Goal: Task Accomplishment & Management: Manage account settings

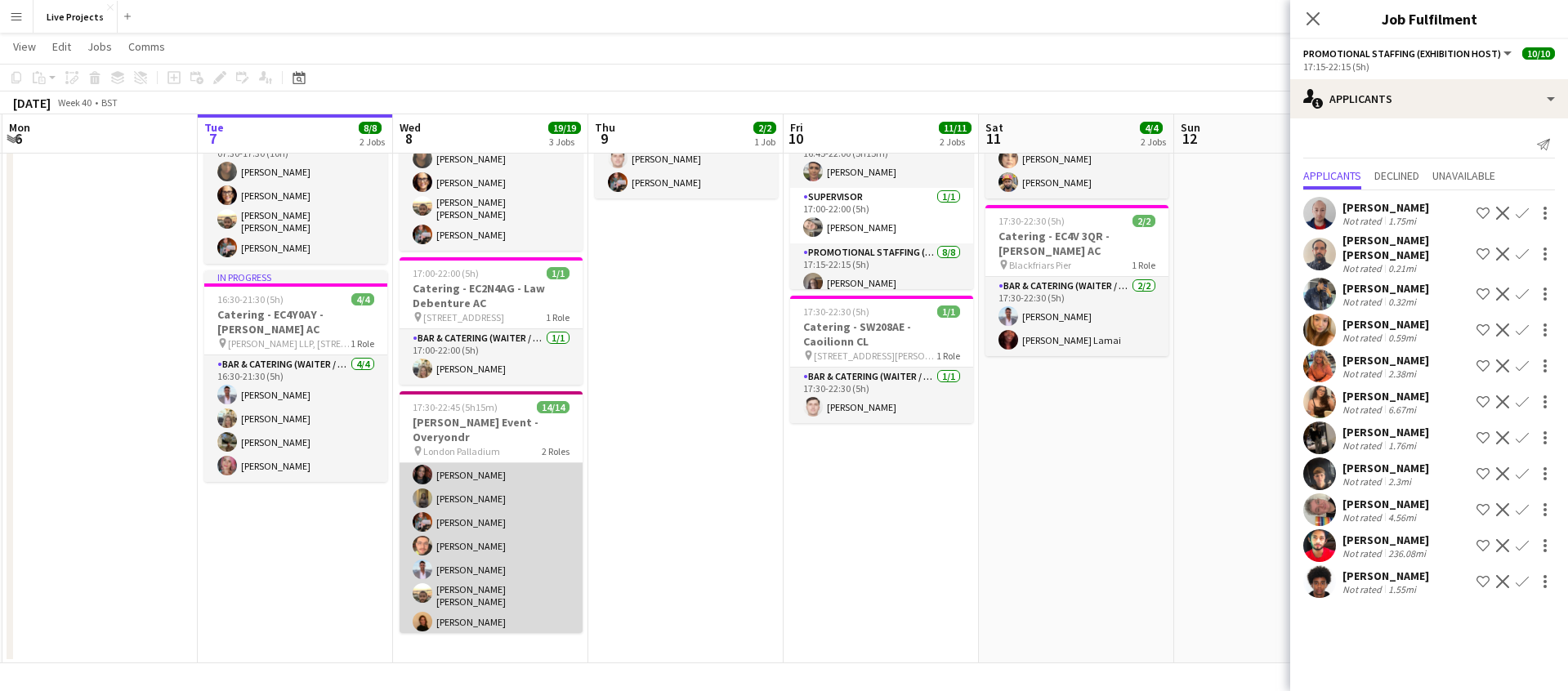
scroll to position [222, 0]
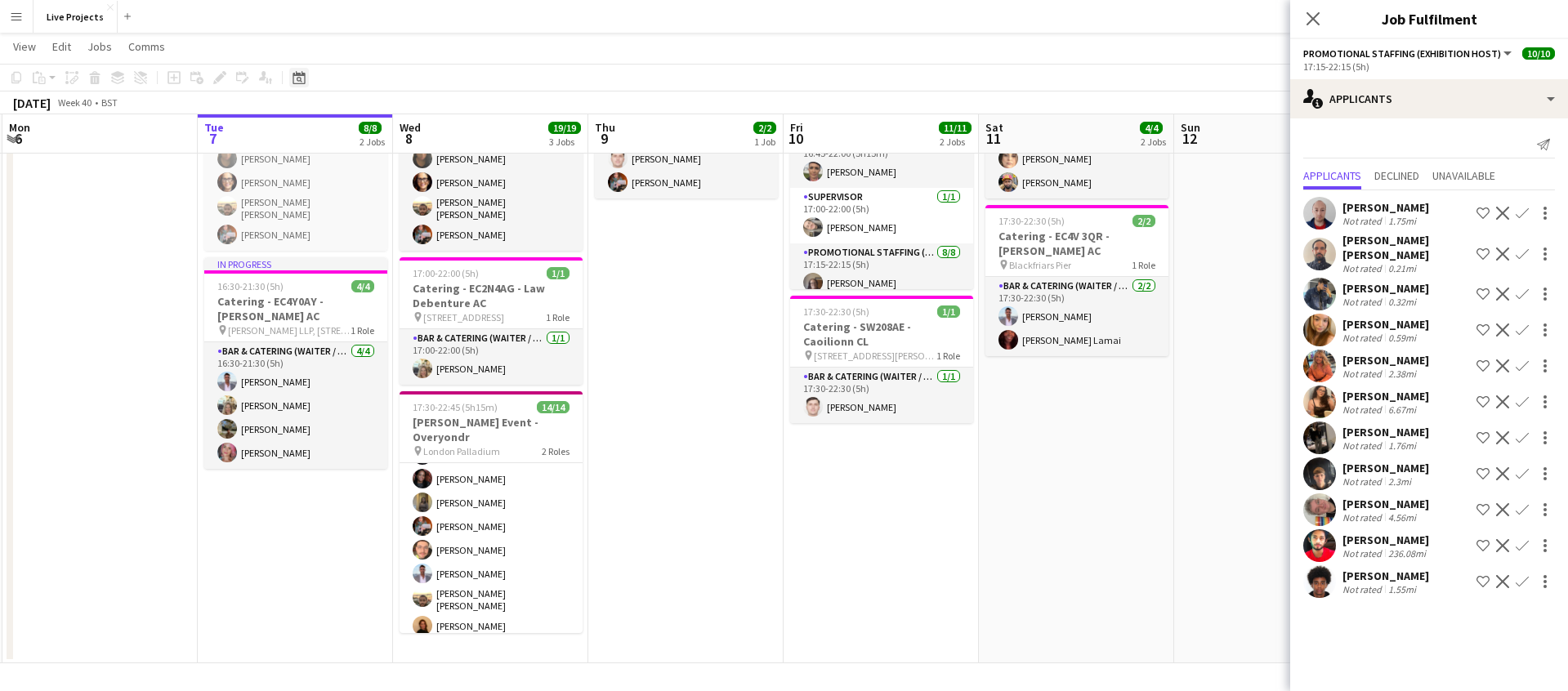
click at [296, 80] on icon "Date picker" at bounding box center [299, 77] width 13 height 13
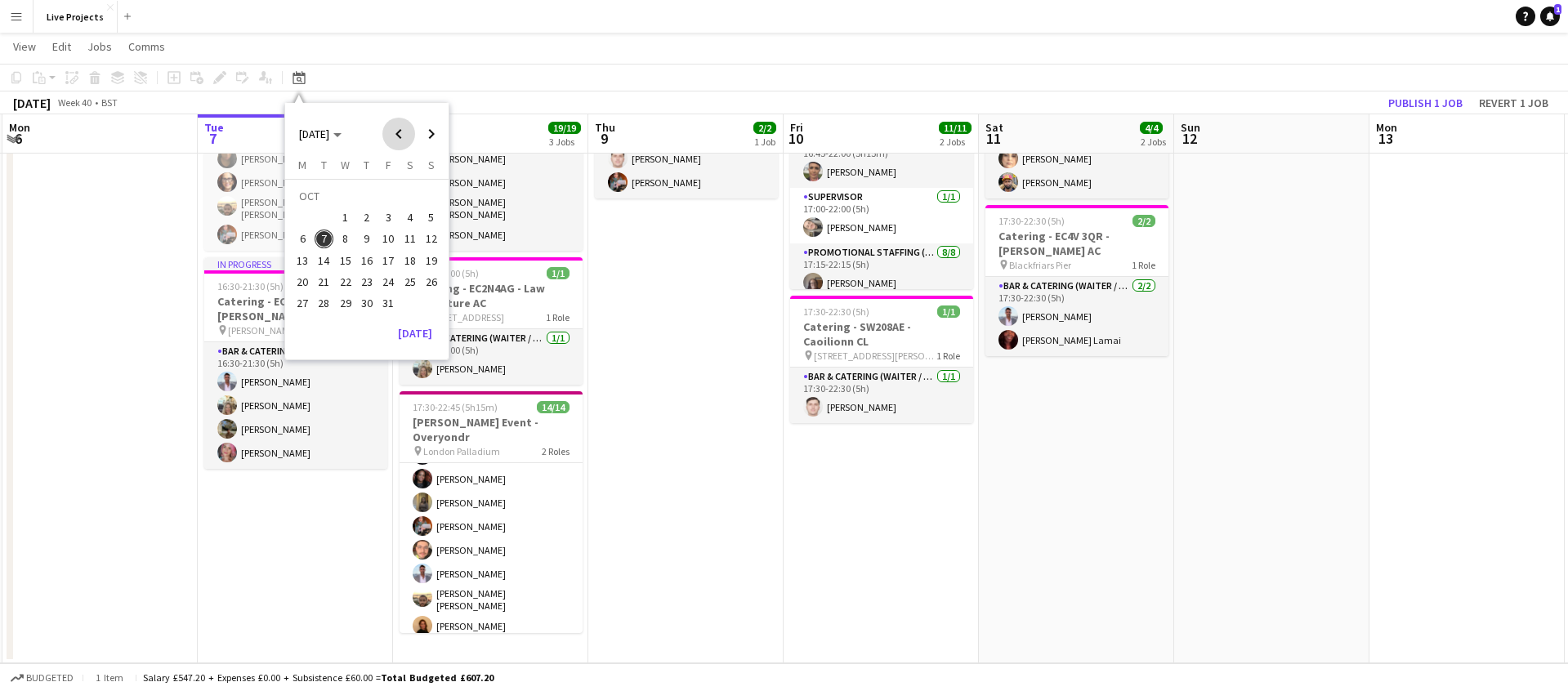
click at [395, 132] on span "Previous month" at bounding box center [399, 134] width 33 height 33
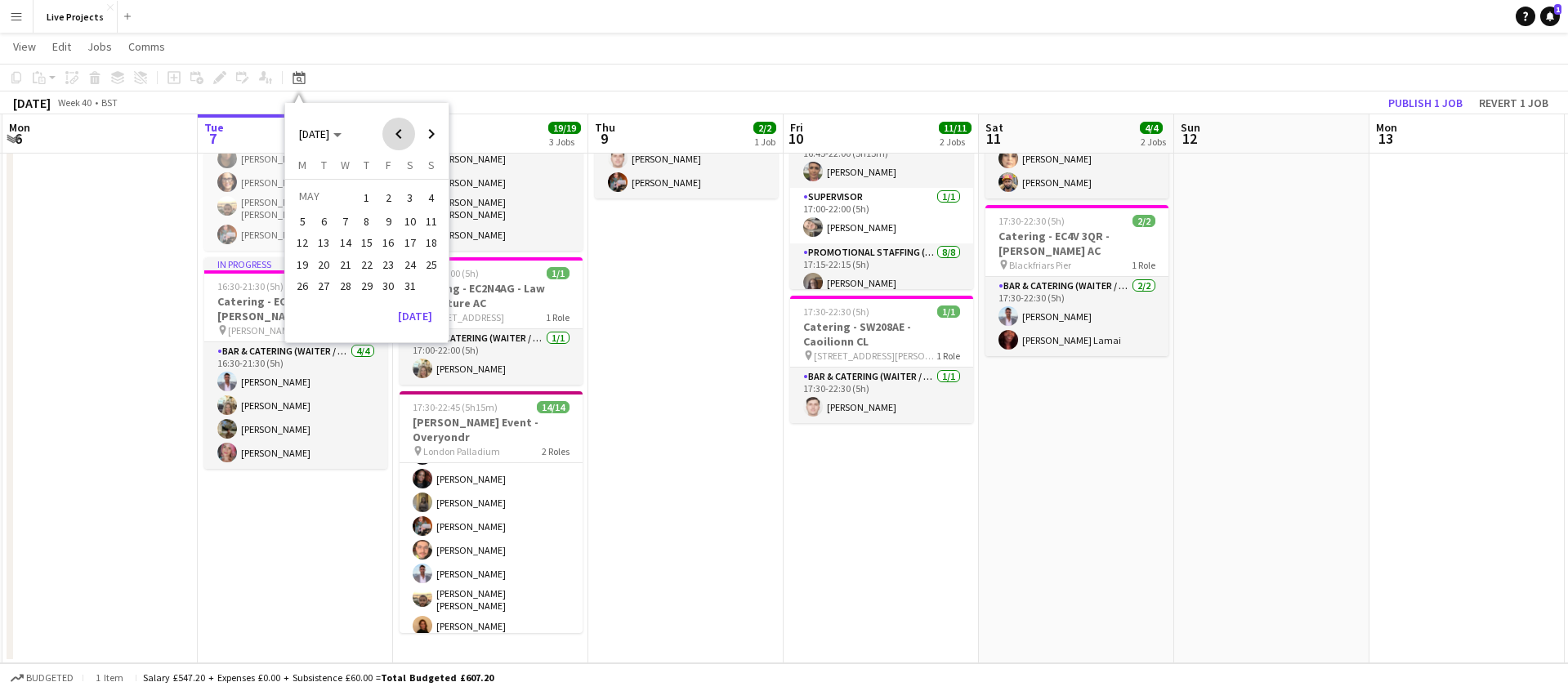
click at [395, 132] on span "Previous month" at bounding box center [399, 134] width 33 height 33
click at [340, 220] on span "5" at bounding box center [345, 221] width 20 height 20
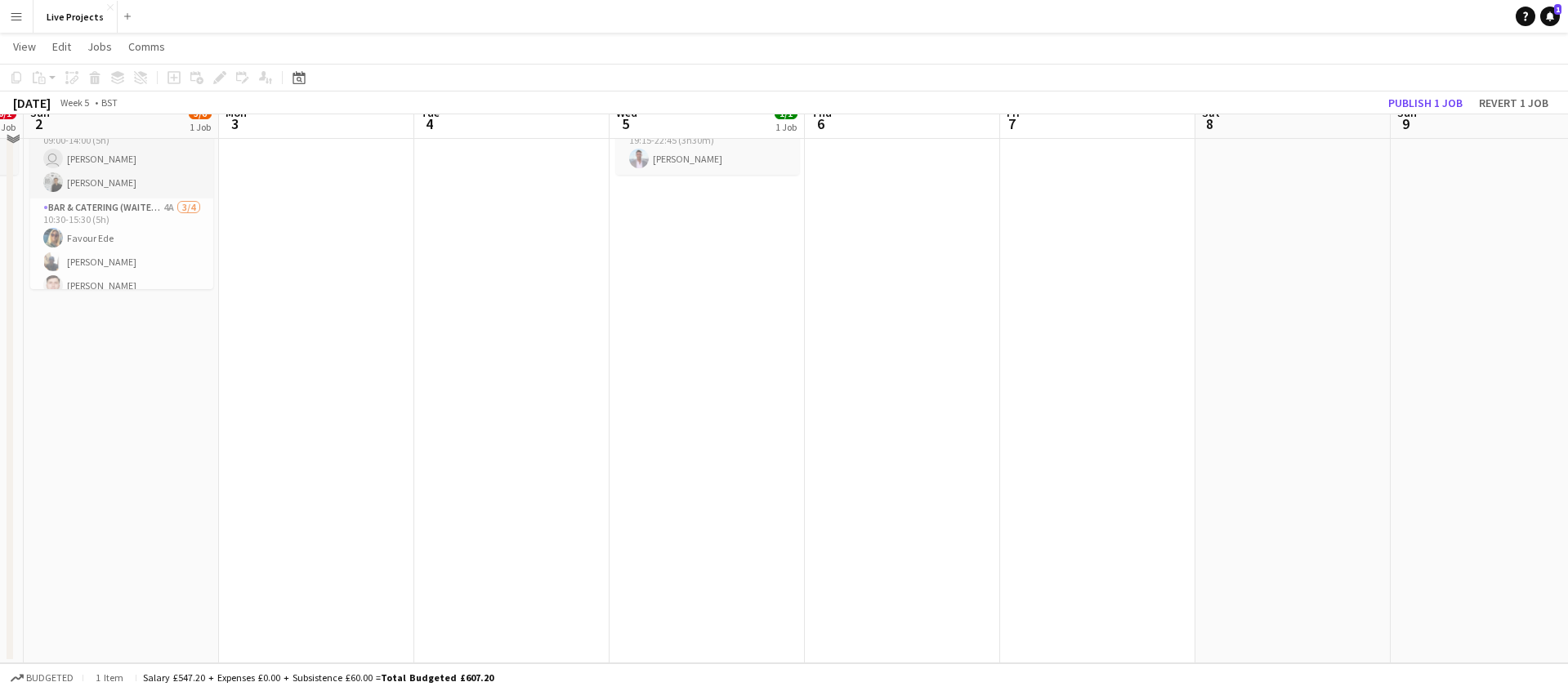
scroll to position [0, 0]
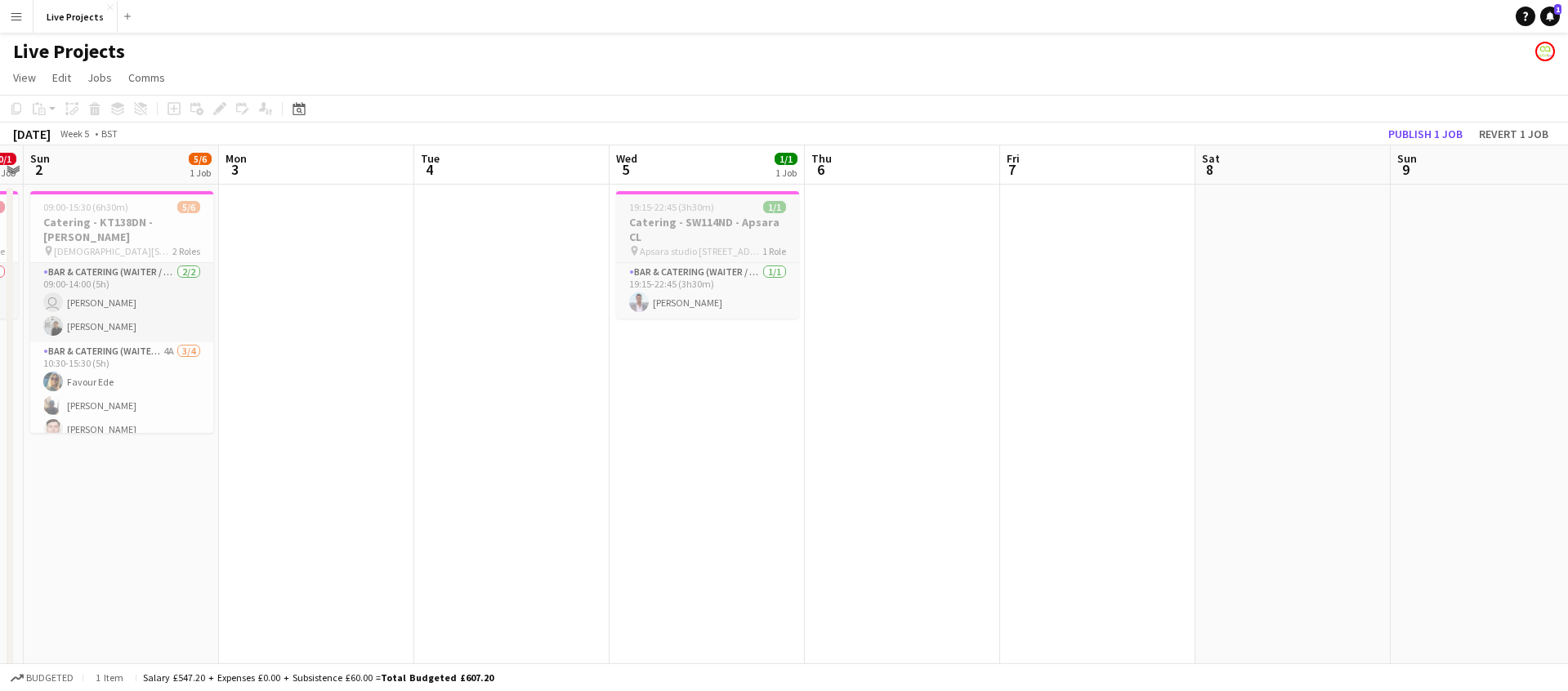
click at [681, 223] on h3 "Catering - SW114ND - Apsara CL" at bounding box center [707, 229] width 183 height 29
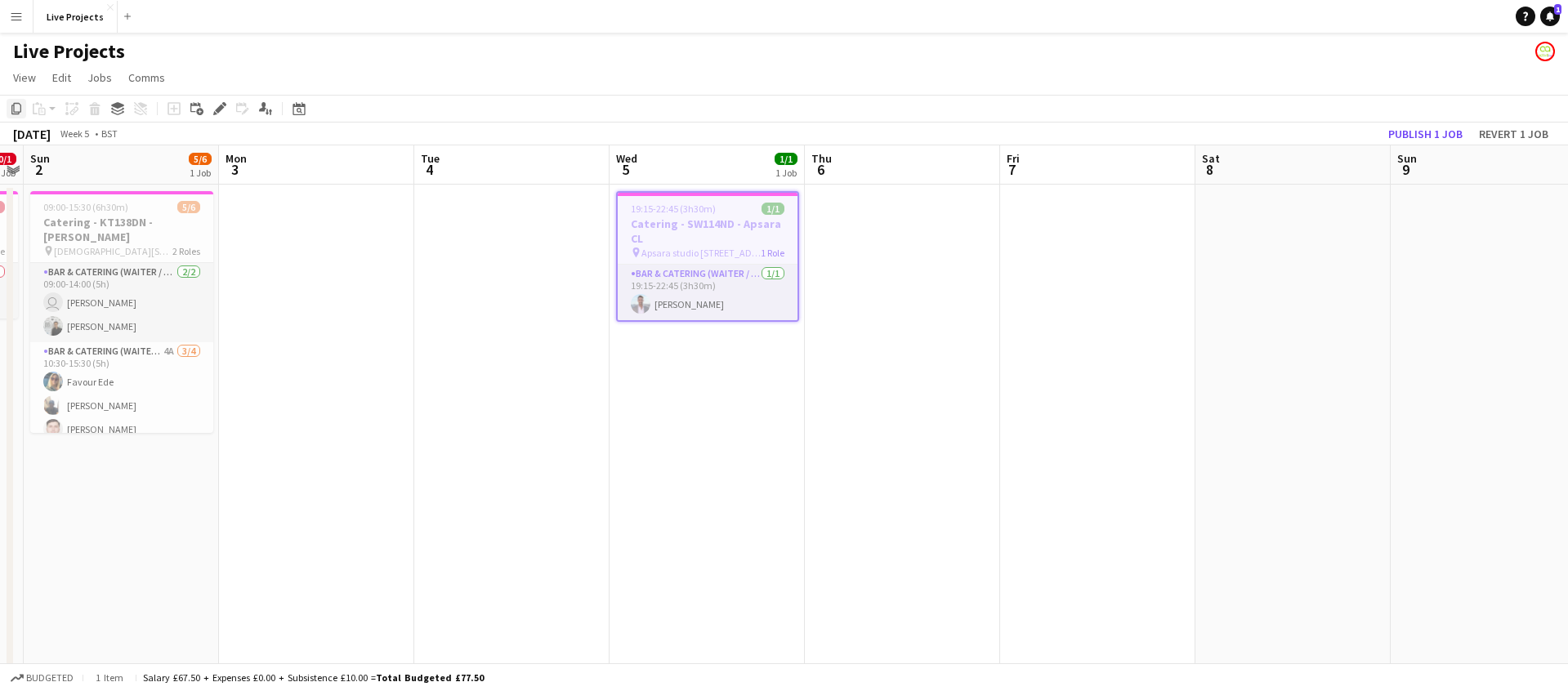
click at [17, 109] on icon "Copy" at bounding box center [16, 108] width 13 height 13
click at [298, 107] on icon at bounding box center [298, 108] width 12 height 13
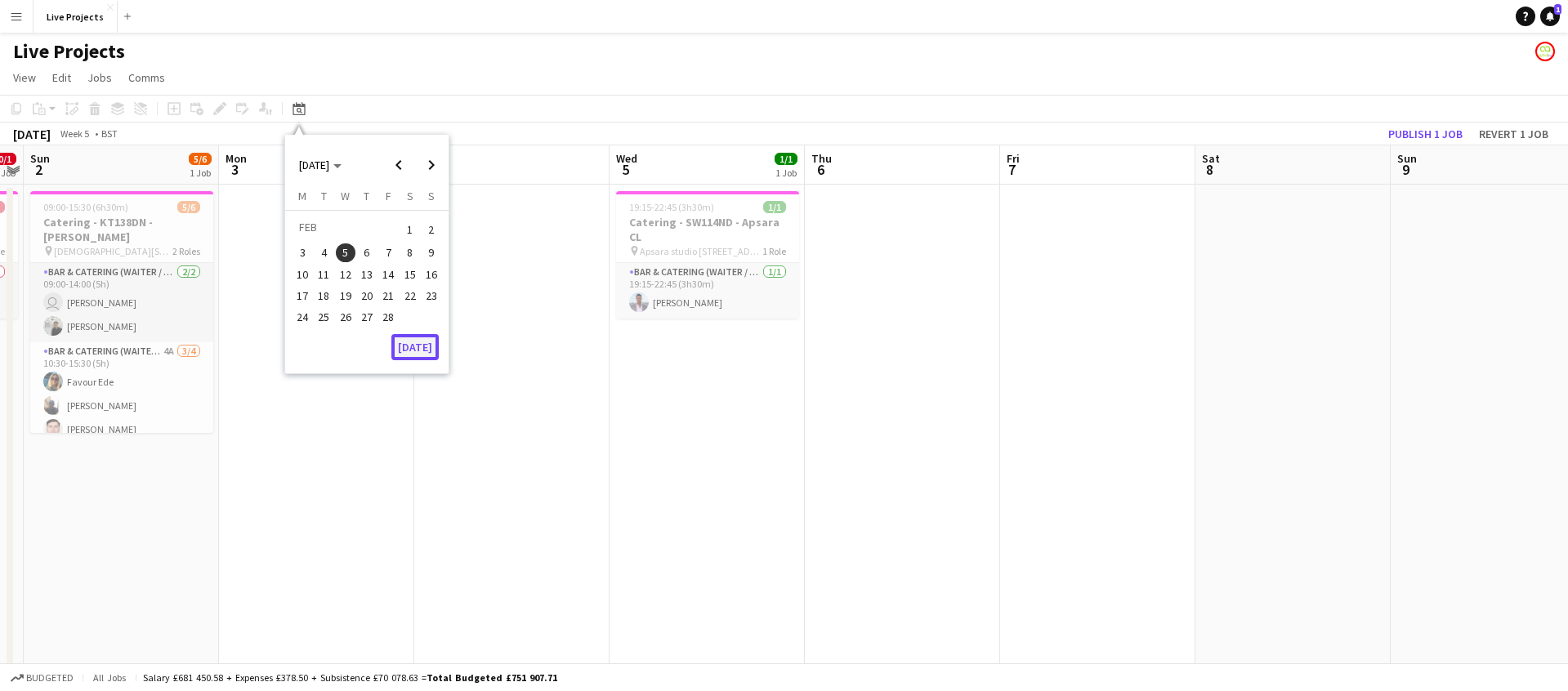
click at [420, 343] on button "[DATE]" at bounding box center [415, 347] width 47 height 26
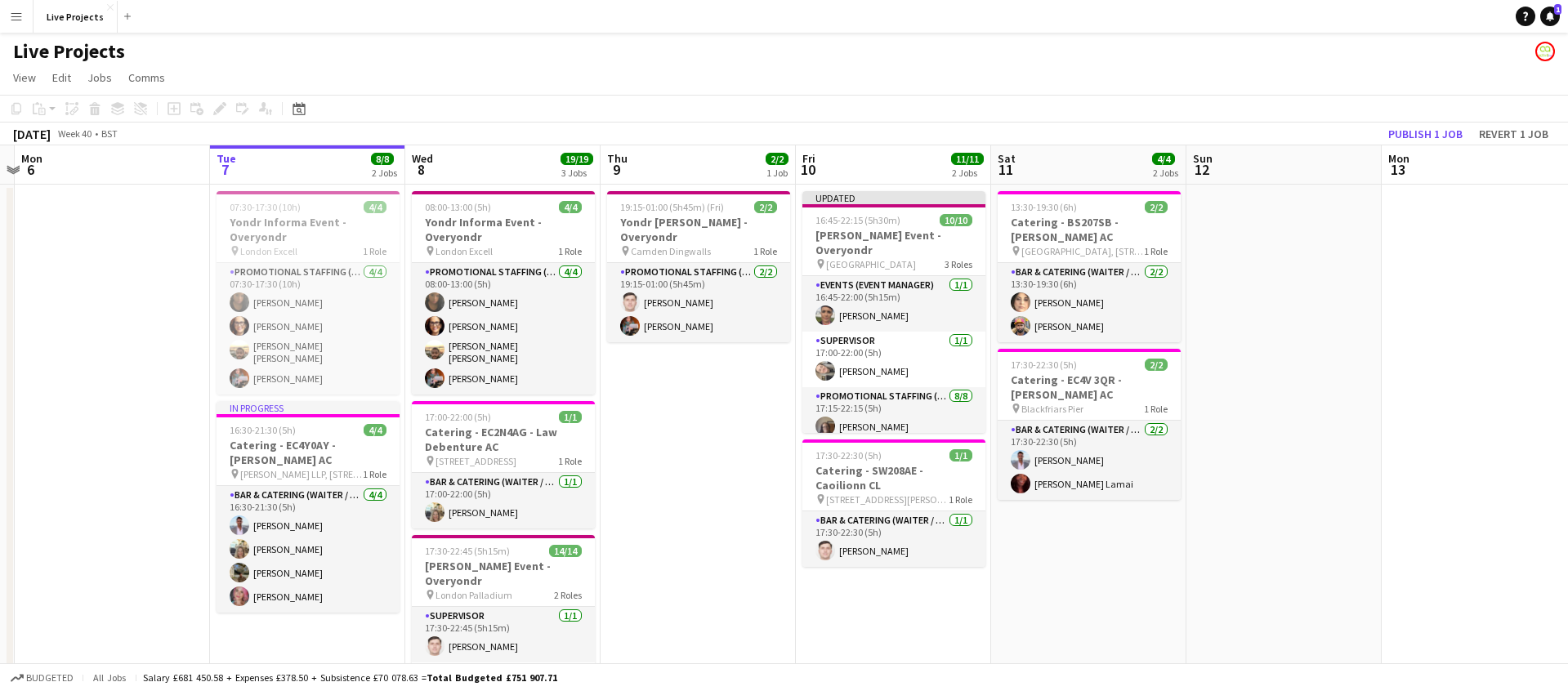
scroll to position [0, 573]
click at [1088, 511] on app-date-cell "13:30-19:30 (6h) 2/2 Catering - BS207SB - [PERSON_NAME] AC pin [GEOGRAPHIC_DATA…" at bounding box center [1085, 496] width 195 height 622
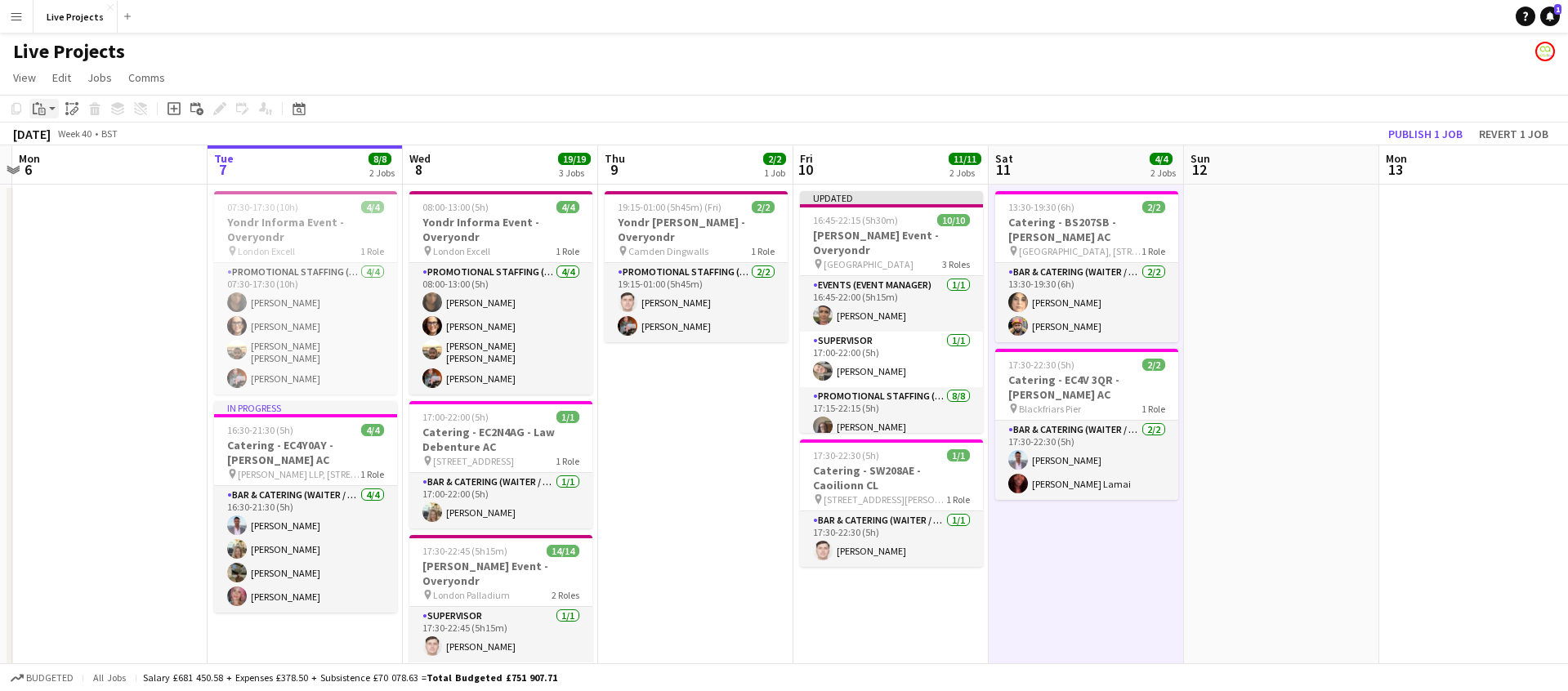
click at [40, 106] on icon "Paste" at bounding box center [40, 108] width 13 height 13
click at [58, 139] on link "Paste Command V" at bounding box center [107, 140] width 129 height 15
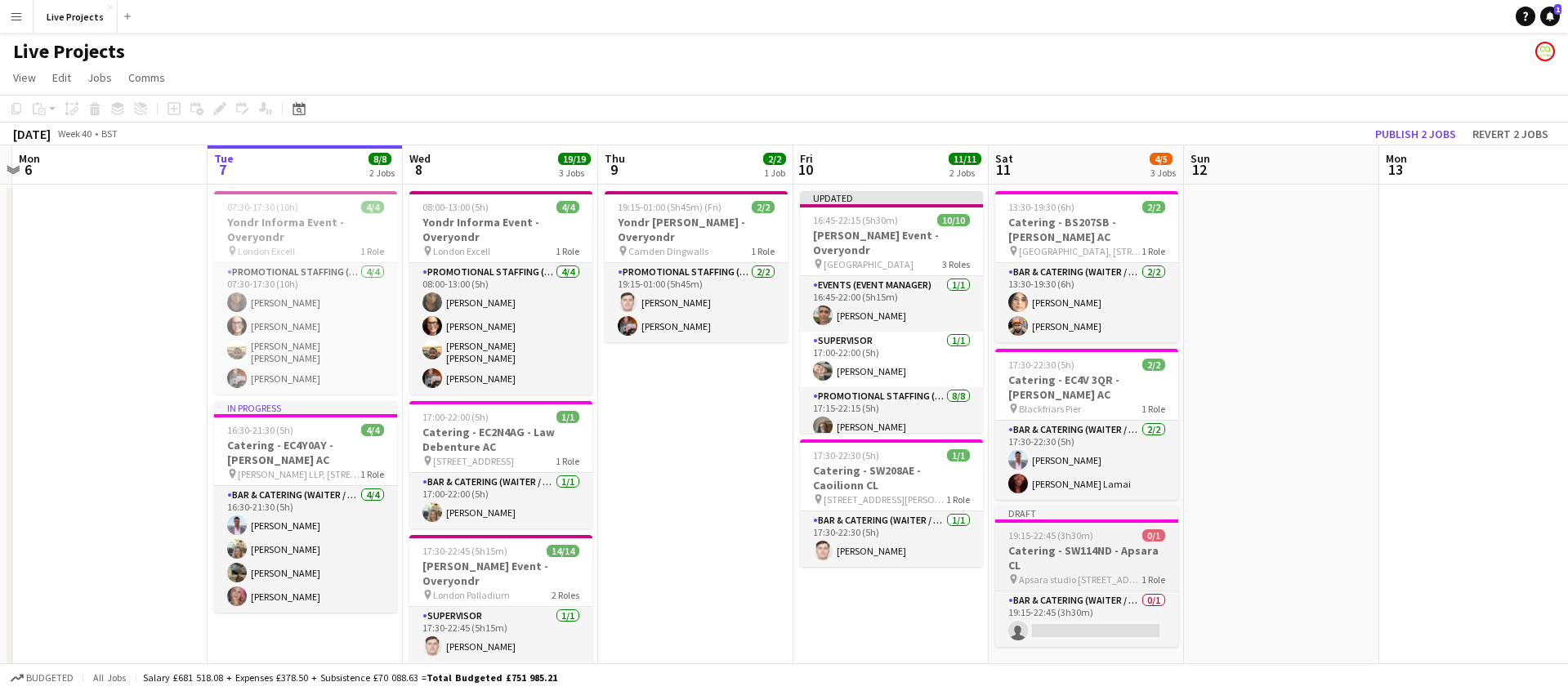
click at [1118, 543] on h3 "Catering - SW114ND - Apsara CL" at bounding box center [1086, 557] width 183 height 29
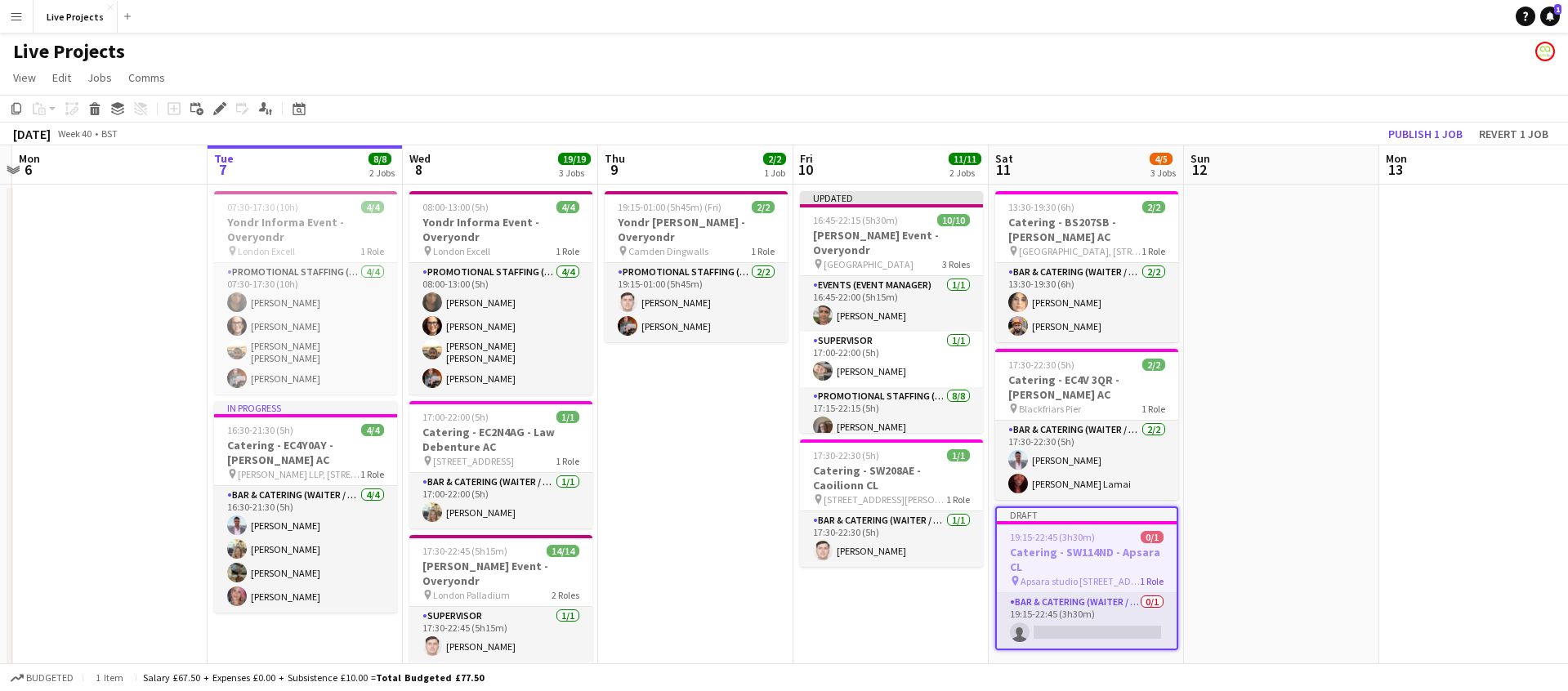
click at [1089, 531] on span "19:15-22:45 (3h30m)" at bounding box center [1052, 536] width 85 height 12
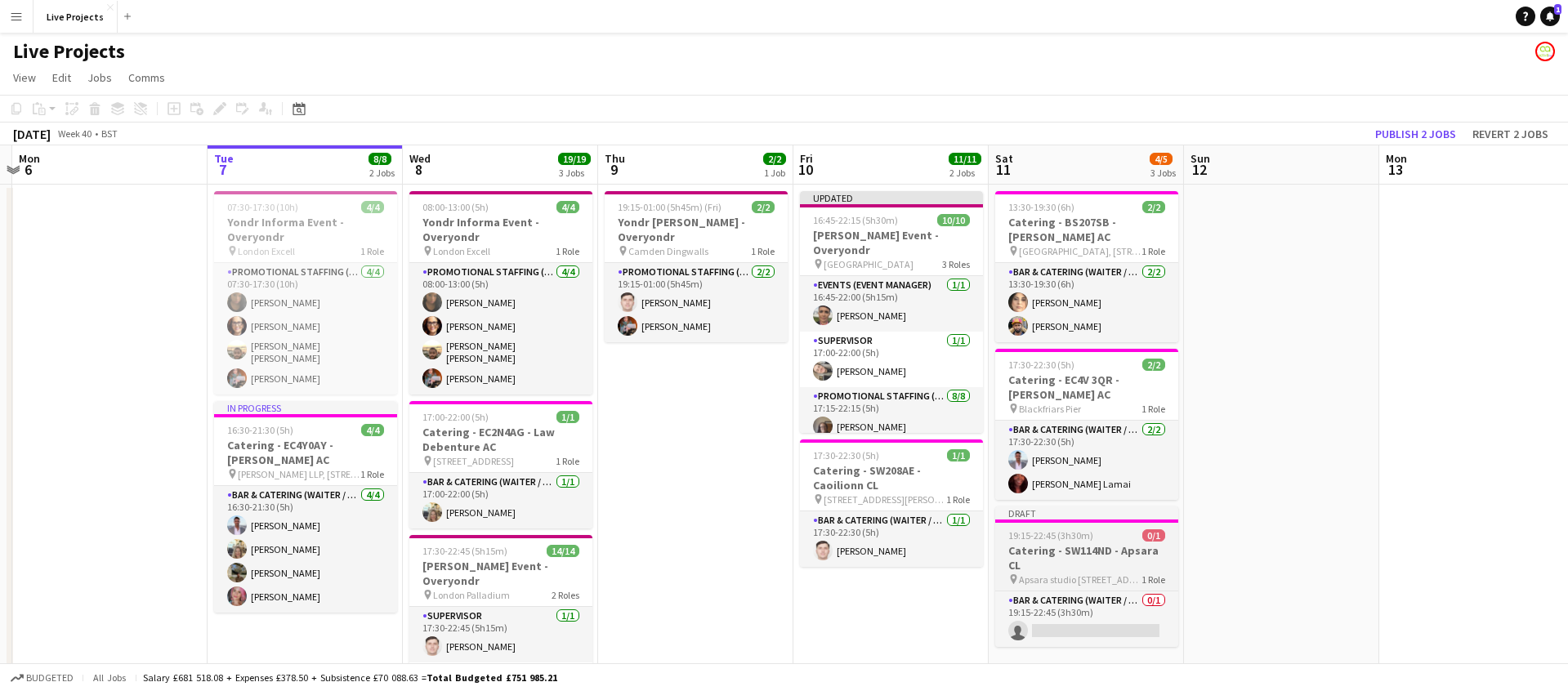
click at [1092, 529] on div "19:15-22:45 (3h30m) 0/1" at bounding box center [1086, 535] width 183 height 12
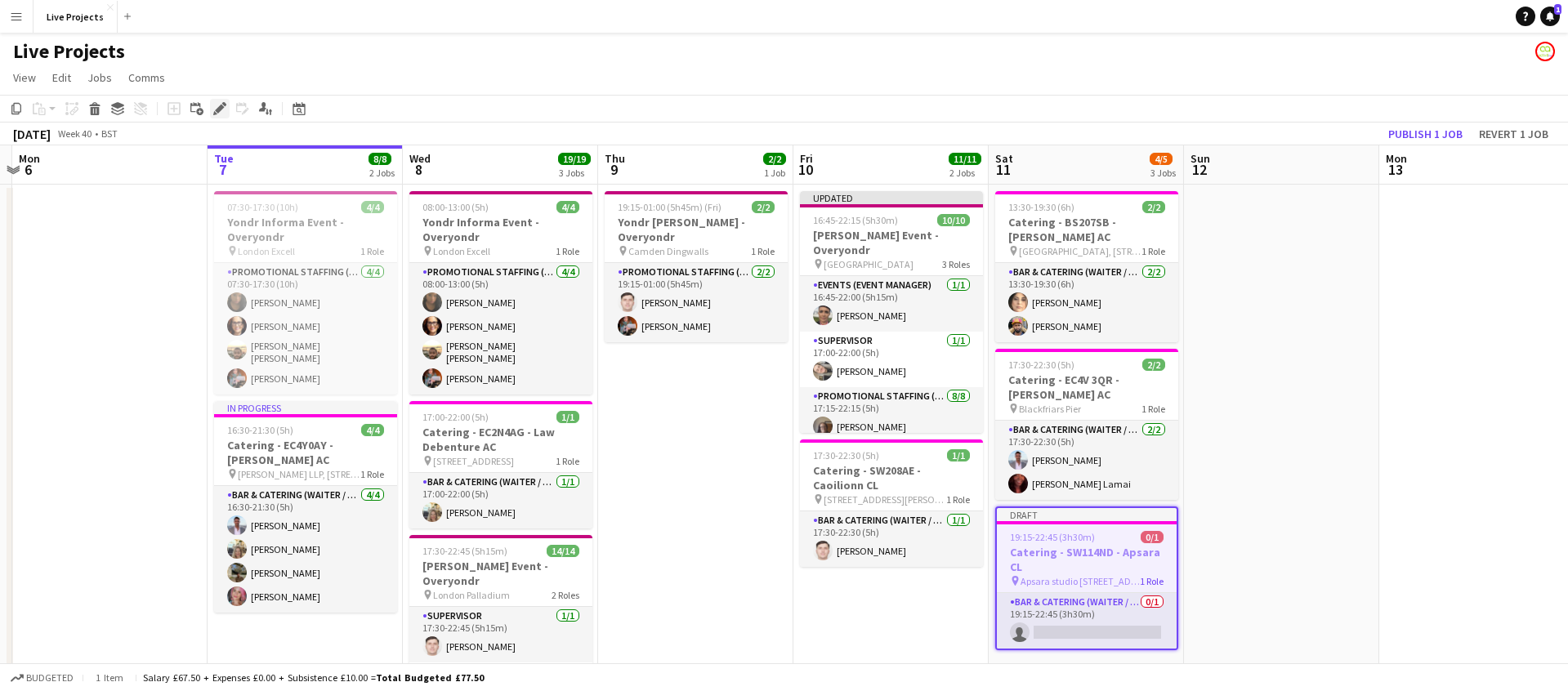
click at [225, 107] on icon "Edit" at bounding box center [220, 108] width 13 height 13
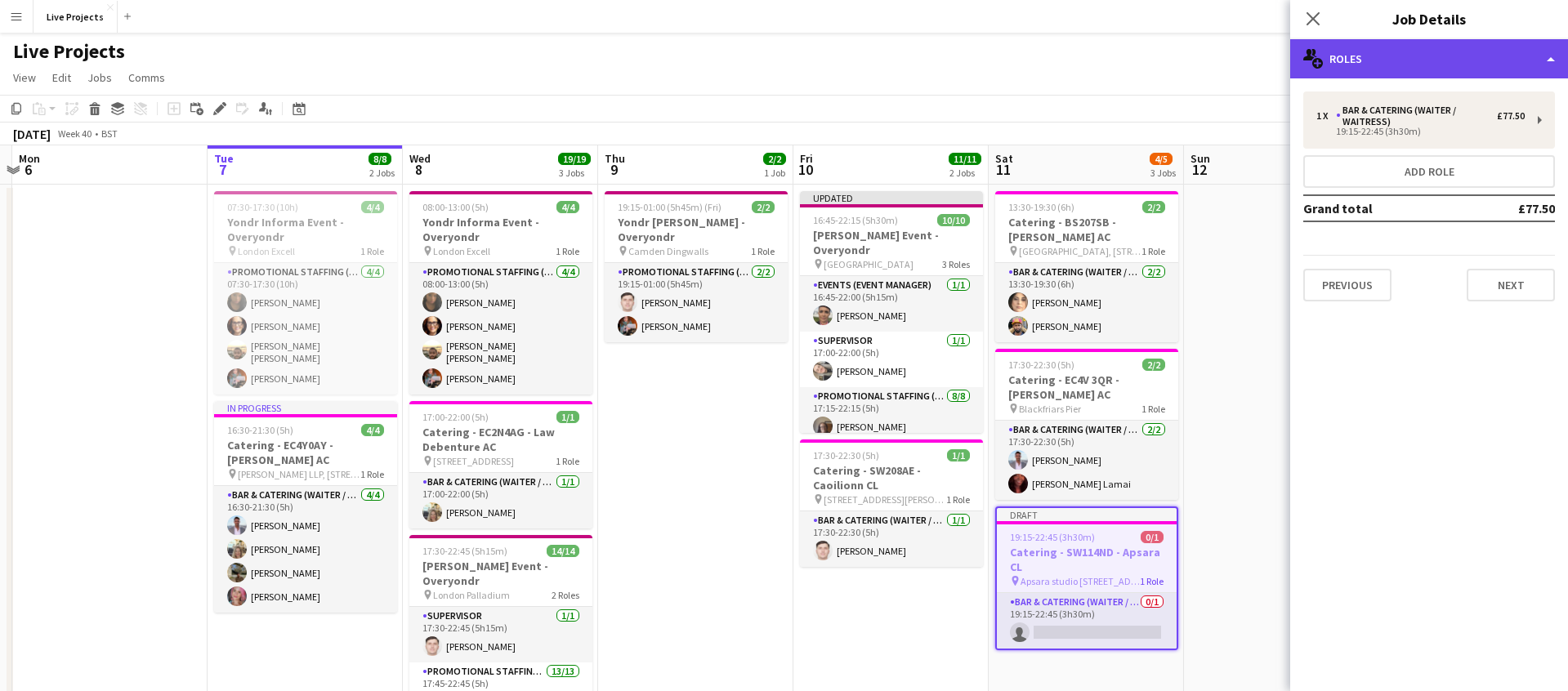
click at [1404, 60] on div "multiple-users-add Roles" at bounding box center [1428, 59] width 278 height 40
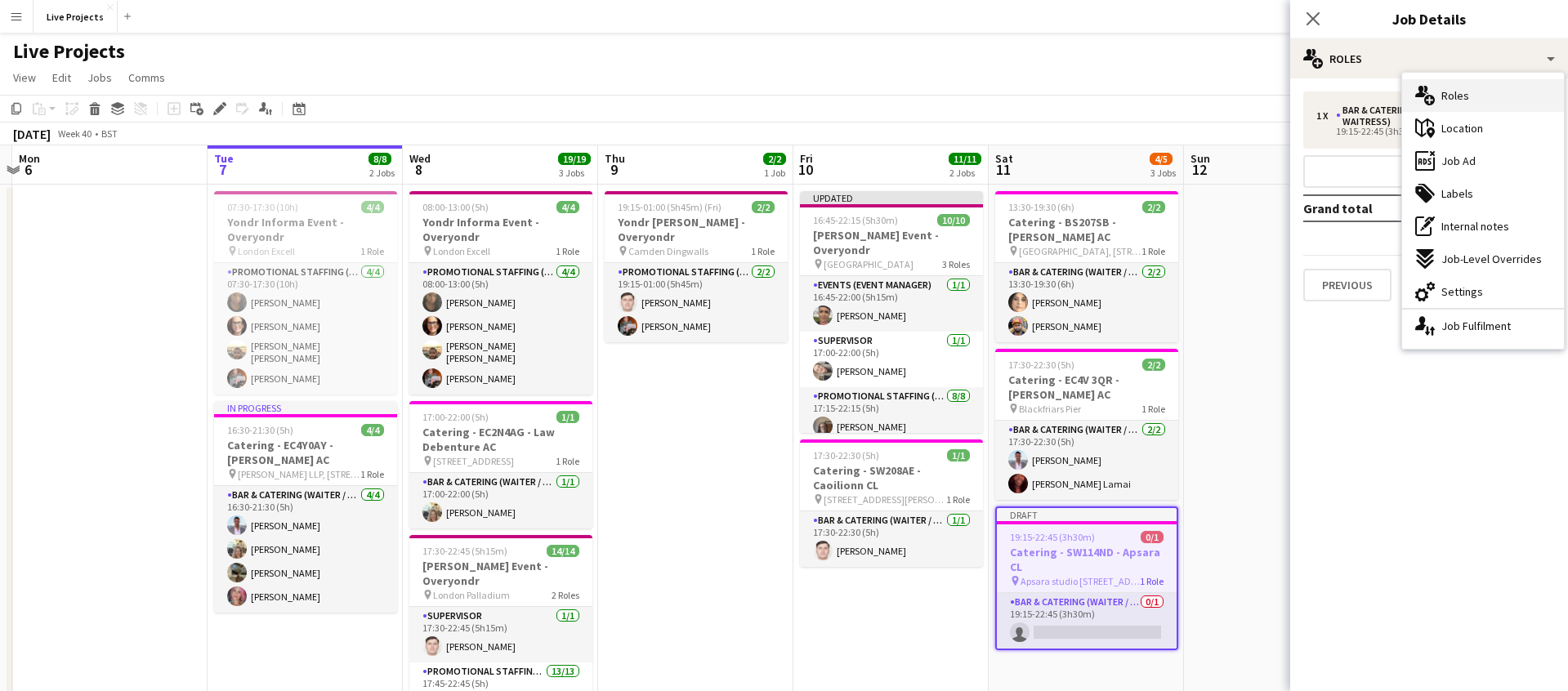
click at [1461, 93] on span "Roles" at bounding box center [1454, 96] width 27 height 15
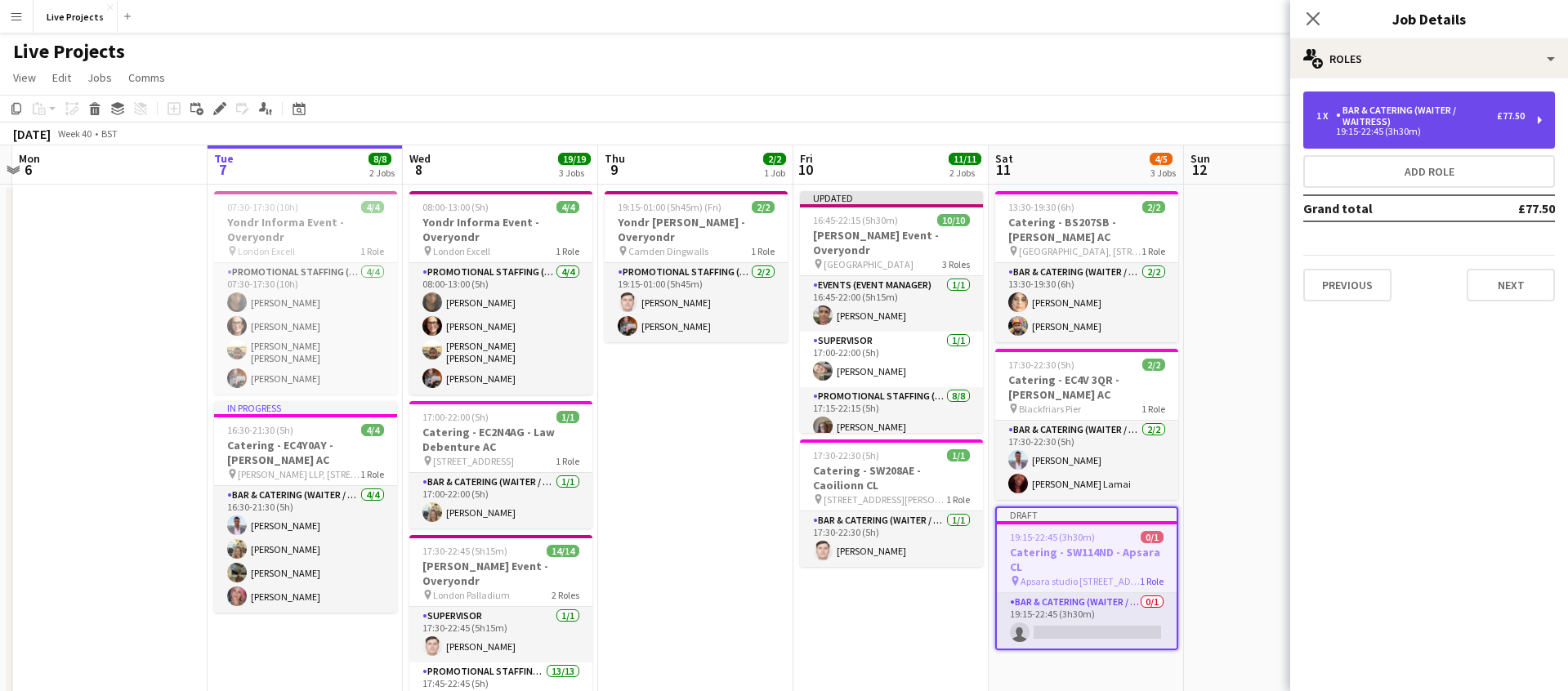
click at [1397, 113] on div "Bar & Catering (Waiter / waitress)" at bounding box center [1416, 116] width 161 height 23
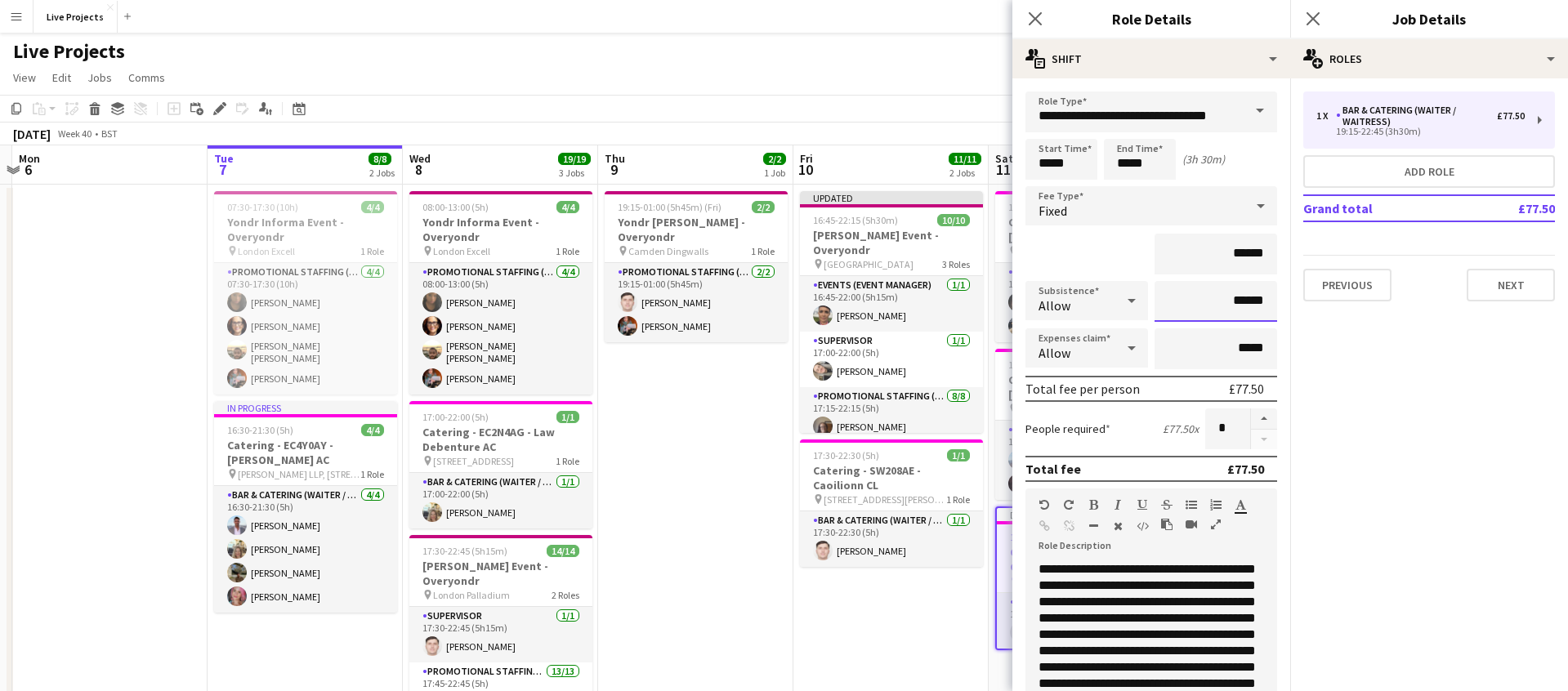
click at [1245, 304] on input "******" at bounding box center [1215, 301] width 123 height 41
drag, startPoint x: 1243, startPoint y: 256, endPoint x: 1267, endPoint y: 255, distance: 24.0
click at [1267, 255] on input "******" at bounding box center [1215, 254] width 123 height 41
type input "******"
click at [1086, 266] on div "******" at bounding box center [1150, 254] width 252 height 41
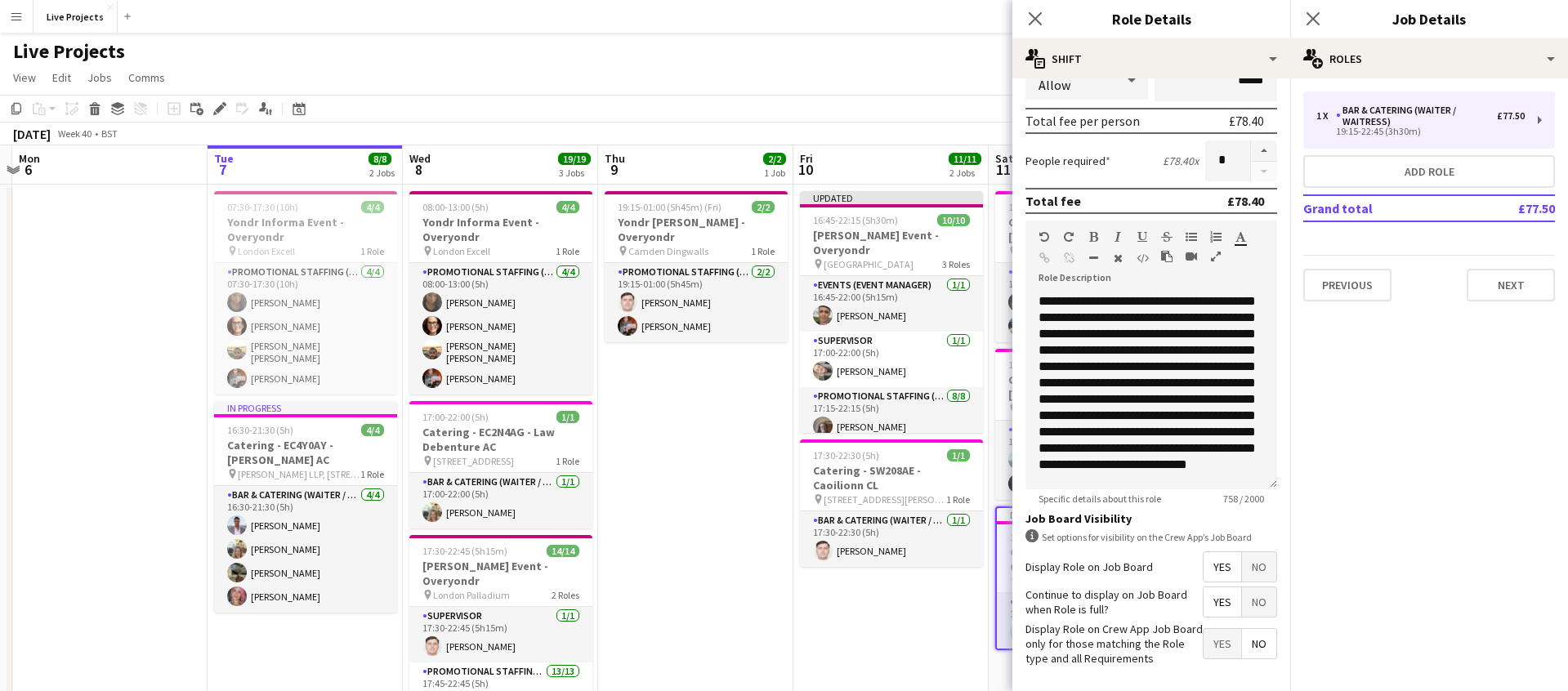
scroll to position [336, 0]
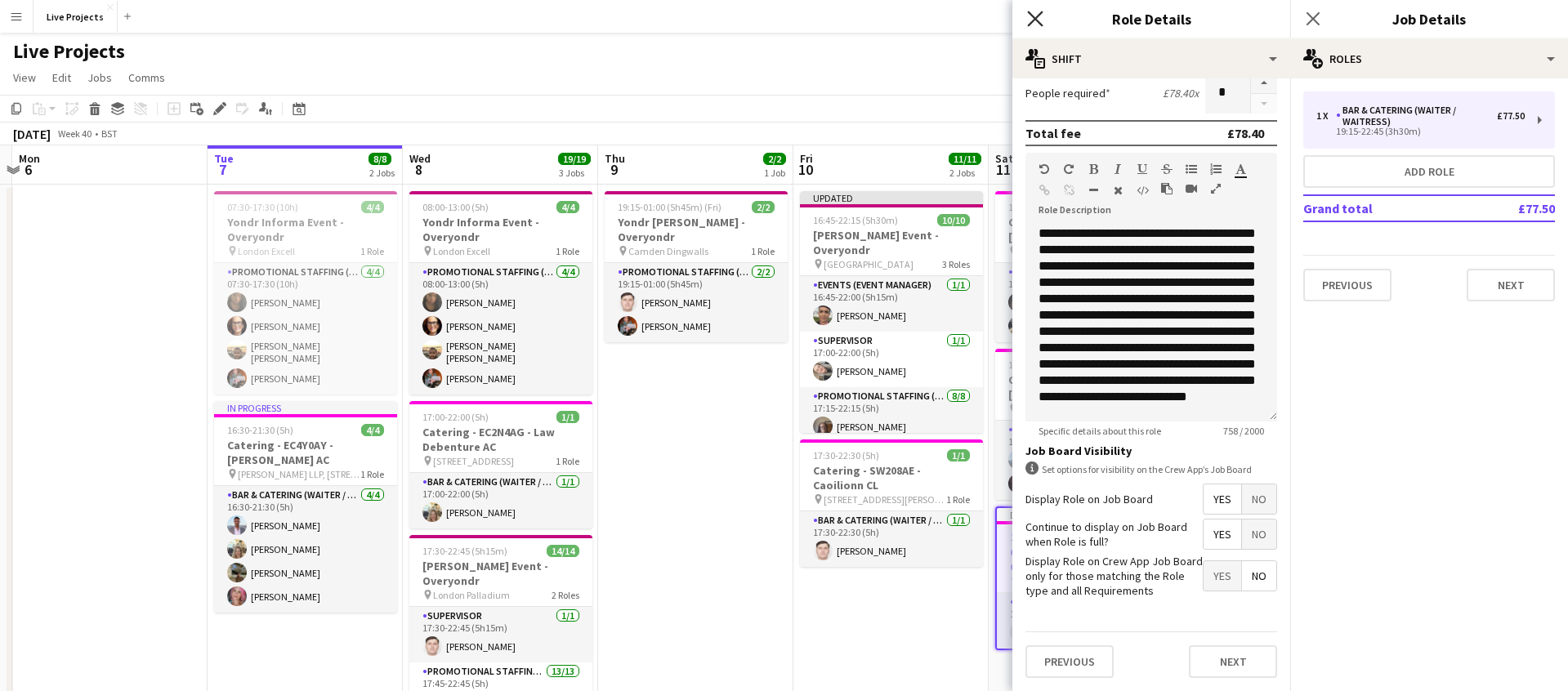
click at [1034, 21] on icon "Close pop-in" at bounding box center [1034, 18] width 15 height 15
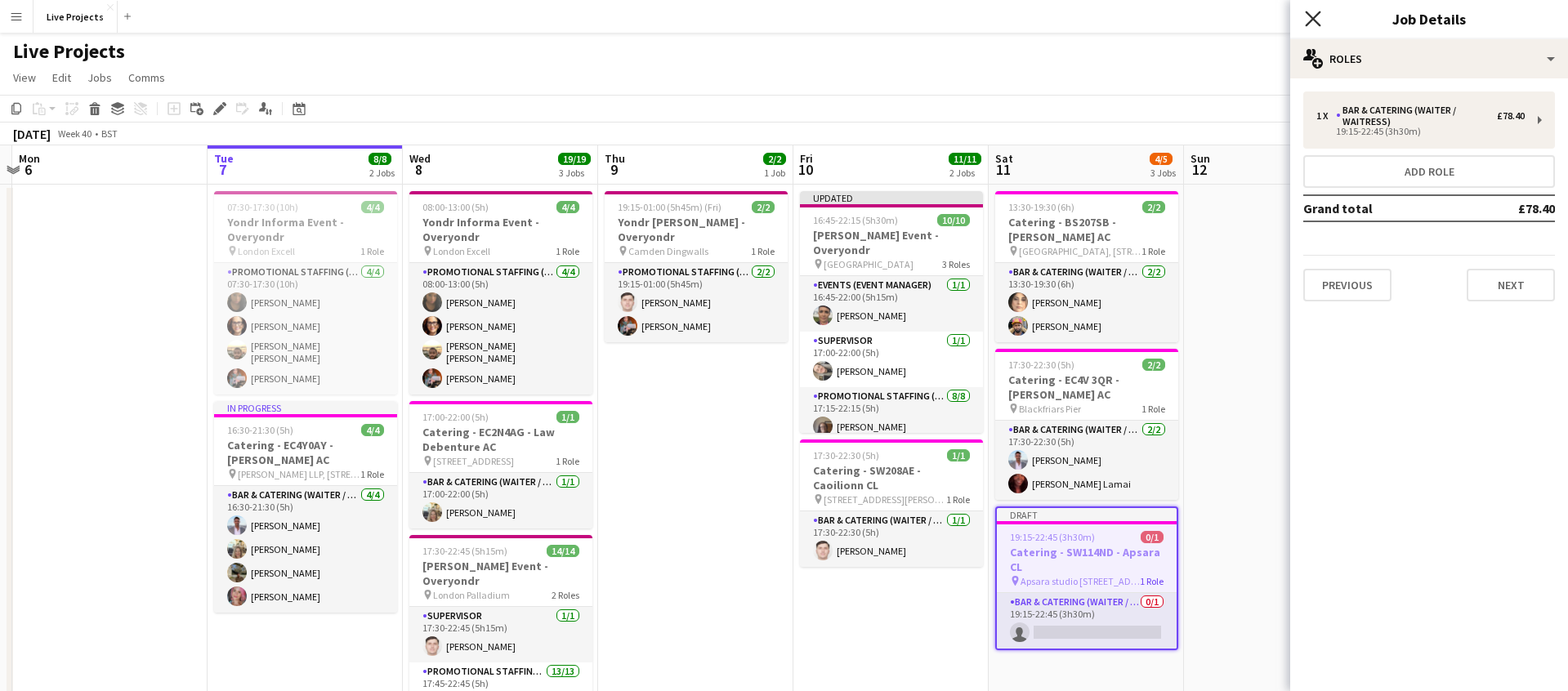
click at [1314, 20] on icon at bounding box center [1312, 18] width 15 height 15
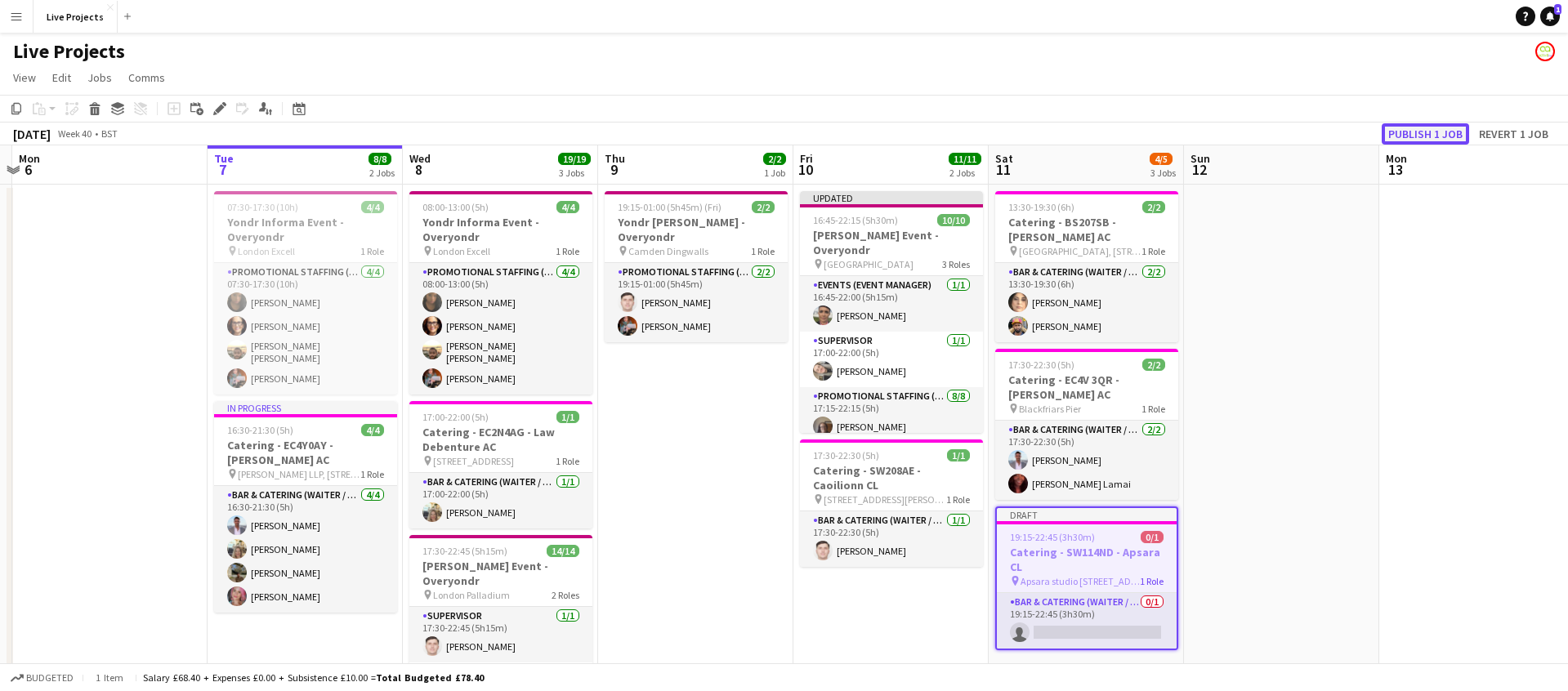
click at [1427, 135] on button "Publish 1 job" at bounding box center [1425, 134] width 88 height 22
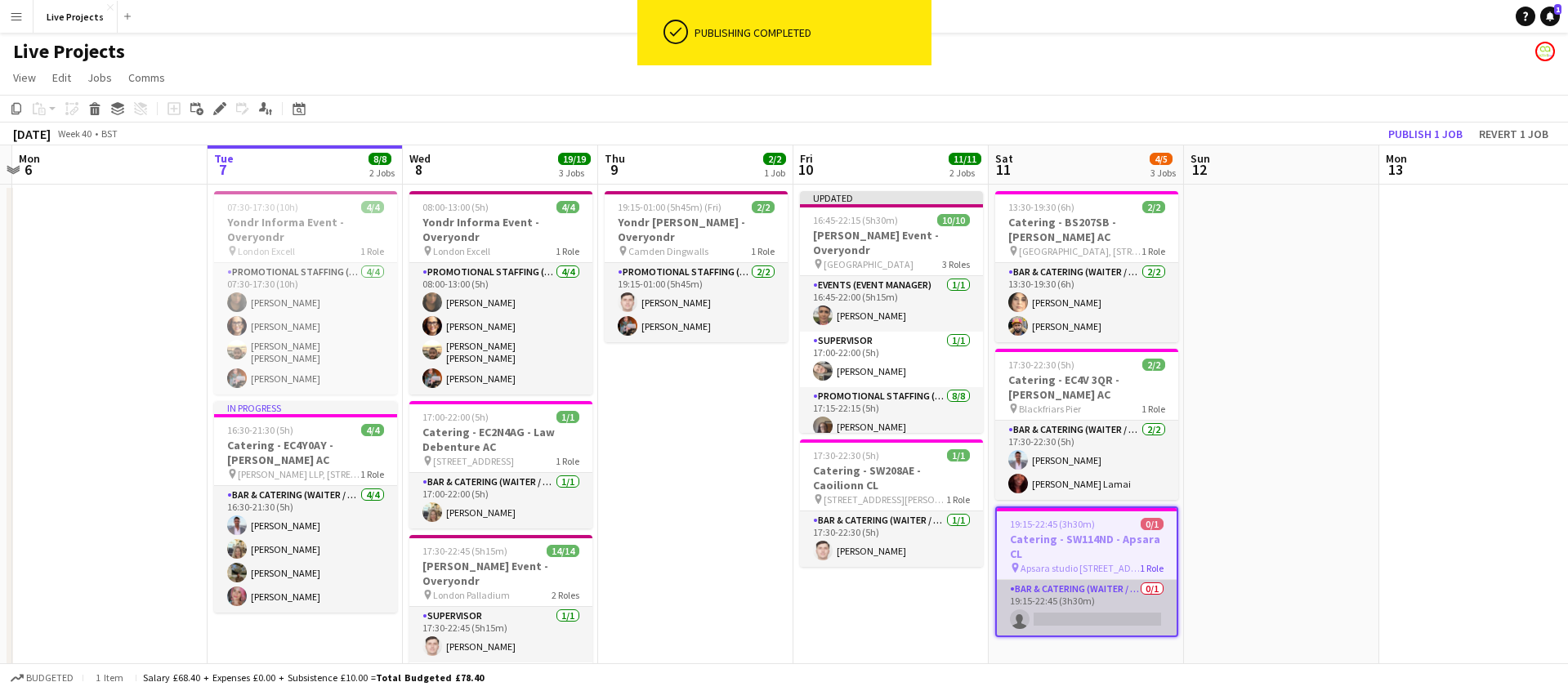
click at [1107, 590] on app-card-role "Bar & Catering (Waiter / waitress) 0/1 19:15-22:45 (3h30m) single-neutral-actio…" at bounding box center [1086, 607] width 180 height 56
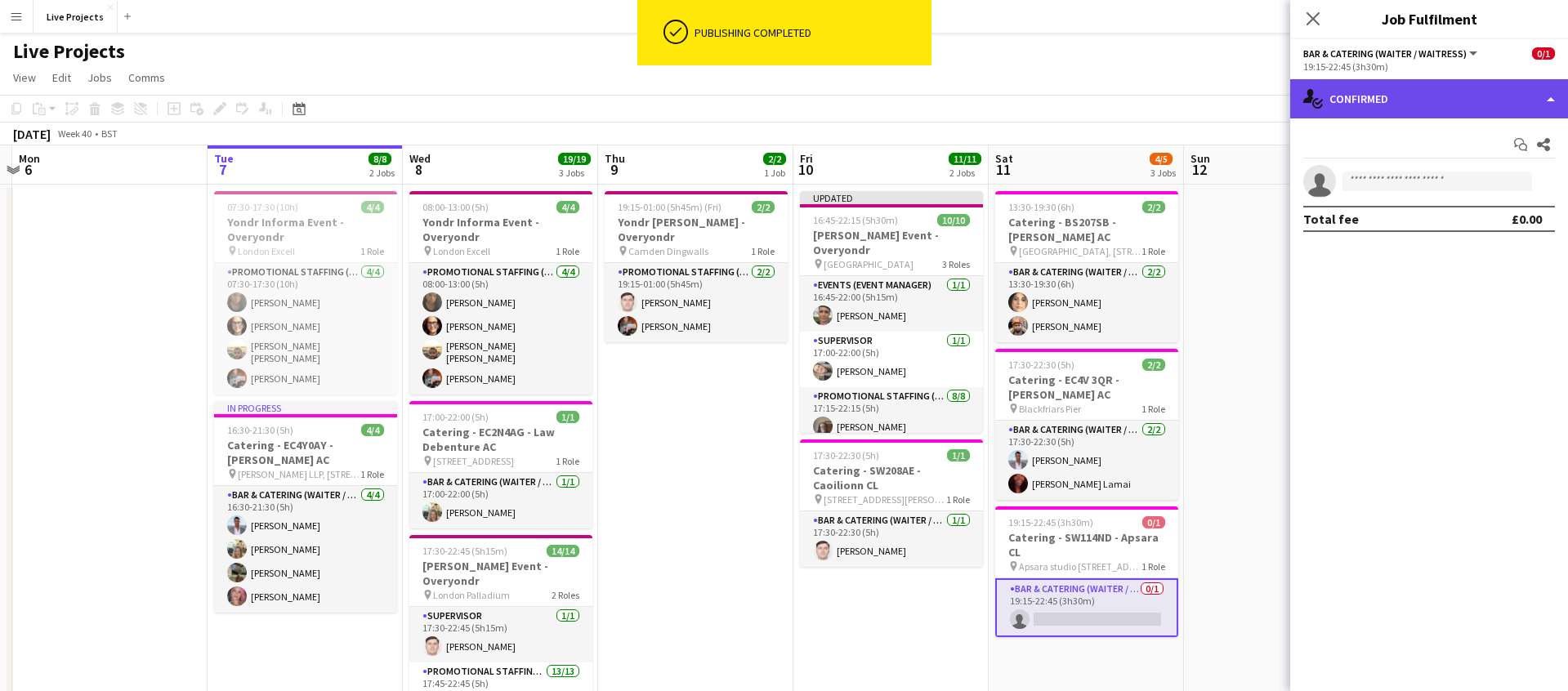
click at [1411, 100] on div "single-neutral-actions-check-2 Confirmed" at bounding box center [1428, 99] width 278 height 40
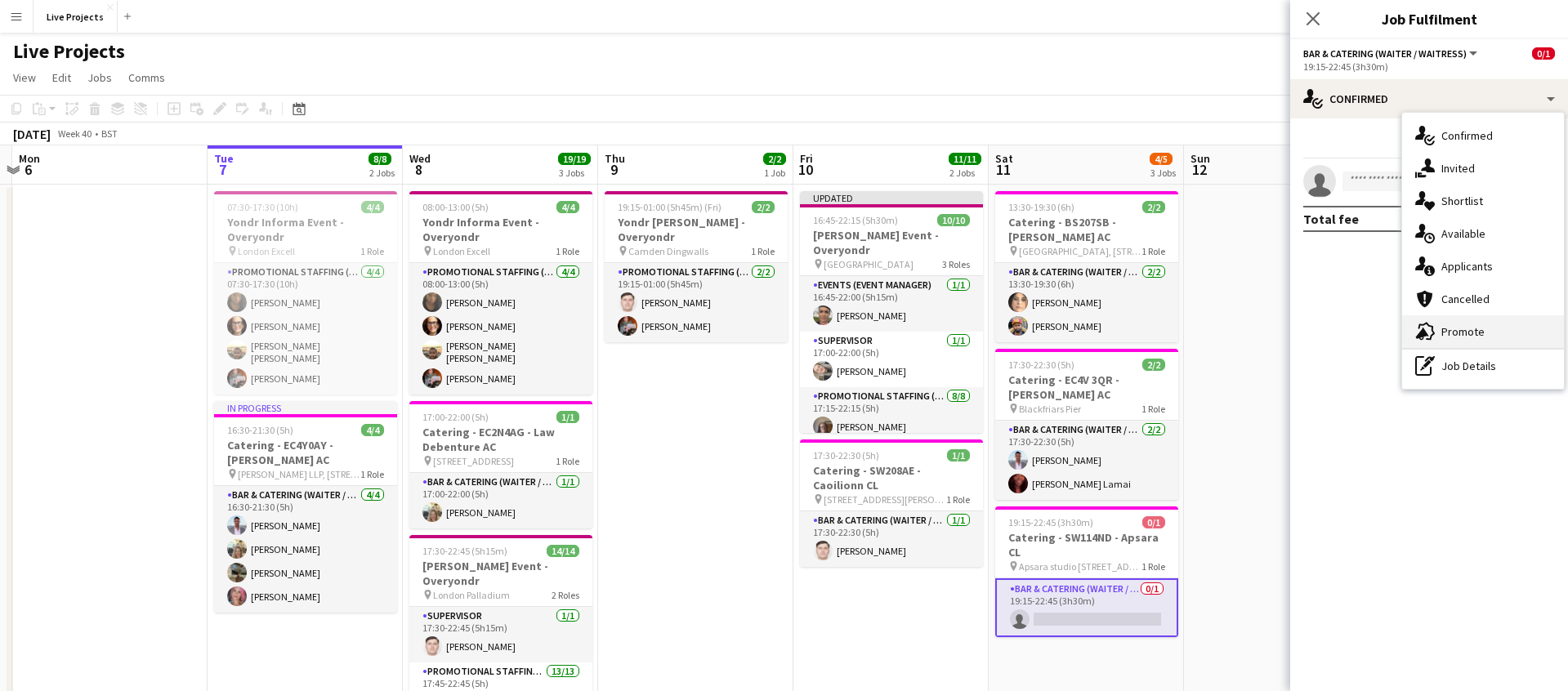
click at [1470, 328] on span "Promote" at bounding box center [1462, 332] width 43 height 15
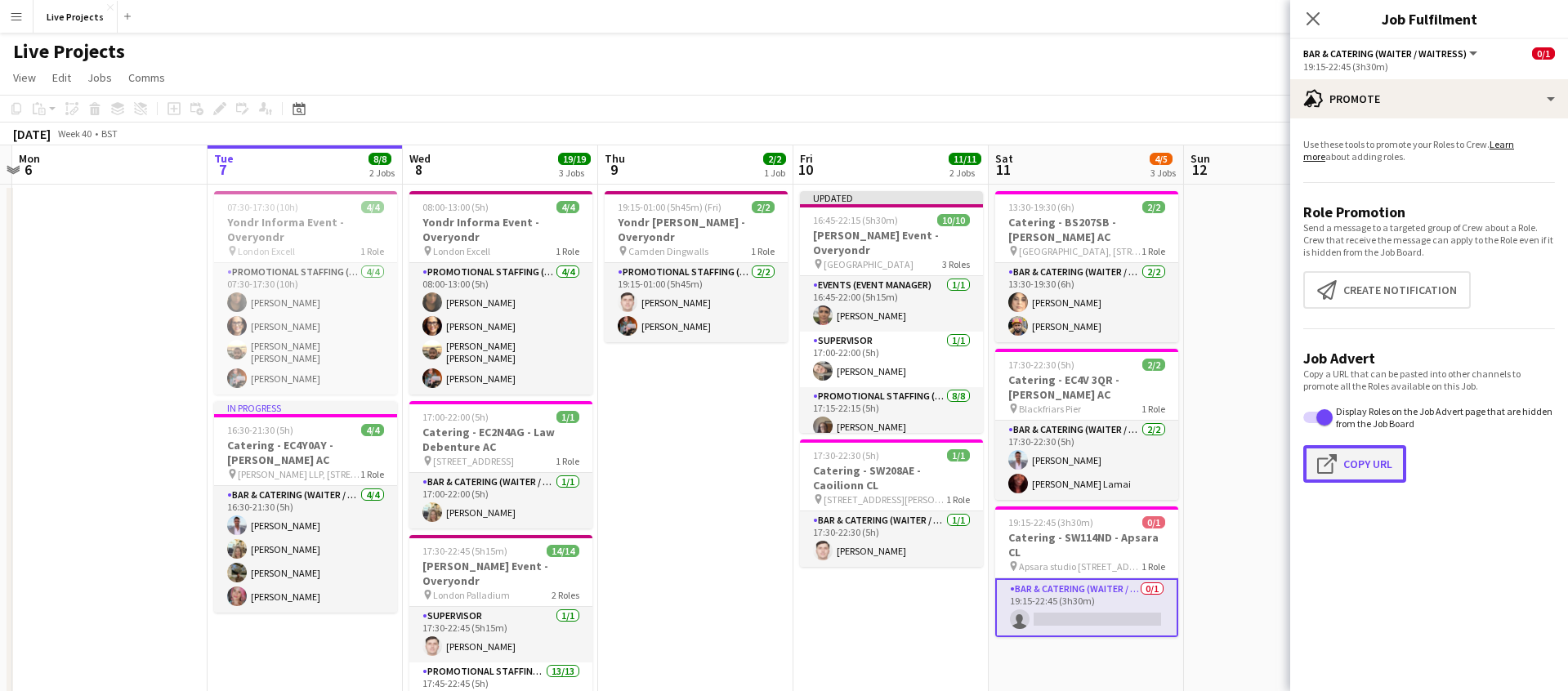
click at [1373, 461] on button "Click to copy URL Copy Url" at bounding box center [1354, 464] width 103 height 38
click at [305, 108] on icon at bounding box center [298, 108] width 12 height 13
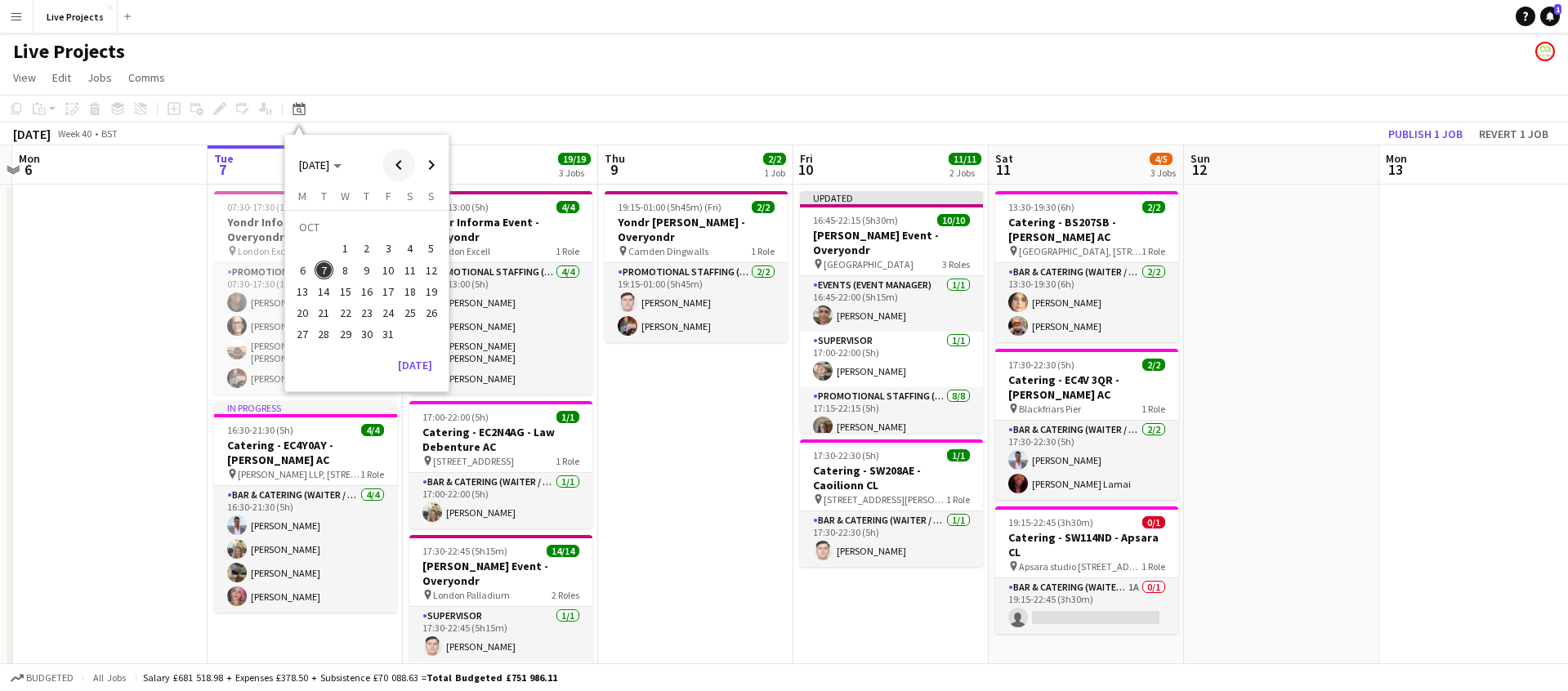
click at [395, 164] on span "Previous month" at bounding box center [399, 165] width 33 height 33
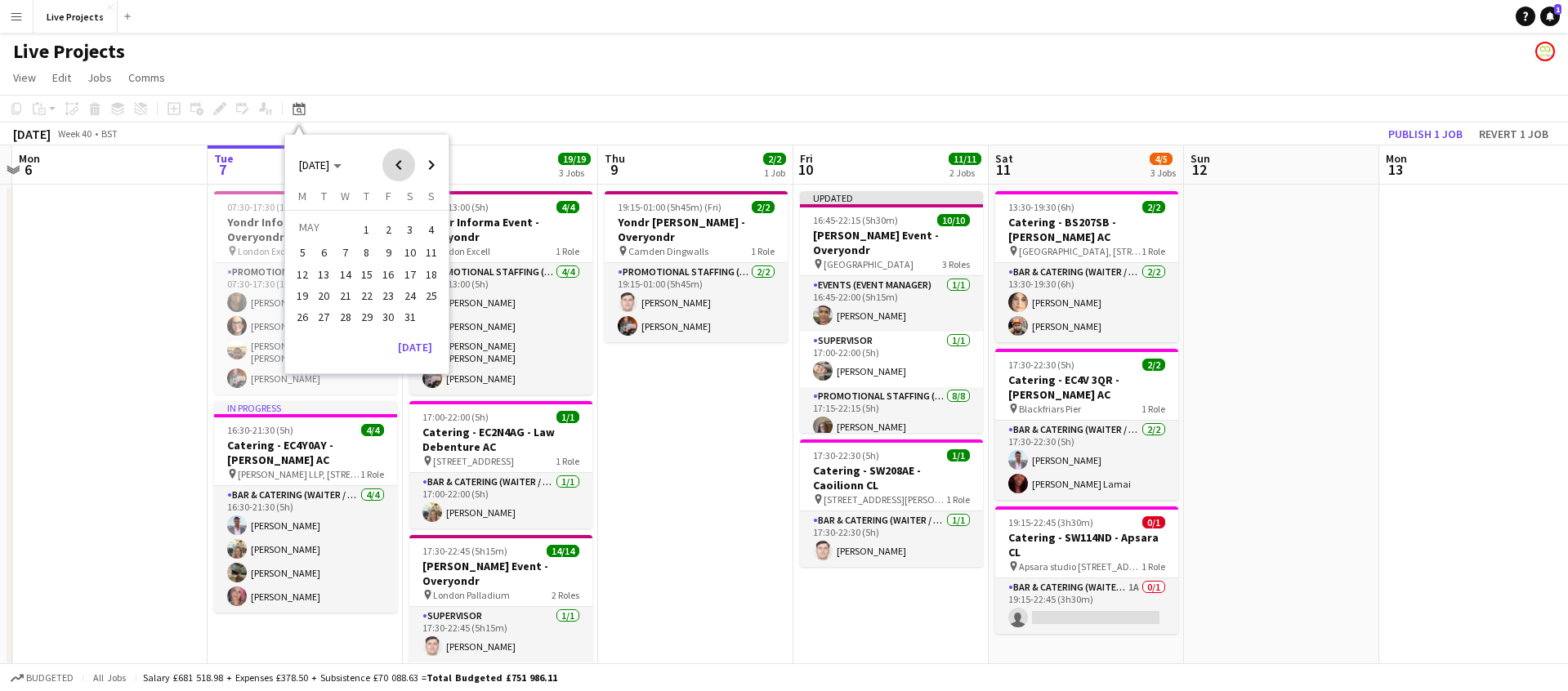
click at [395, 164] on span "Previous month" at bounding box center [399, 165] width 33 height 33
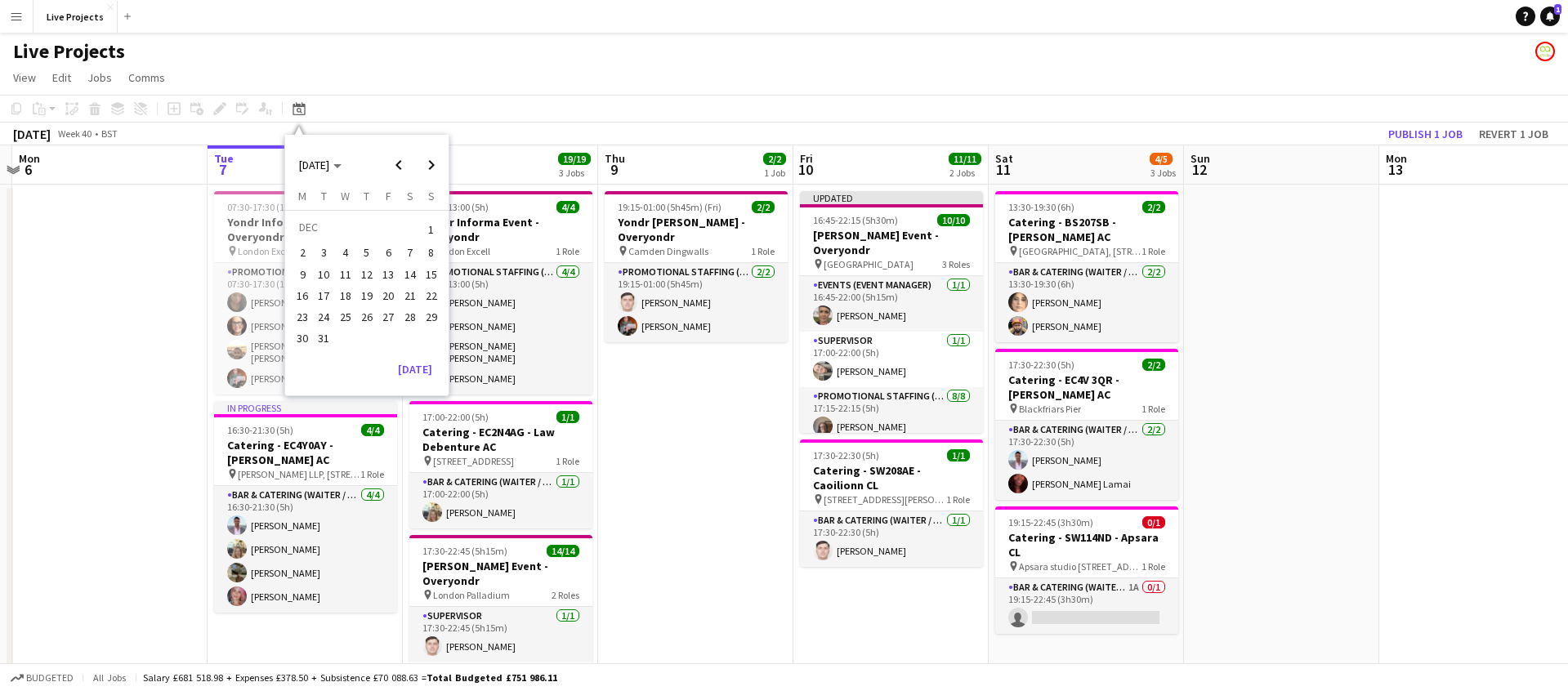
click at [413, 254] on span "7" at bounding box center [410, 253] width 20 height 20
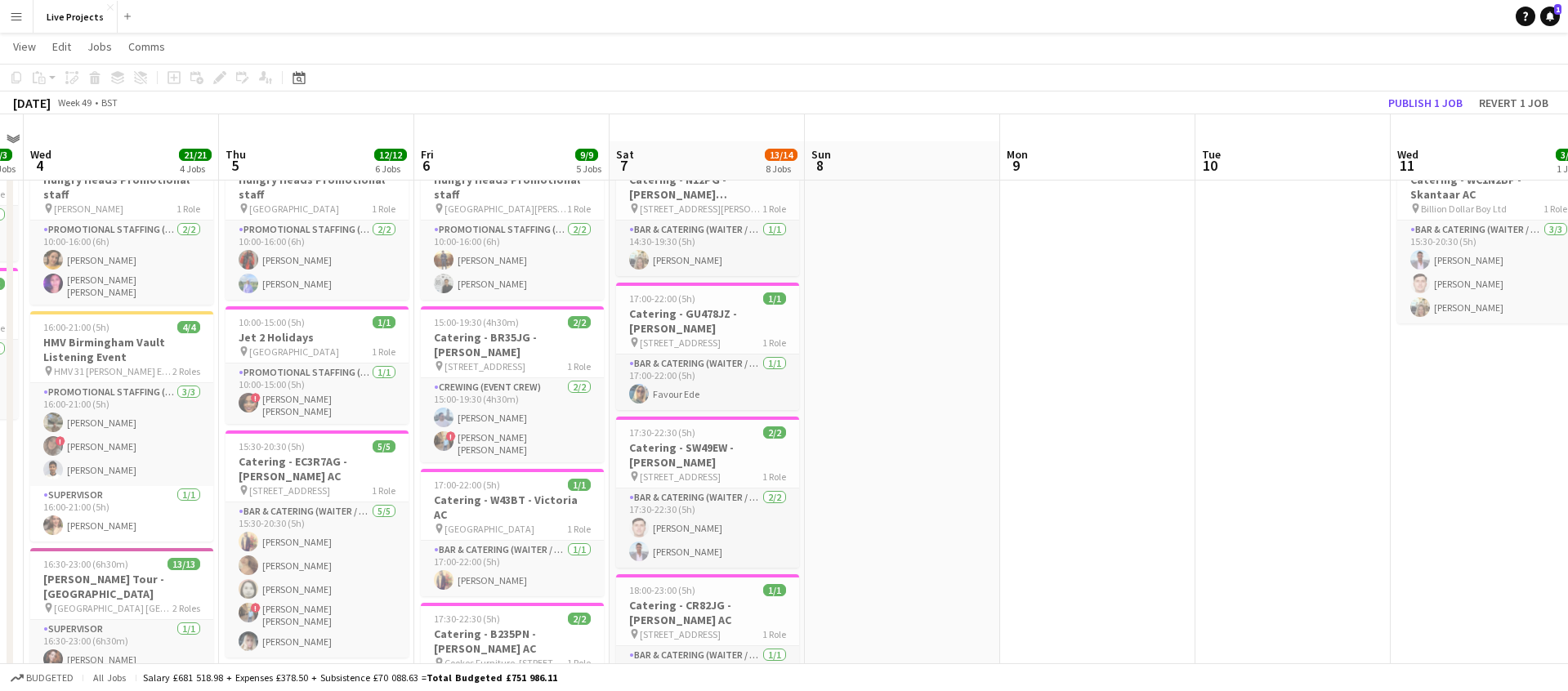
scroll to position [0, 0]
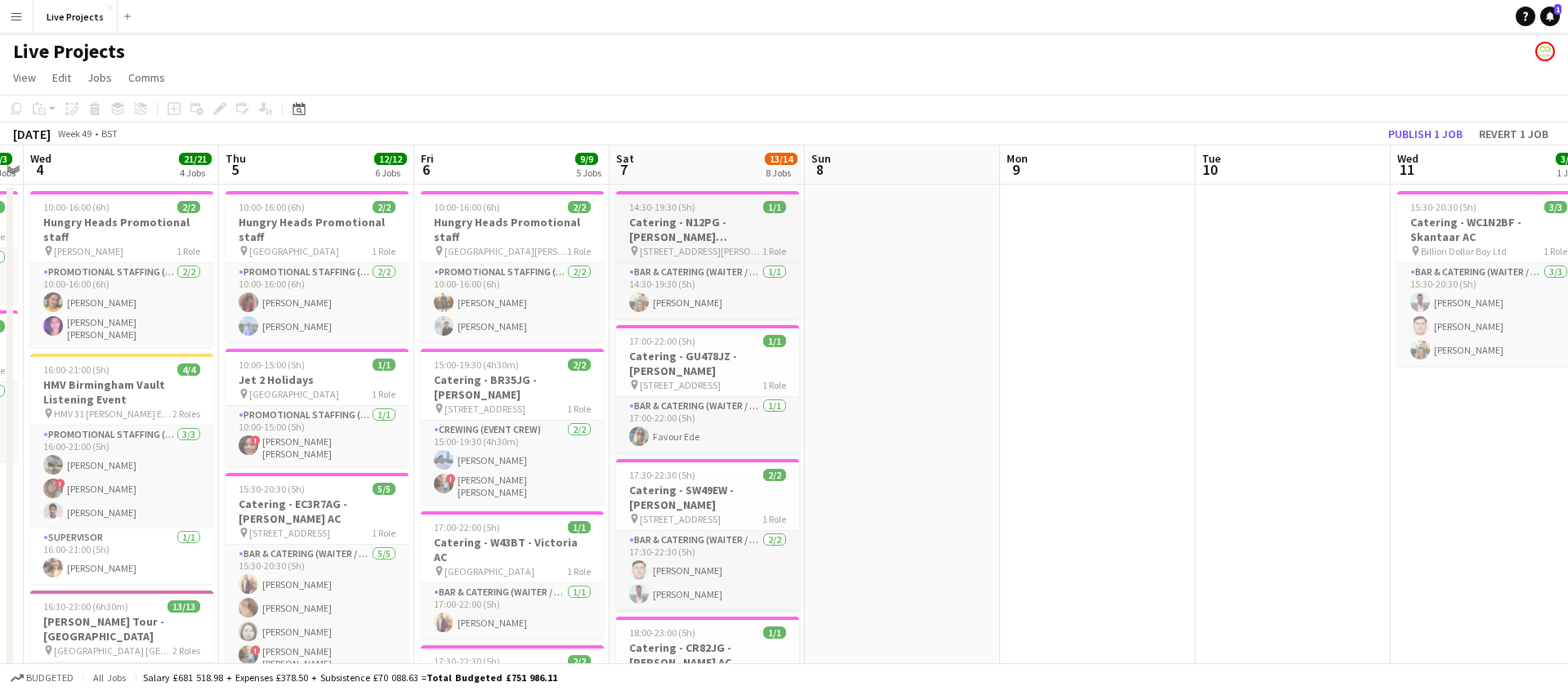
click at [670, 222] on h3 "Catering - N12PG - [PERSON_NAME] [PERSON_NAME]" at bounding box center [707, 229] width 183 height 29
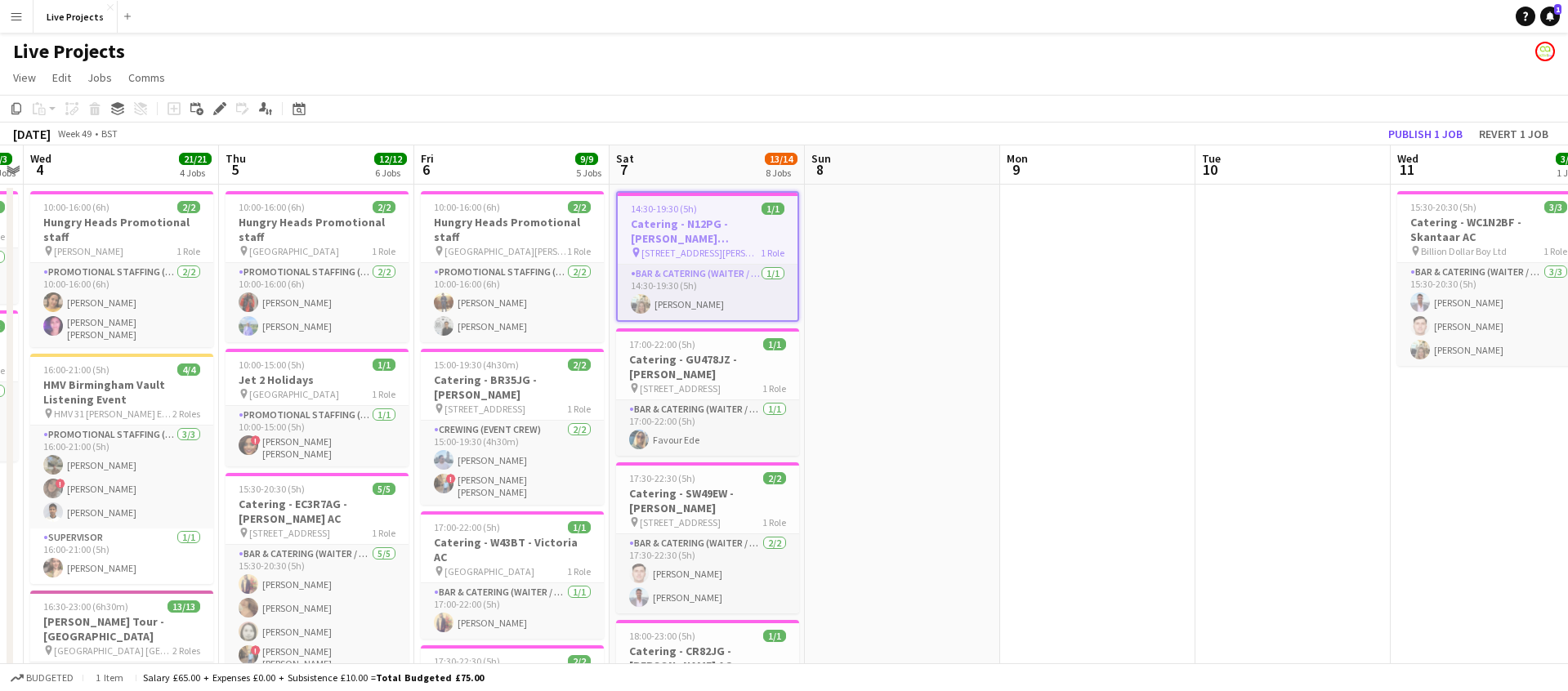
drag, startPoint x: 14, startPoint y: 107, endPoint x: 42, endPoint y: 115, distance: 29.1
click at [14, 107] on icon "Copy" at bounding box center [16, 108] width 13 height 13
drag, startPoint x: 297, startPoint y: 102, endPoint x: 304, endPoint y: 115, distance: 14.8
click at [297, 102] on icon "Date picker" at bounding box center [299, 108] width 13 height 13
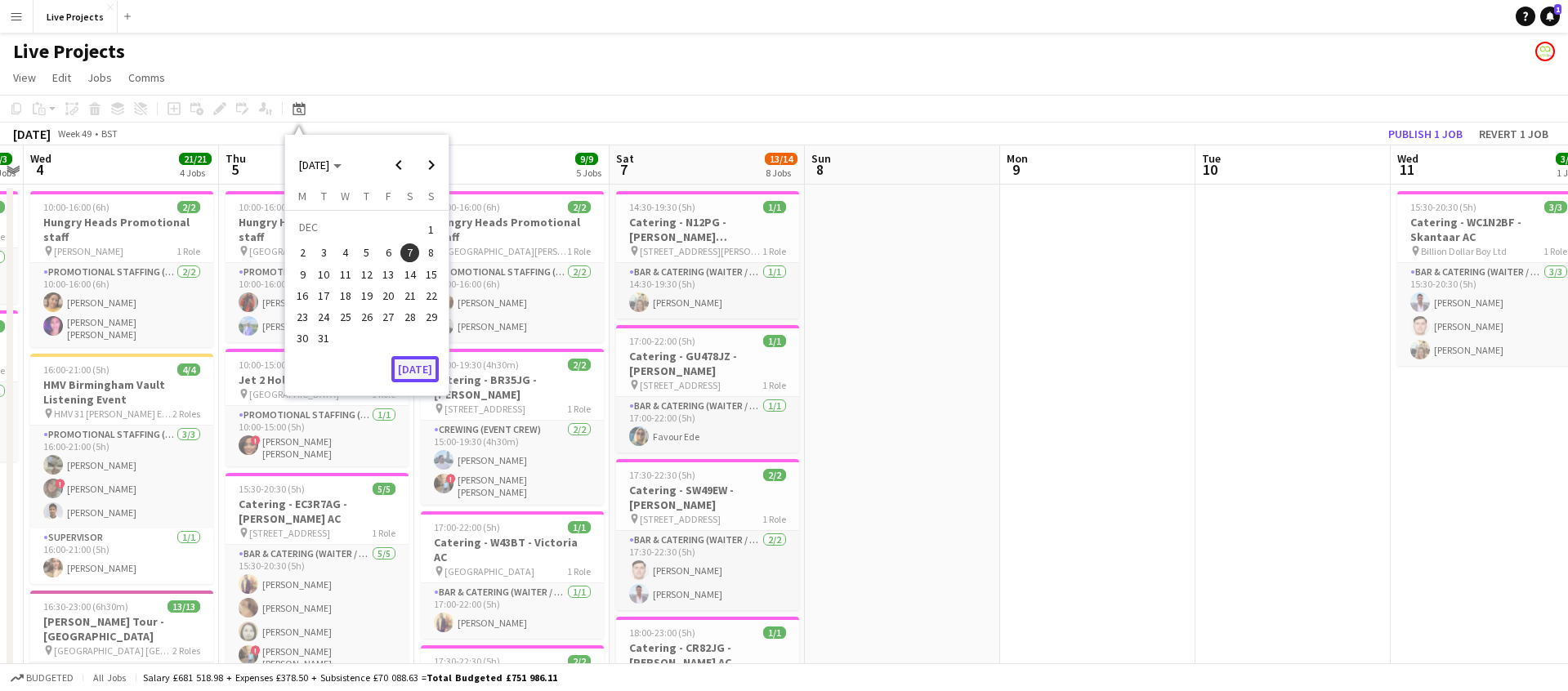
click at [413, 372] on button "[DATE]" at bounding box center [415, 370] width 47 height 26
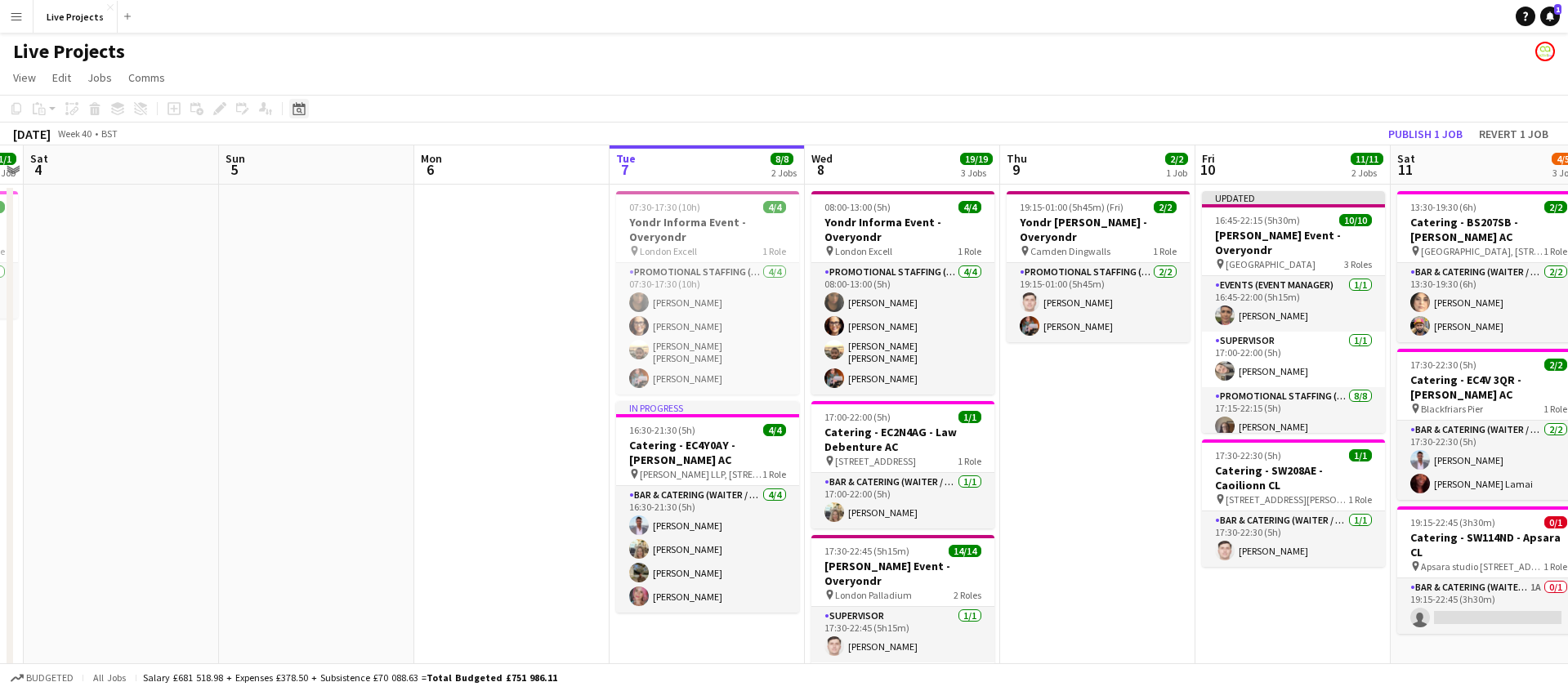
click at [297, 107] on icon "Date picker" at bounding box center [299, 108] width 13 height 13
click at [431, 162] on span "Next month" at bounding box center [431, 165] width 33 height 33
click at [415, 250] on span "6" at bounding box center [410, 249] width 20 height 20
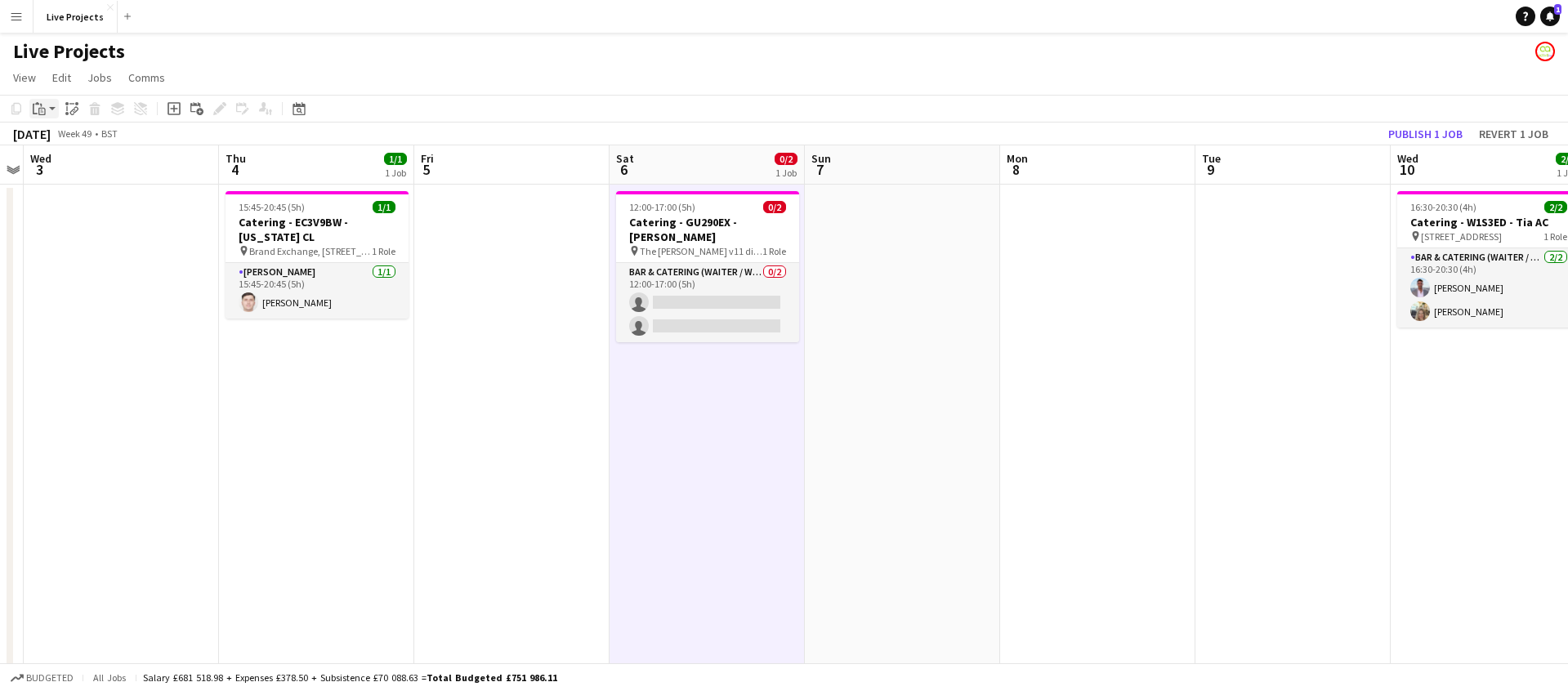
click at [41, 107] on icon at bounding box center [42, 111] width 8 height 8
click at [61, 138] on link "Paste Command V" at bounding box center [107, 140] width 129 height 15
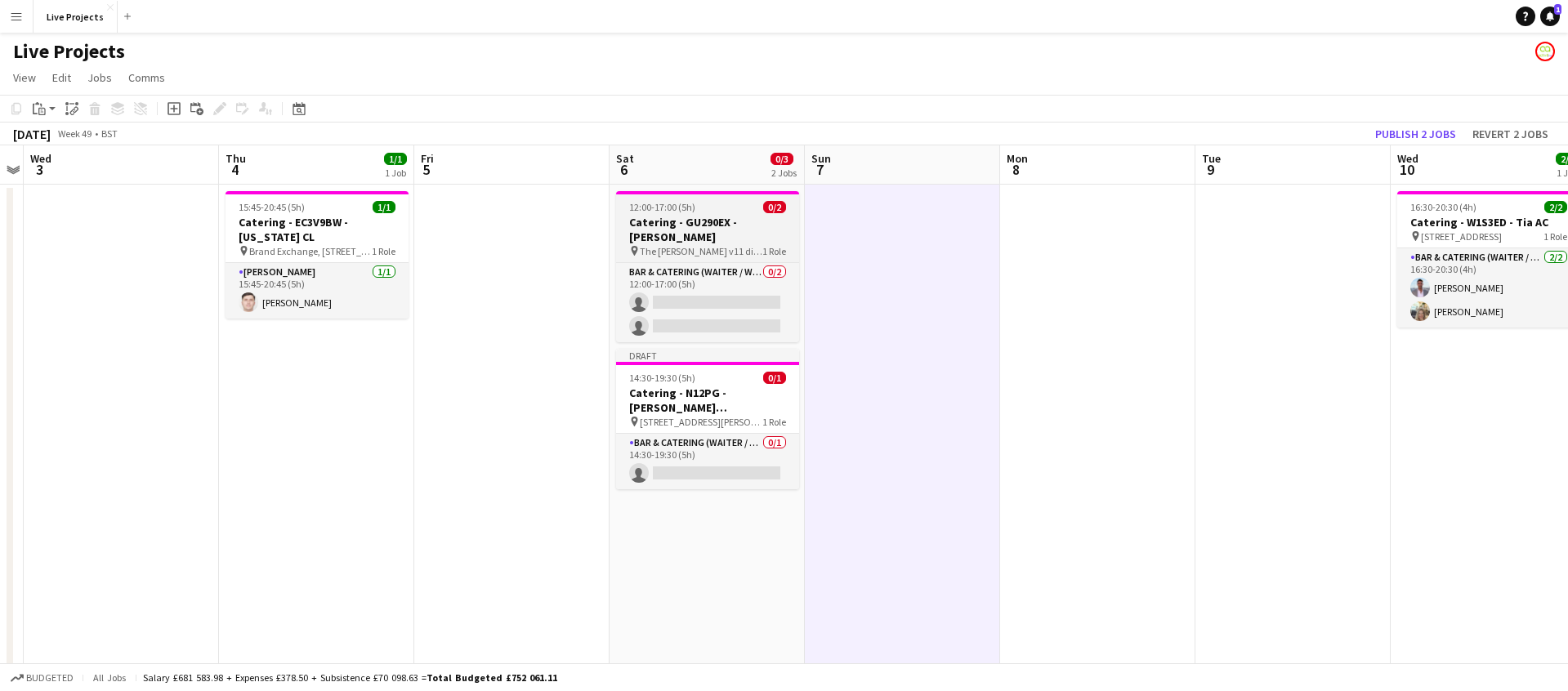
click at [726, 245] on span "The [PERSON_NAME] v11 dining suite - 39 [PERSON_NAME] v11 apartments kings driv…" at bounding box center [701, 251] width 123 height 12
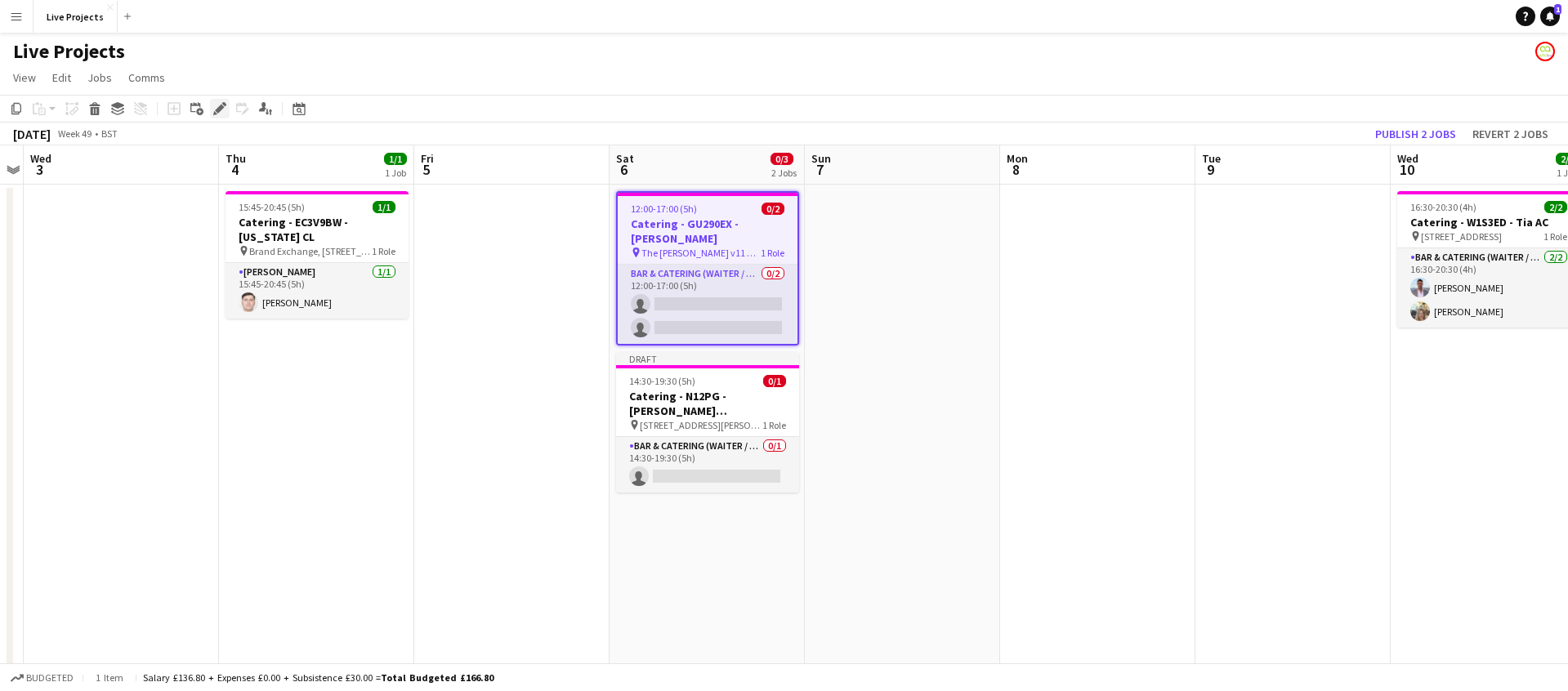
click at [220, 105] on icon "Edit" at bounding box center [220, 108] width 13 height 13
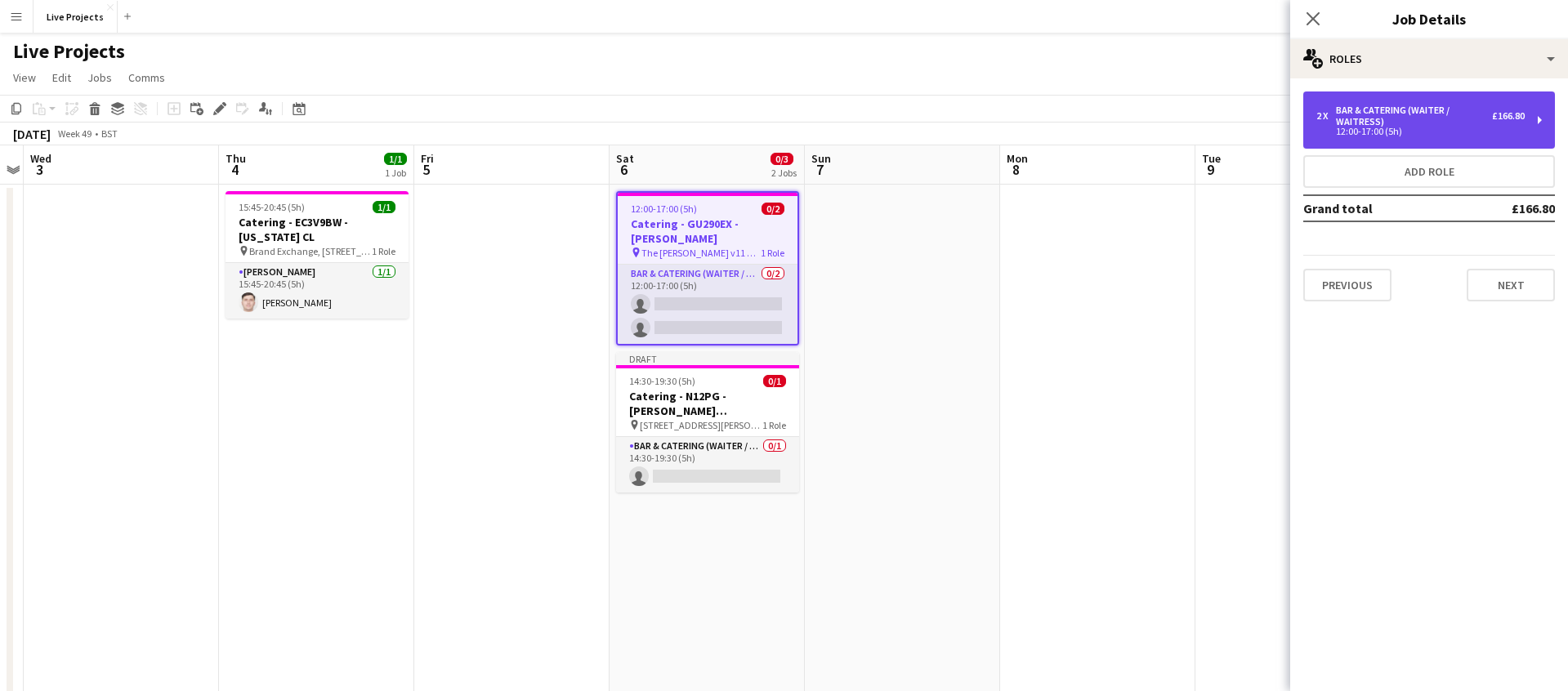
click at [1415, 113] on div "Bar & Catering (Waiter / waitress)" at bounding box center [1413, 116] width 156 height 23
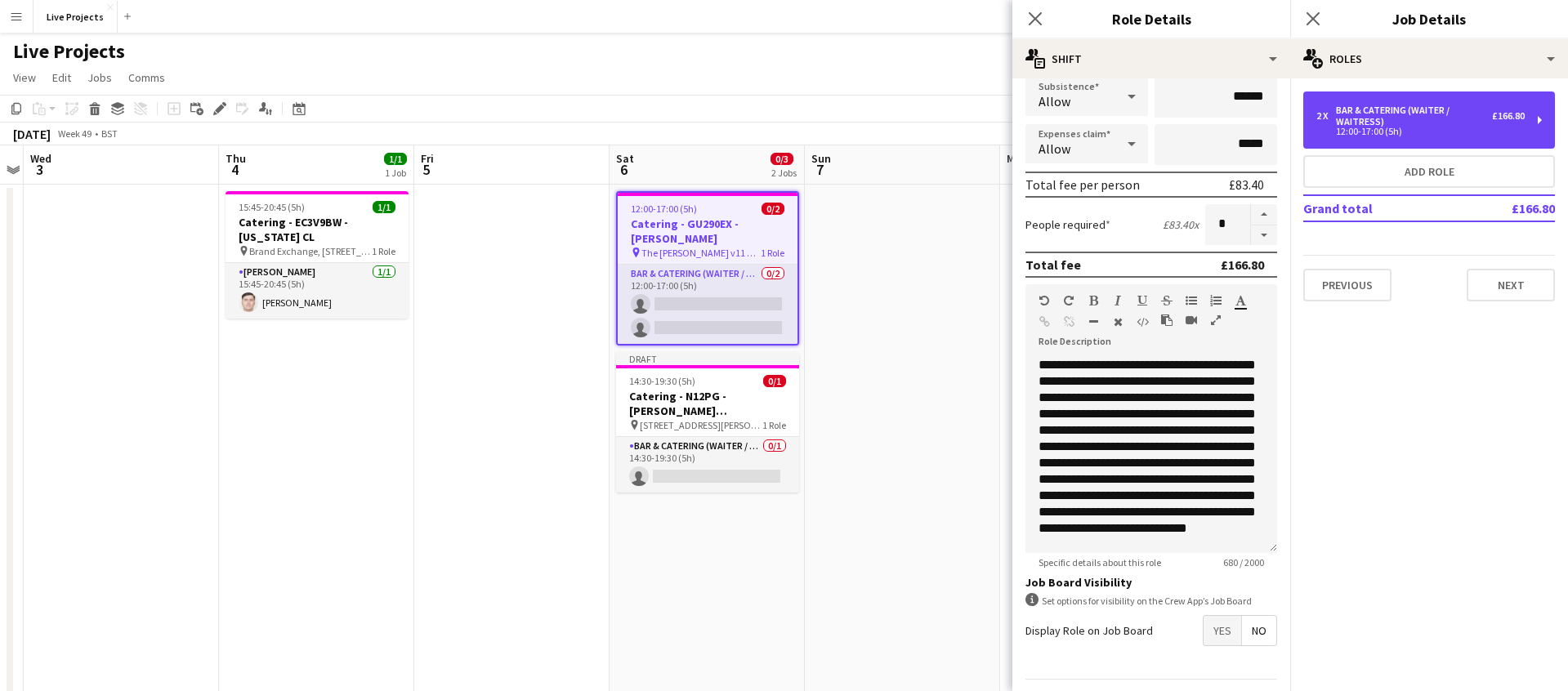
scroll to position [332, 0]
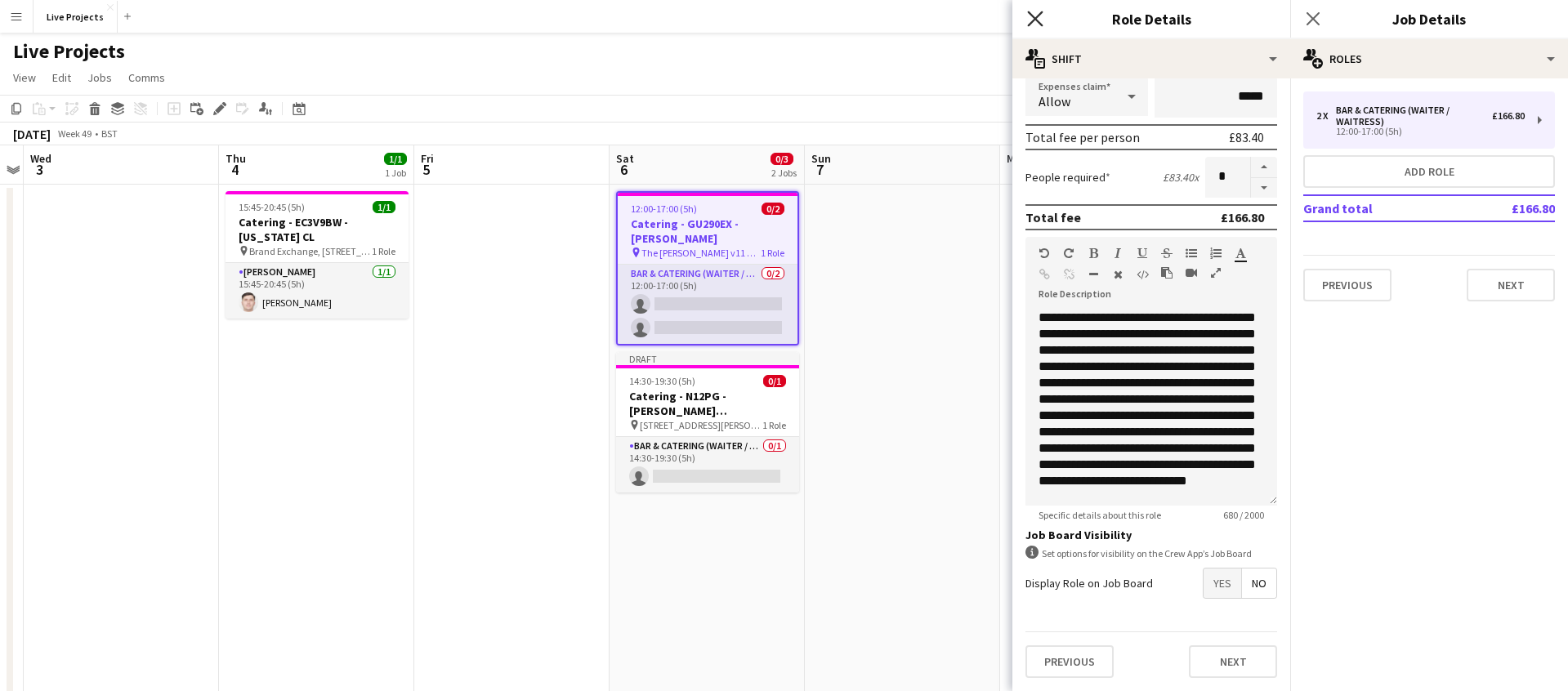
click at [1033, 15] on icon "Close pop-in" at bounding box center [1034, 18] width 15 height 15
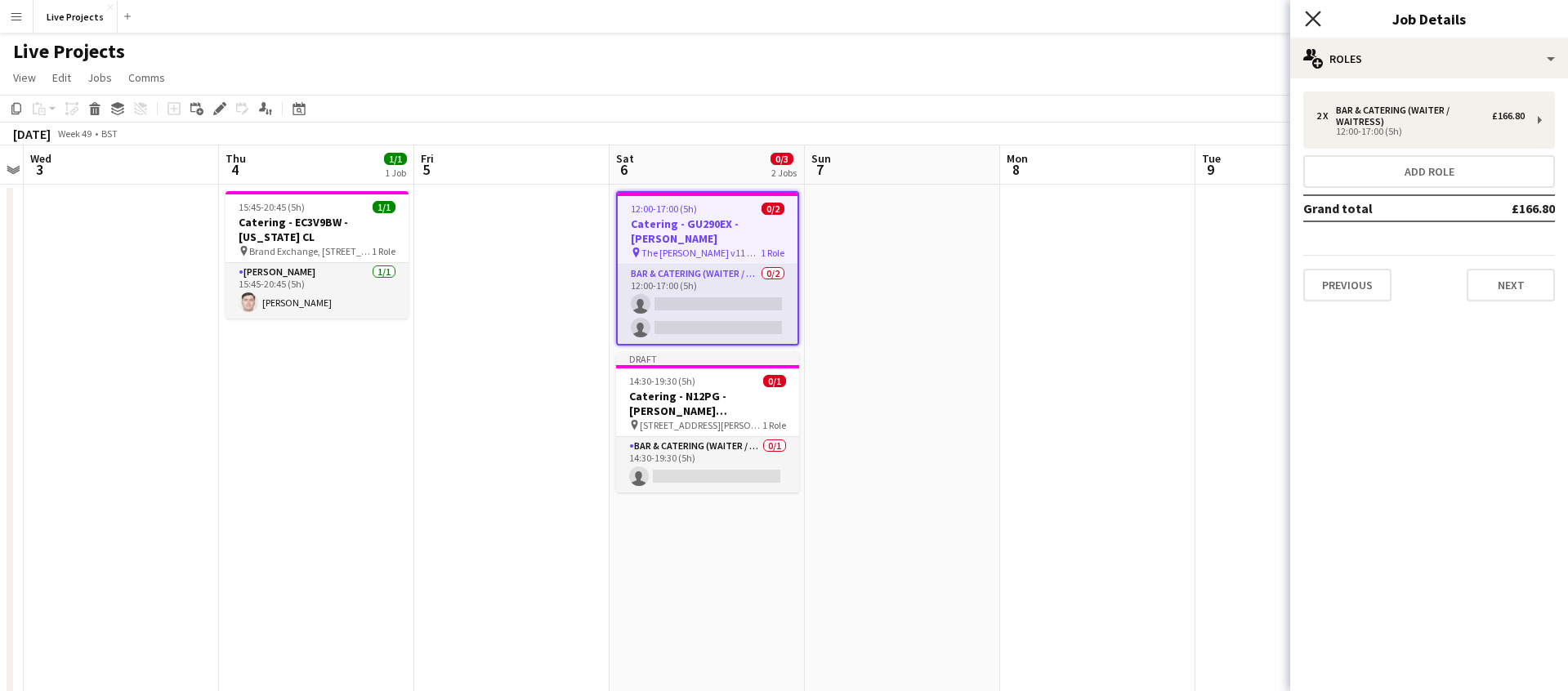
click at [1313, 17] on icon at bounding box center [1312, 18] width 15 height 15
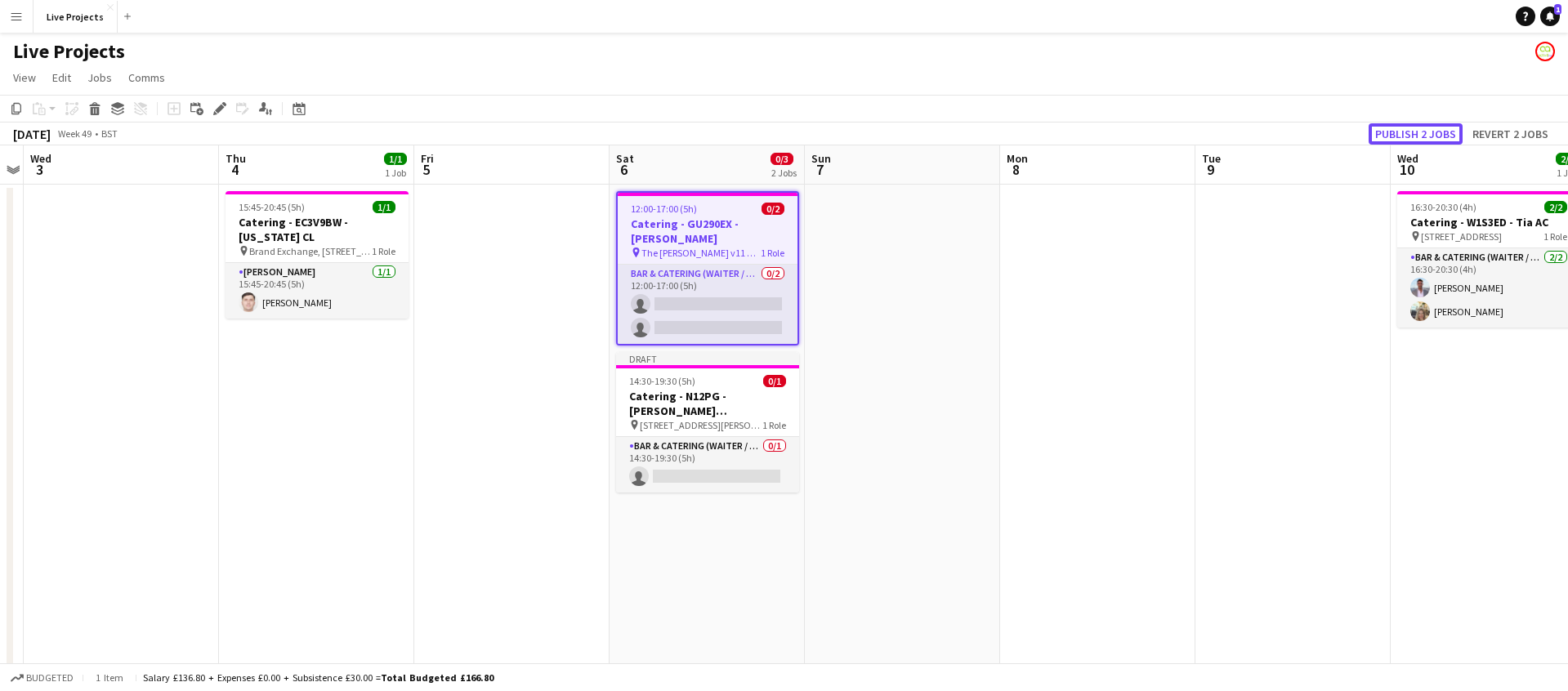
click at [1401, 132] on button "Publish 2 jobs" at bounding box center [1415, 134] width 94 height 22
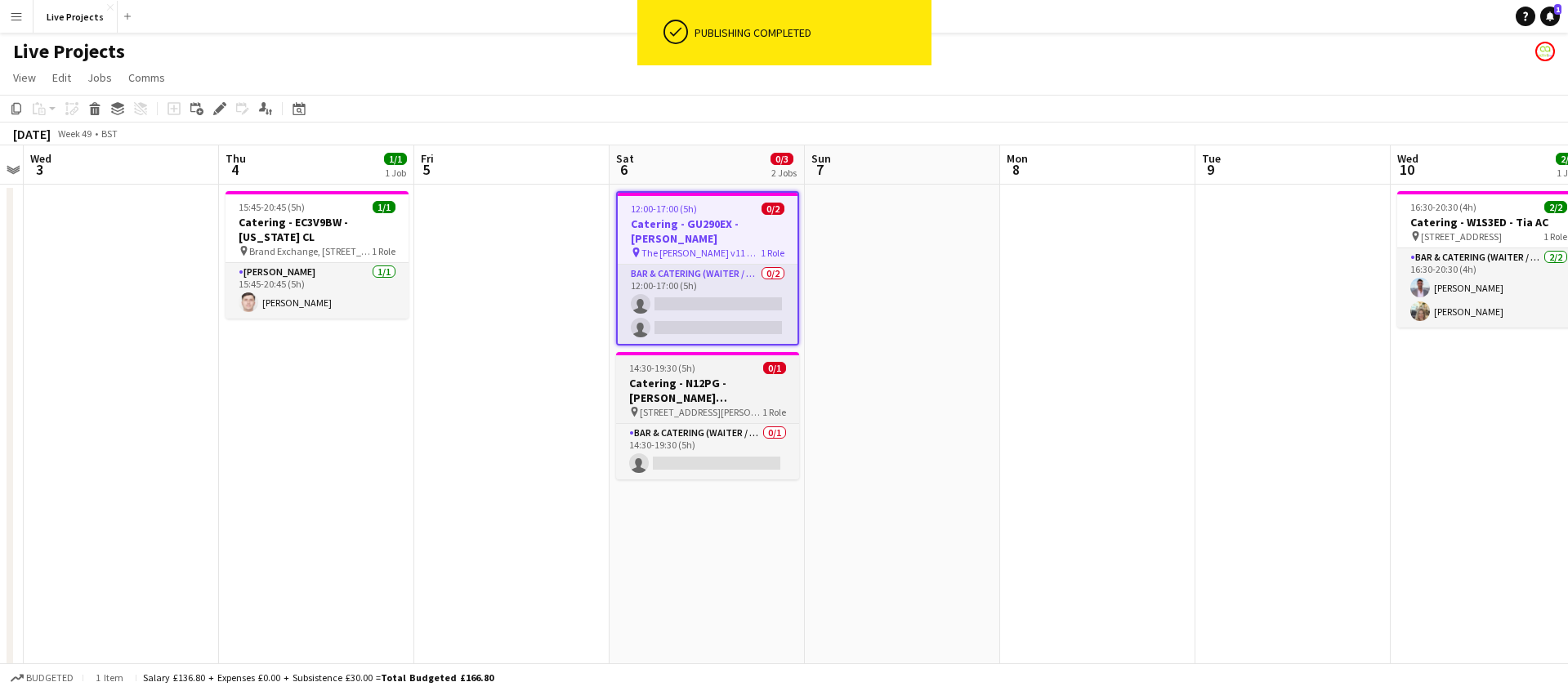
click at [707, 376] on h3 "Catering - N12PG - [PERSON_NAME] [PERSON_NAME]" at bounding box center [707, 390] width 183 height 29
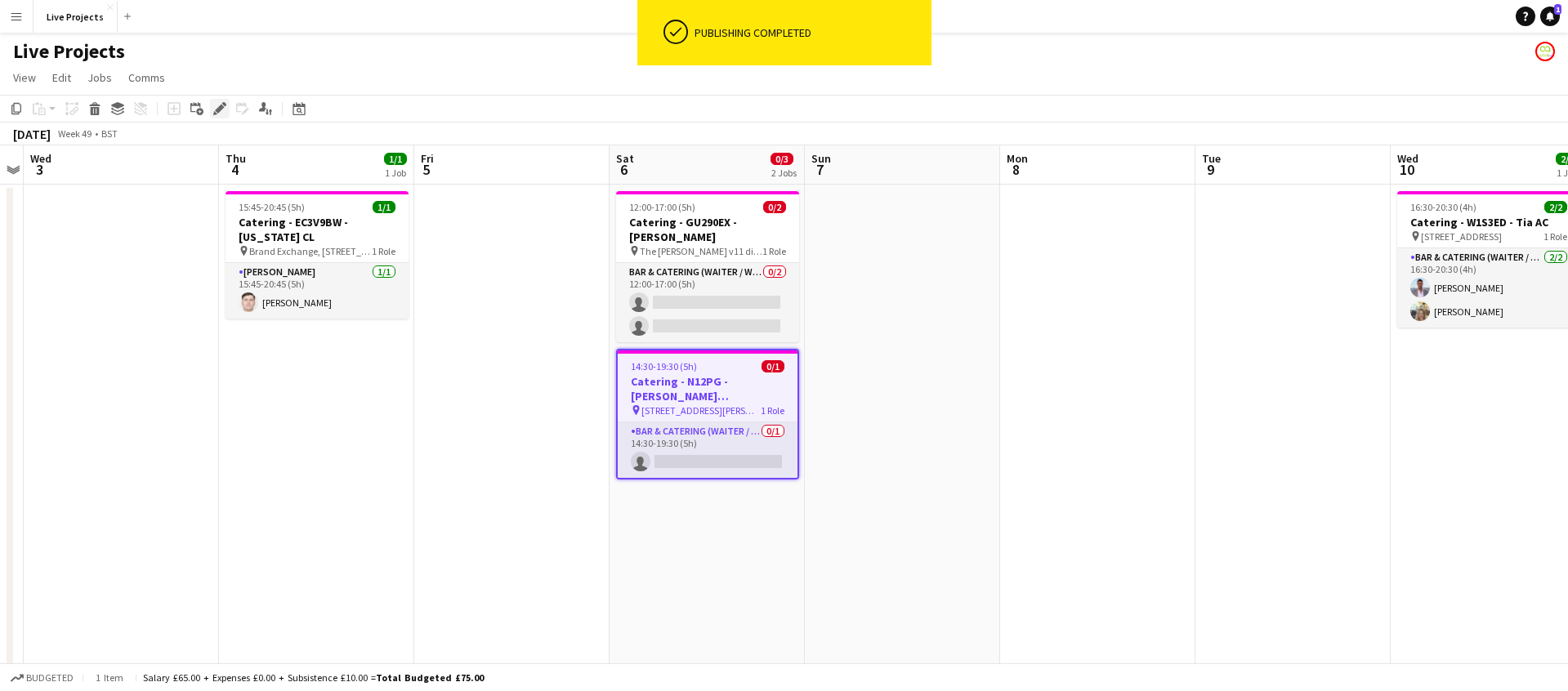
click at [219, 103] on icon "Edit" at bounding box center [220, 108] width 13 height 13
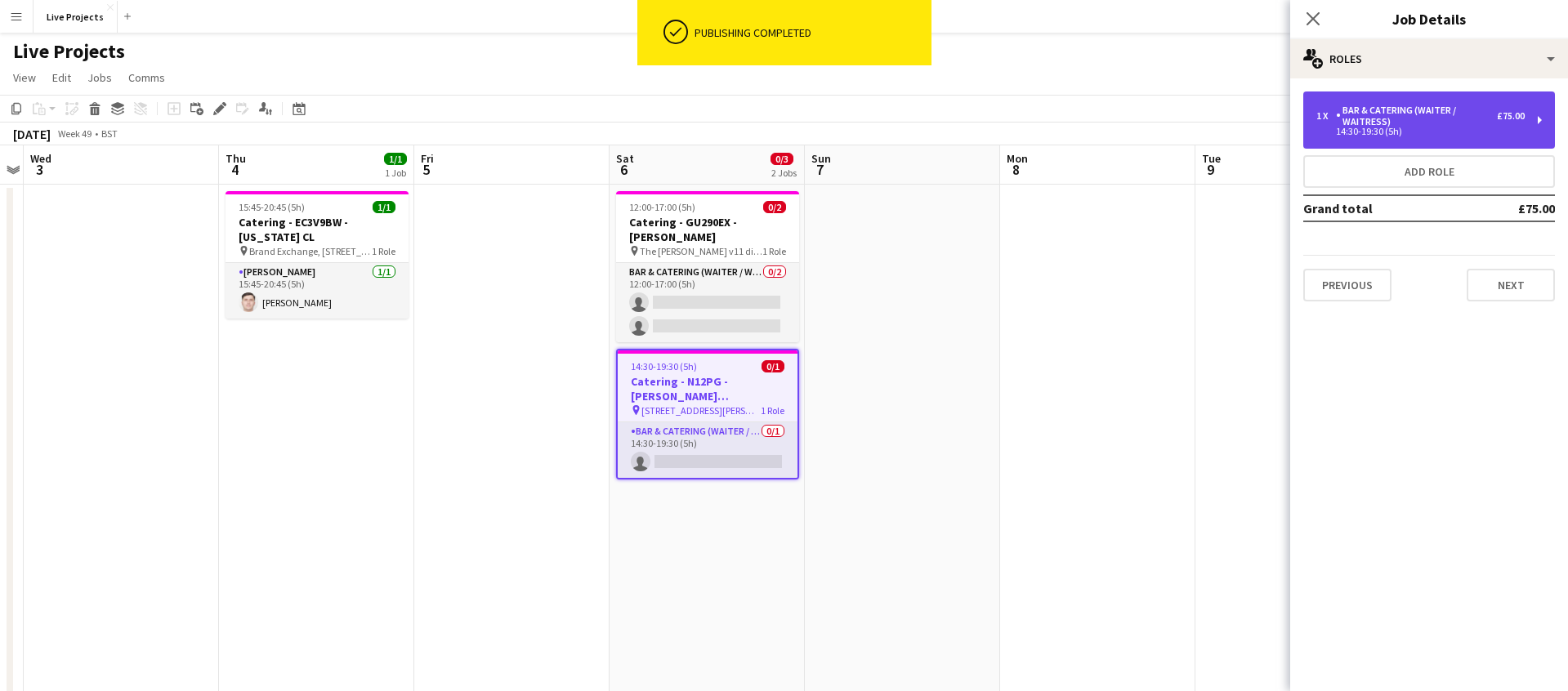
click at [1436, 122] on div "Bar & Catering (Waiter / waitress)" at bounding box center [1416, 116] width 161 height 23
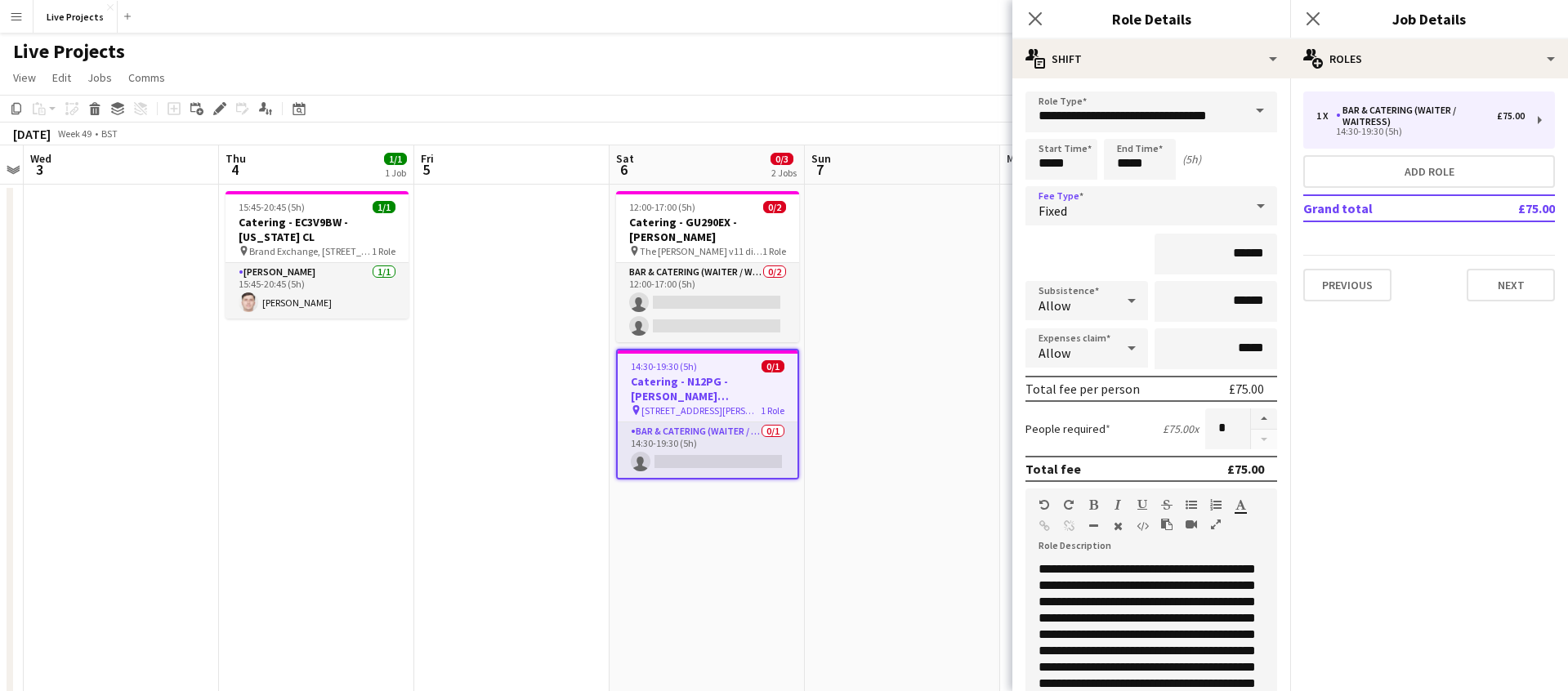
click at [1167, 209] on div "Fixed" at bounding box center [1134, 206] width 219 height 40
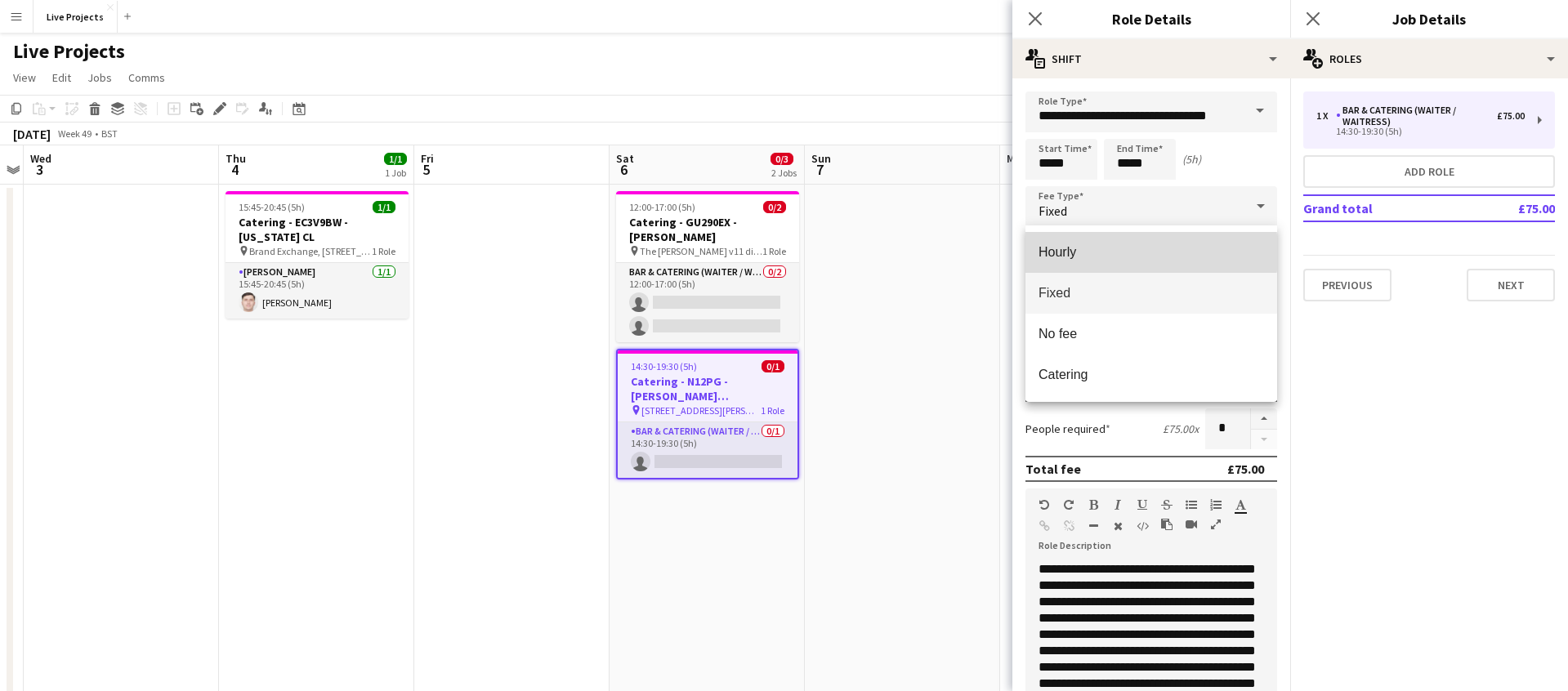
click at [1095, 253] on span "Hourly" at bounding box center [1150, 252] width 225 height 15
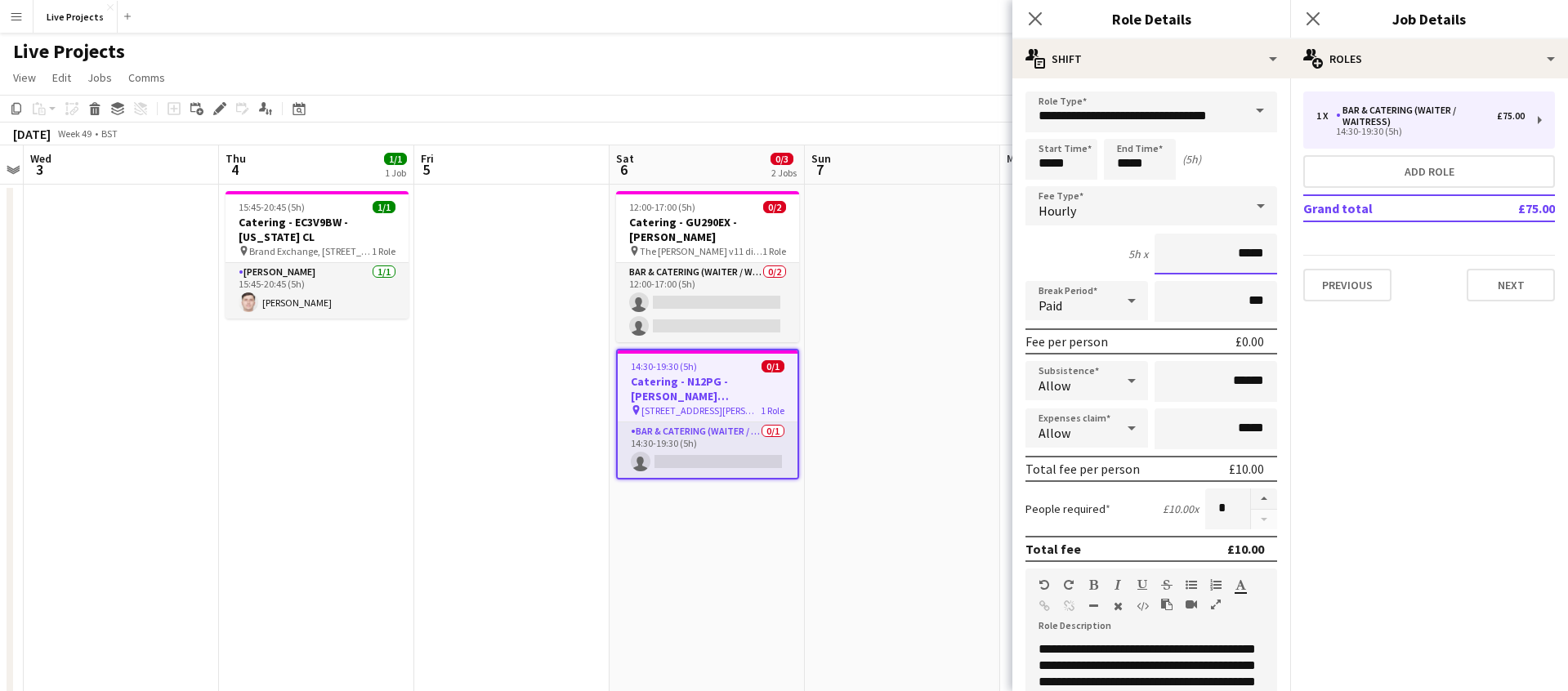
drag, startPoint x: 1241, startPoint y: 254, endPoint x: 1264, endPoint y: 250, distance: 23.3
click at [1264, 250] on input "*****" at bounding box center [1215, 254] width 123 height 41
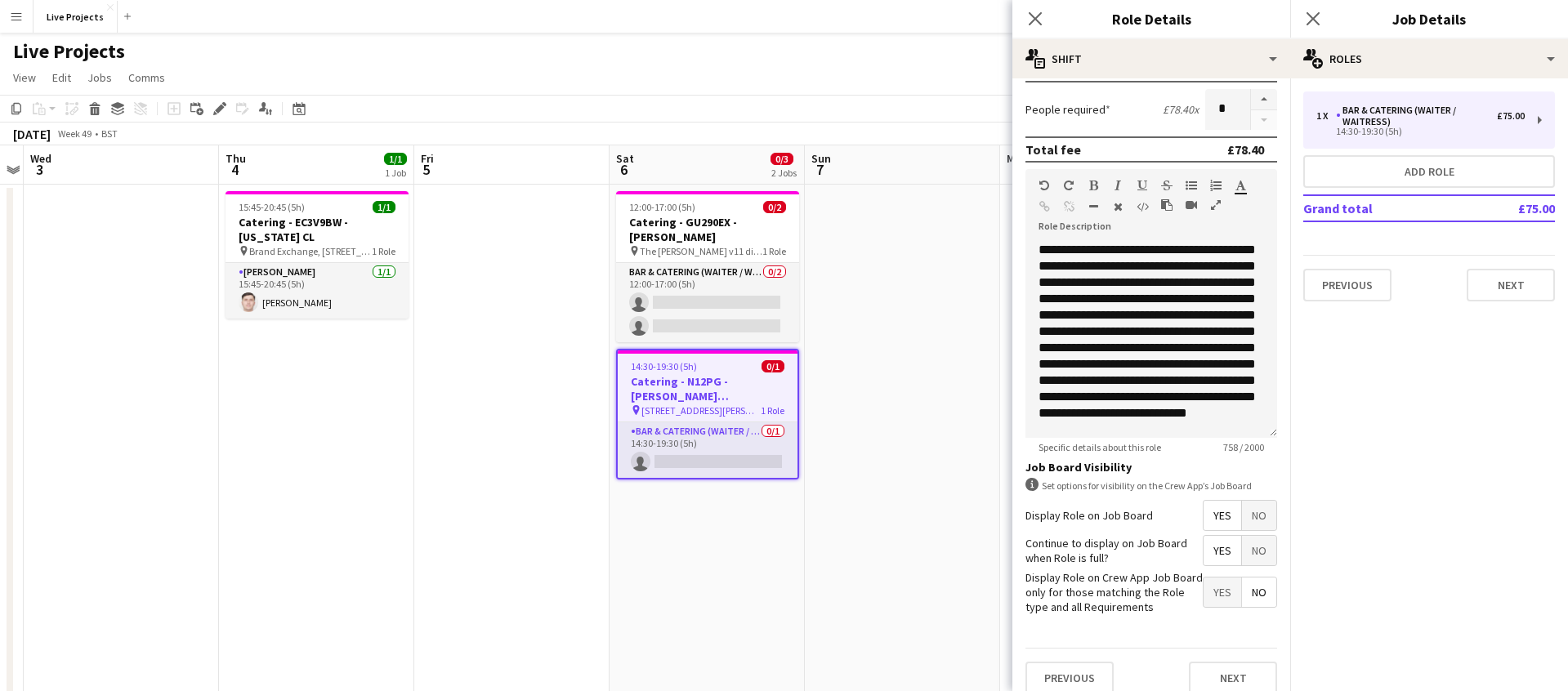
scroll to position [416, 0]
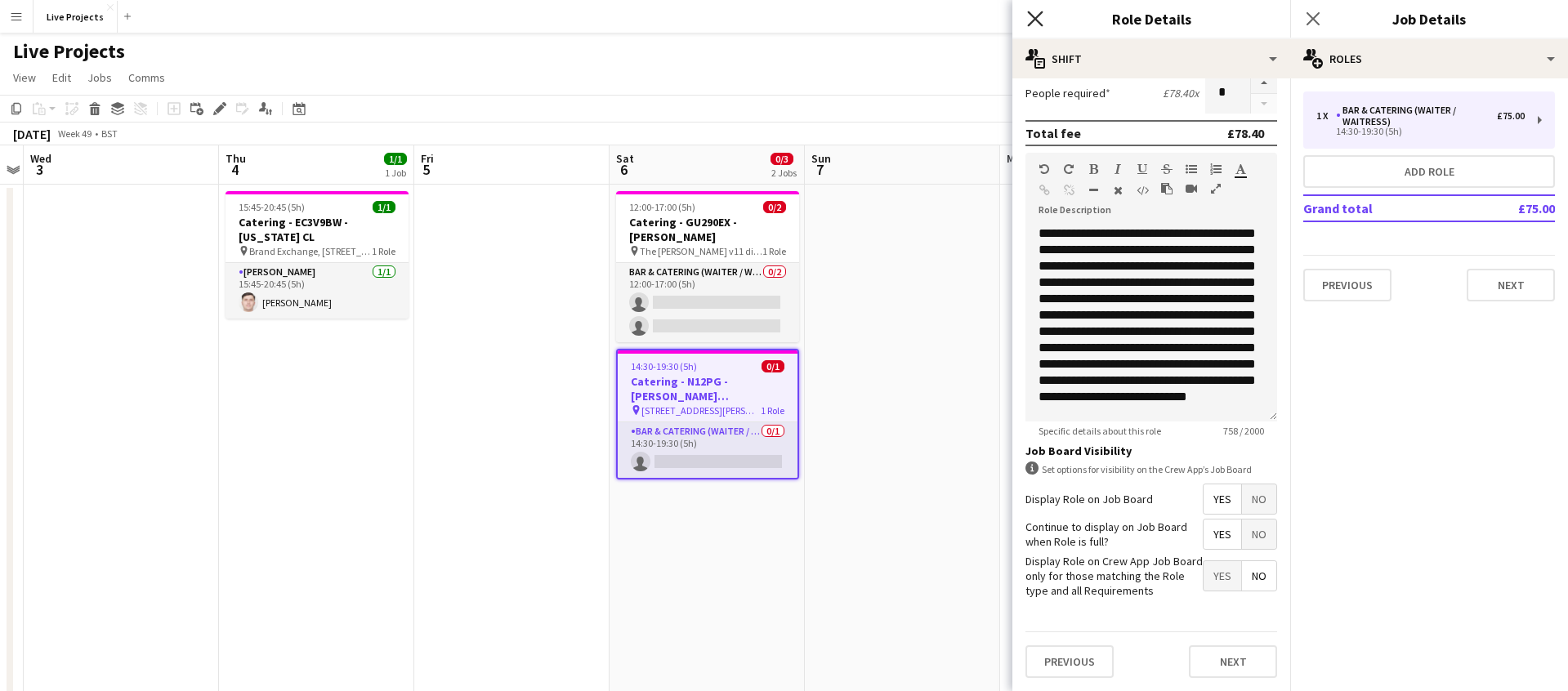
type input "******"
click at [1037, 15] on icon at bounding box center [1034, 18] width 15 height 15
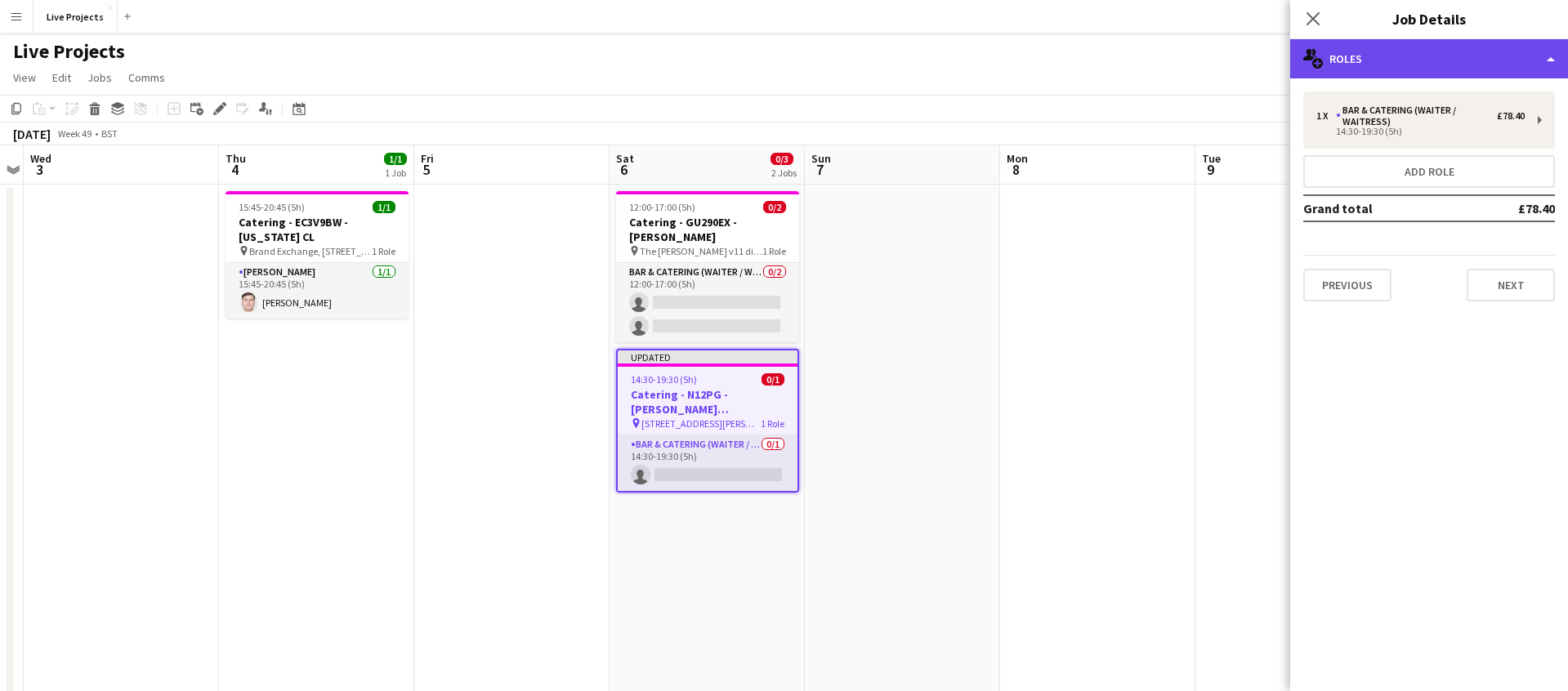
click at [1395, 60] on div "multiple-users-add Roles" at bounding box center [1428, 59] width 278 height 40
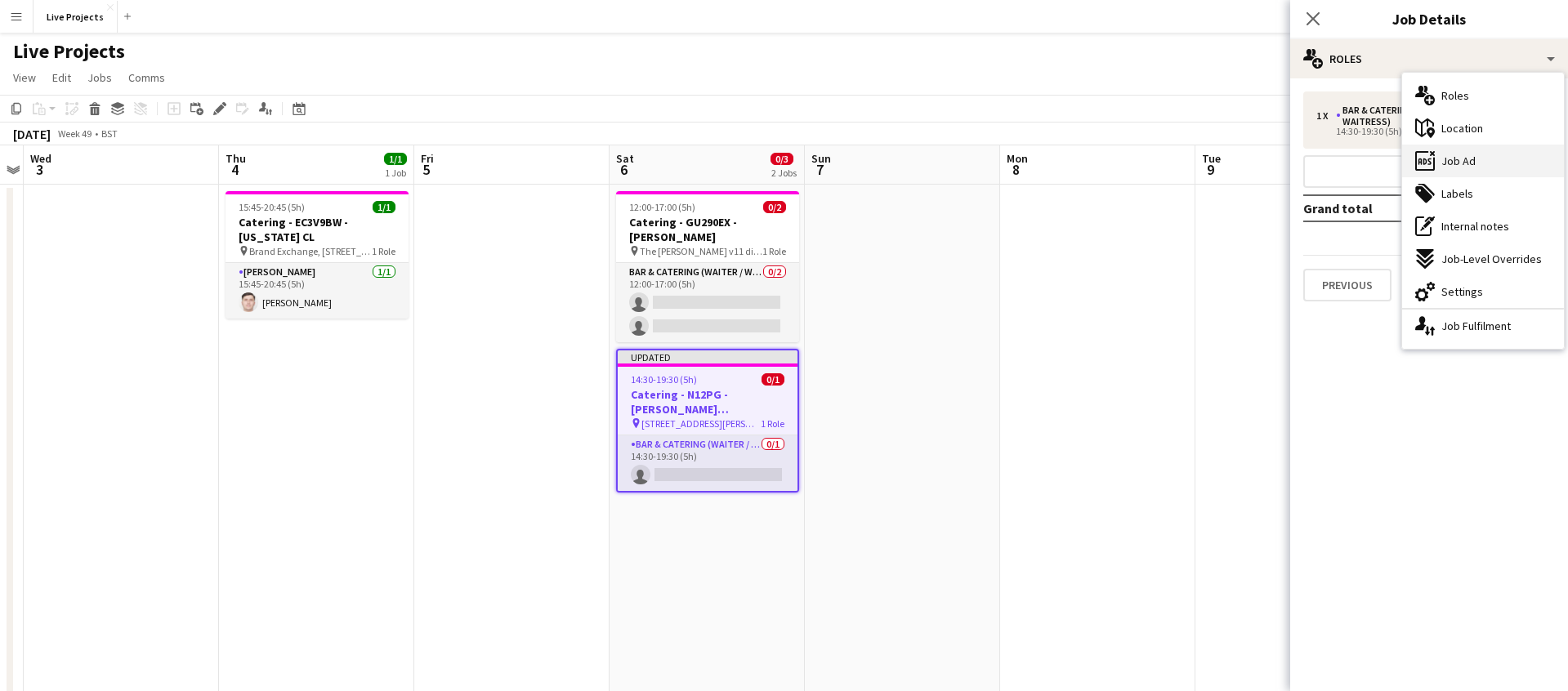
click at [1456, 160] on span "Job Ad" at bounding box center [1458, 161] width 34 height 15
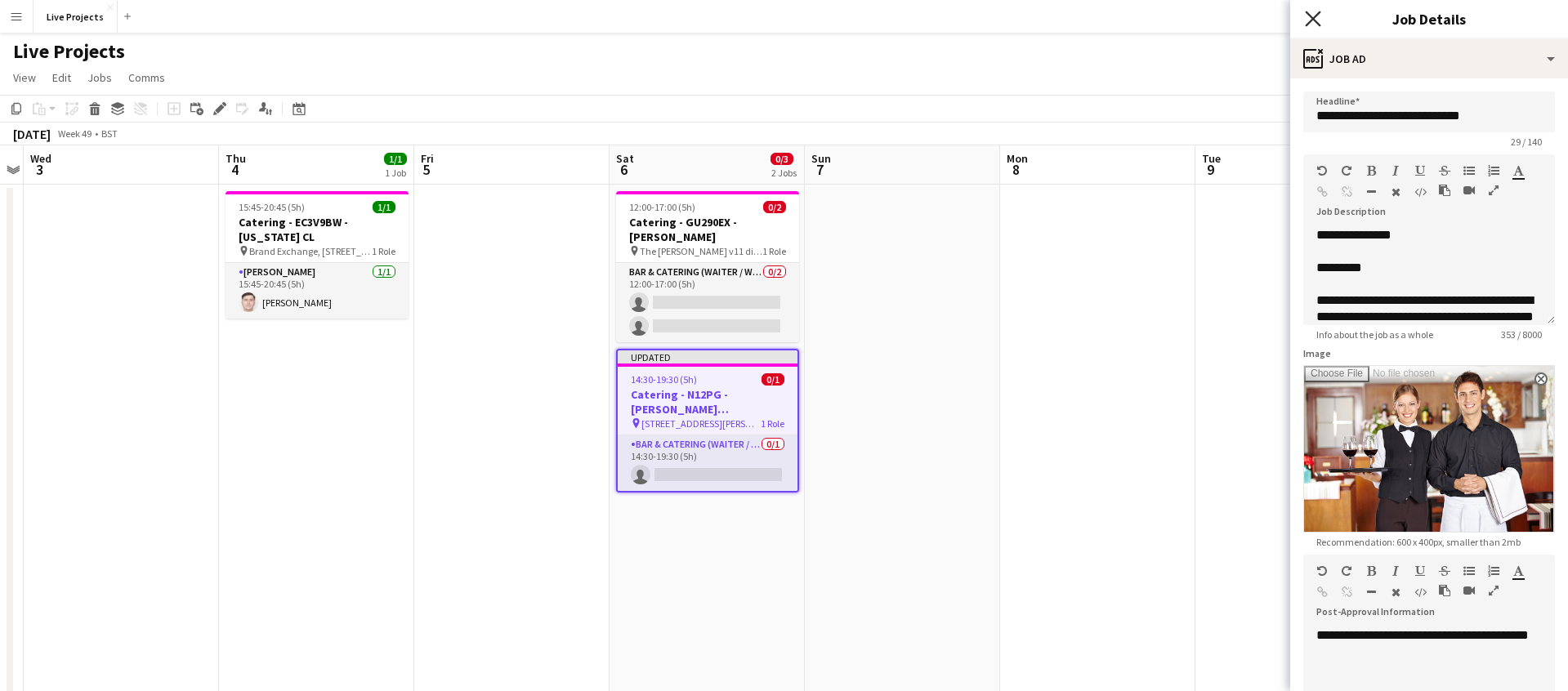
click at [1312, 19] on icon at bounding box center [1312, 18] width 15 height 15
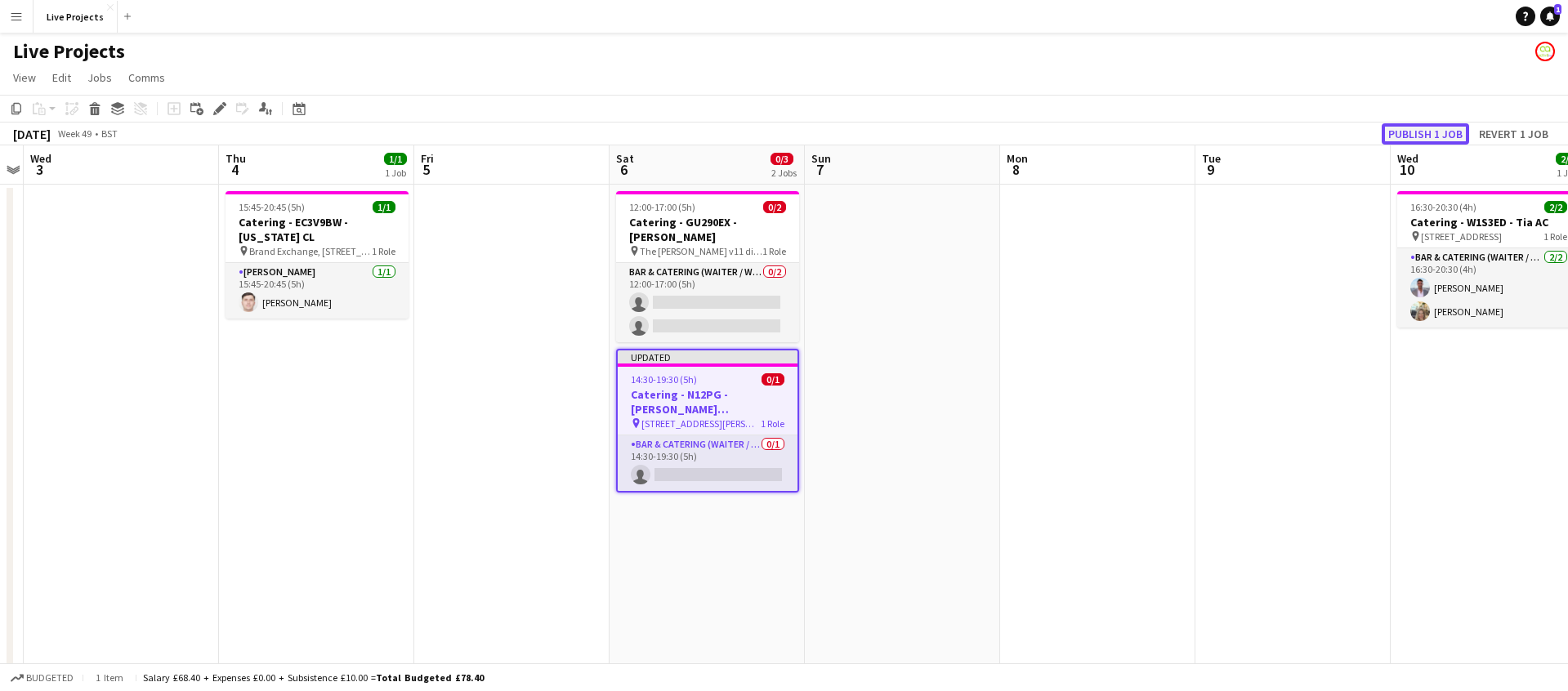
click at [1410, 131] on button "Publish 1 job" at bounding box center [1425, 134] width 88 height 22
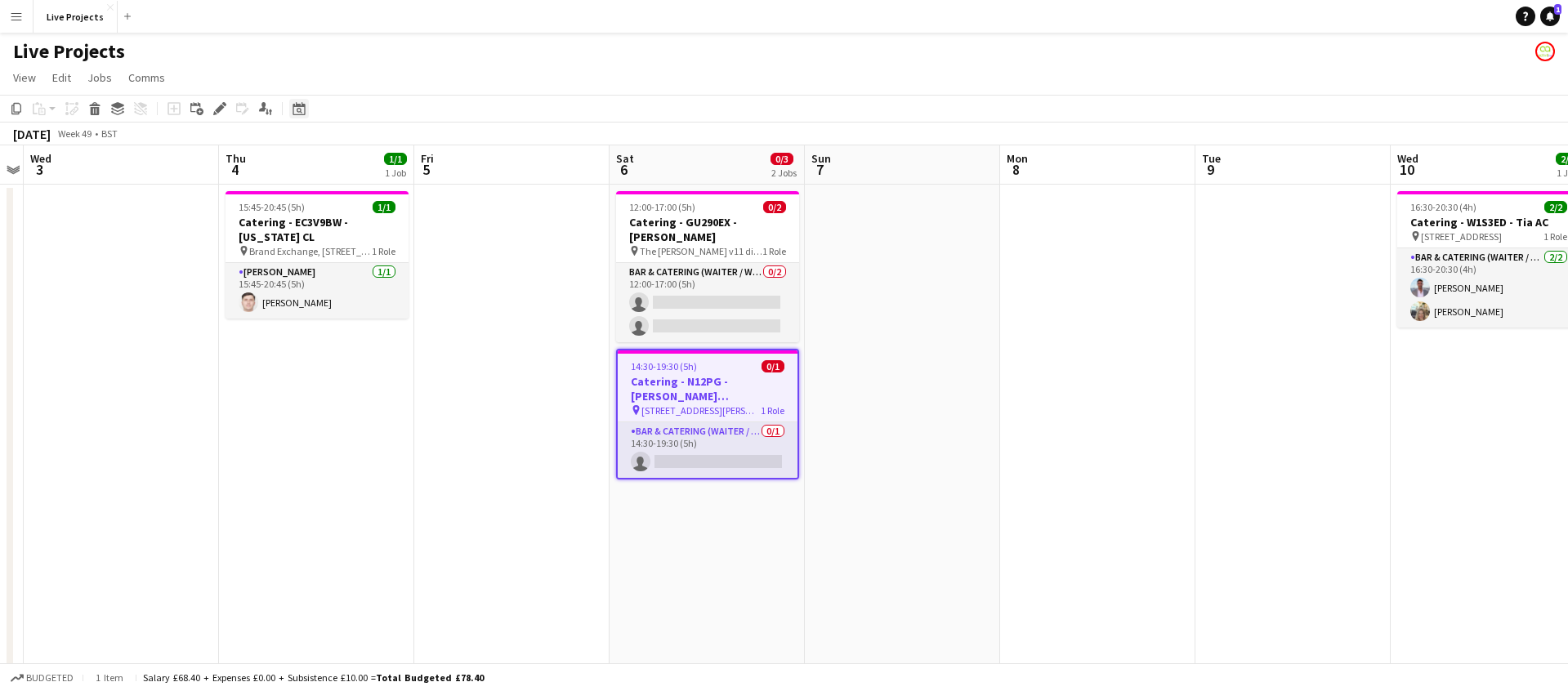
click at [302, 107] on icon at bounding box center [298, 108] width 12 height 13
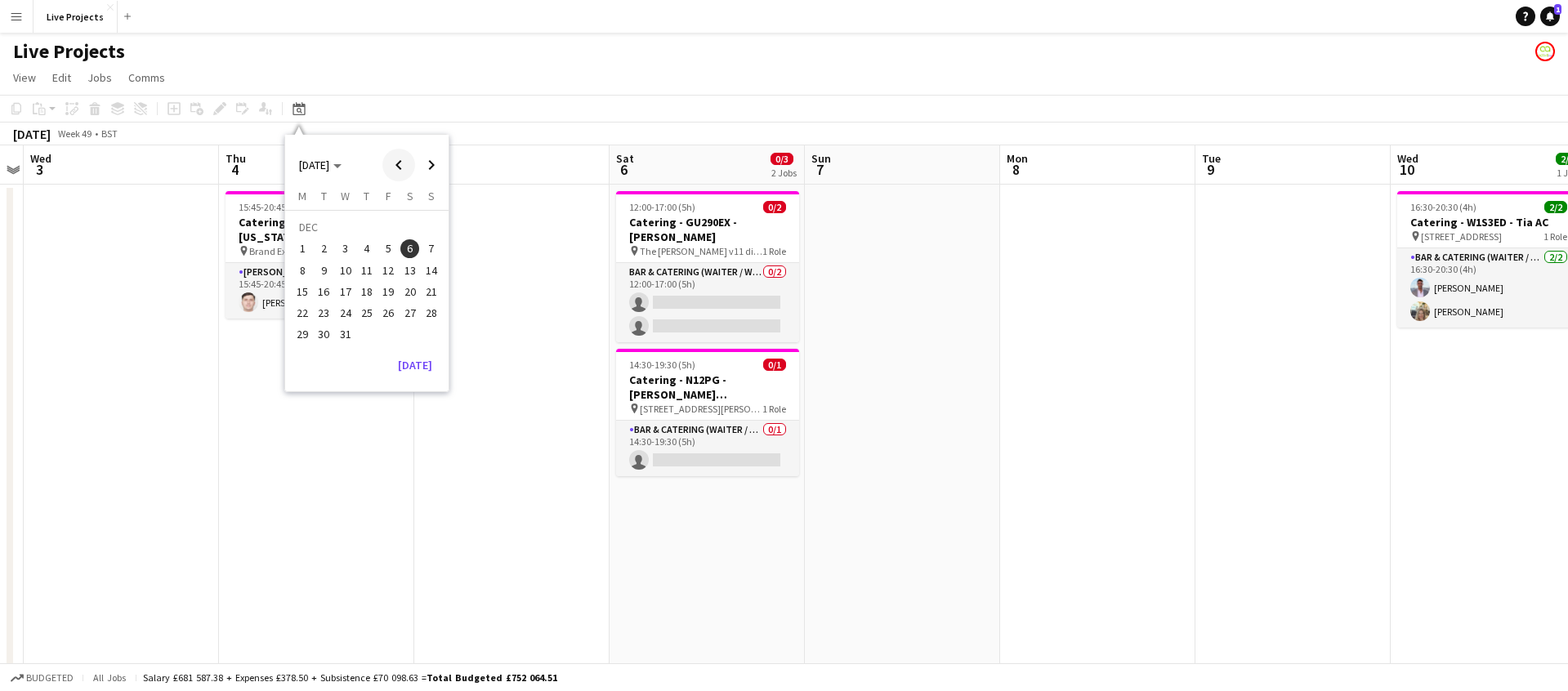
click at [404, 162] on span "Previous month" at bounding box center [399, 165] width 33 height 33
click at [403, 162] on span "Previous month" at bounding box center [399, 165] width 33 height 33
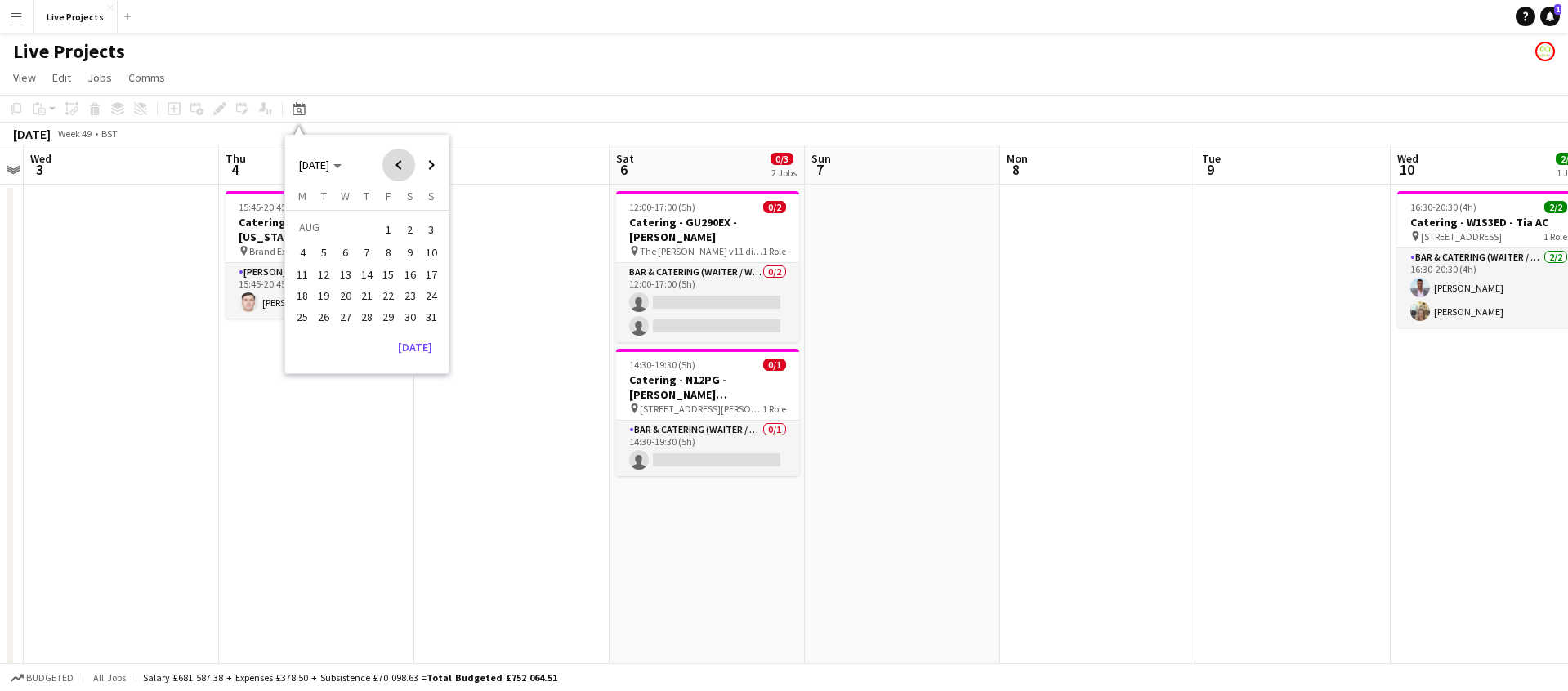
click at [403, 162] on span "Previous month" at bounding box center [399, 165] width 33 height 33
click at [402, 162] on span "Previous month" at bounding box center [399, 165] width 33 height 33
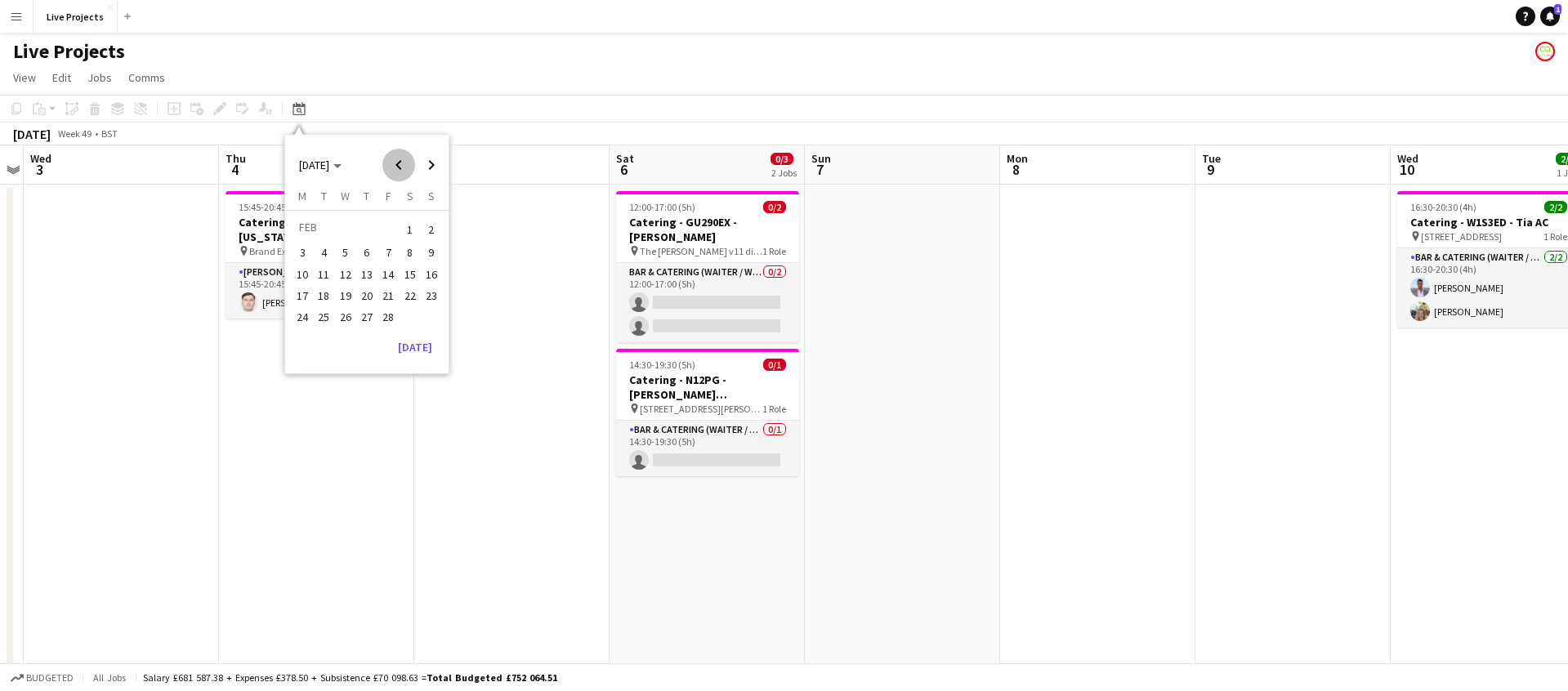
click at [403, 162] on span "Previous month" at bounding box center [399, 165] width 33 height 33
click at [402, 162] on span "Previous month" at bounding box center [399, 165] width 33 height 33
click at [428, 160] on span "Next month" at bounding box center [431, 165] width 33 height 33
click at [413, 271] on span "14" at bounding box center [410, 274] width 20 height 20
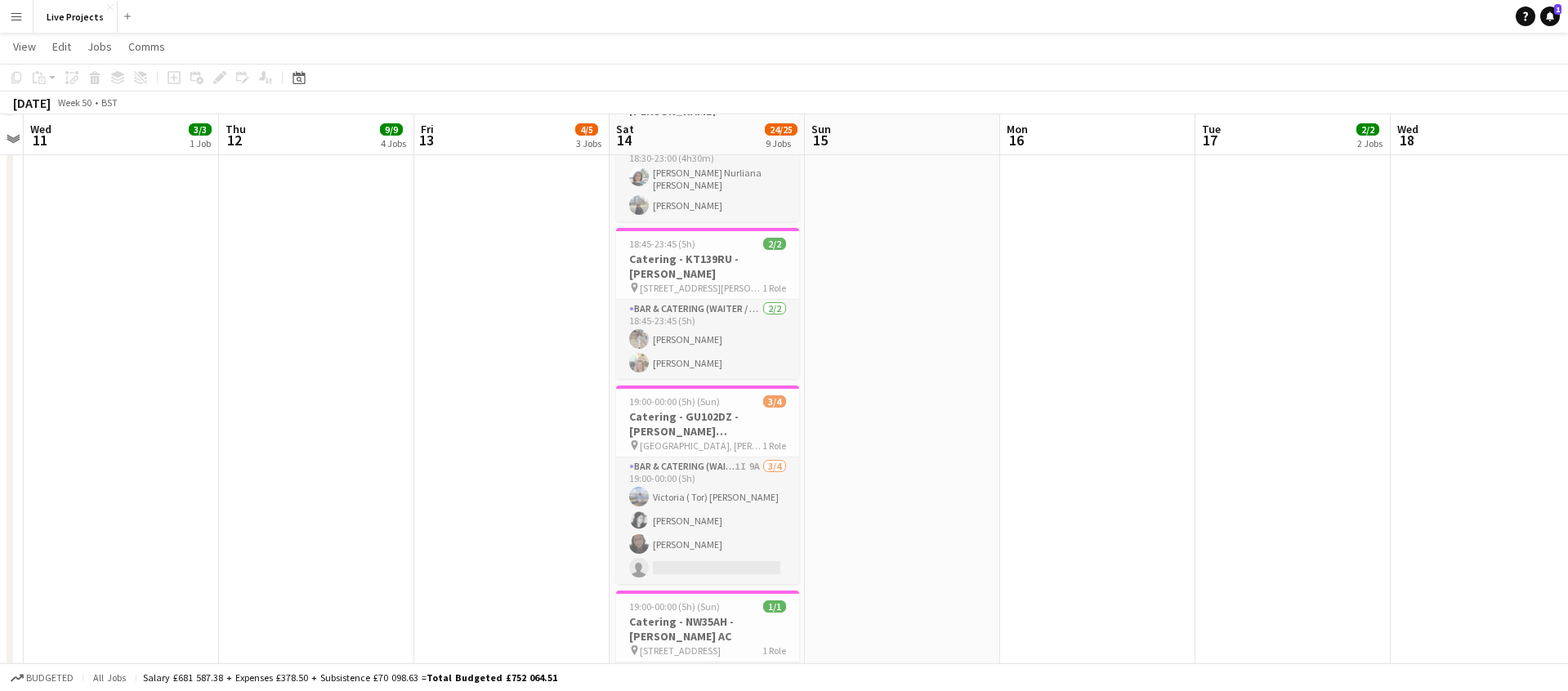
scroll to position [919, 0]
click at [734, 407] on h3 "Catering - GU102DZ - [PERSON_NAME] [PERSON_NAME]" at bounding box center [707, 421] width 183 height 29
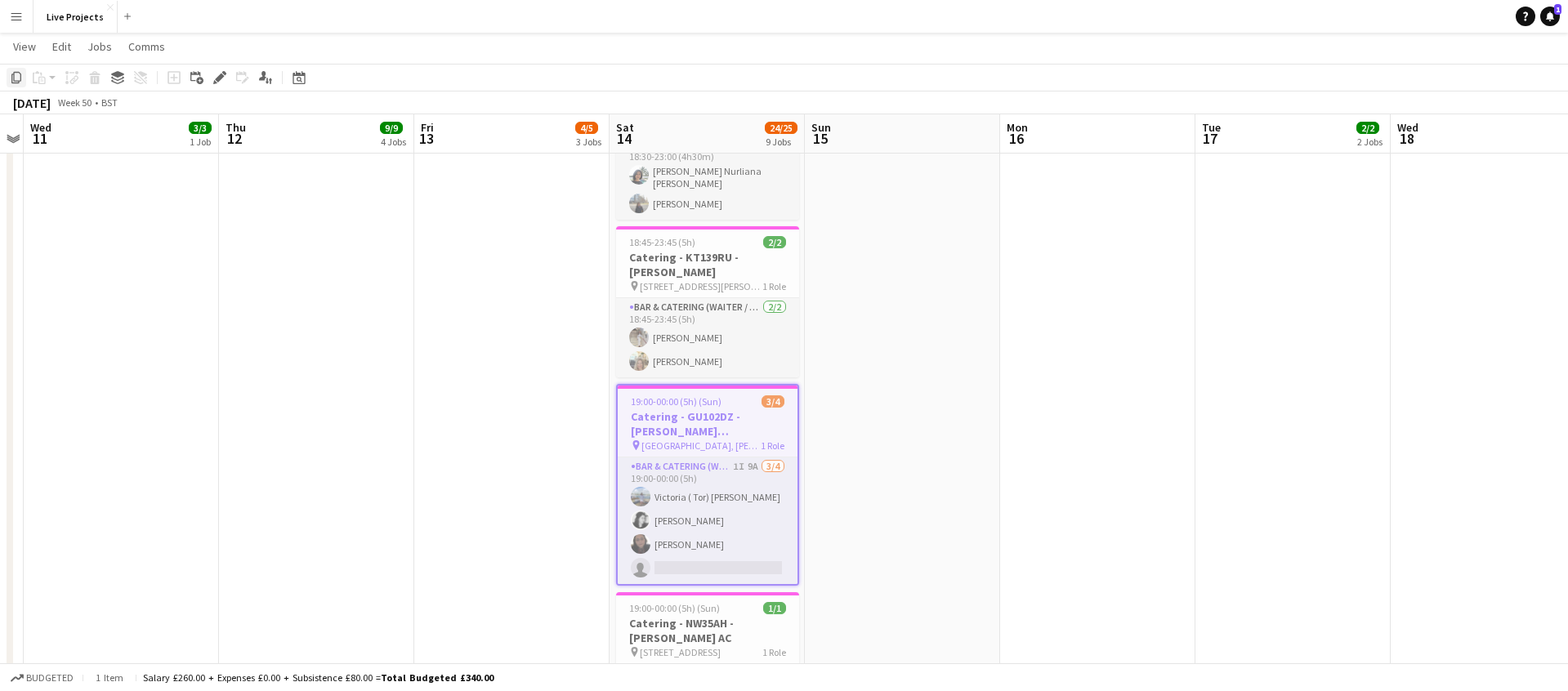
click at [16, 79] on icon "Copy" at bounding box center [16, 77] width 13 height 13
click at [295, 78] on icon "Date picker" at bounding box center [299, 77] width 13 height 13
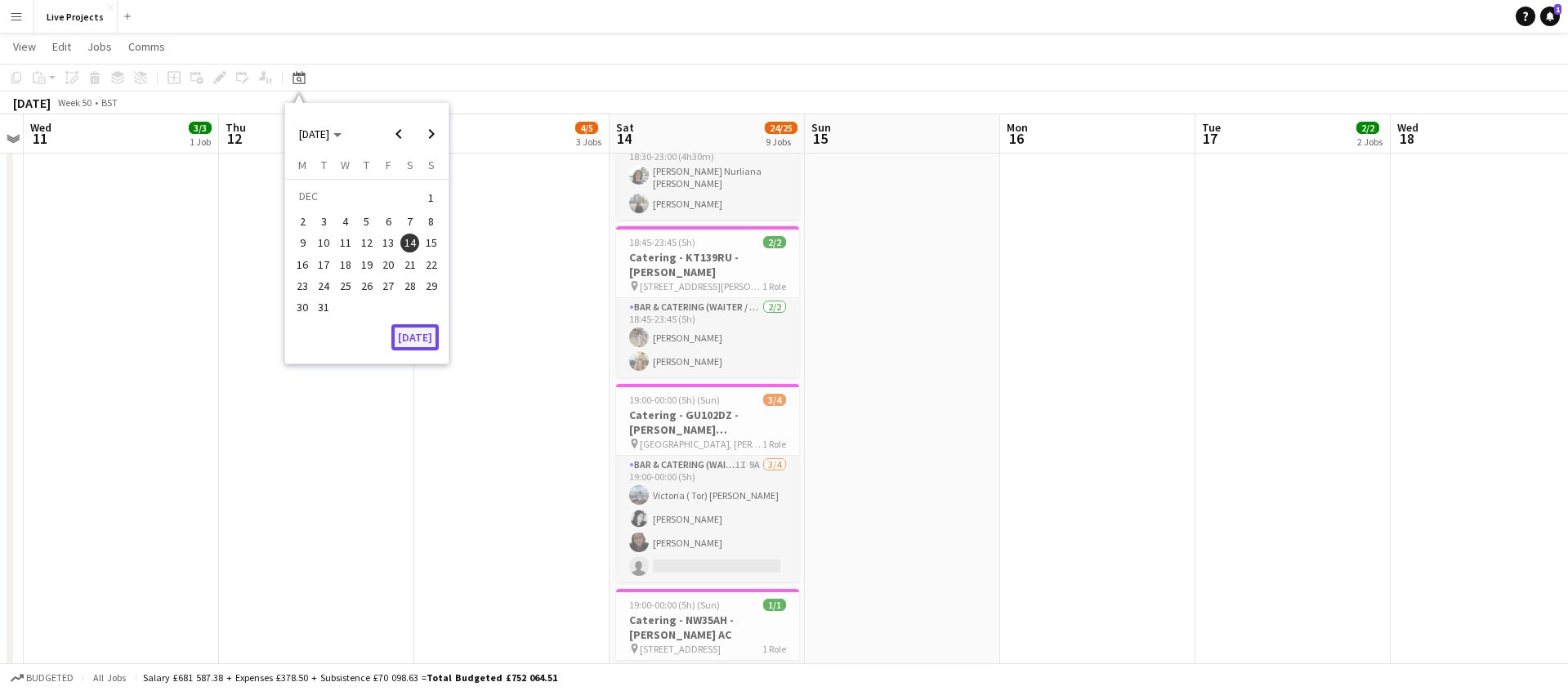
click at [413, 330] on button "[DATE]" at bounding box center [415, 337] width 47 height 26
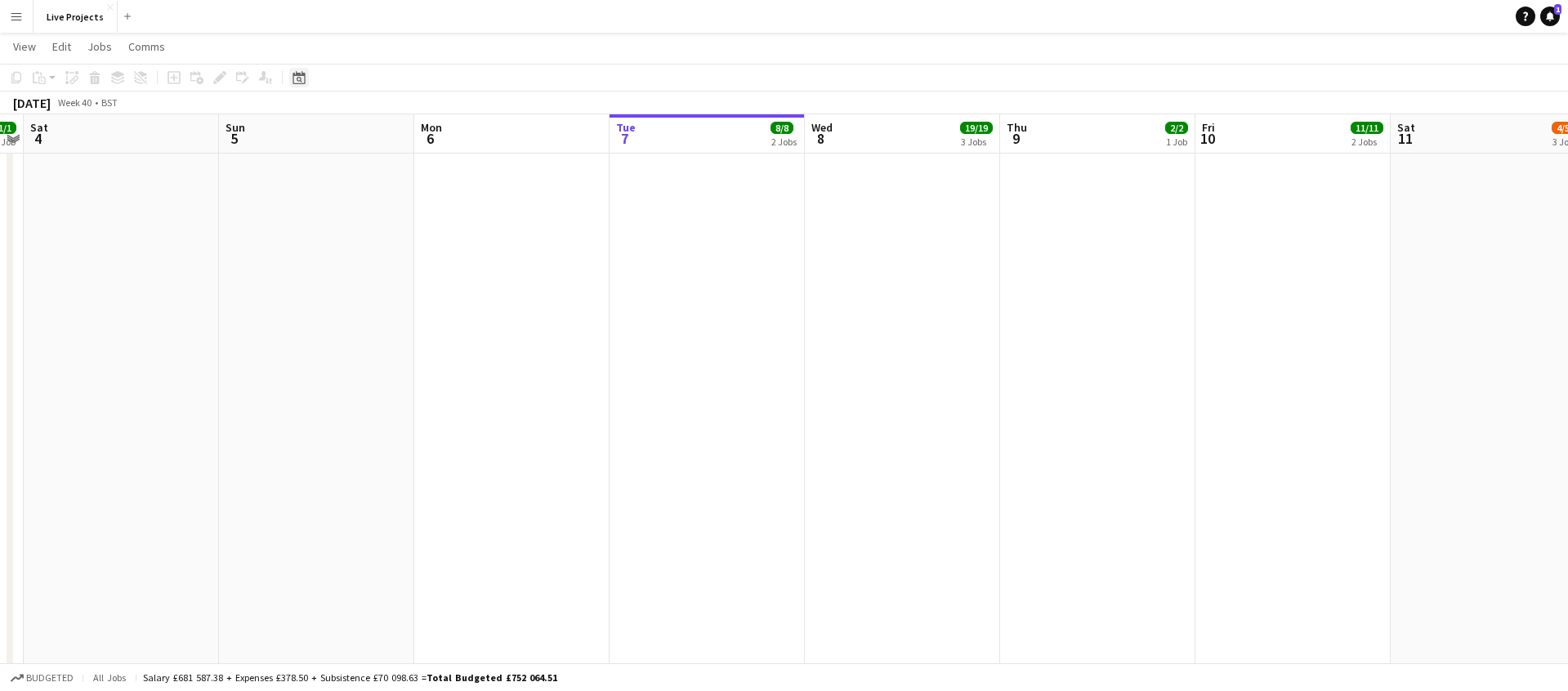
click at [305, 76] on icon at bounding box center [298, 77] width 12 height 13
click at [428, 129] on span "Next month" at bounding box center [431, 134] width 33 height 33
click at [427, 236] on span "14" at bounding box center [431, 239] width 20 height 20
click at [658, 256] on app-date-cell at bounding box center [706, 16] width 195 height 1505
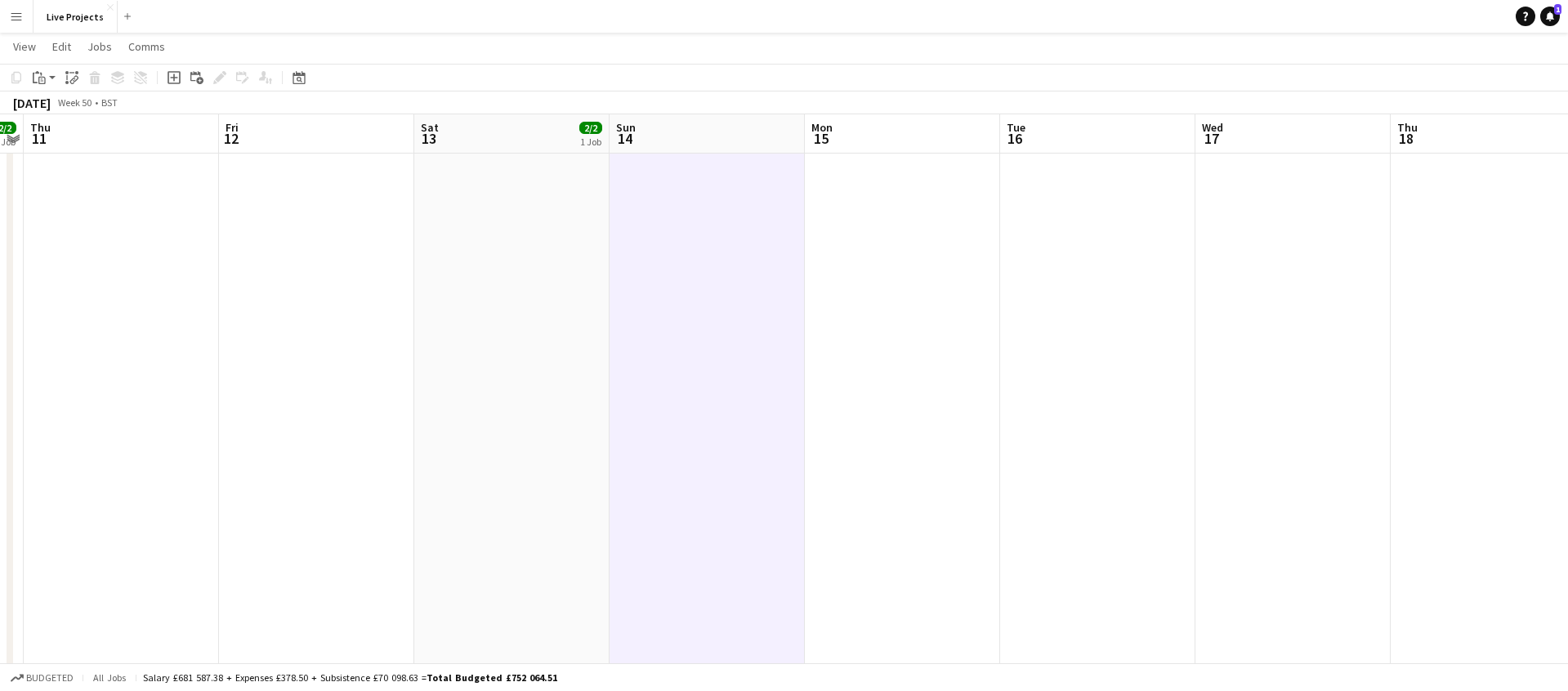
click at [529, 286] on app-date-cell "18:00-00:00 (6h) (Sun) 2/2 Catering - B946DB - [PERSON_NAME] AC pin [STREET_ADD…" at bounding box center [511, 16] width 195 height 1505
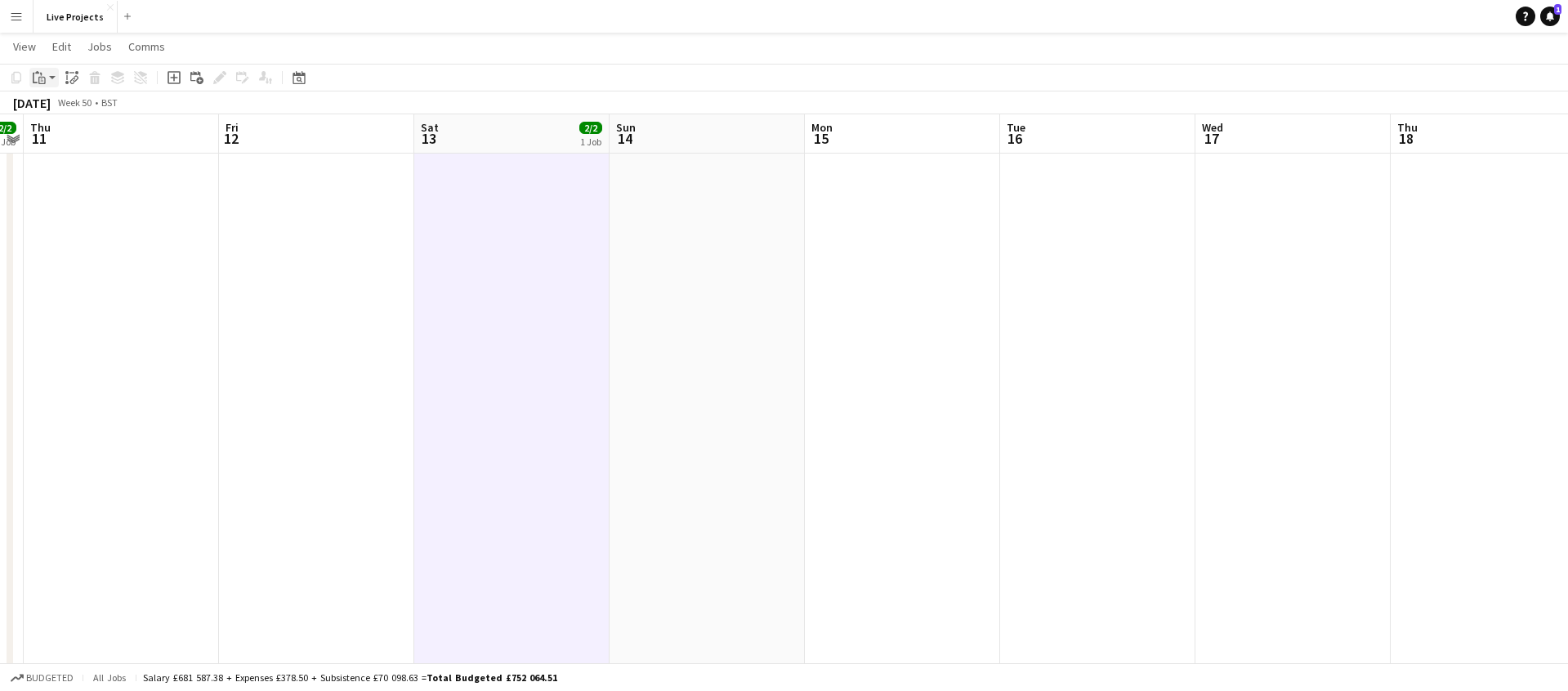
click at [40, 75] on icon "Paste" at bounding box center [40, 77] width 13 height 13
click at [52, 104] on link "Paste Command V" at bounding box center [107, 108] width 129 height 15
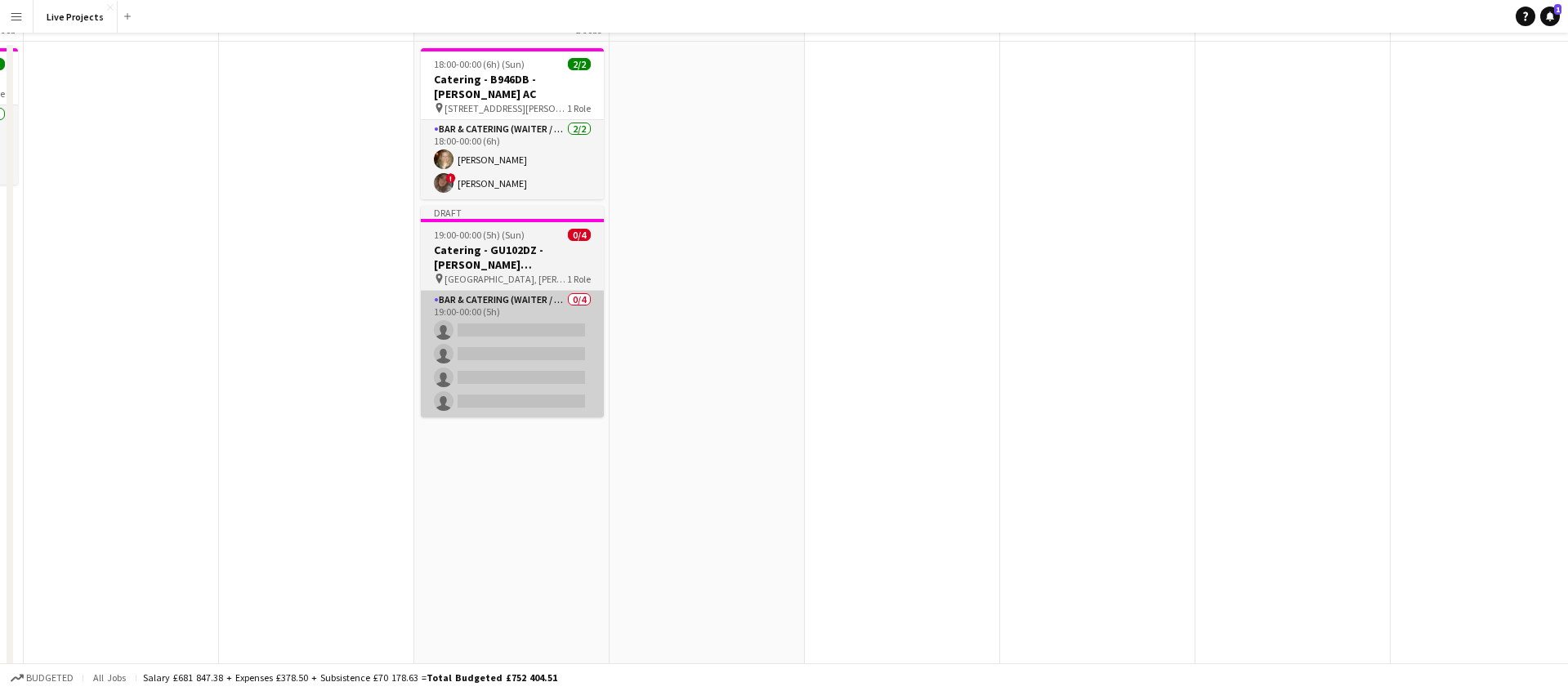
scroll to position [0, 0]
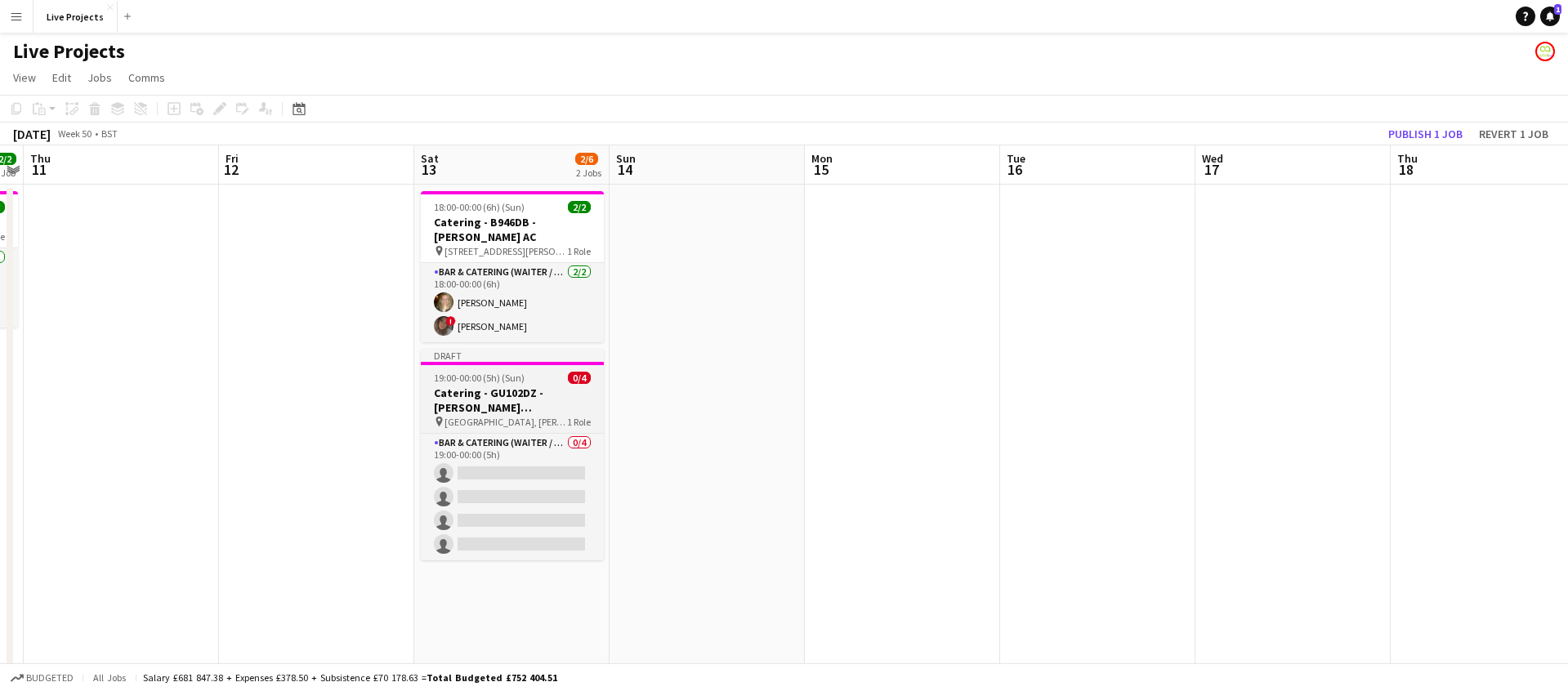
click at [517, 386] on h3 "Catering - GU102DZ - [PERSON_NAME] [PERSON_NAME]" at bounding box center [512, 400] width 183 height 29
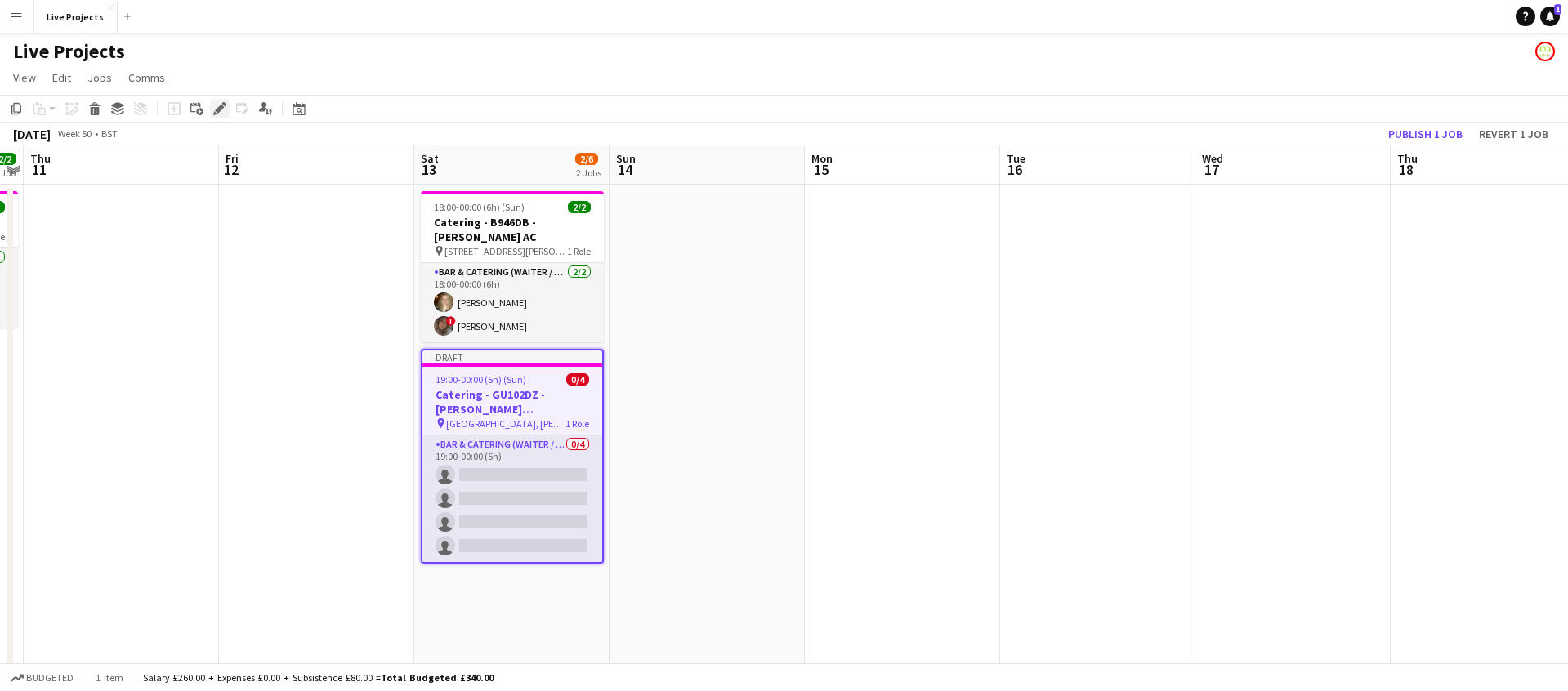
click at [224, 106] on icon at bounding box center [224, 104] width 4 height 4
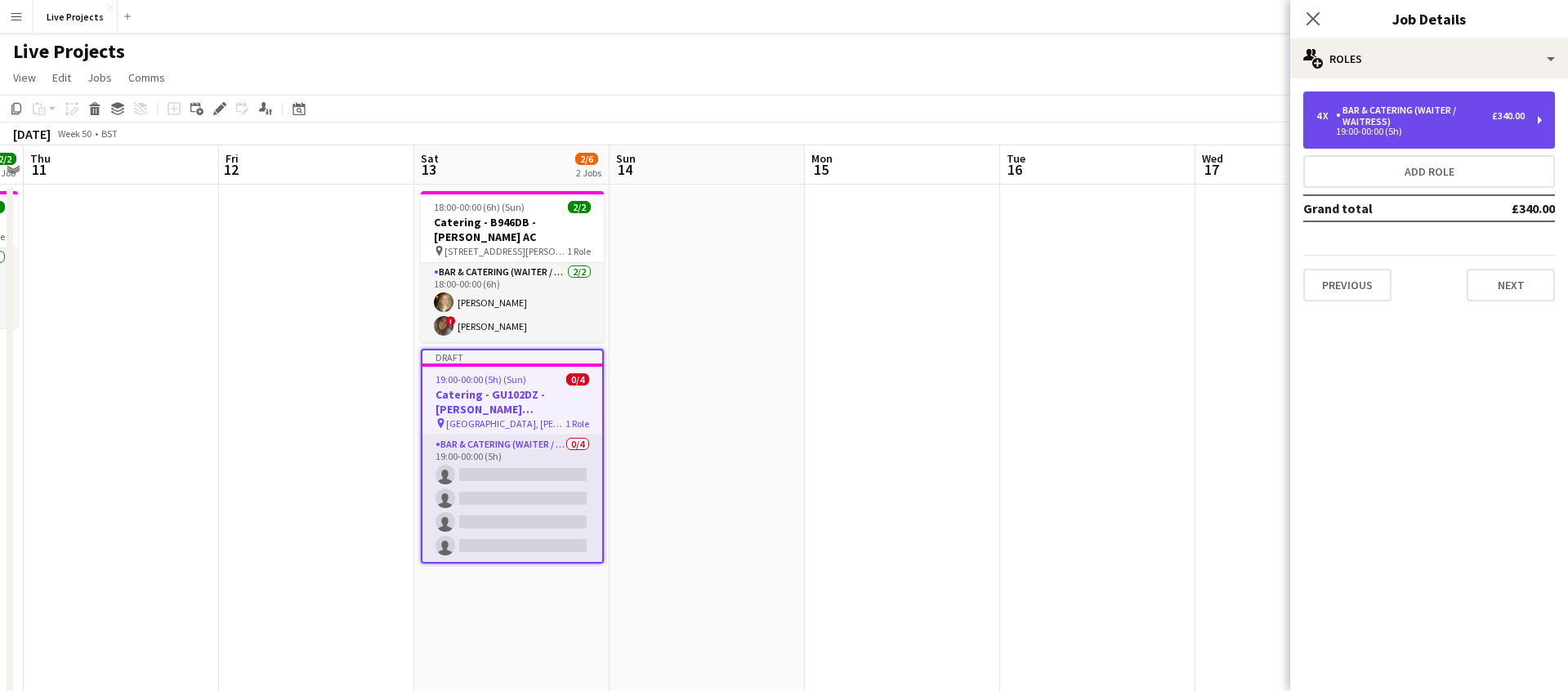
click at [1448, 109] on div "Bar & Catering (Waiter / waitress)" at bounding box center [1413, 116] width 156 height 23
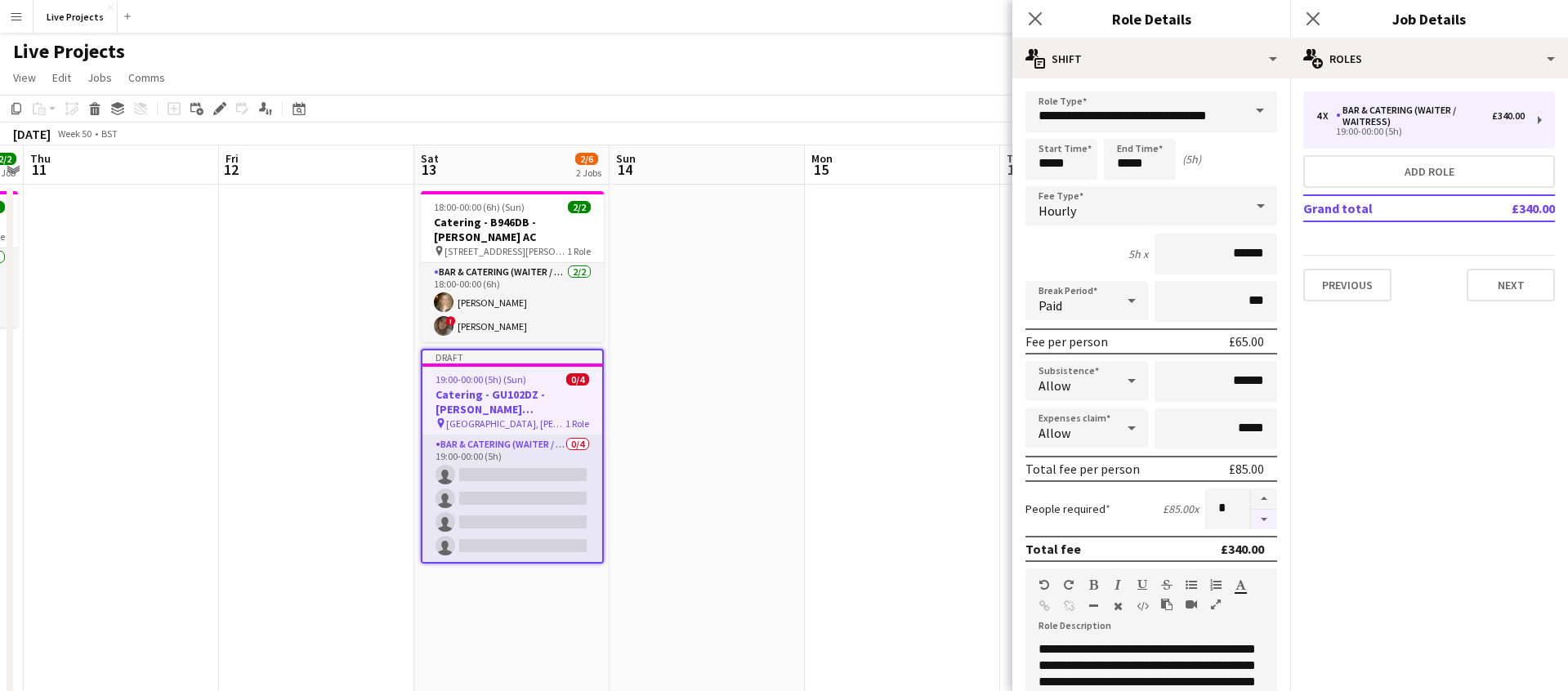
click at [1266, 514] on button "button" at bounding box center [1264, 520] width 26 height 21
type input "*"
click at [1259, 254] on input "******" at bounding box center [1215, 254] width 123 height 41
drag, startPoint x: 1267, startPoint y: 251, endPoint x: 1253, endPoint y: 254, distance: 14.3
click at [1253, 254] on input "******" at bounding box center [1215, 254] width 123 height 41
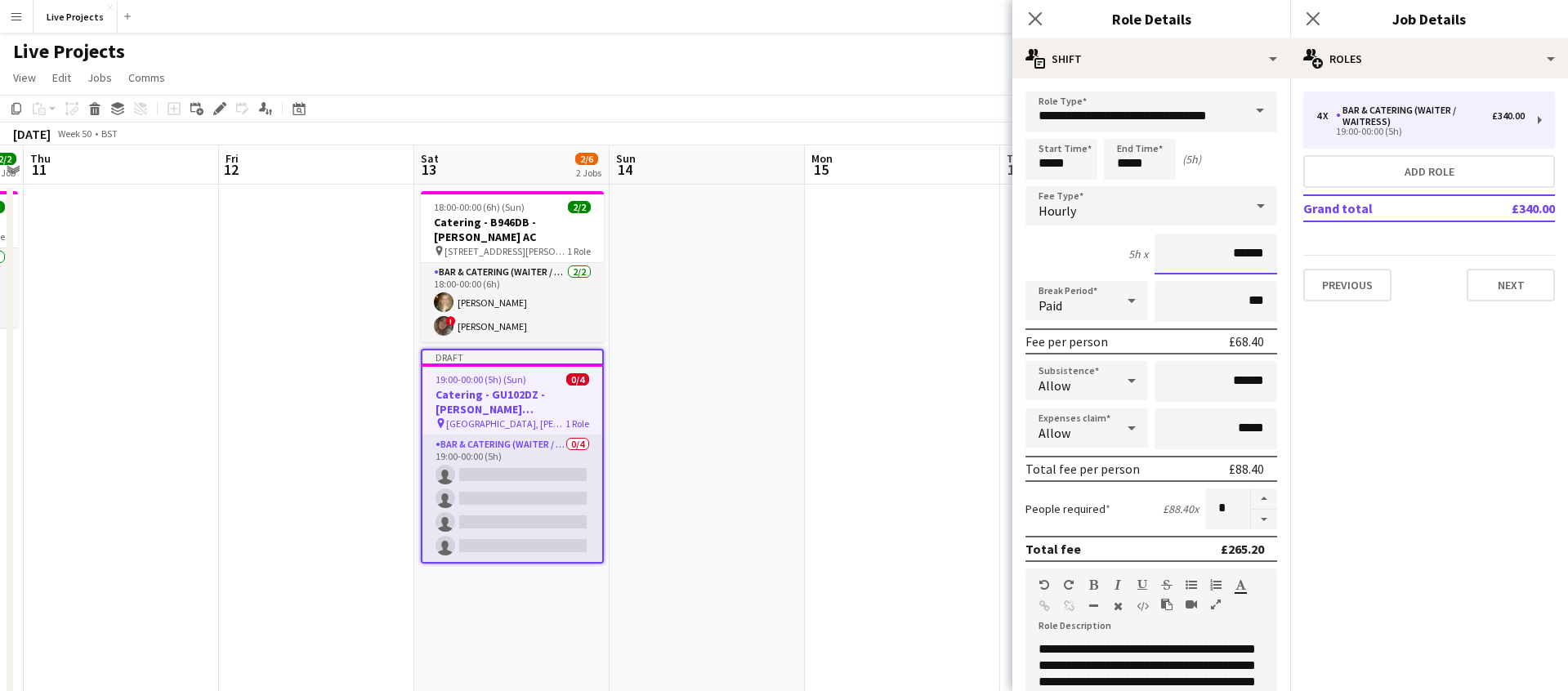
type input "******"
click at [1247, 382] on input "******" at bounding box center [1215, 381] width 123 height 41
type input "******"
click at [1037, 19] on icon "Close pop-in" at bounding box center [1034, 18] width 15 height 15
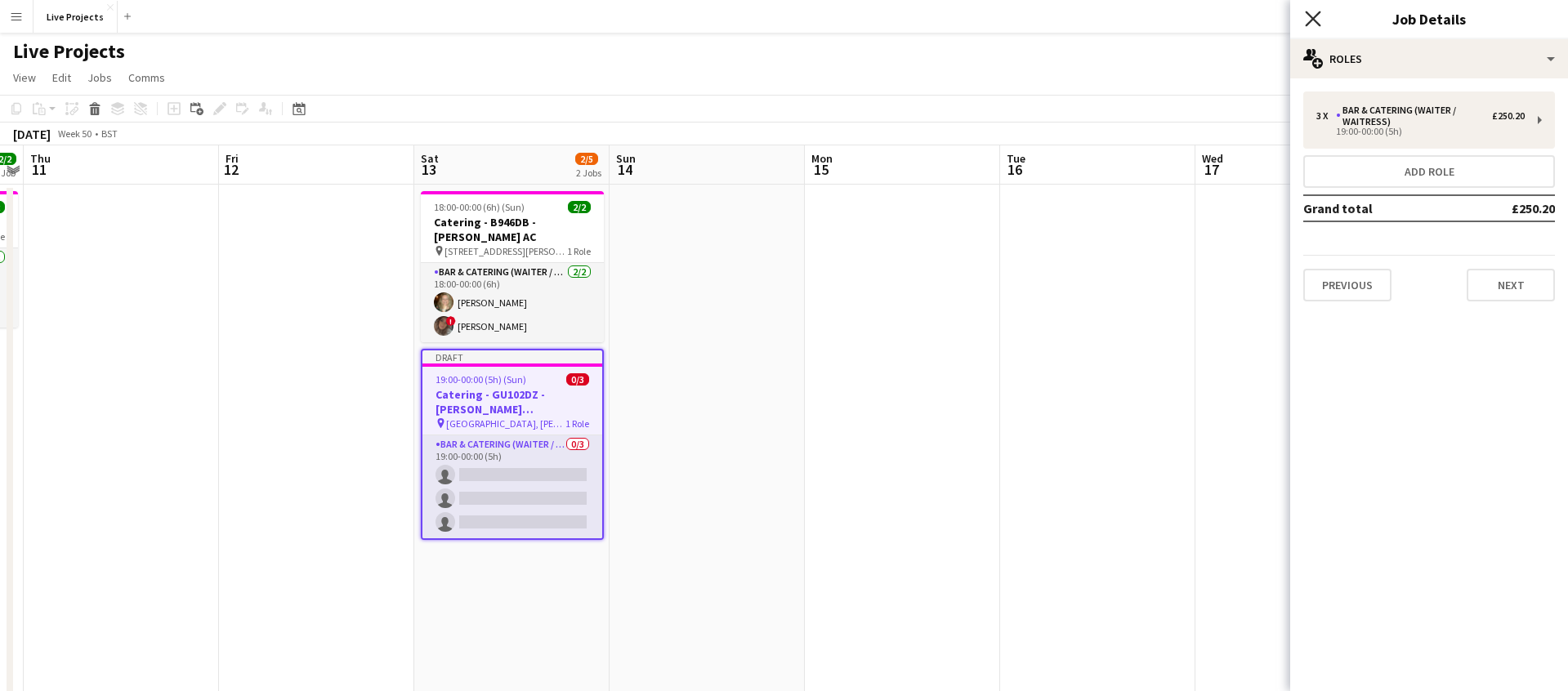
click at [1317, 18] on icon "Close pop-in" at bounding box center [1312, 18] width 15 height 15
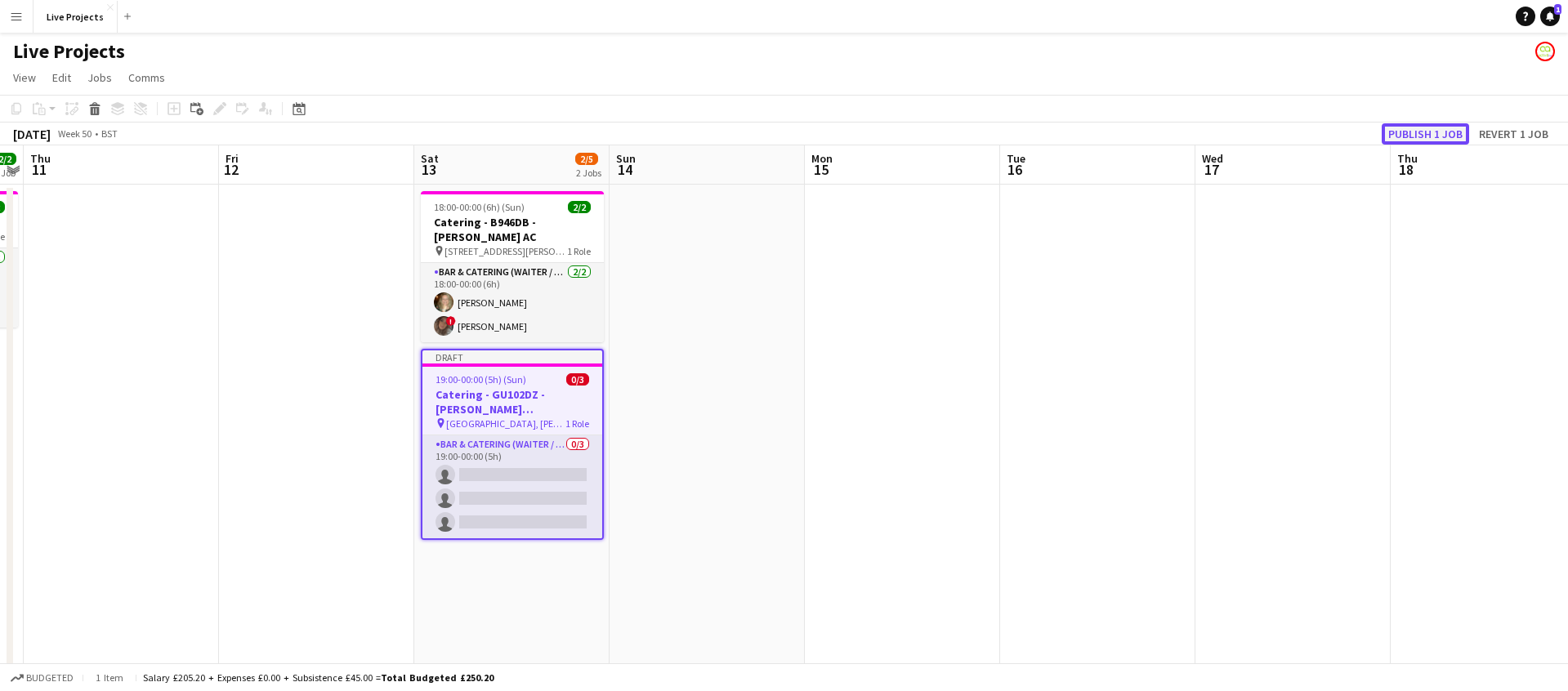
click at [1428, 128] on button "Publish 1 job" at bounding box center [1425, 134] width 88 height 22
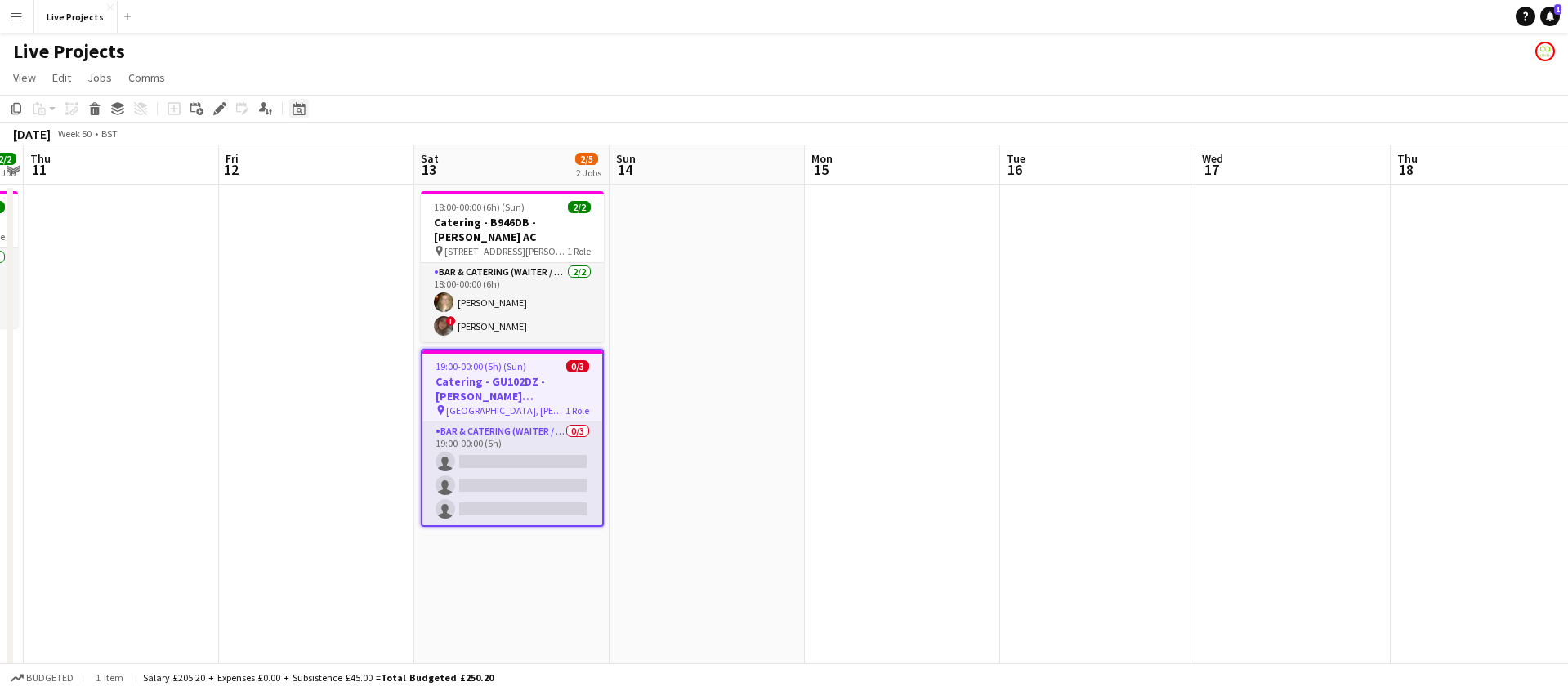
click at [305, 107] on icon at bounding box center [298, 108] width 12 height 13
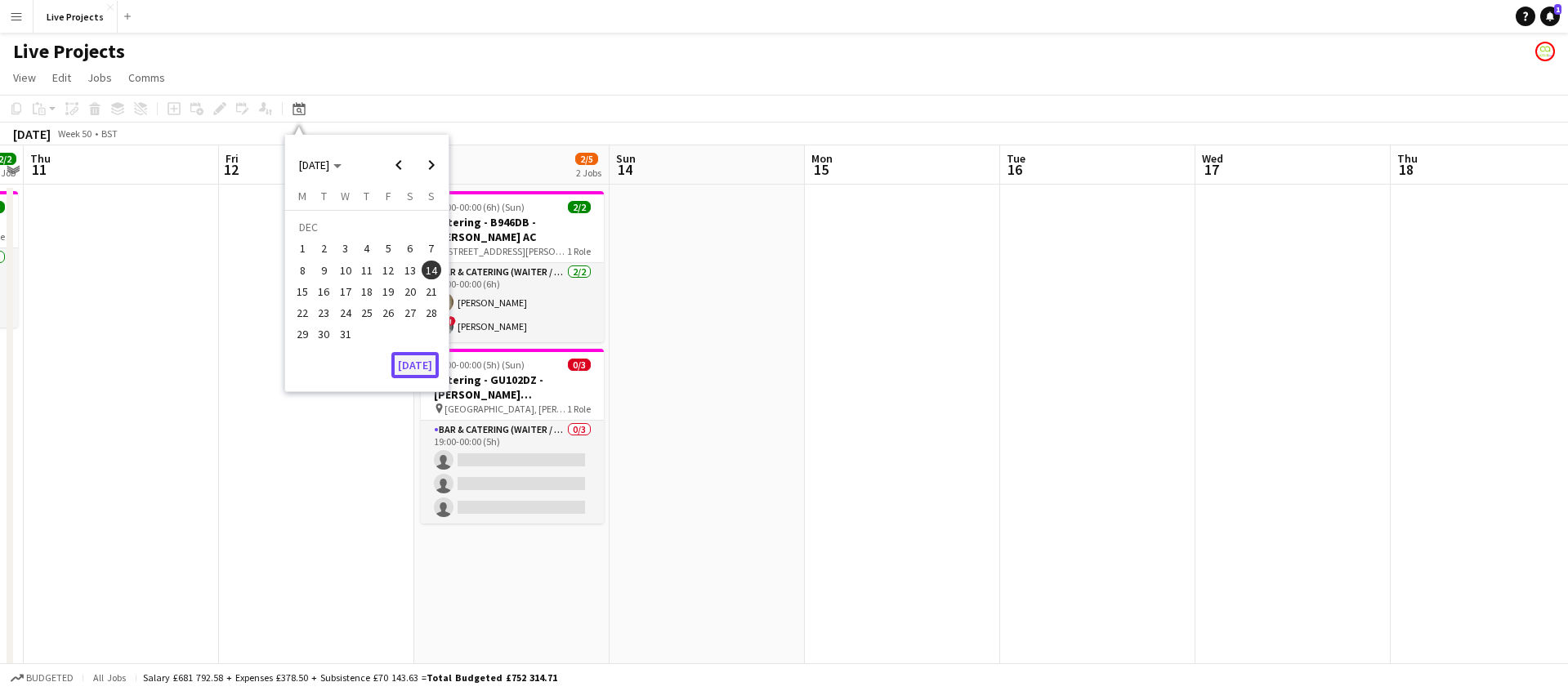
click at [417, 364] on button "[DATE]" at bounding box center [415, 365] width 47 height 26
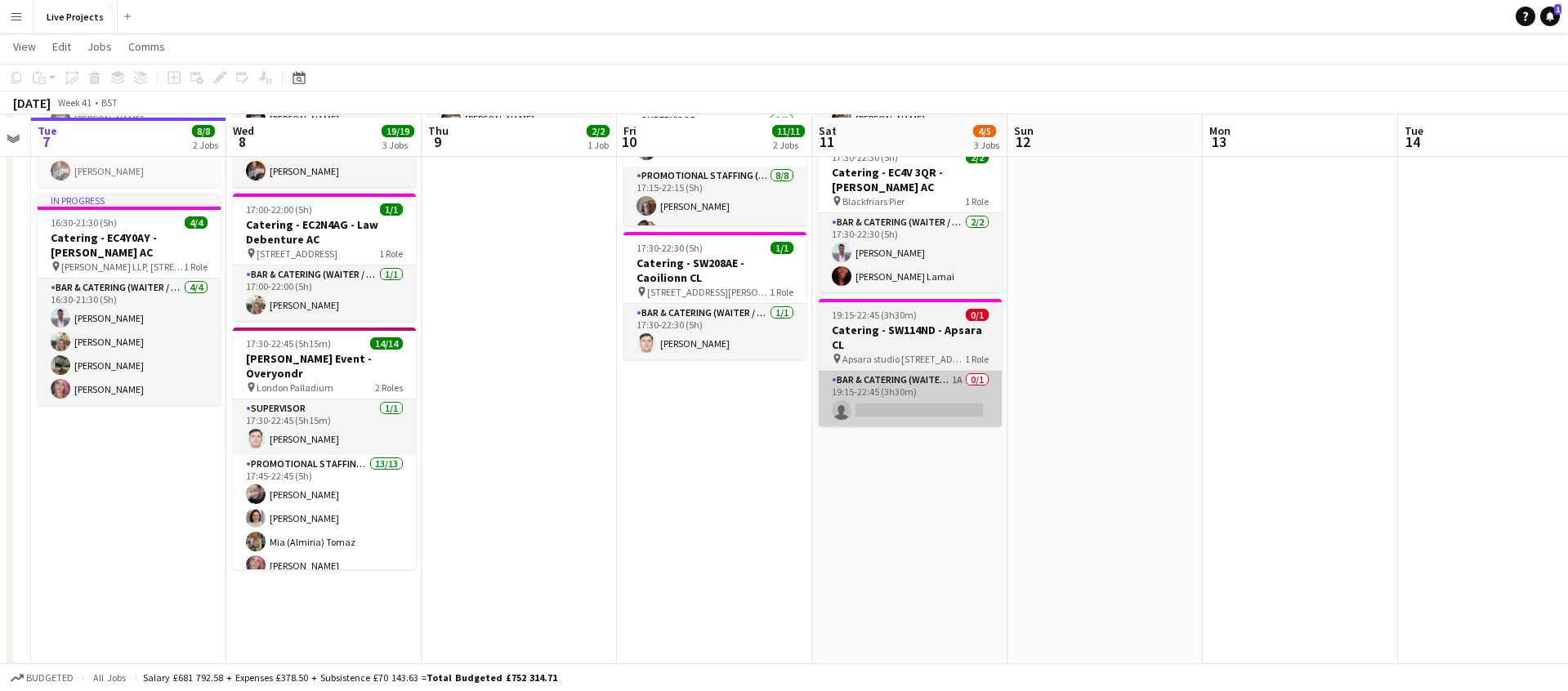
scroll to position [209, 0]
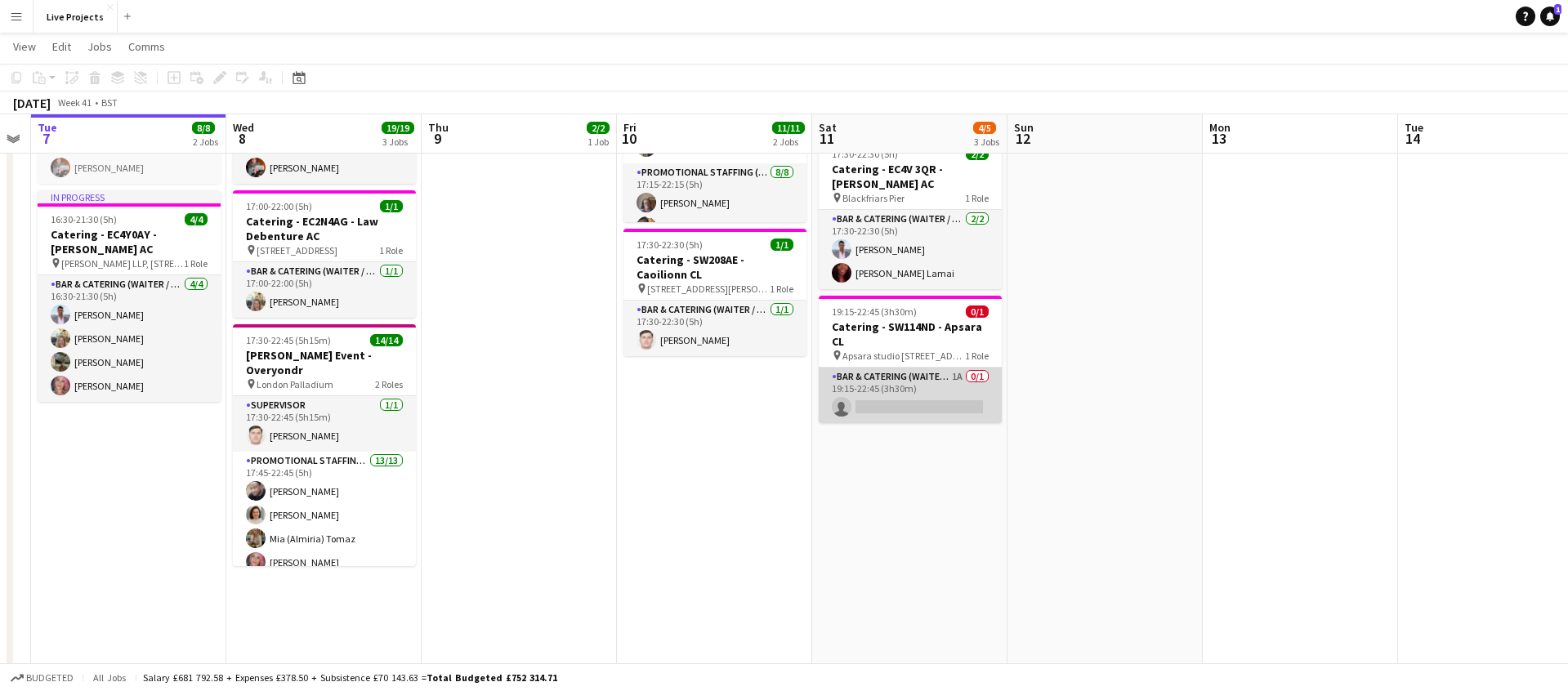
click at [909, 368] on app-card-role "Bar & Catering (Waiter / waitress) 1A 0/1 19:15-22:45 (3h30m) single-neutral-ac…" at bounding box center [910, 395] width 183 height 56
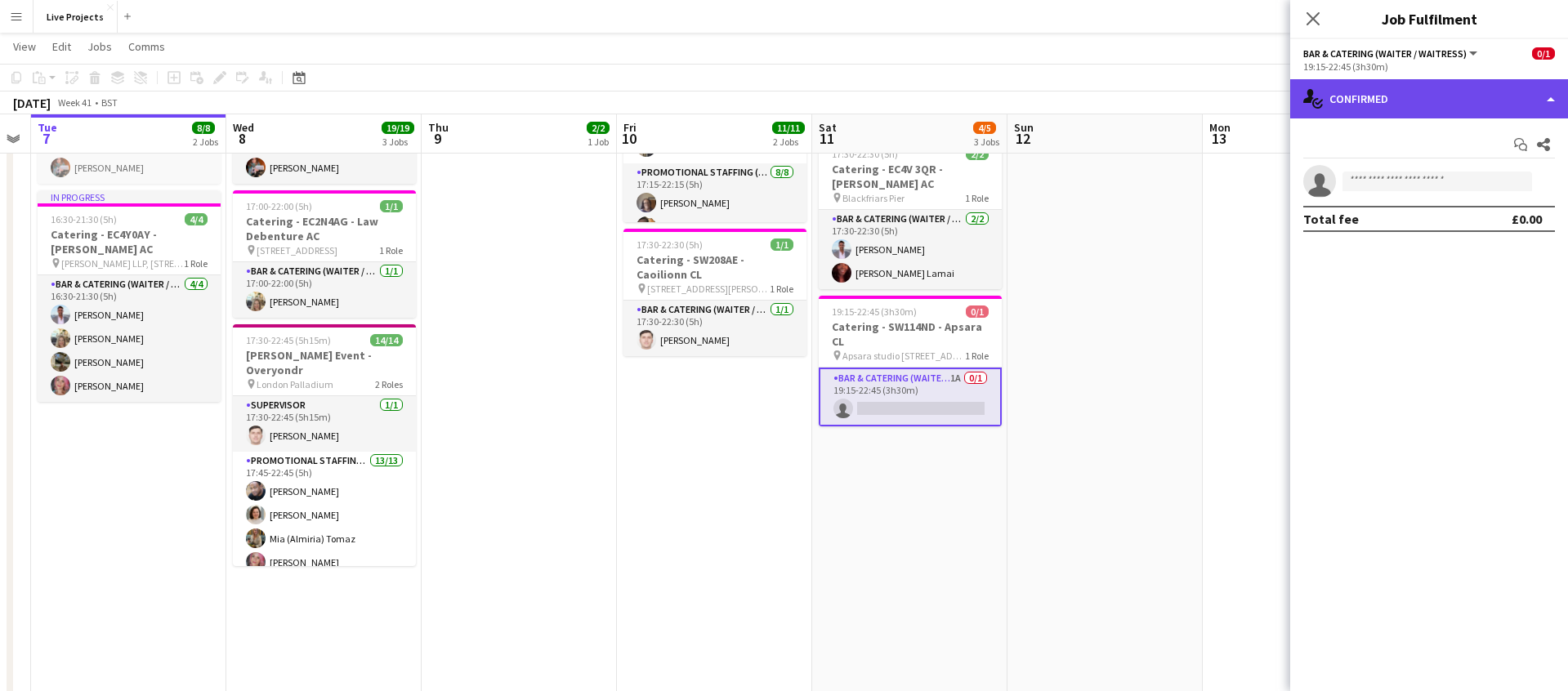
click at [1411, 102] on div "single-neutral-actions-check-2 Confirmed" at bounding box center [1428, 99] width 278 height 40
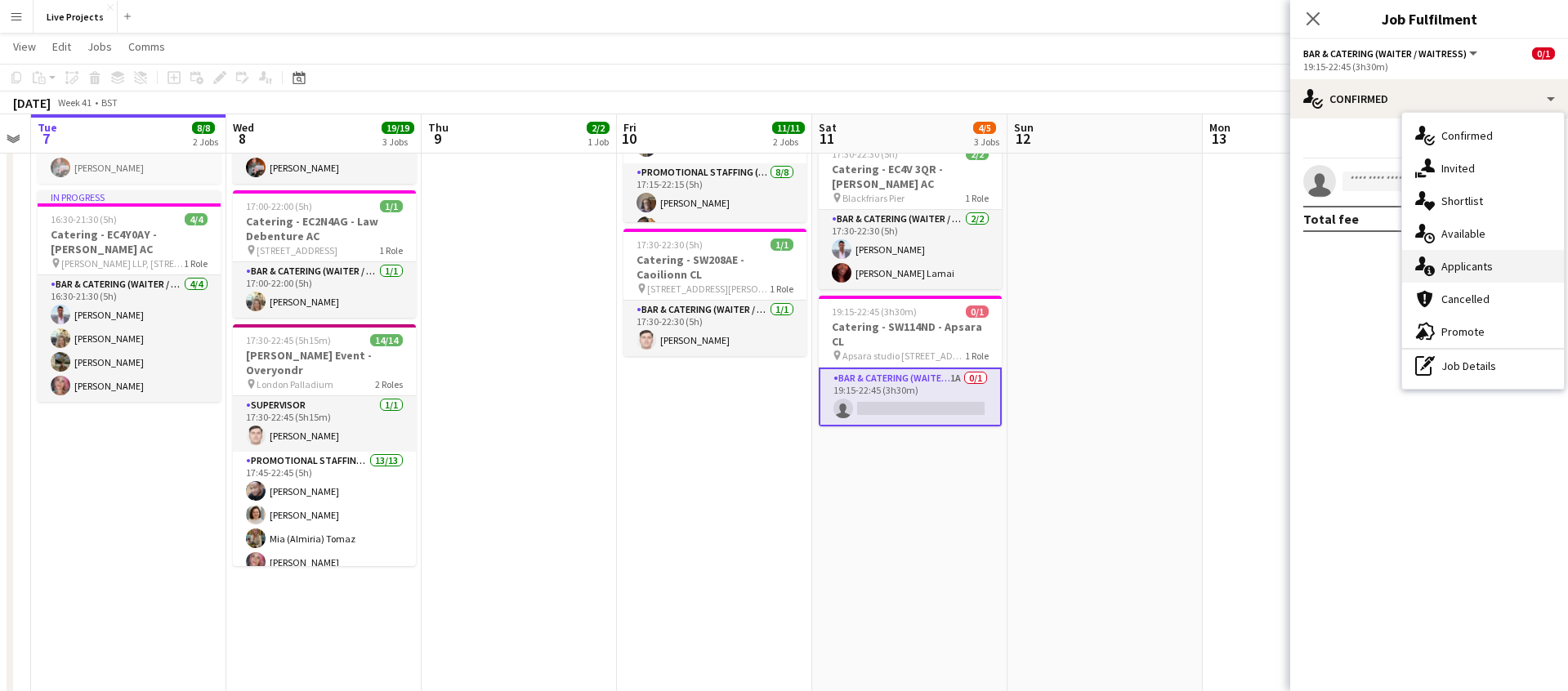
click at [1496, 265] on div "single-neutral-actions-information Applicants" at bounding box center [1483, 266] width 162 height 33
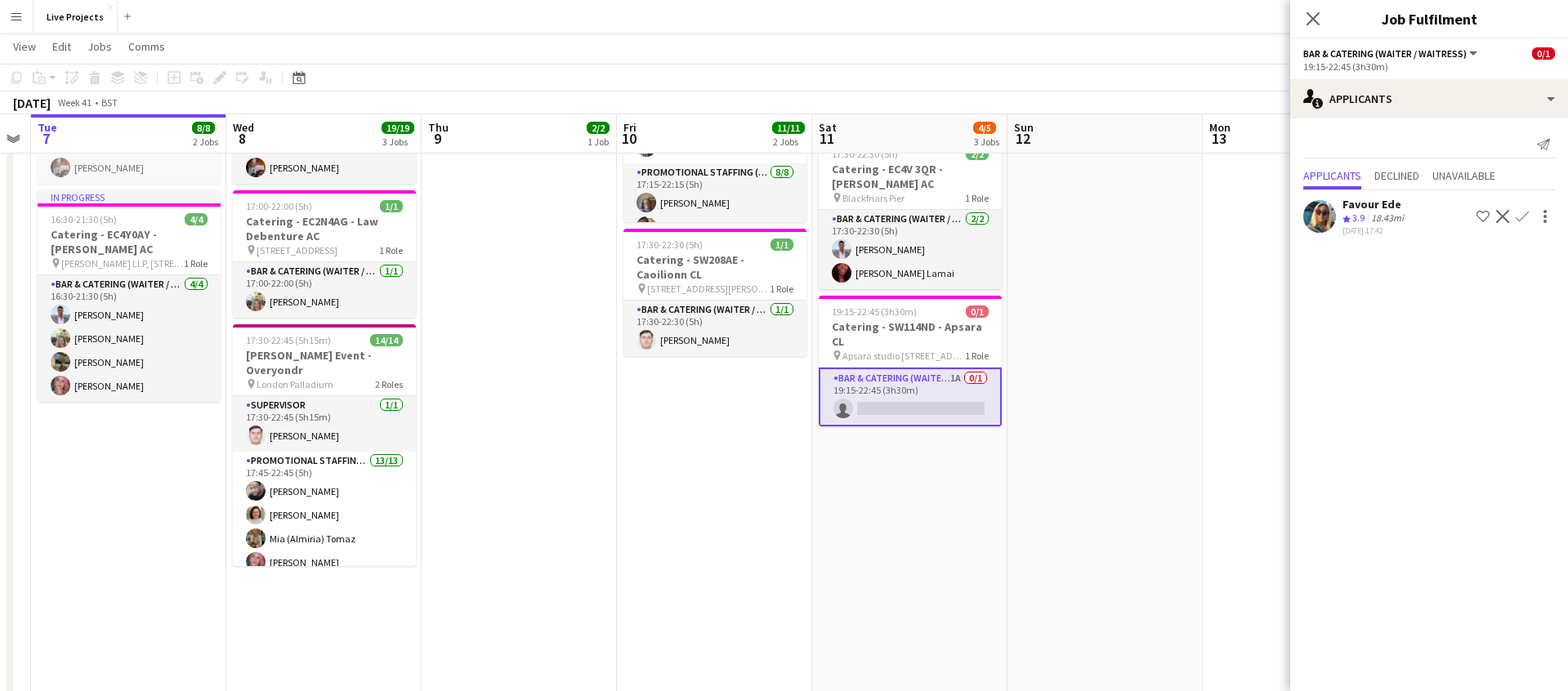
click at [1312, 12] on icon "Close pop-in" at bounding box center [1313, 19] width 13 height 13
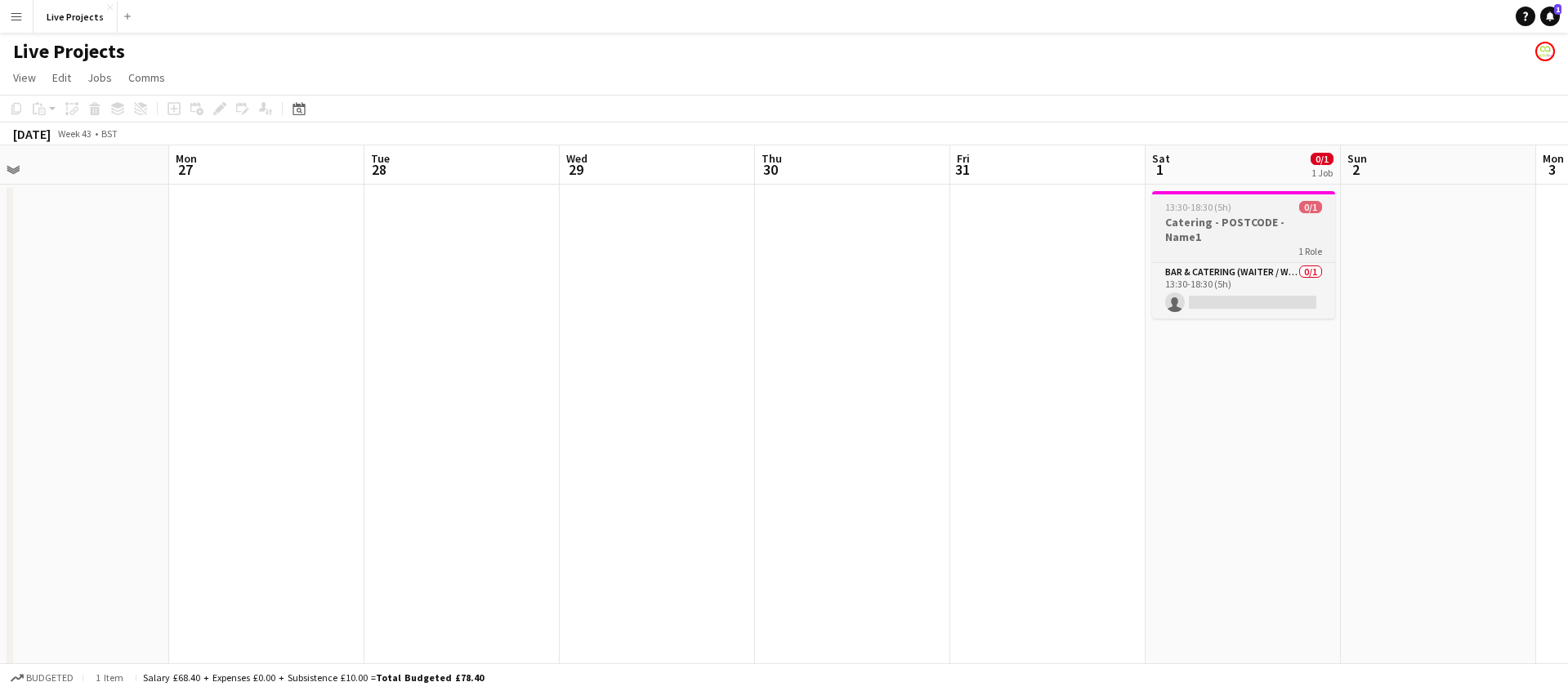
scroll to position [0, 626]
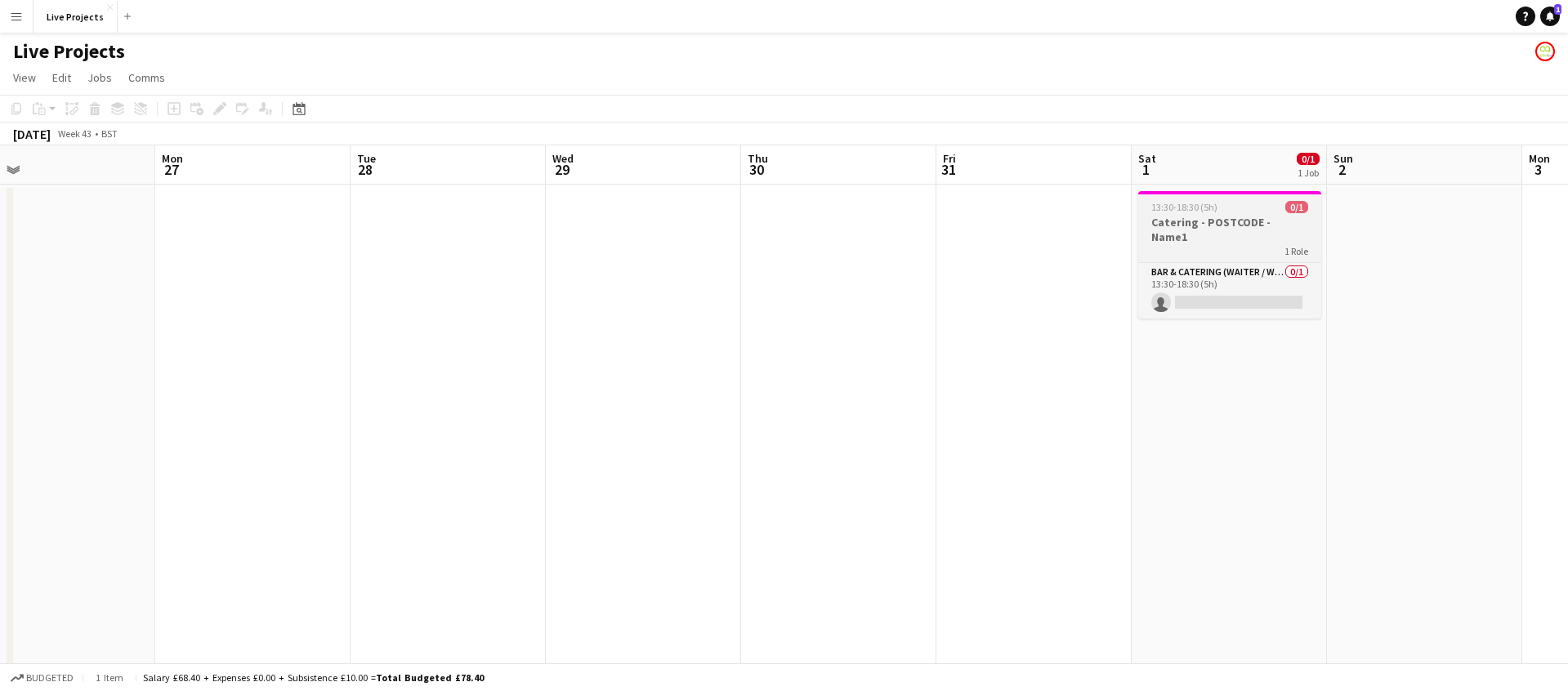
click at [1173, 220] on h3 "Catering - POSTCODE - Name1" at bounding box center [1230, 229] width 183 height 29
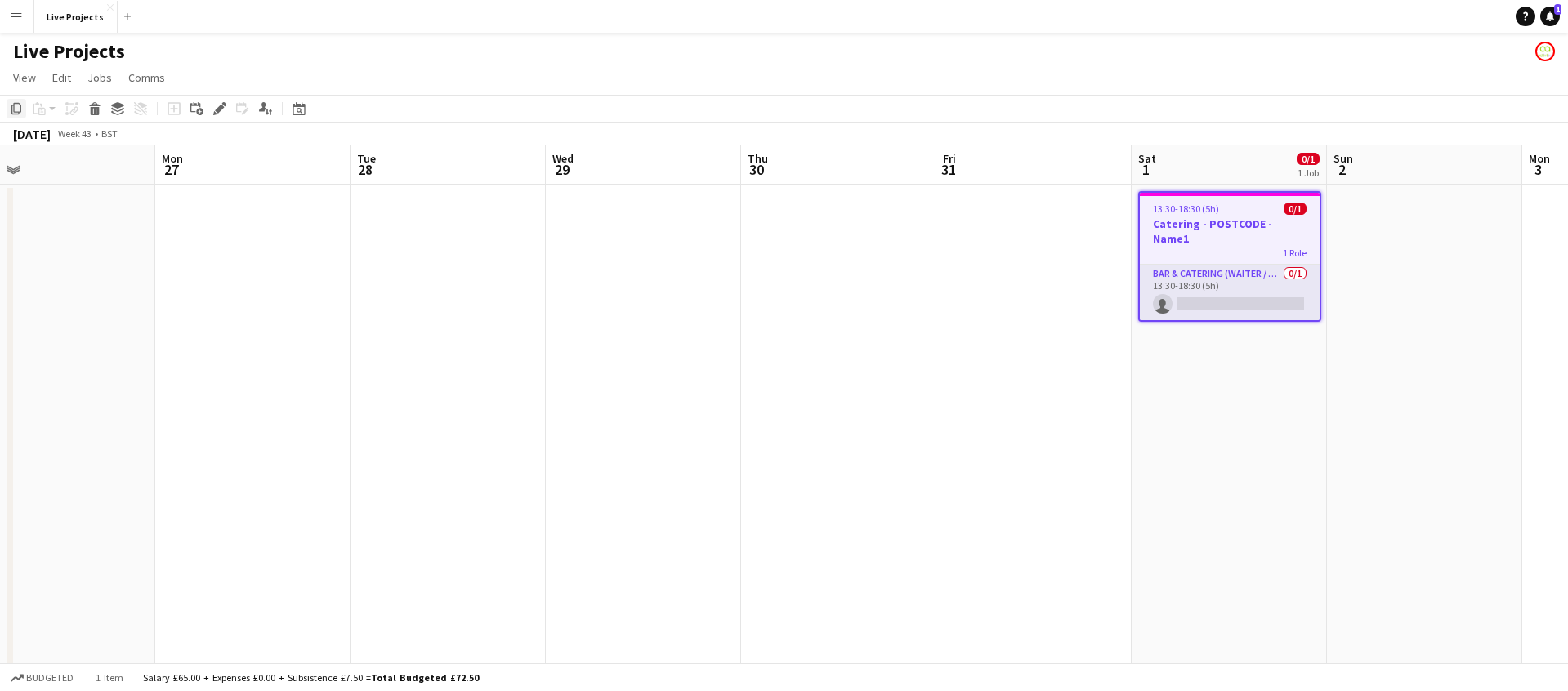
click at [16, 106] on icon "Copy" at bounding box center [16, 108] width 13 height 13
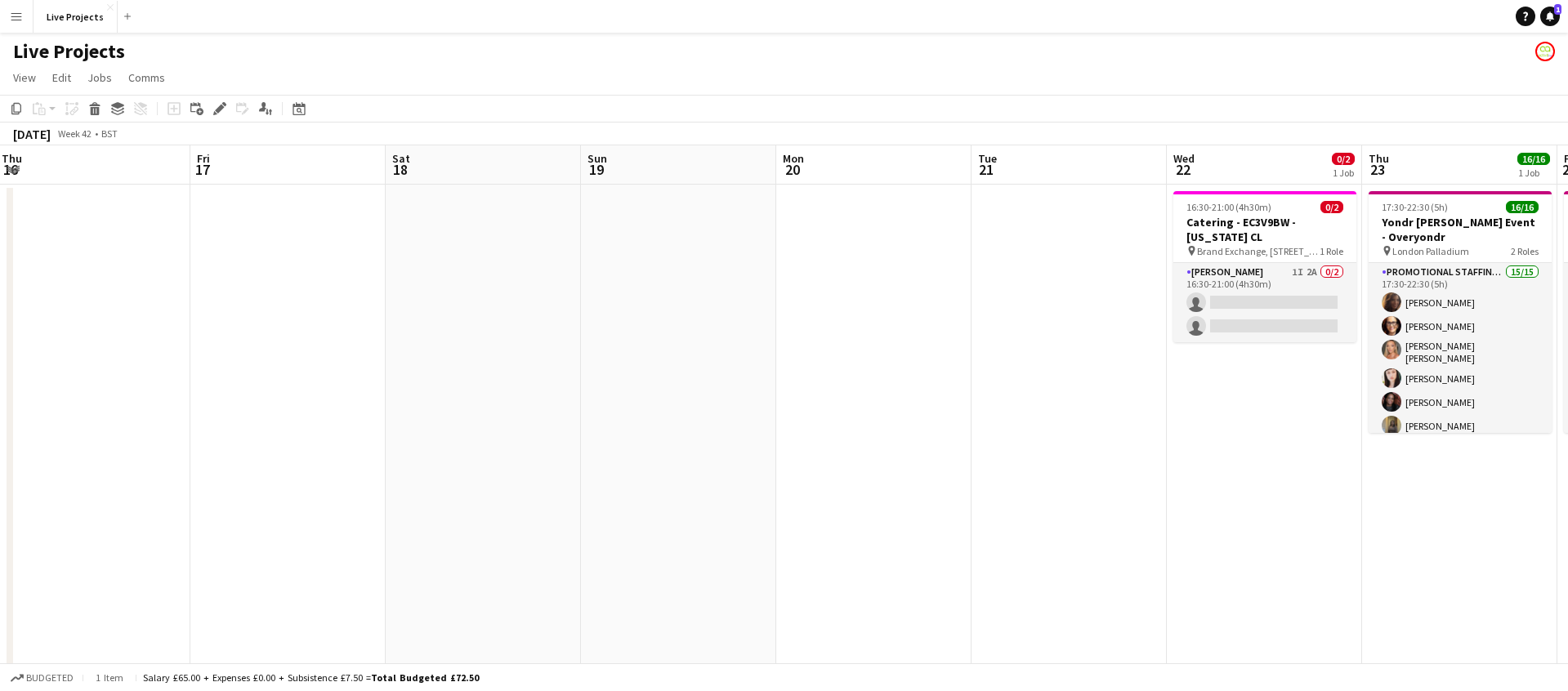
scroll to position [0, 332]
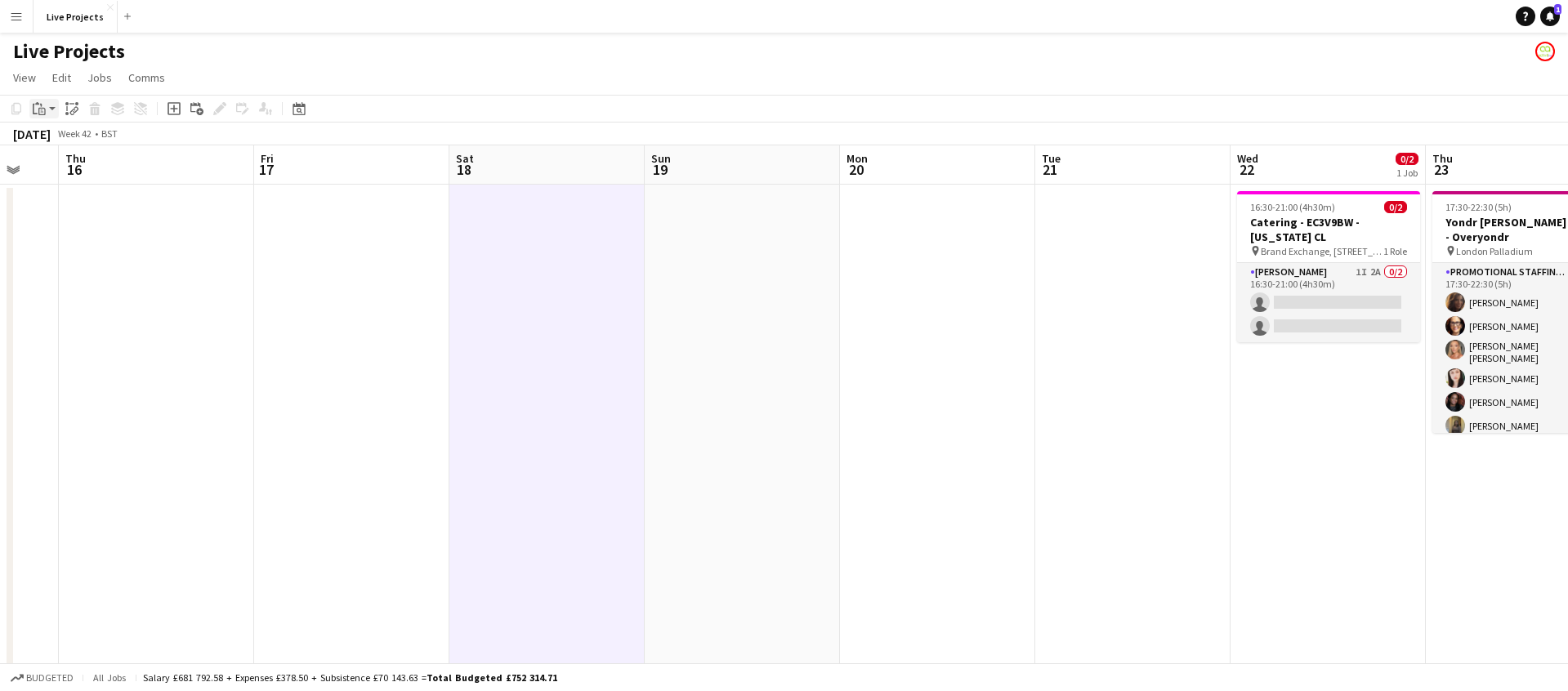
click at [41, 107] on icon at bounding box center [42, 111] width 8 height 8
click at [52, 135] on link "Paste Command V" at bounding box center [107, 140] width 129 height 15
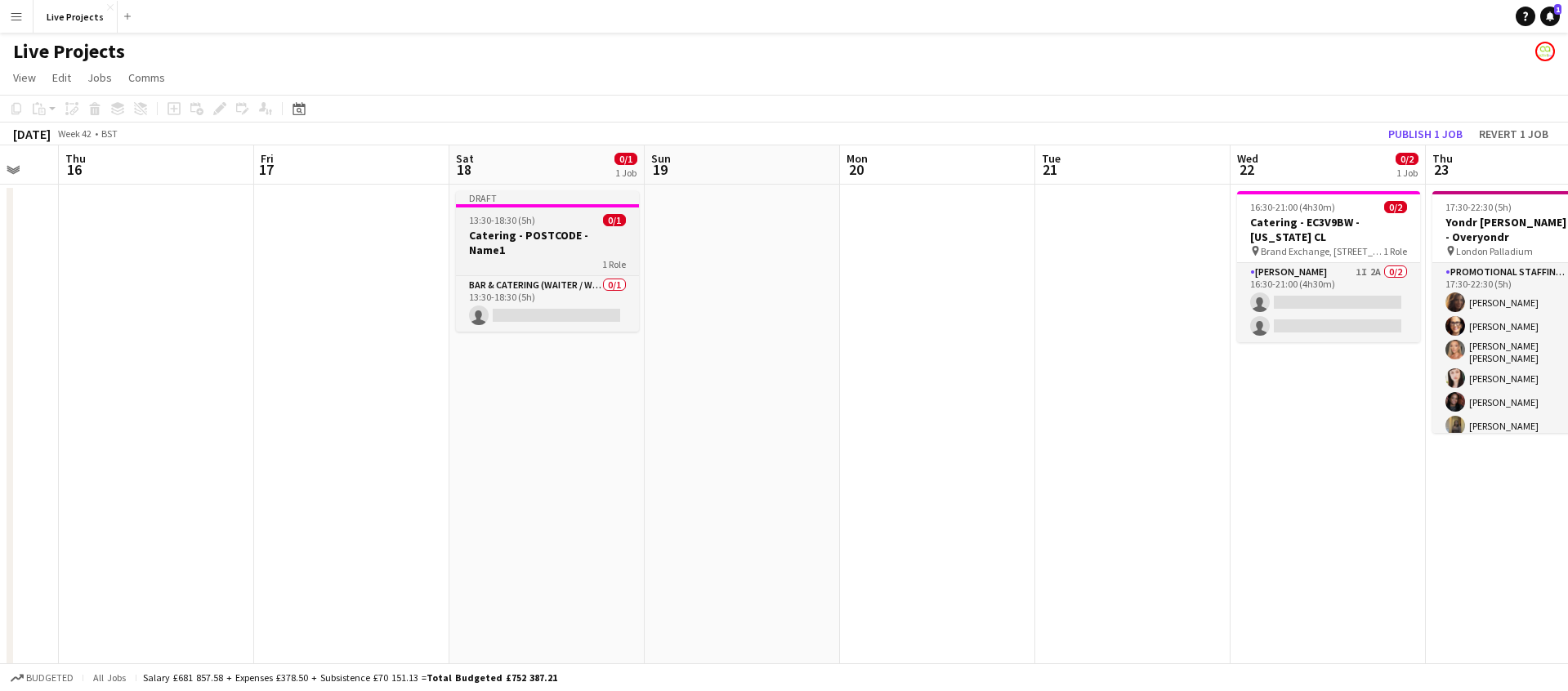
click at [546, 238] on h3 "Catering - POSTCODE - Name1" at bounding box center [547, 242] width 183 height 29
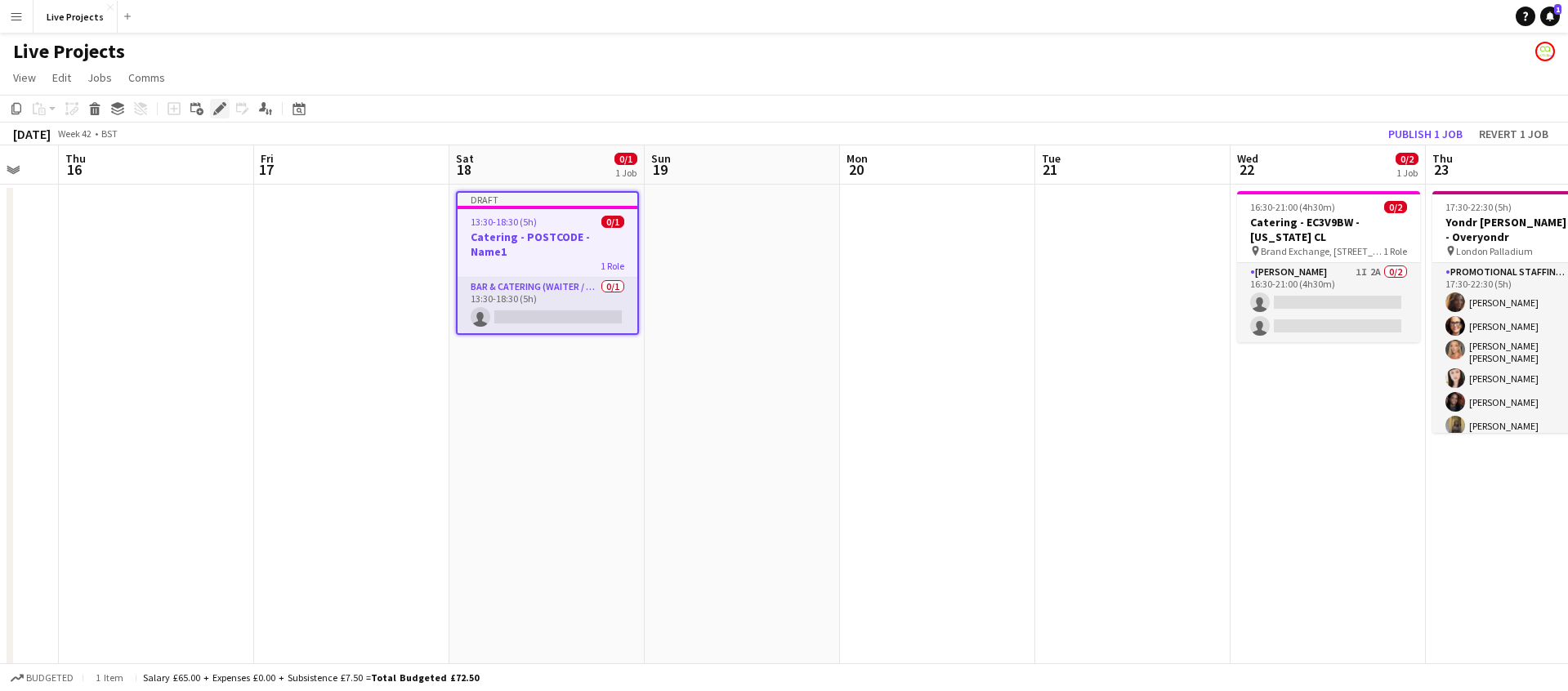
click at [222, 109] on icon at bounding box center [220, 109] width 9 height 9
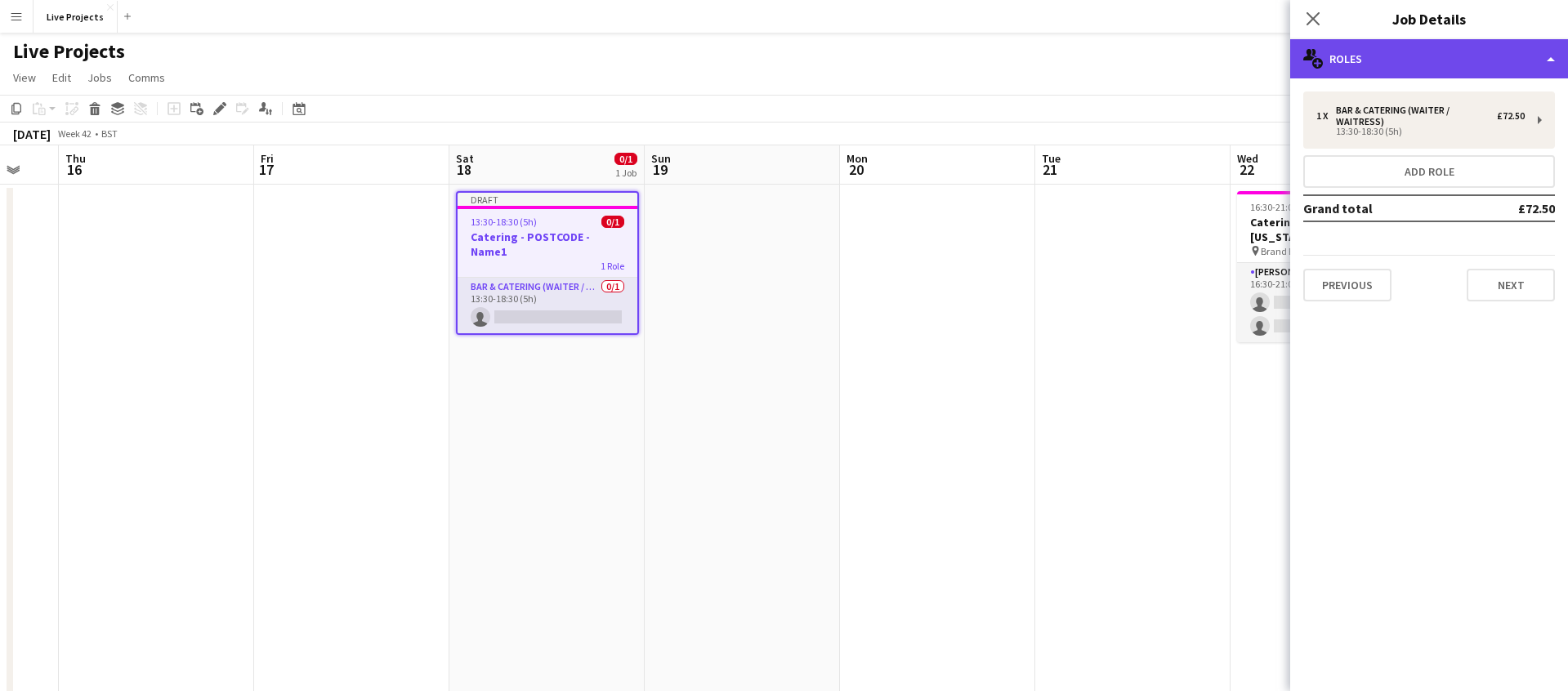
click at [1422, 61] on div "multiple-users-add Roles" at bounding box center [1428, 59] width 278 height 40
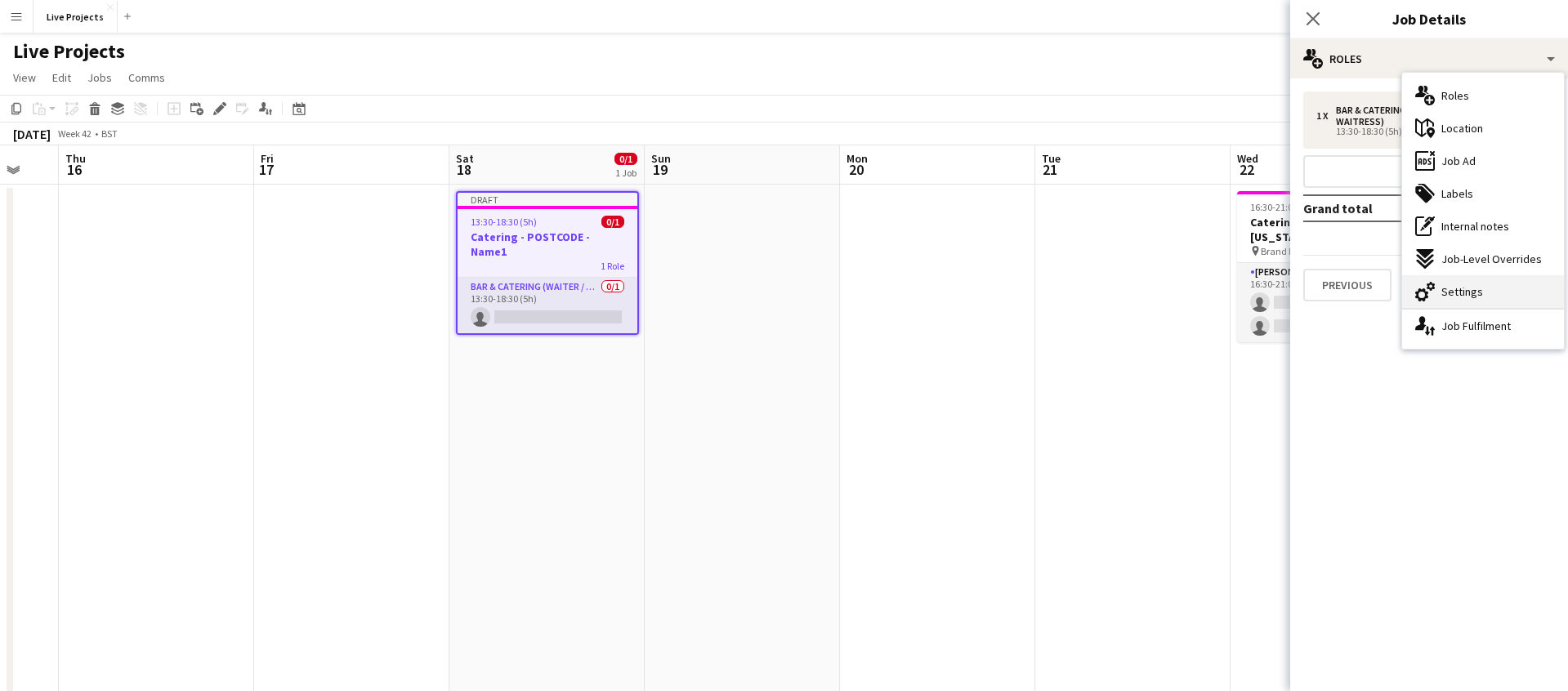
click at [1447, 288] on span "Settings" at bounding box center [1461, 292] width 41 height 15
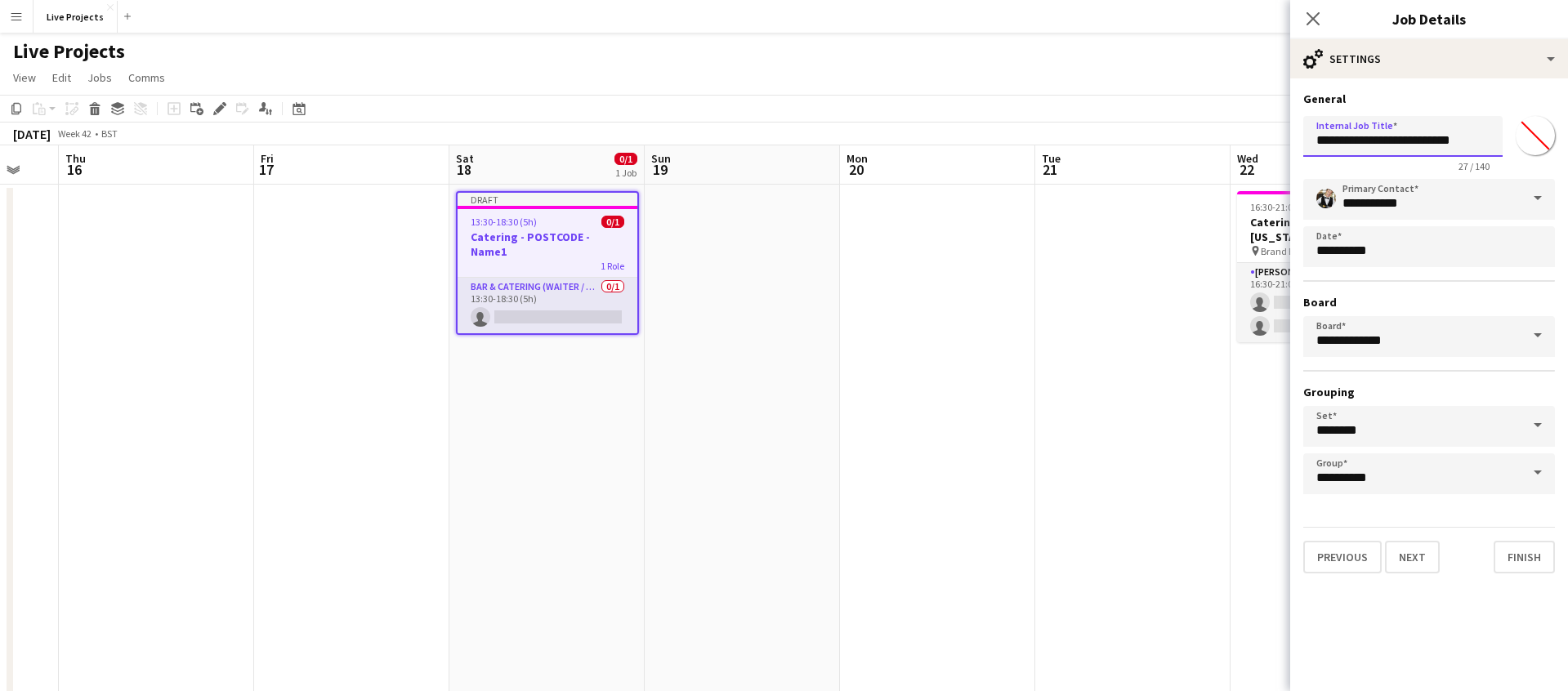
drag, startPoint x: 1479, startPoint y: 141, endPoint x: 1444, endPoint y: 142, distance: 35.0
click at [1444, 142] on input "**********" at bounding box center [1402, 136] width 199 height 41
drag, startPoint x: 1411, startPoint y: 139, endPoint x: 1355, endPoint y: 141, distance: 56.0
click at [1355, 141] on input "**********" at bounding box center [1402, 136] width 199 height 41
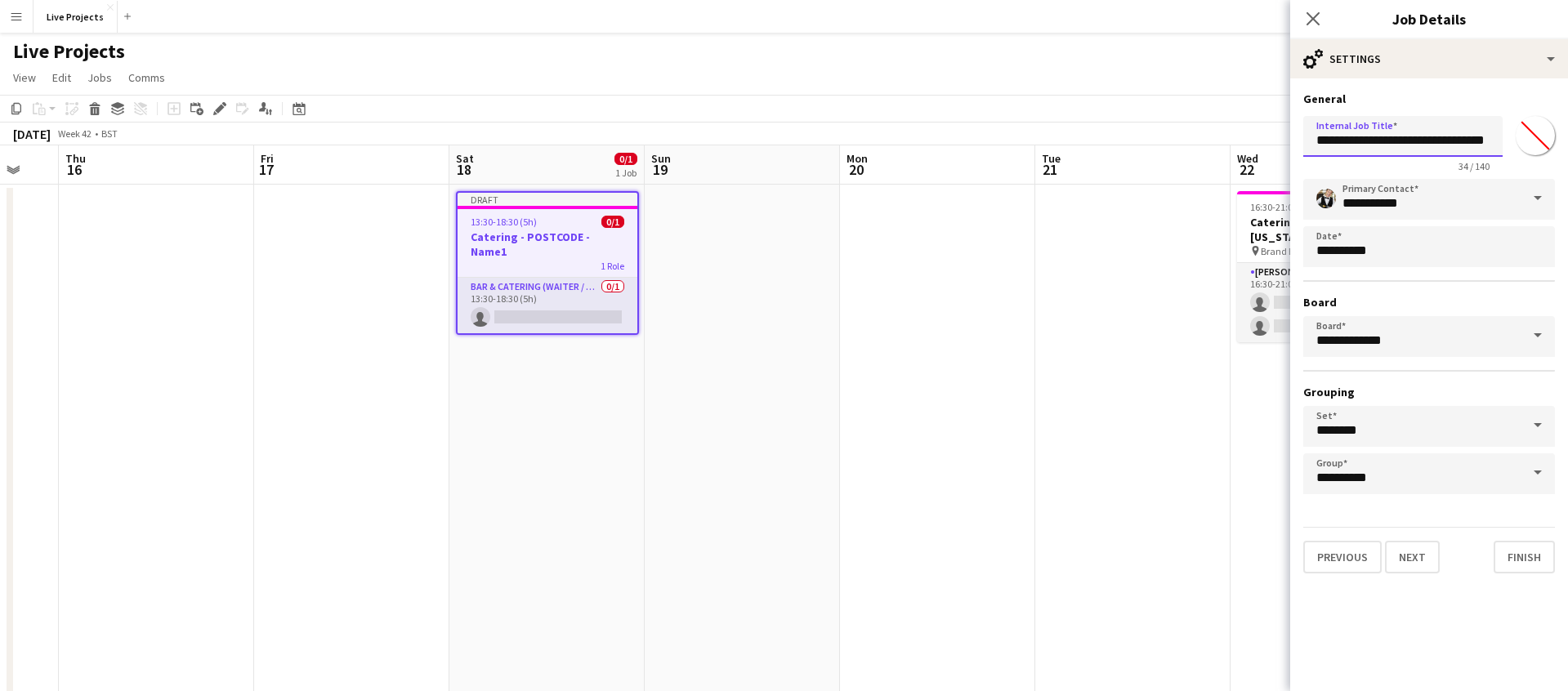
scroll to position [0, 0]
type input "**********"
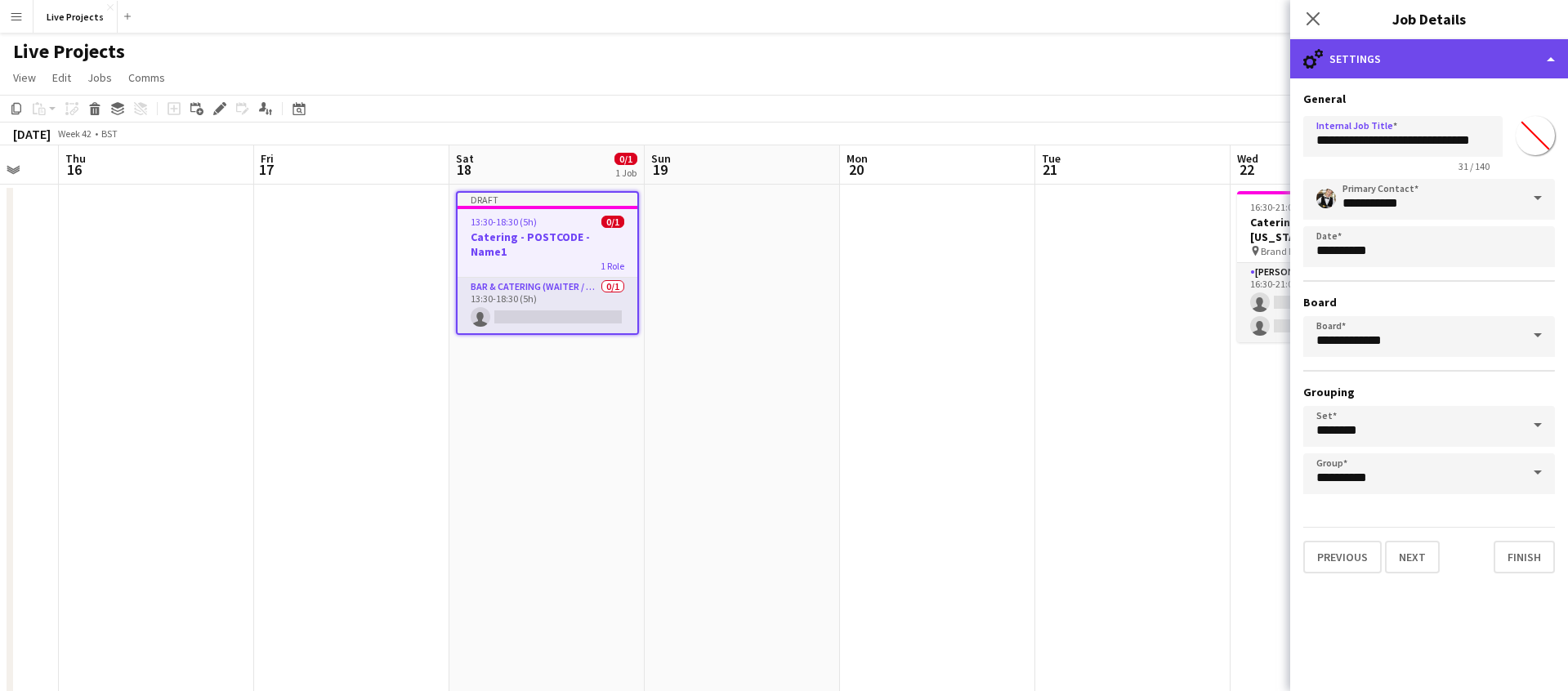
click at [1414, 64] on div "cog-double-3 Settings" at bounding box center [1428, 59] width 278 height 40
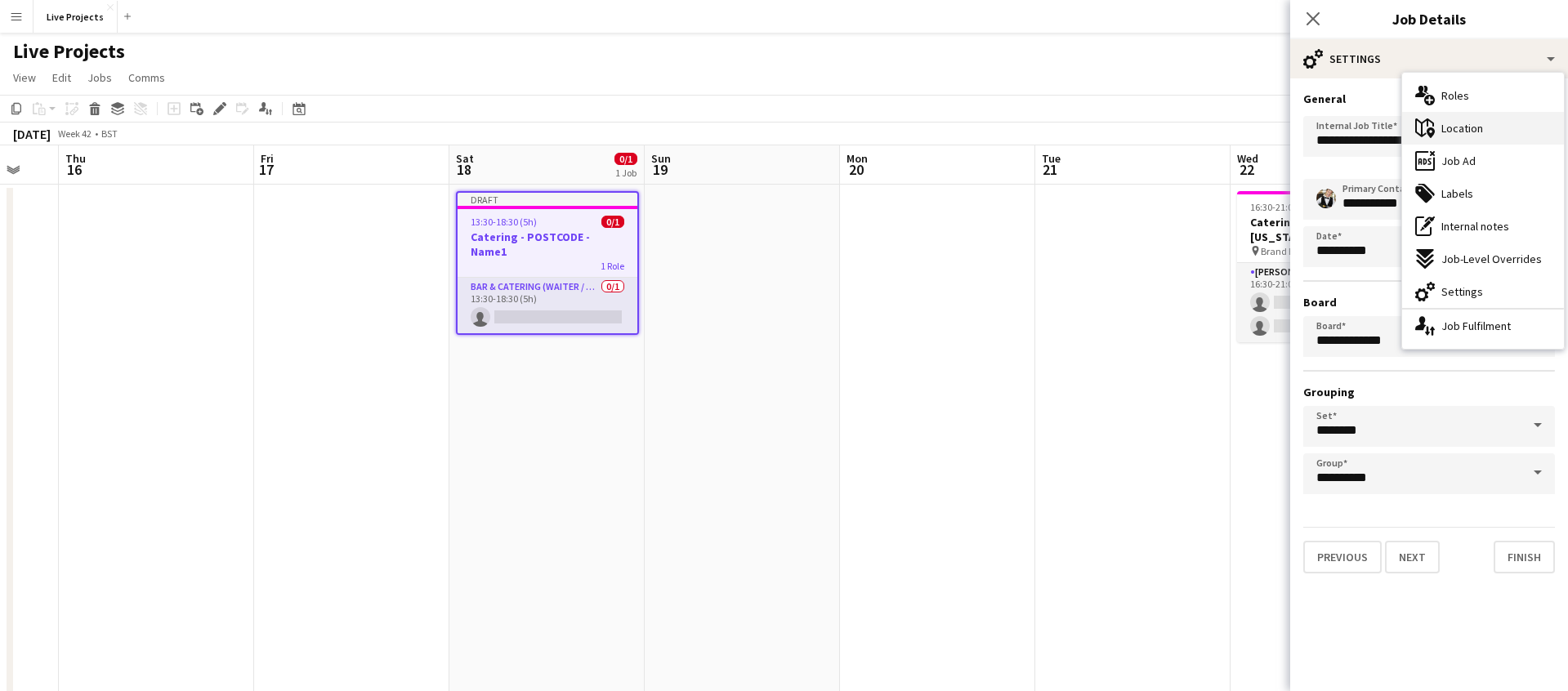
click at [1467, 126] on span "Location" at bounding box center [1461, 128] width 41 height 15
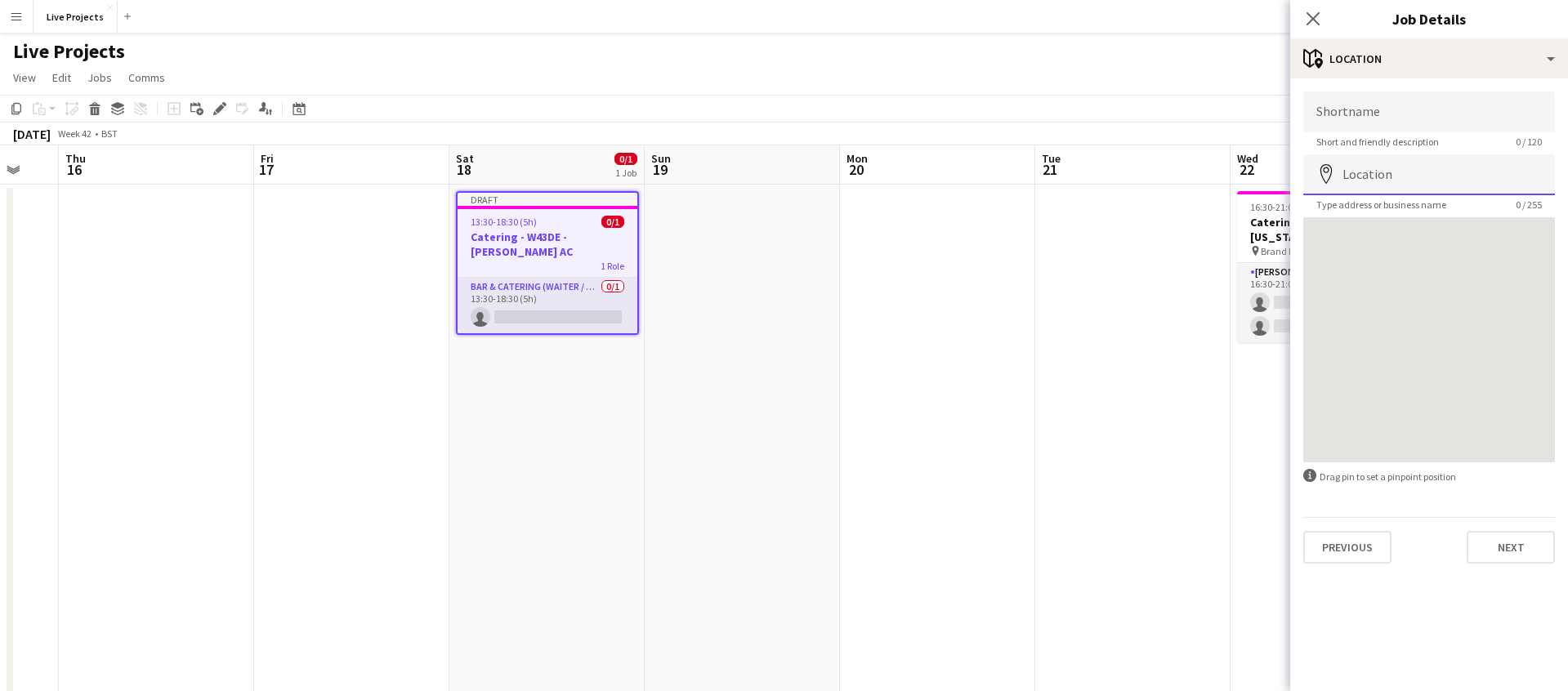
click at [1392, 166] on input "Location" at bounding box center [1428, 174] width 252 height 41
type input "**********"
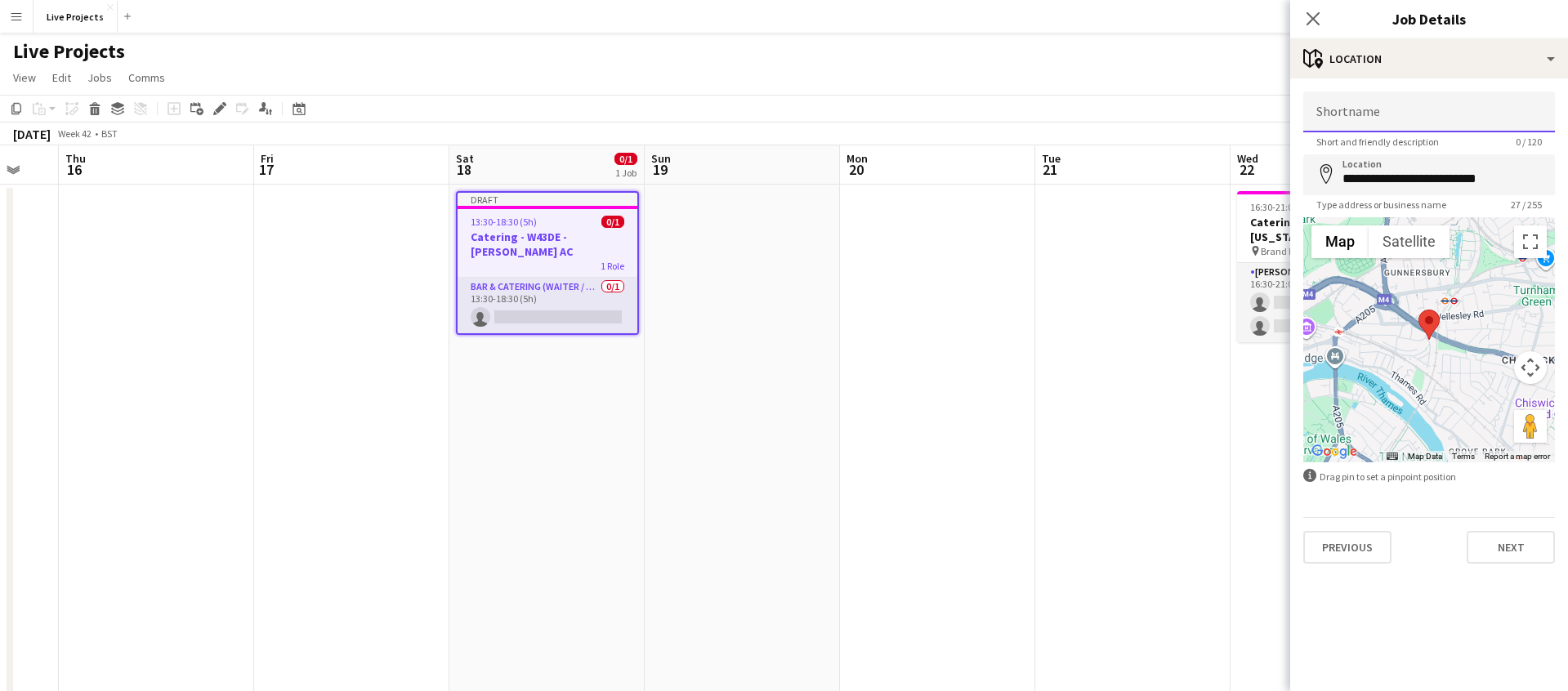
click at [1355, 115] on input "Shortname" at bounding box center [1428, 111] width 252 height 41
type input "**********"
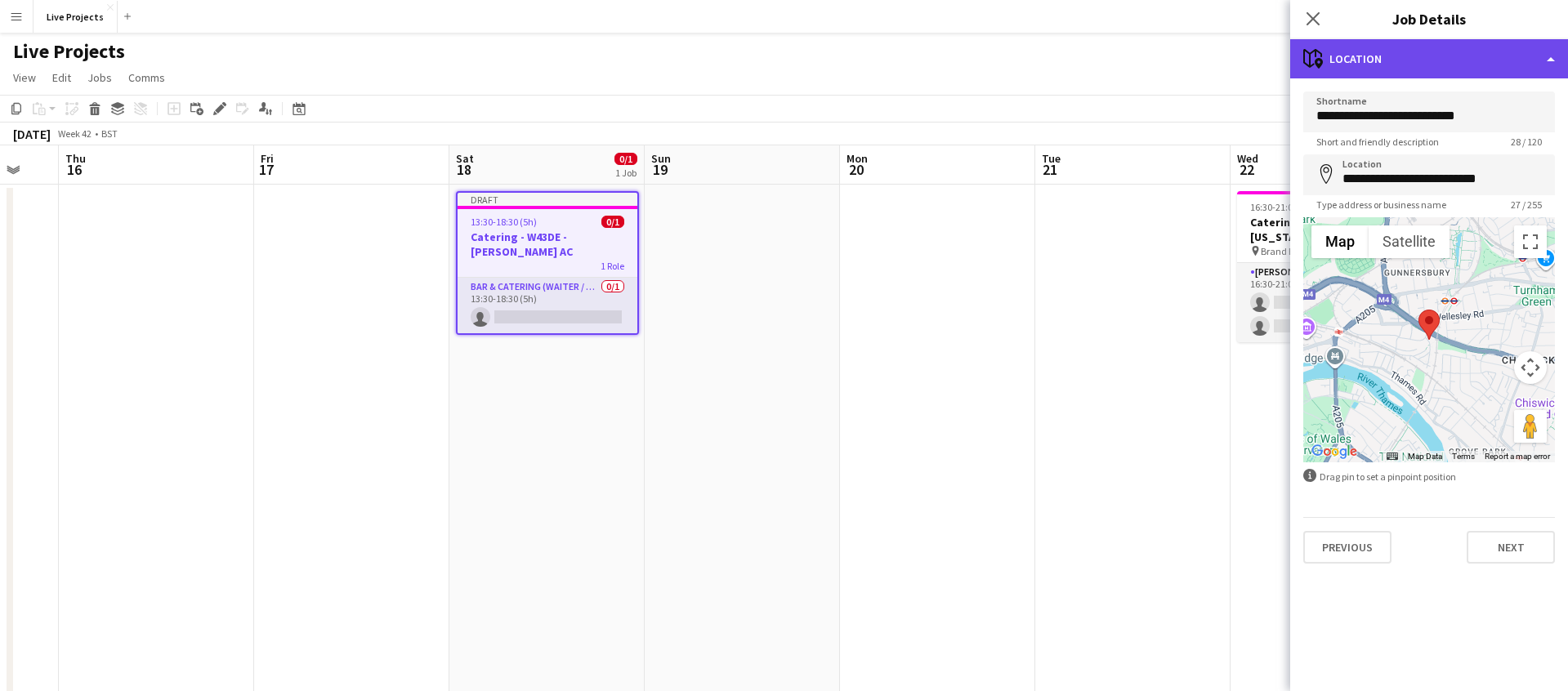
click at [1399, 66] on div "maps-pin-1 Location" at bounding box center [1428, 59] width 278 height 40
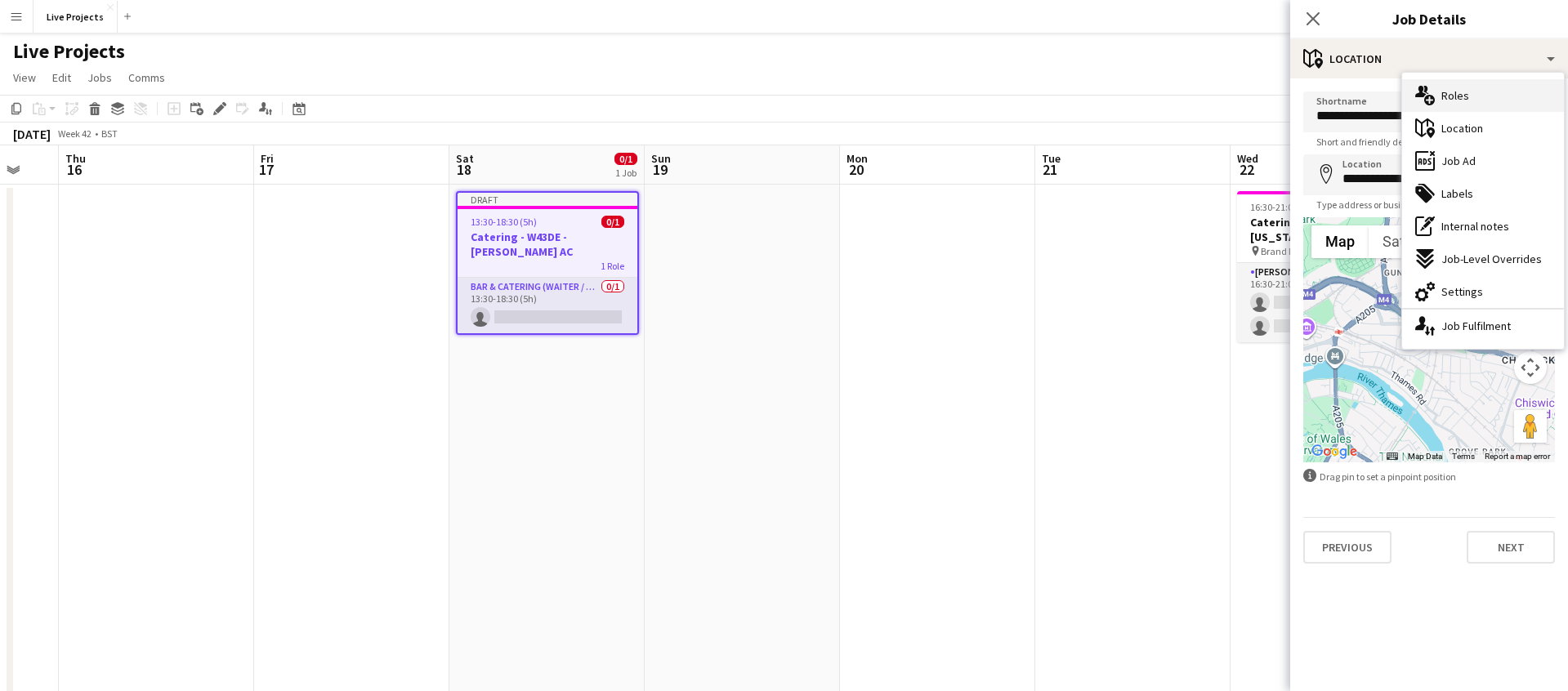
click at [1485, 95] on div "multiple-users-add Roles" at bounding box center [1483, 95] width 162 height 33
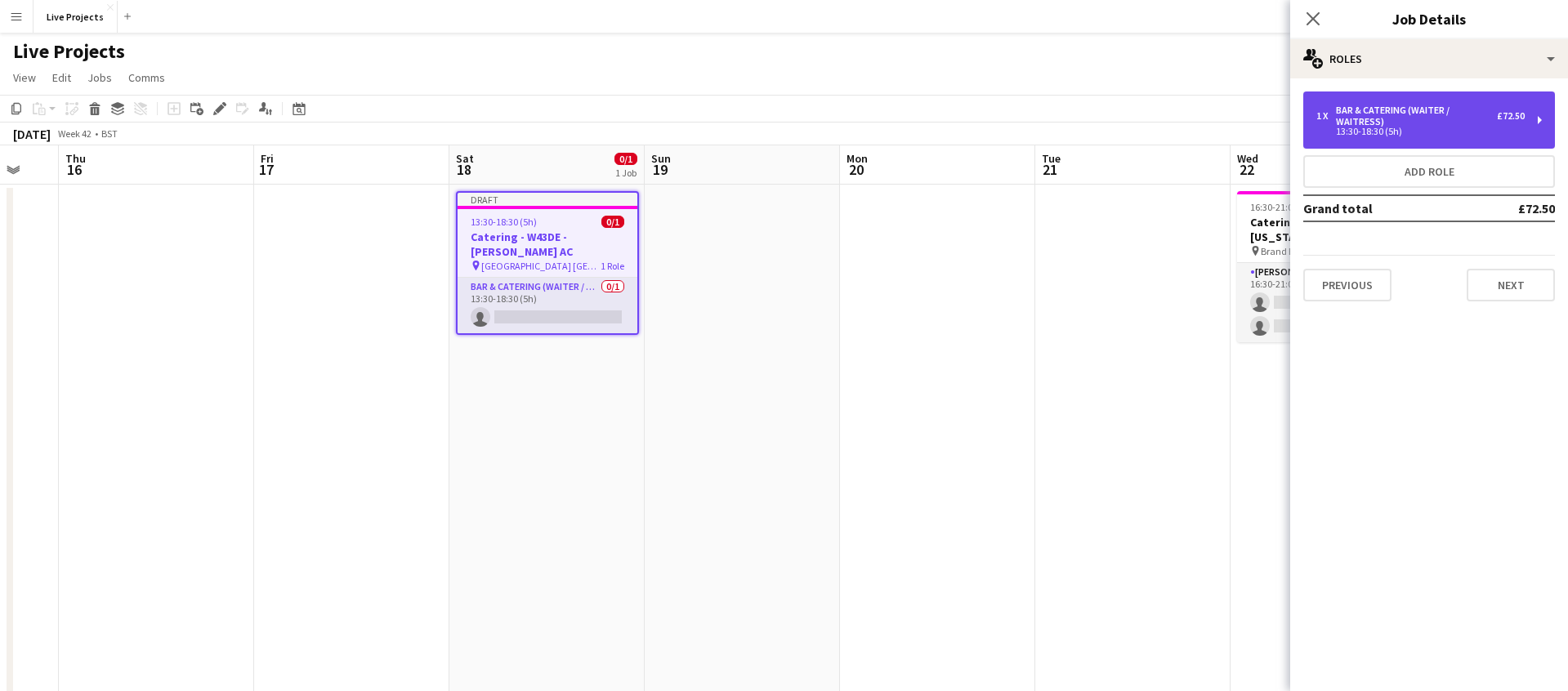
click at [1398, 121] on div "Bar & Catering (Waiter / waitress)" at bounding box center [1416, 116] width 161 height 23
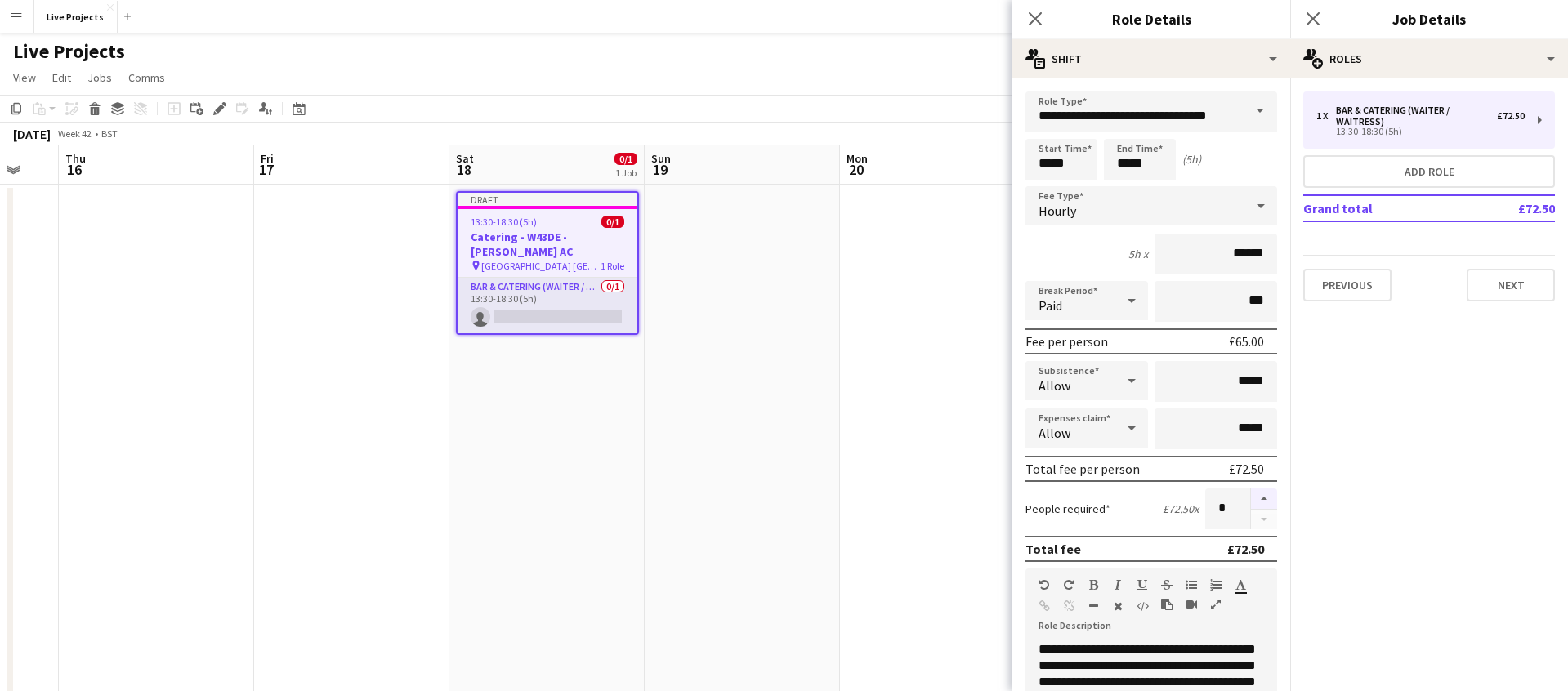
click at [1258, 494] on button "button" at bounding box center [1264, 499] width 26 height 22
click at [1262, 516] on button "button" at bounding box center [1264, 520] width 26 height 21
type input "*"
drag, startPoint x: 1044, startPoint y: 161, endPoint x: 1048, endPoint y: 151, distance: 10.8
click at [1044, 161] on input "*****" at bounding box center [1061, 158] width 72 height 41
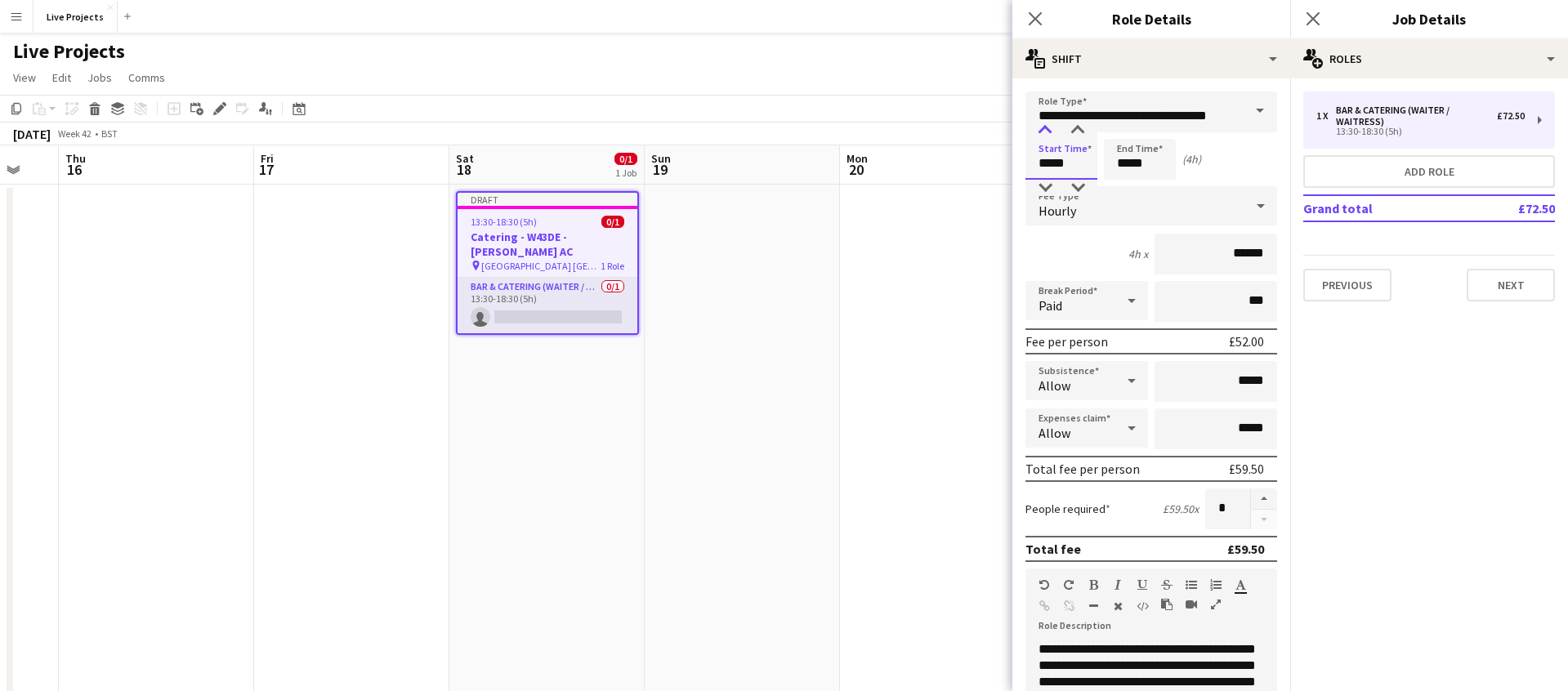
click at [1044, 123] on div at bounding box center [1045, 130] width 33 height 16
type input "*****"
click at [1044, 124] on div at bounding box center [1045, 130] width 33 height 16
click at [1127, 167] on input "*****" at bounding box center [1140, 158] width 72 height 41
click at [1122, 128] on div at bounding box center [1123, 130] width 33 height 16
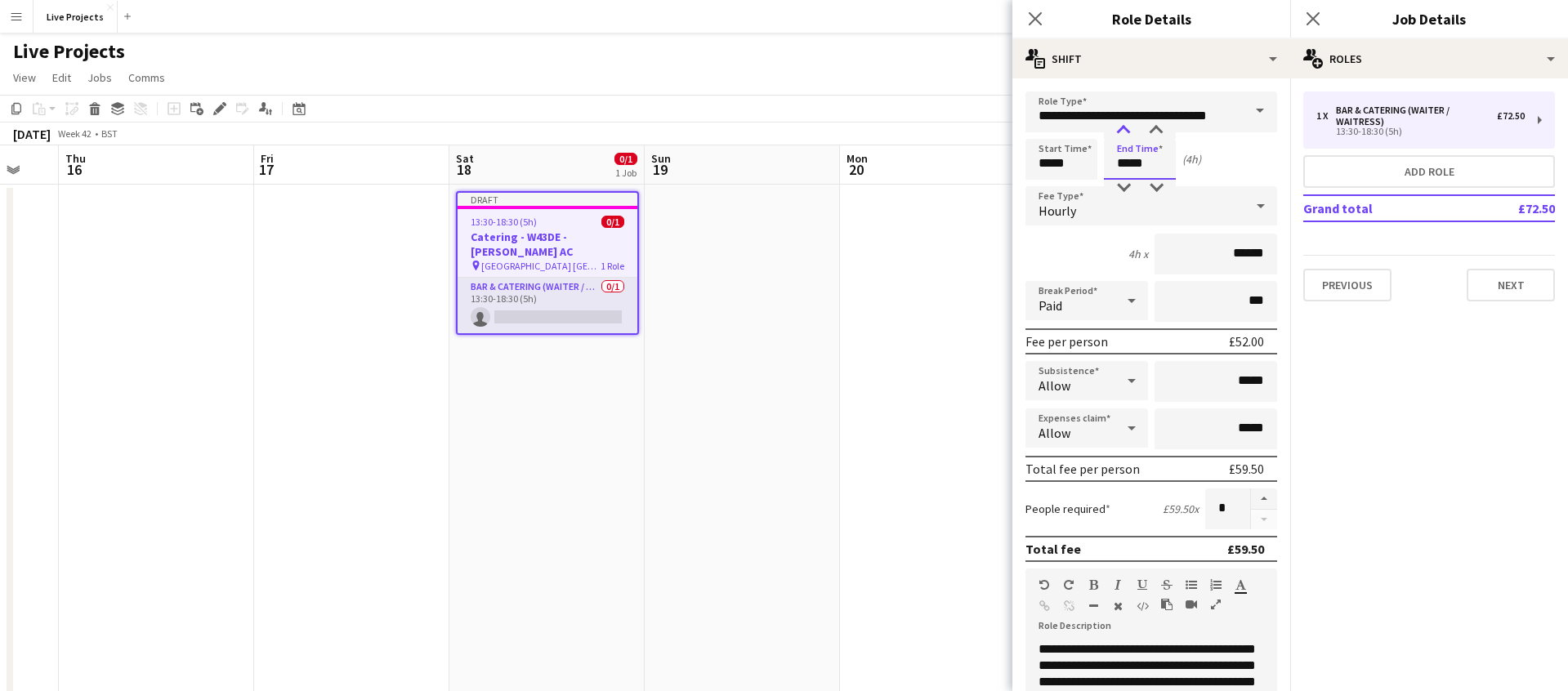
click at [1122, 128] on div at bounding box center [1123, 130] width 33 height 16
type input "*****"
click at [1122, 128] on div at bounding box center [1123, 130] width 33 height 16
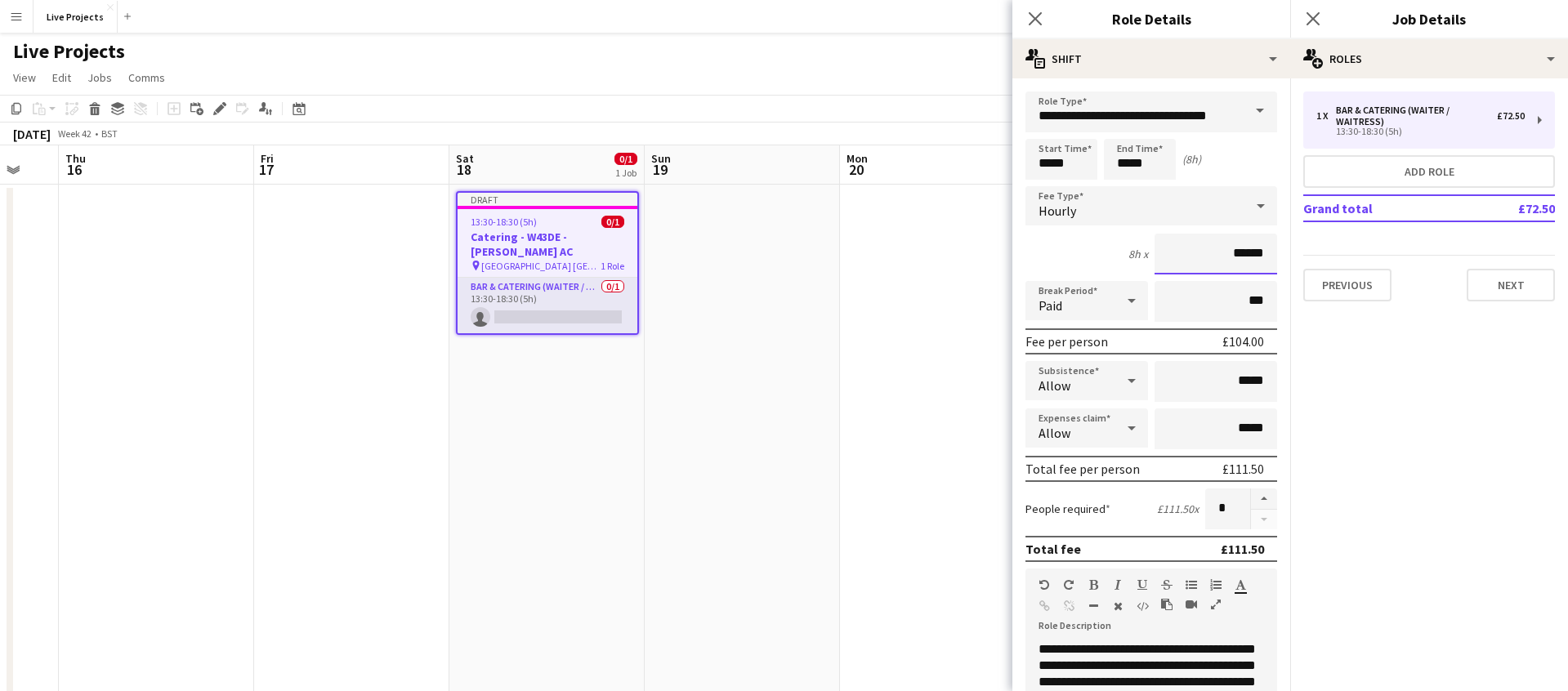
drag, startPoint x: 1253, startPoint y: 254, endPoint x: 1263, endPoint y: 252, distance: 10.2
click at [1263, 252] on input "******" at bounding box center [1215, 254] width 123 height 41
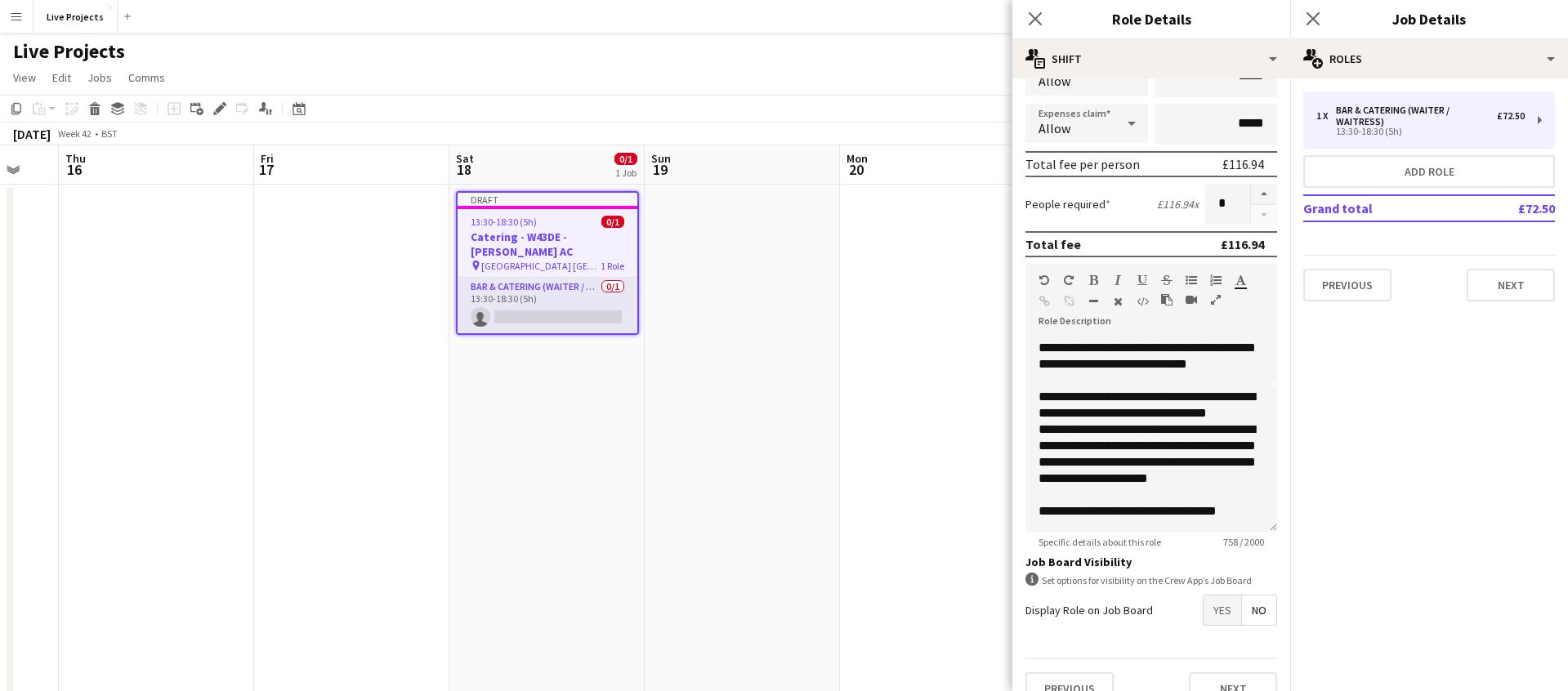
scroll to position [176, 0]
type input "******"
click at [1227, 604] on span "Yes" at bounding box center [1222, 610] width 38 height 29
click at [1218, 641] on span "Yes" at bounding box center [1222, 645] width 38 height 29
click at [1032, 14] on icon "Close pop-in" at bounding box center [1034, 18] width 15 height 15
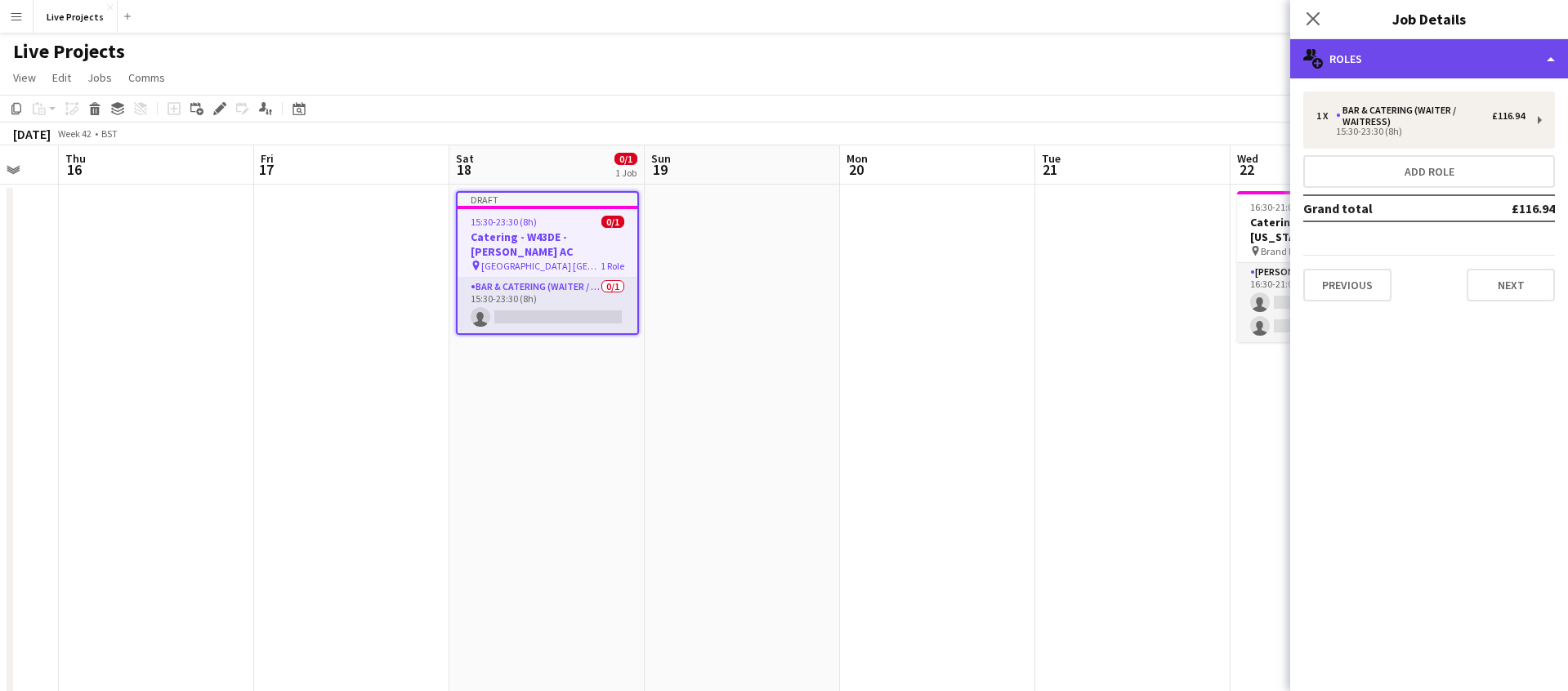
click at [1440, 61] on div "multiple-users-add Roles" at bounding box center [1428, 59] width 278 height 40
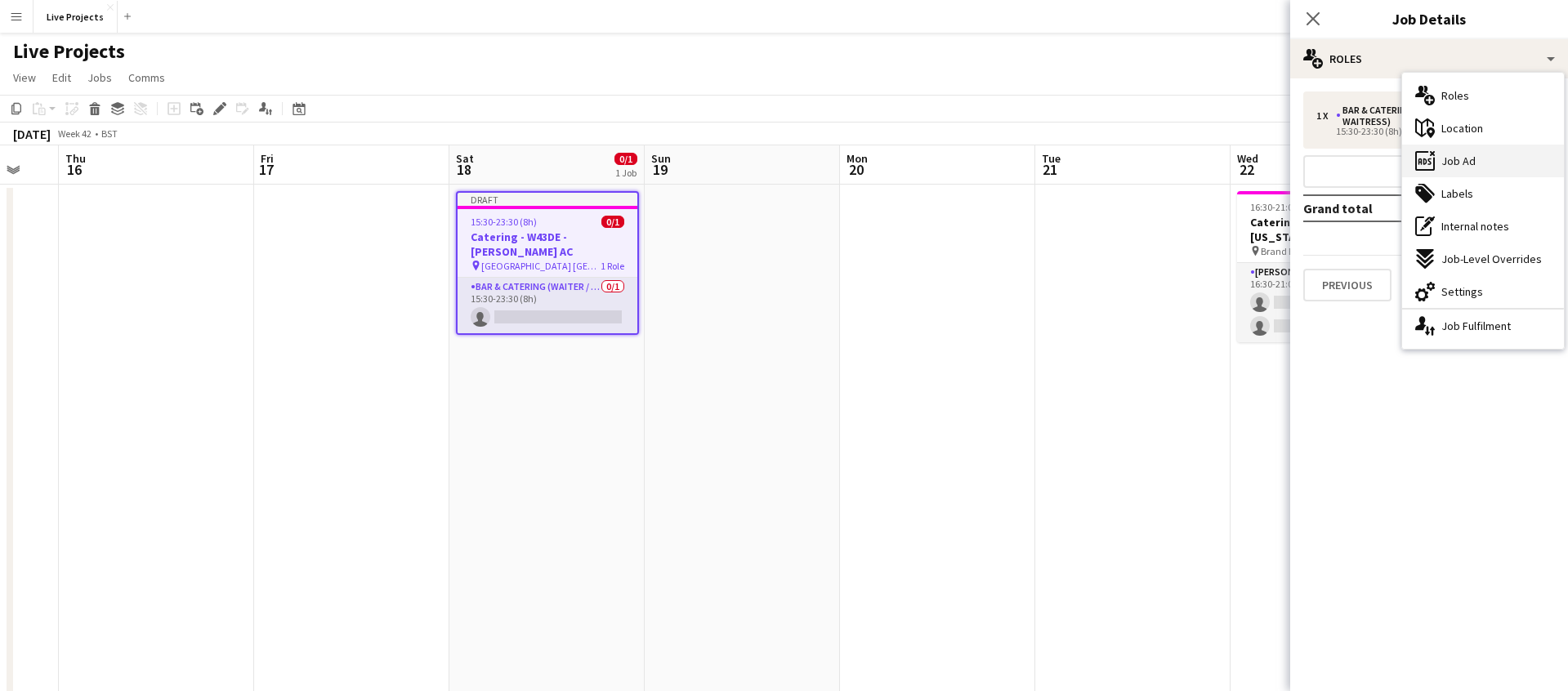
click at [1471, 156] on span "Job Ad" at bounding box center [1458, 161] width 34 height 15
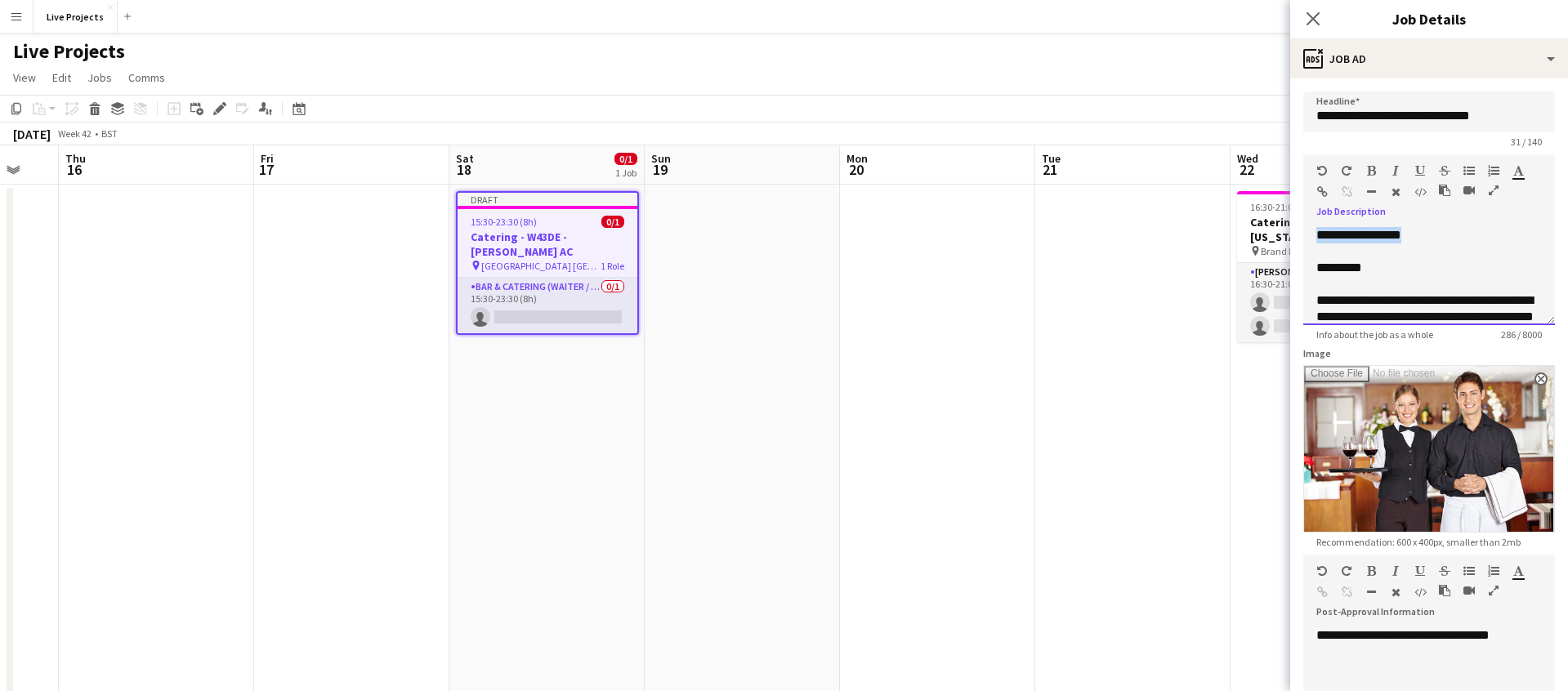
drag, startPoint x: 1421, startPoint y: 235, endPoint x: 1291, endPoint y: 234, distance: 130.0
click at [1293, 234] on form "**********" at bounding box center [1428, 496] width 278 height 809
click at [1324, 268] on div "*********" at bounding box center [1428, 268] width 225 height 16
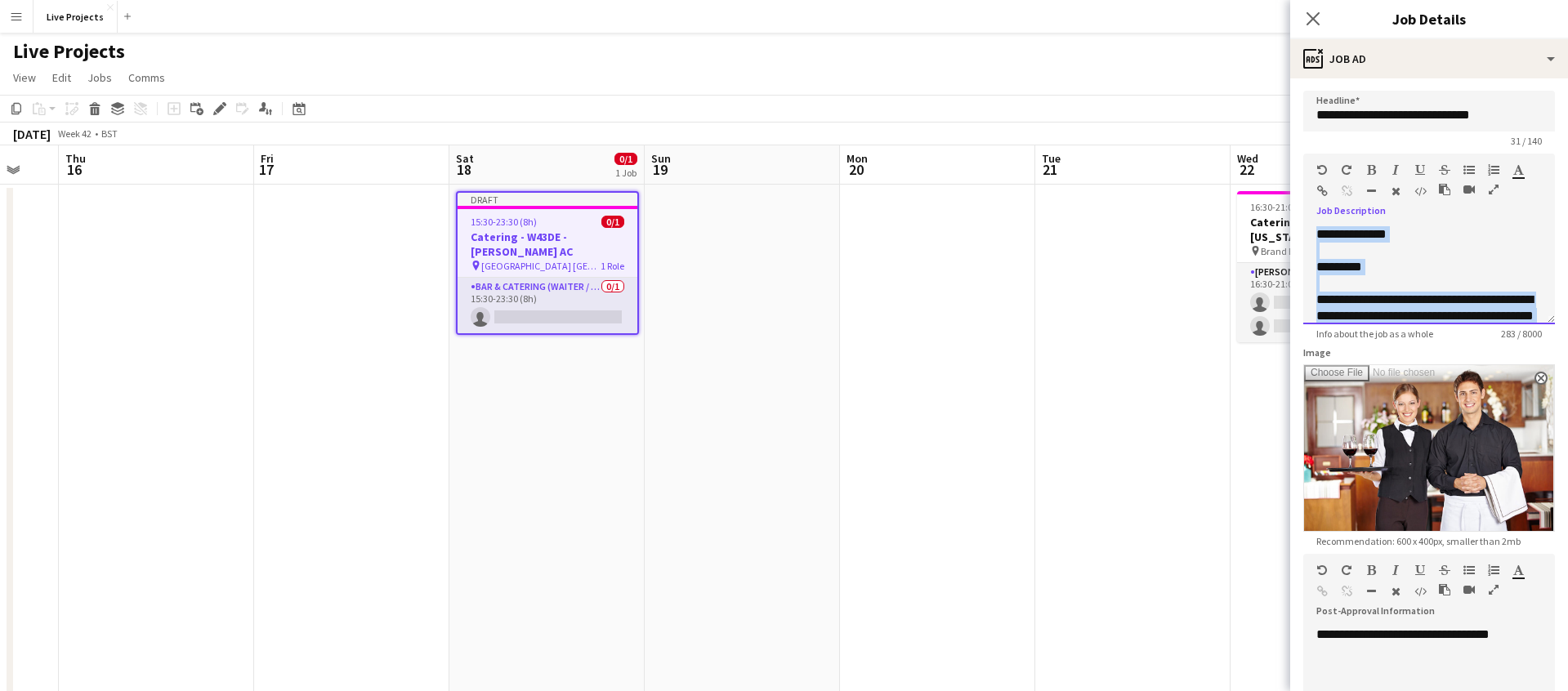
scroll to position [111, 0]
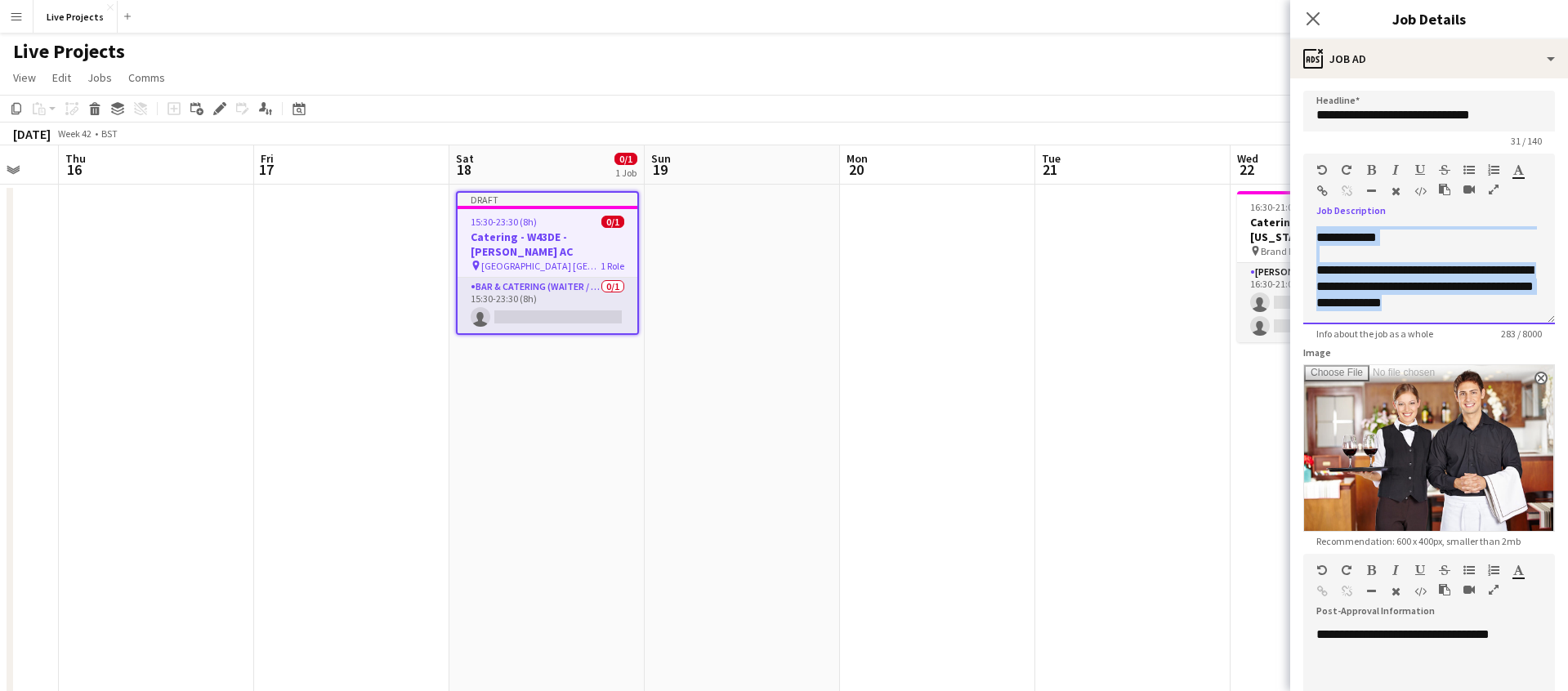
drag, startPoint x: 1313, startPoint y: 234, endPoint x: 1430, endPoint y: 389, distance: 194.2
copy div "**********"
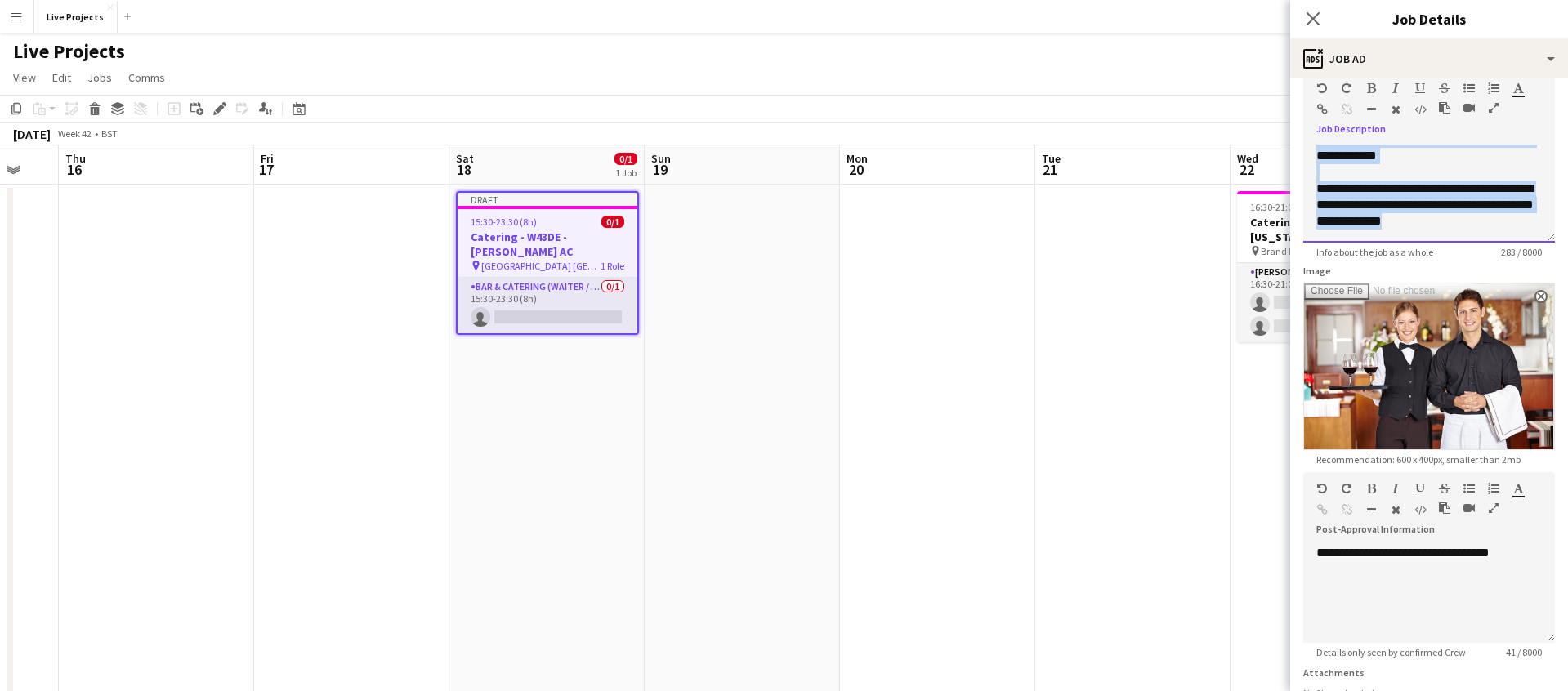
scroll to position [222, 0]
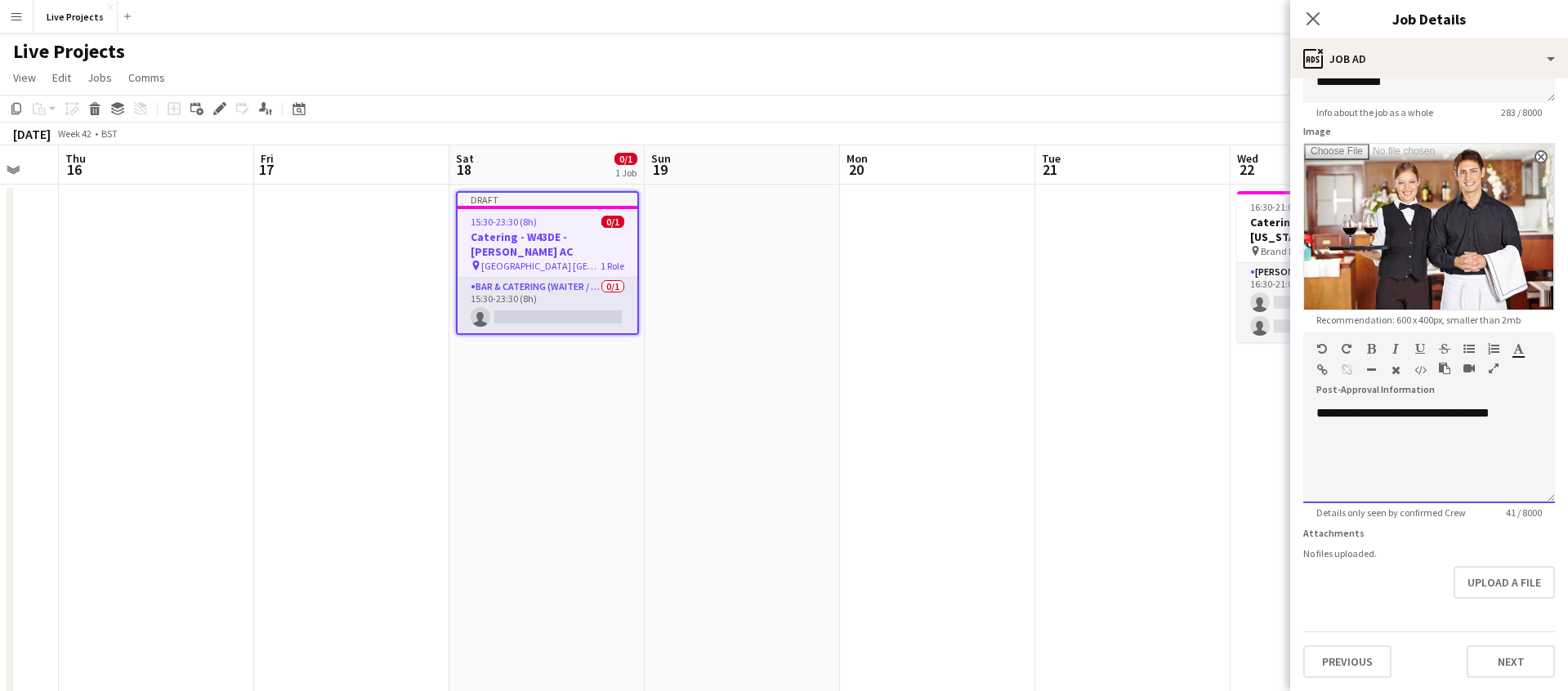
click at [1332, 452] on div at bounding box center [1428, 445] width 225 height 16
paste div
drag, startPoint x: 1510, startPoint y: 413, endPoint x: 1440, endPoint y: 413, distance: 70.0
click at [1440, 413] on div "**********" at bounding box center [1428, 413] width 225 height 16
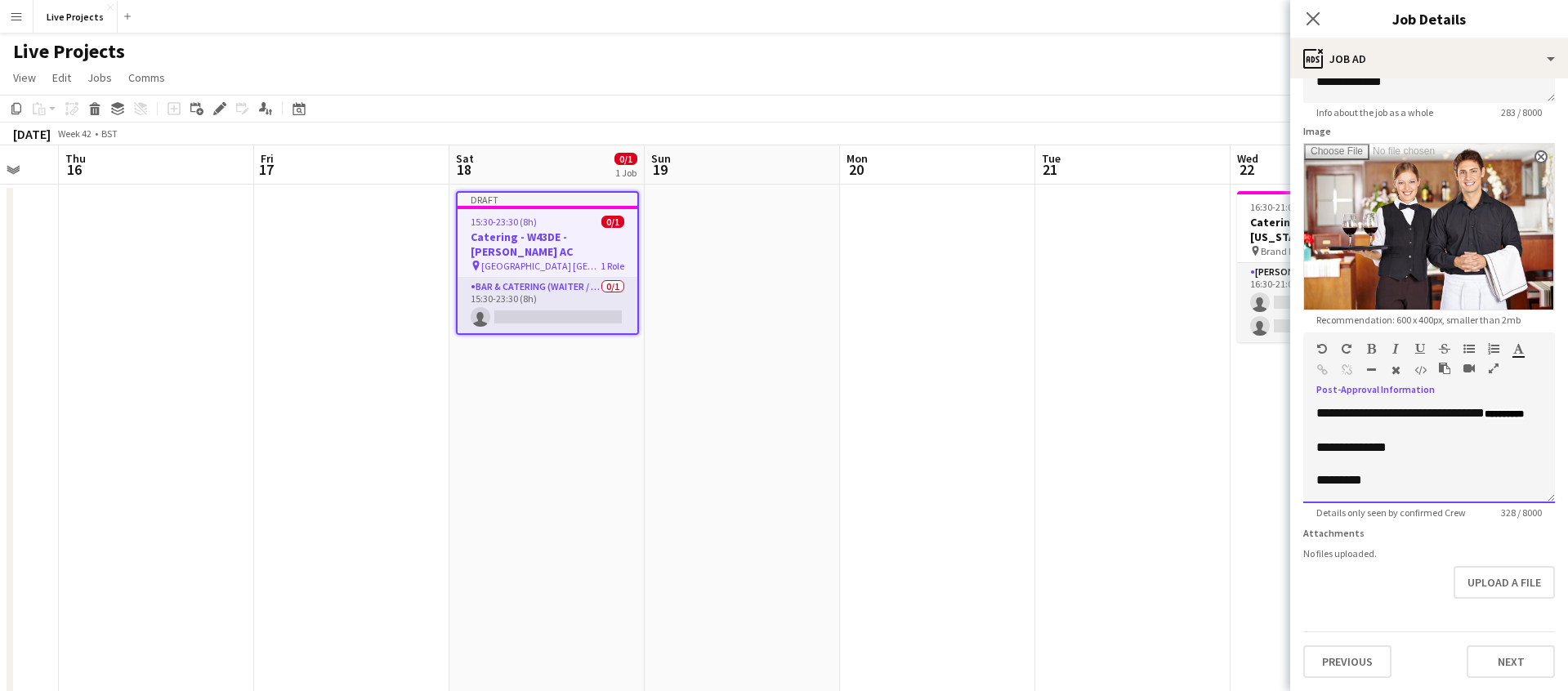
click at [1484, 420] on span "**********" at bounding box center [1504, 414] width 40 height 9
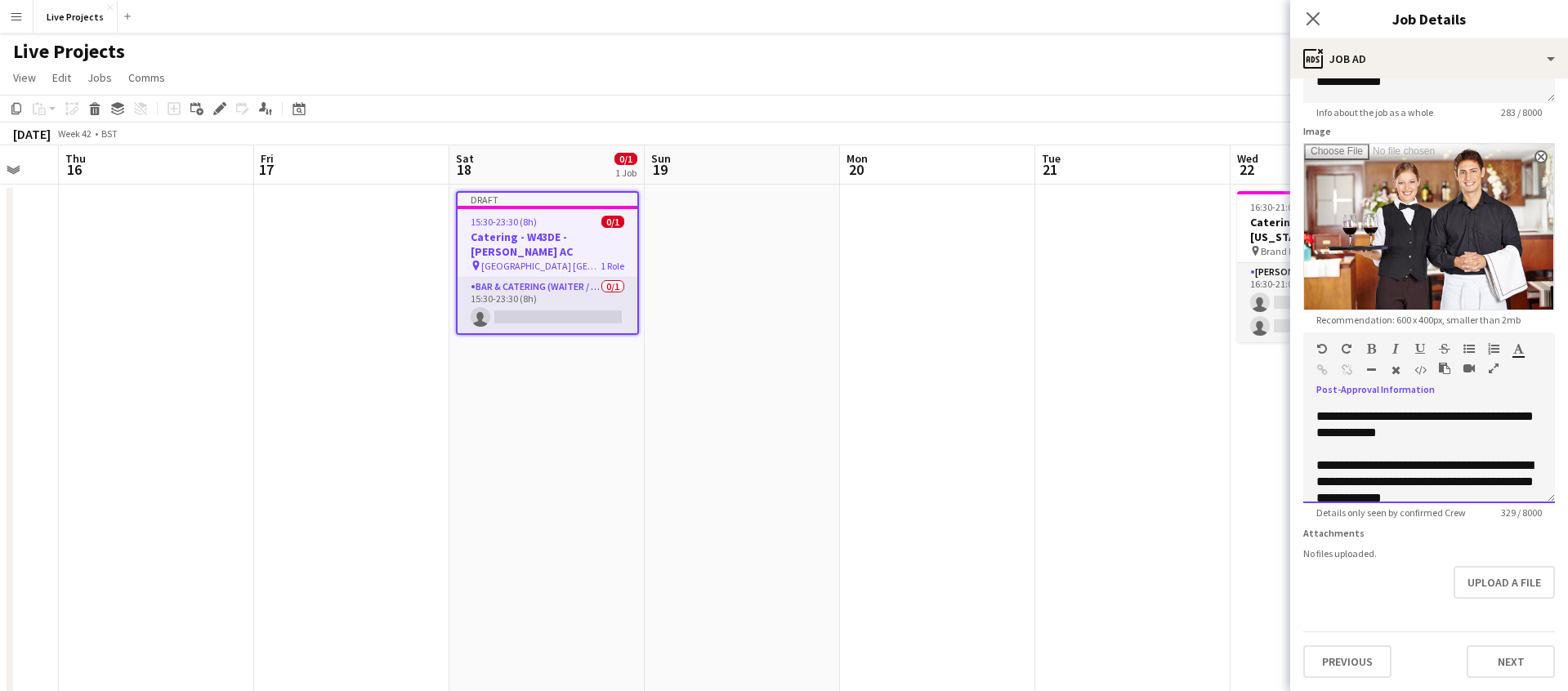
scroll to position [145, 0]
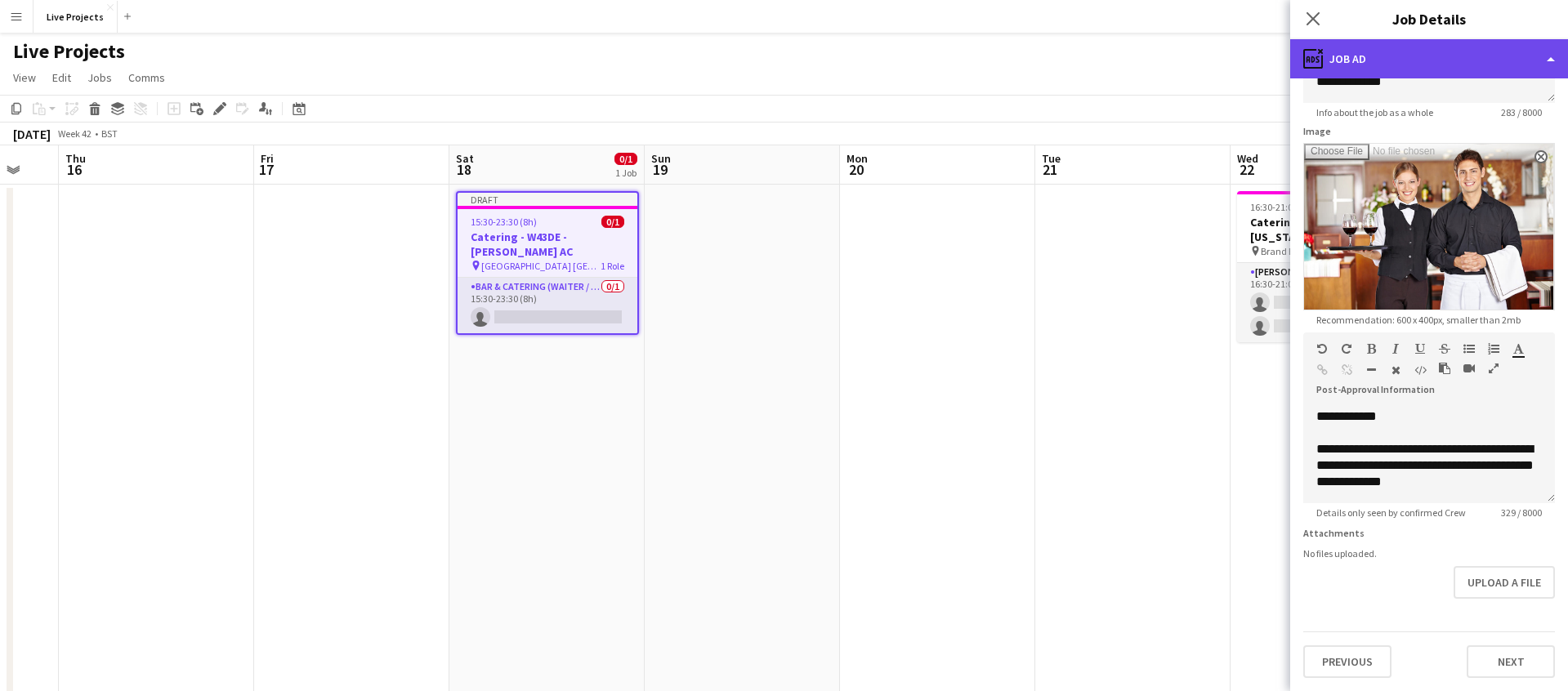
click at [1439, 54] on div "ads-window Job Ad" at bounding box center [1428, 59] width 278 height 40
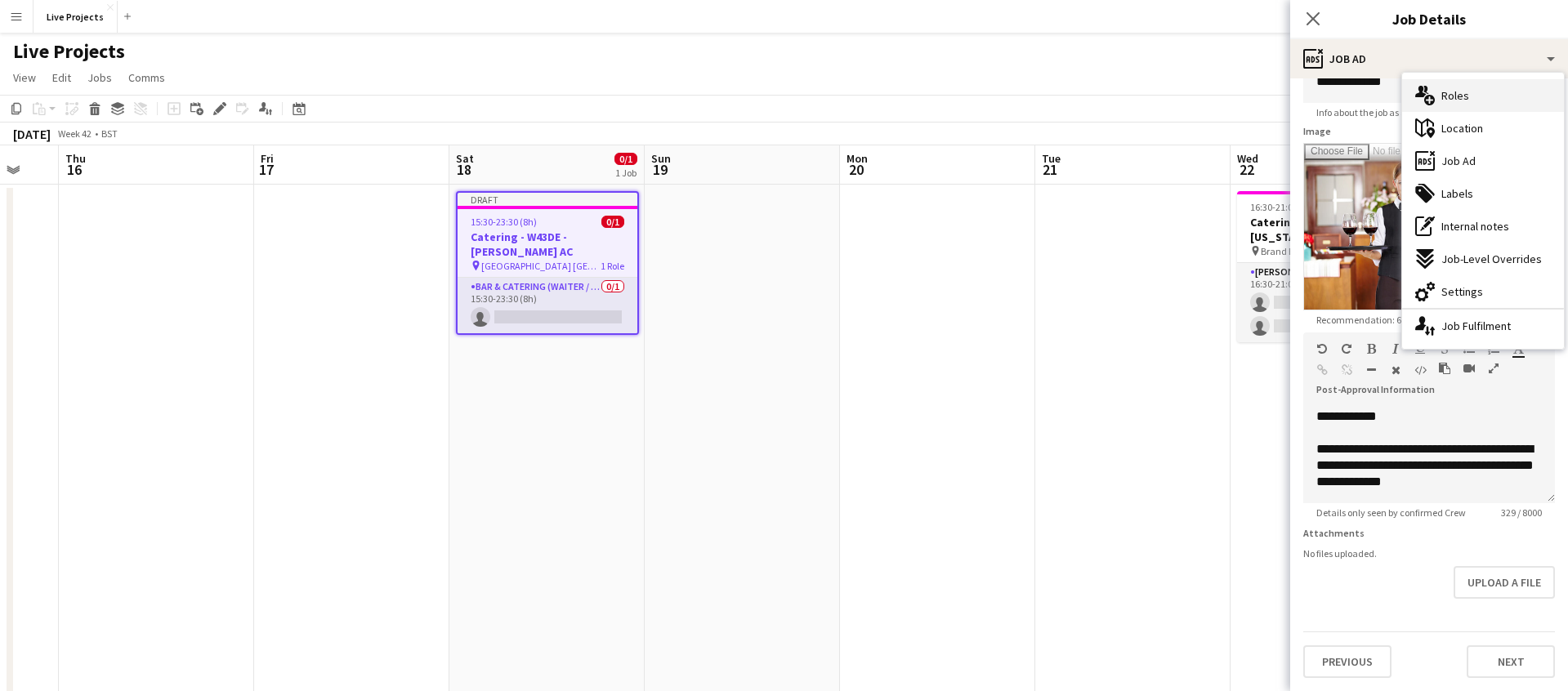
click at [1465, 95] on span "Roles" at bounding box center [1454, 96] width 27 height 15
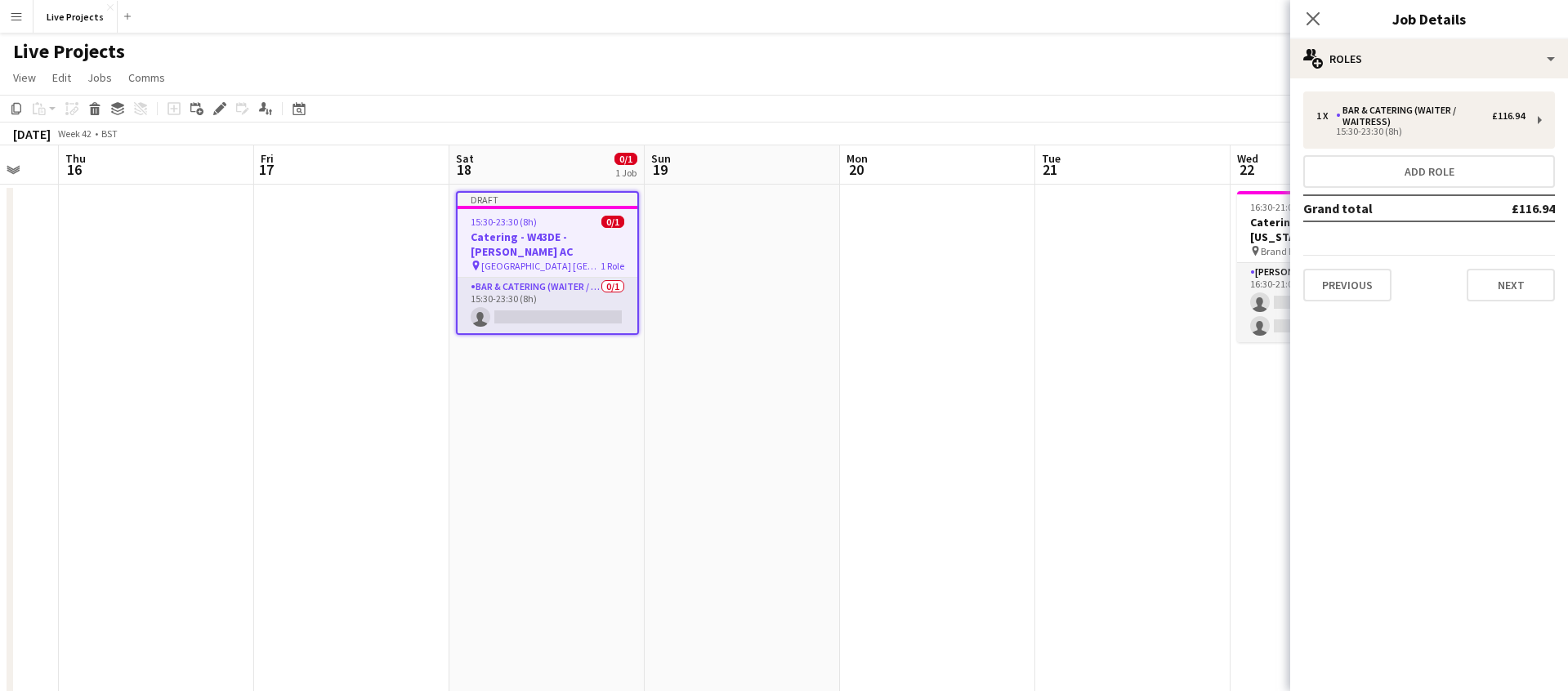
scroll to position [0, 0]
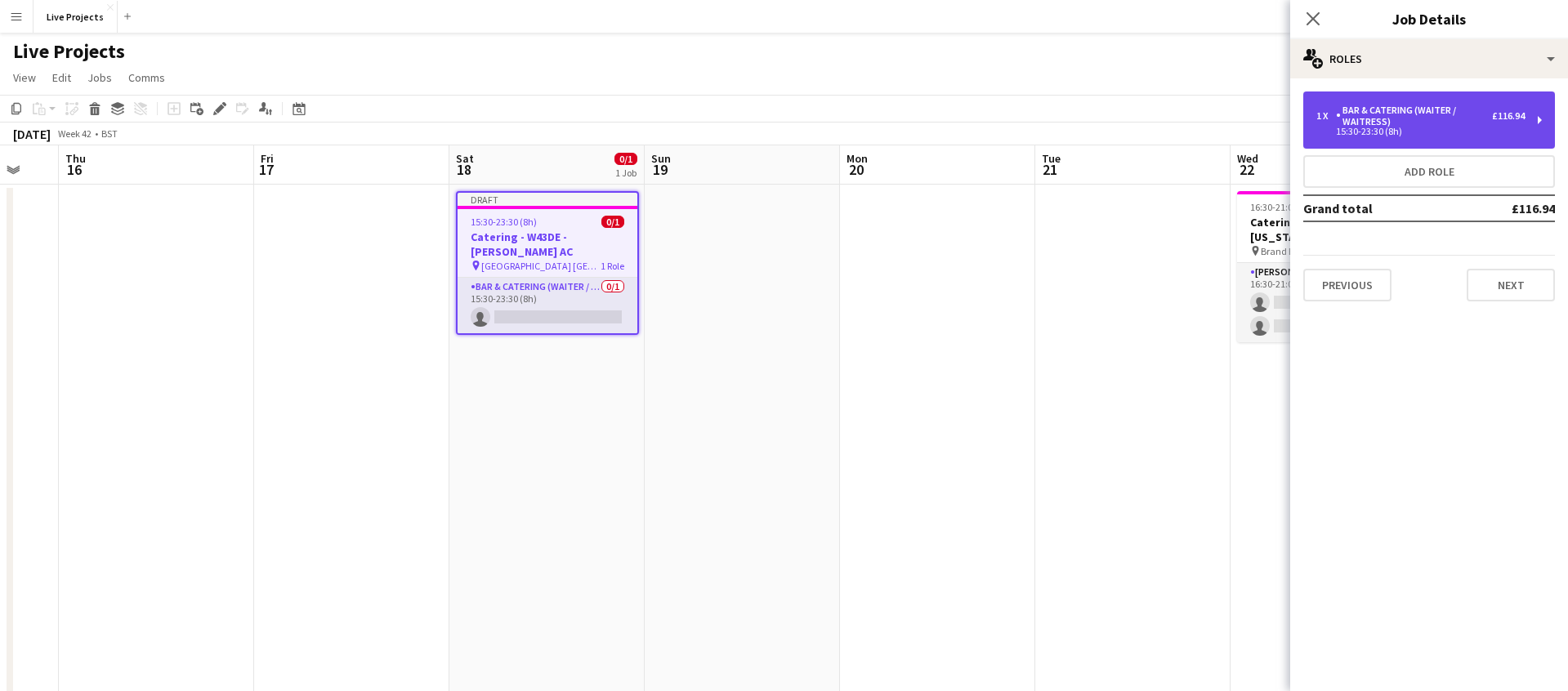
click at [1419, 122] on div "Bar & Catering (Waiter / waitress)" at bounding box center [1413, 116] width 156 height 23
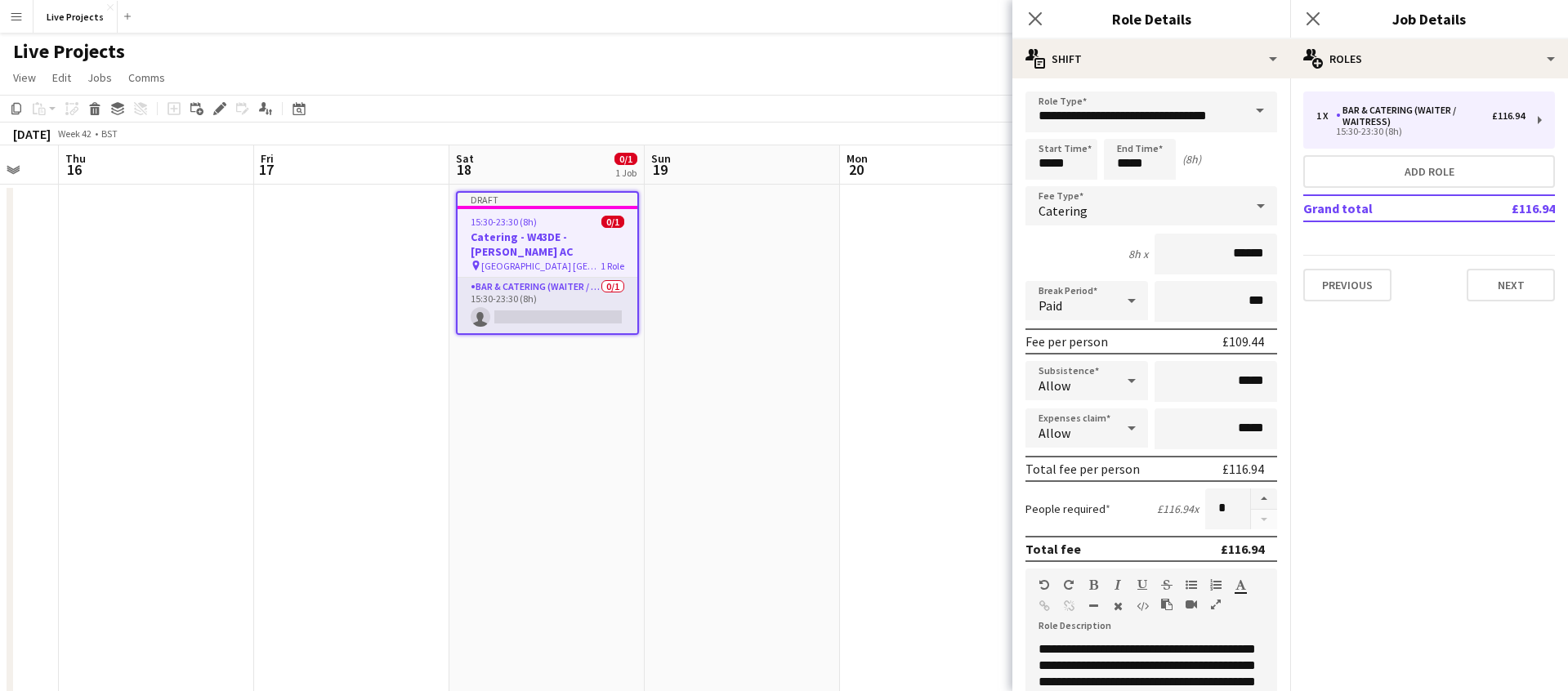
drag, startPoint x: 1033, startPoint y: 15, endPoint x: 1150, endPoint y: 33, distance: 118.4
click at [1033, 15] on icon "Close pop-in" at bounding box center [1035, 19] width 13 height 13
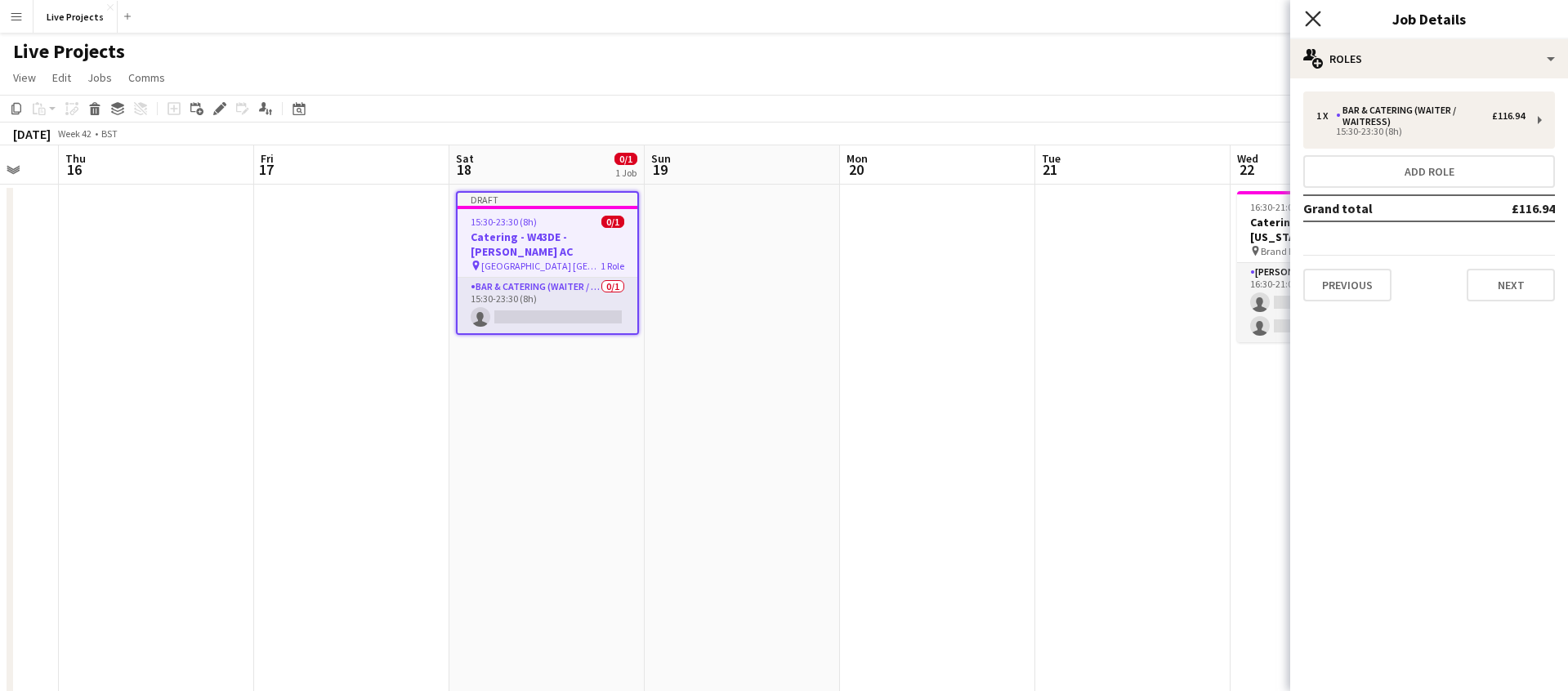
click at [1319, 18] on icon "Close pop-in" at bounding box center [1312, 18] width 15 height 15
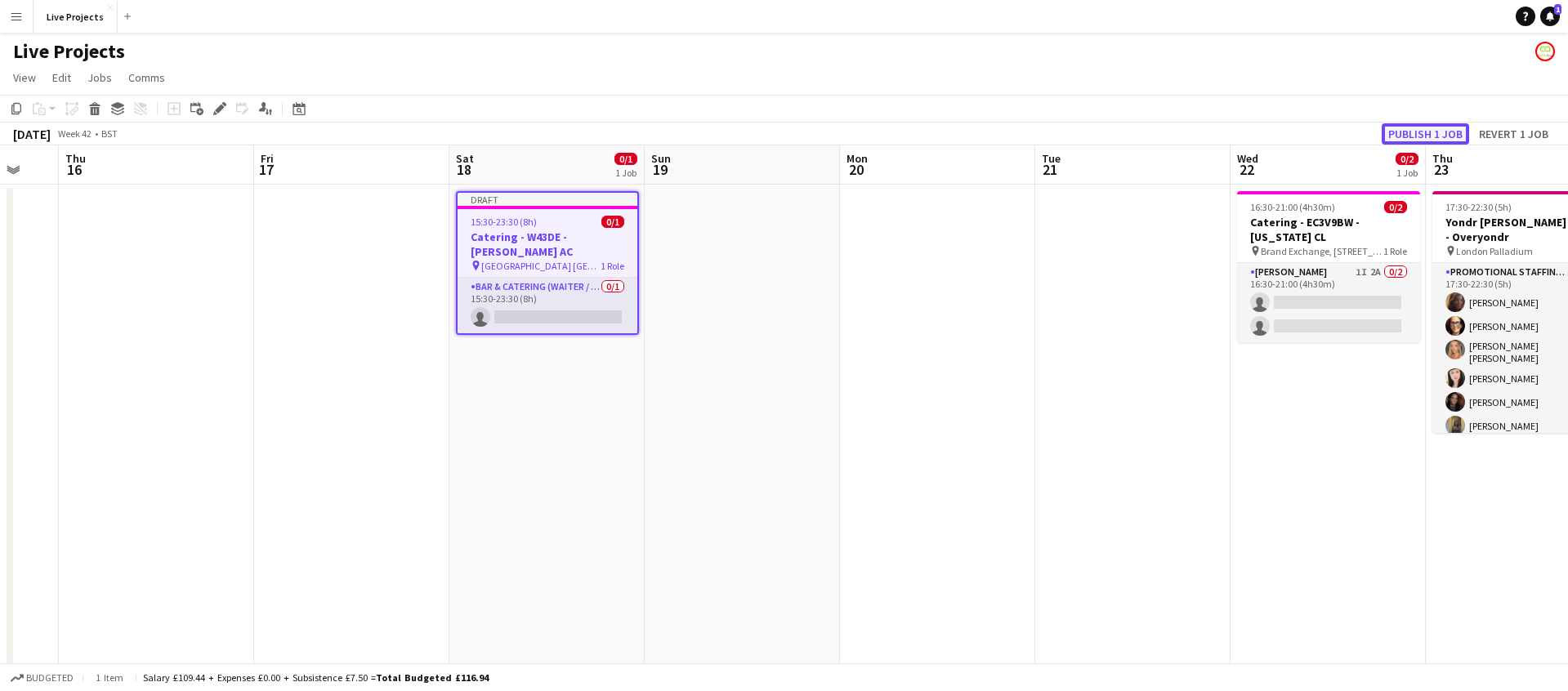
click at [1436, 133] on button "Publish 1 job" at bounding box center [1425, 134] width 88 height 22
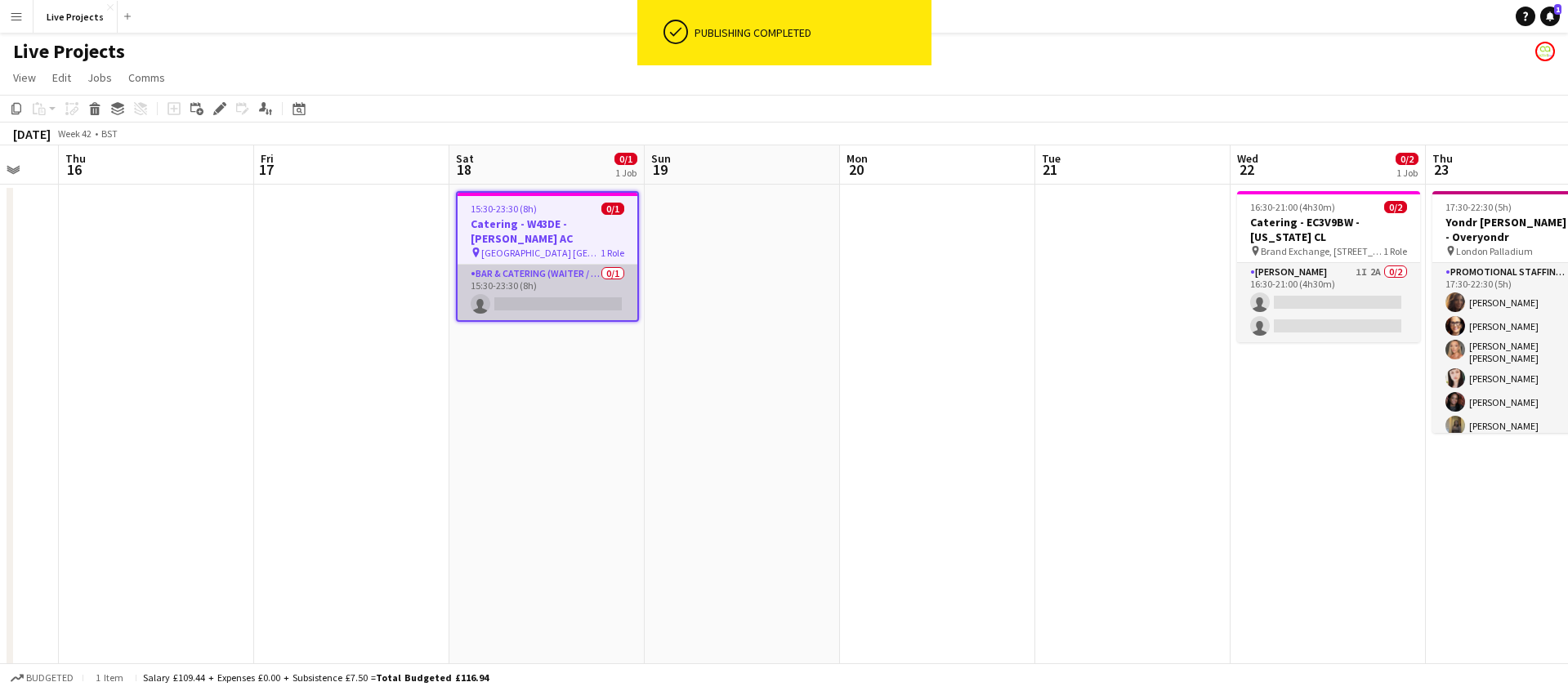
drag, startPoint x: 554, startPoint y: 296, endPoint x: 568, endPoint y: 299, distance: 14.3
click at [554, 296] on app-card-role "Bar & Catering (Waiter / waitress) 0/1 15:30-23:30 (8h) single-neutral-actions" at bounding box center [547, 292] width 180 height 56
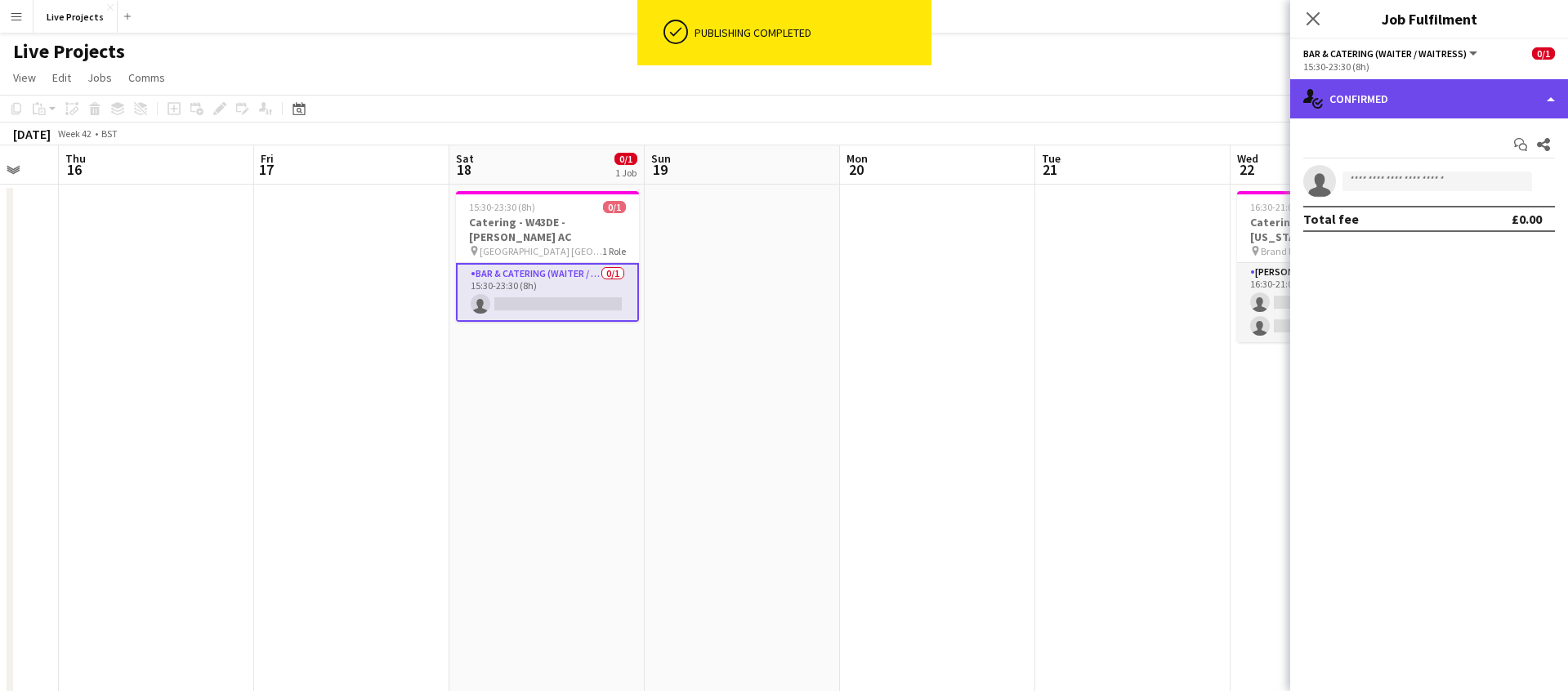
click at [1395, 106] on div "single-neutral-actions-check-2 Confirmed" at bounding box center [1428, 99] width 278 height 40
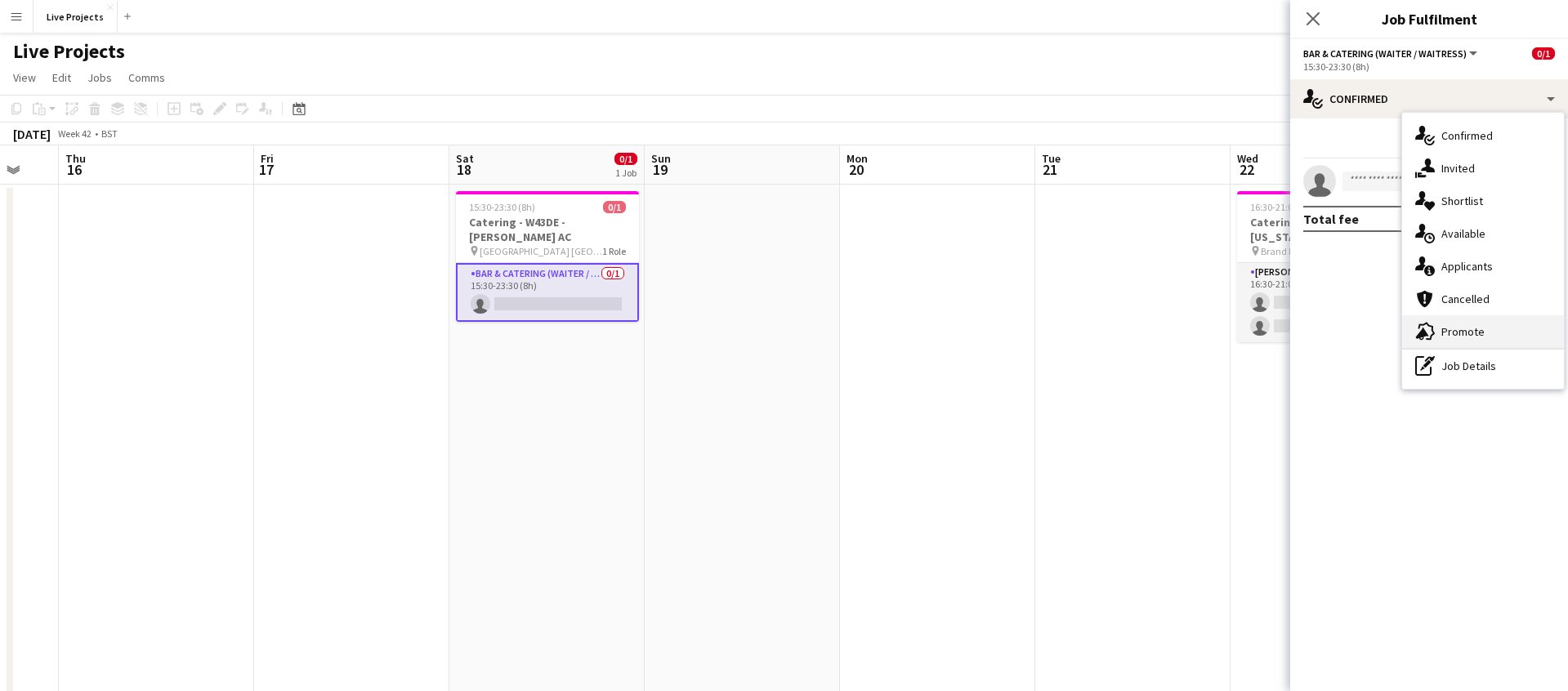
click at [1484, 327] on div "advertising-megaphone Promote" at bounding box center [1483, 331] width 162 height 33
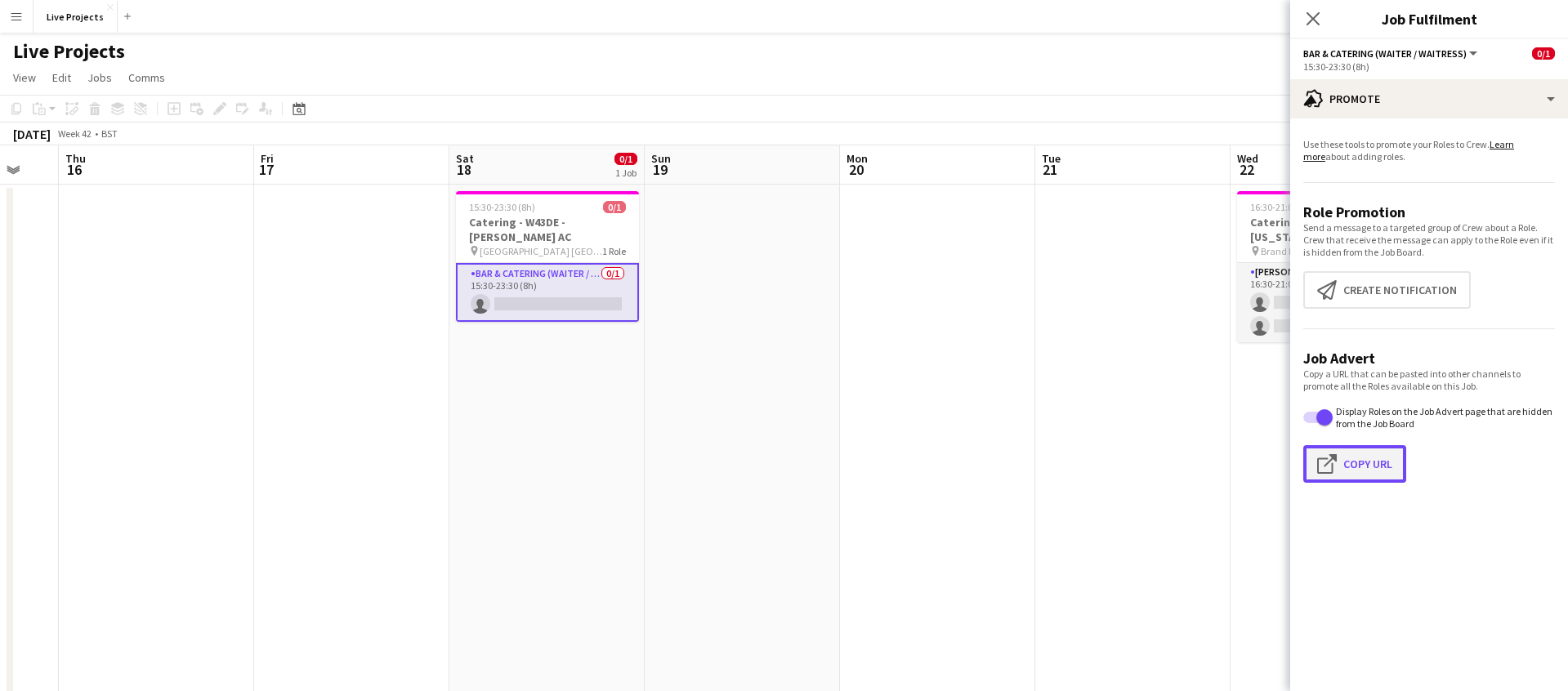
click at [1371, 459] on button "Click to copy URL Copy Url" at bounding box center [1354, 464] width 103 height 38
type textarea "**********"
click at [1310, 15] on icon at bounding box center [1313, 19] width 13 height 13
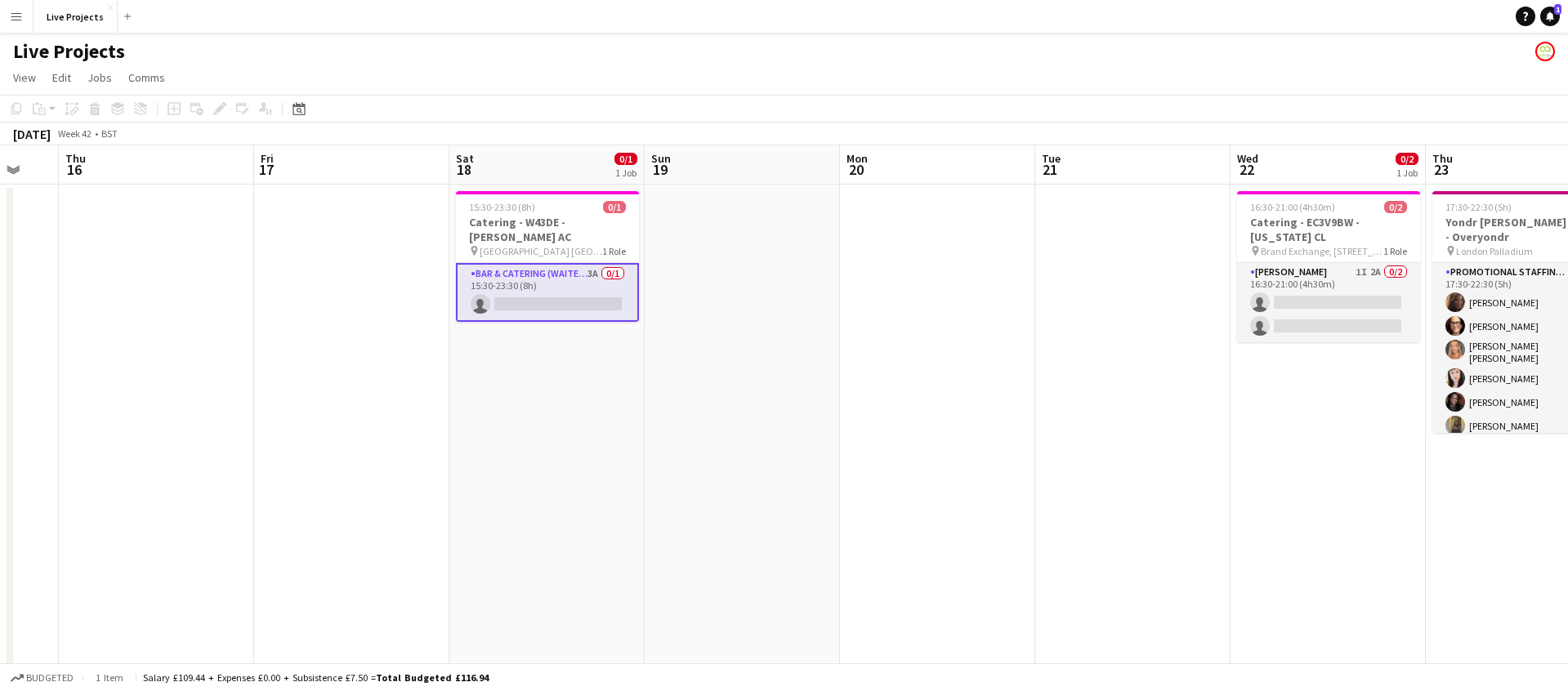
click at [551, 295] on app-card-role "Bar & Catering (Waiter / waitress) 3A 0/1 15:30-23:30 (8h) single-neutral-actio…" at bounding box center [547, 292] width 183 height 58
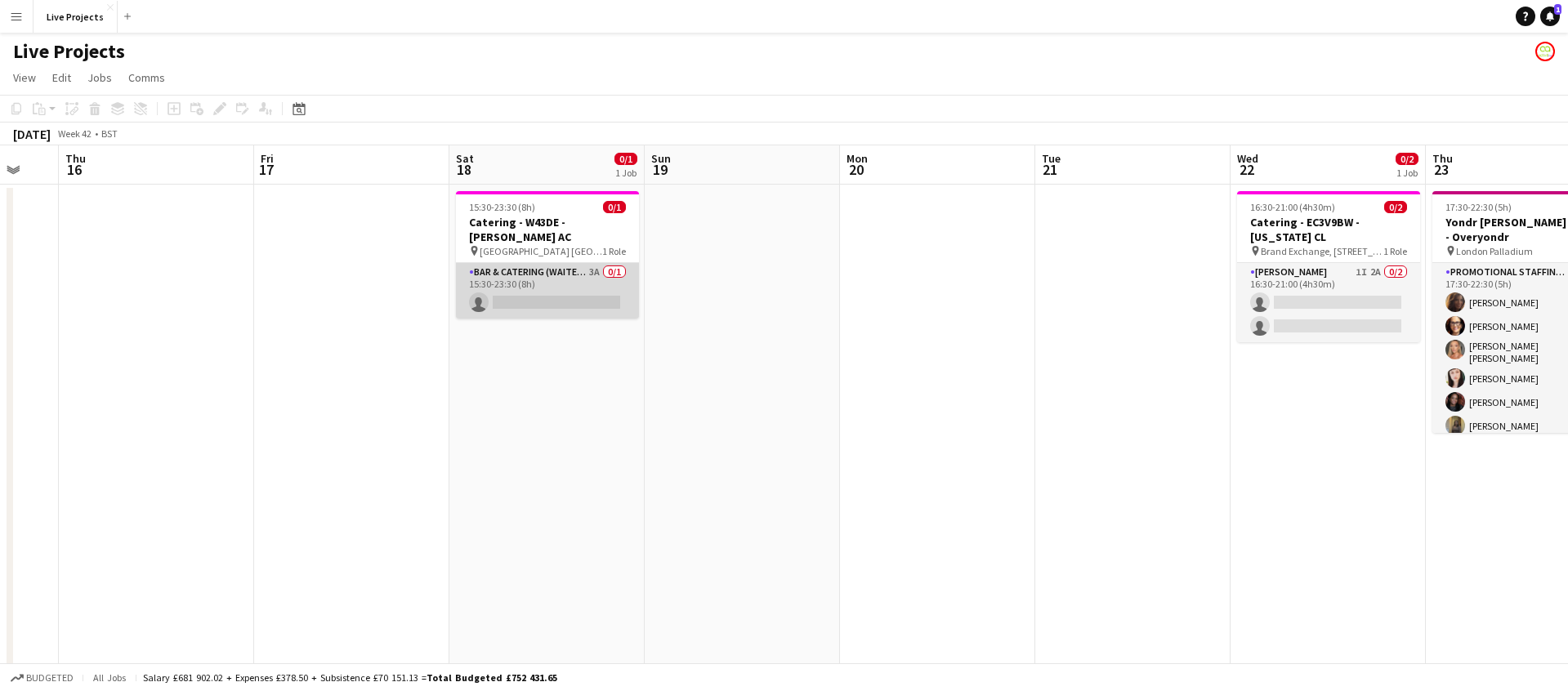
click at [551, 293] on app-card-role "Bar & Catering (Waiter / waitress) 3A 0/1 15:30-23:30 (8h) single-neutral-actio…" at bounding box center [547, 290] width 183 height 56
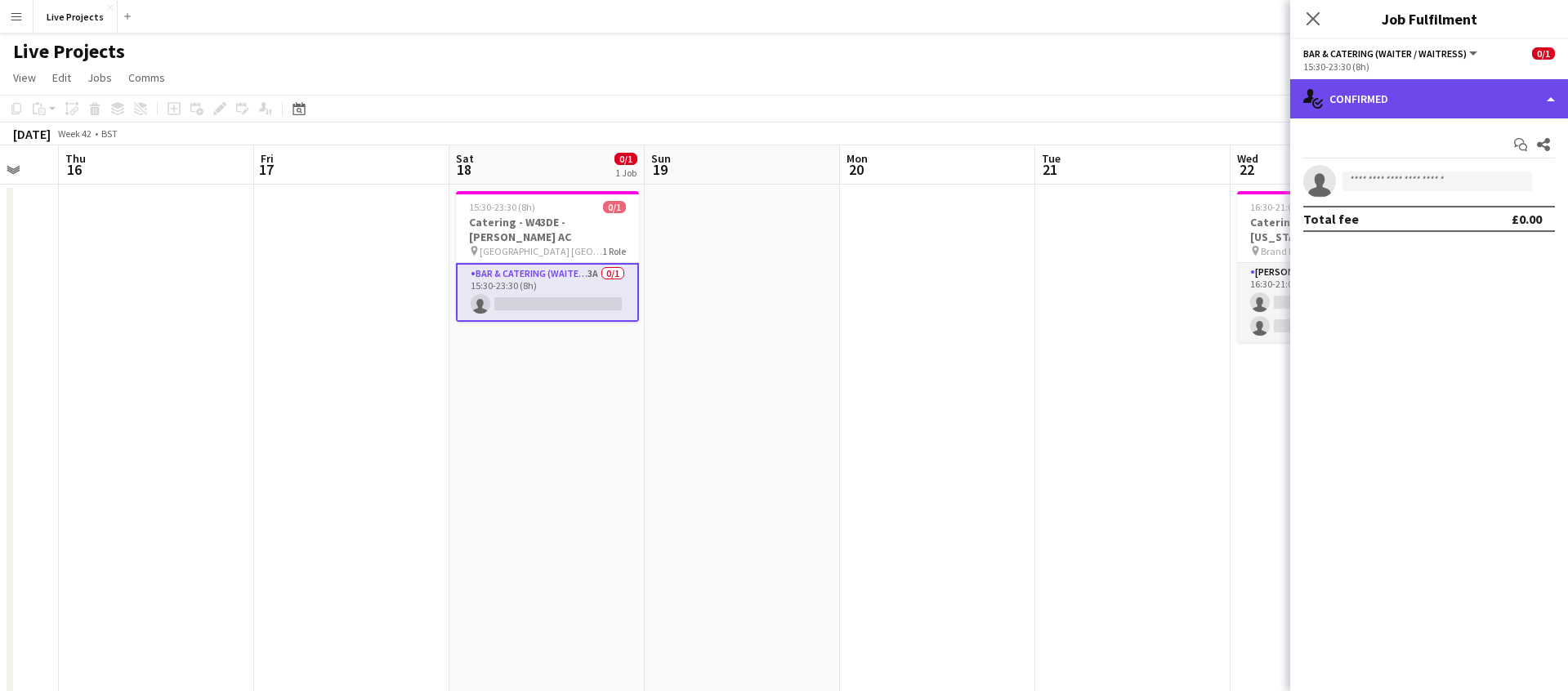
click at [1441, 89] on div "single-neutral-actions-check-2 Confirmed" at bounding box center [1428, 99] width 278 height 40
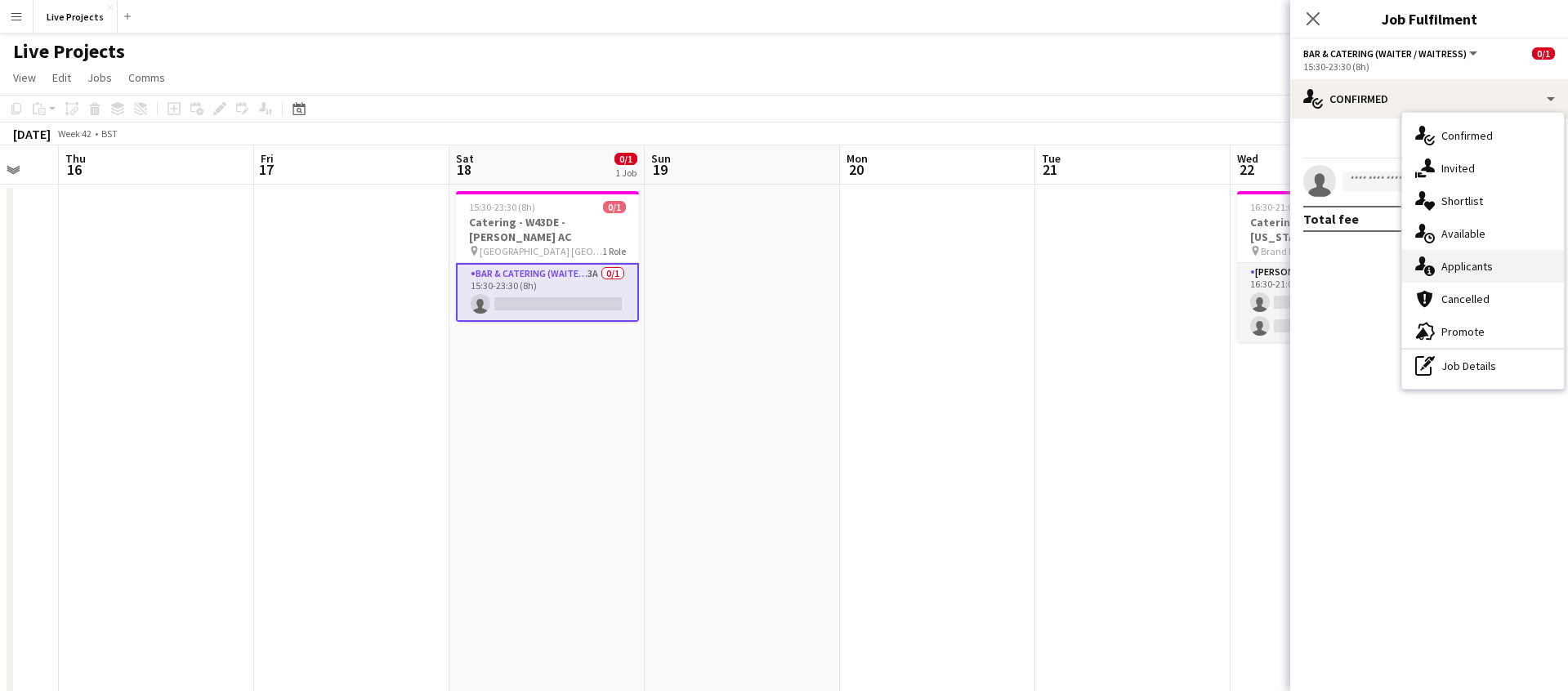
click at [1470, 260] on span "Applicants" at bounding box center [1466, 267] width 52 height 15
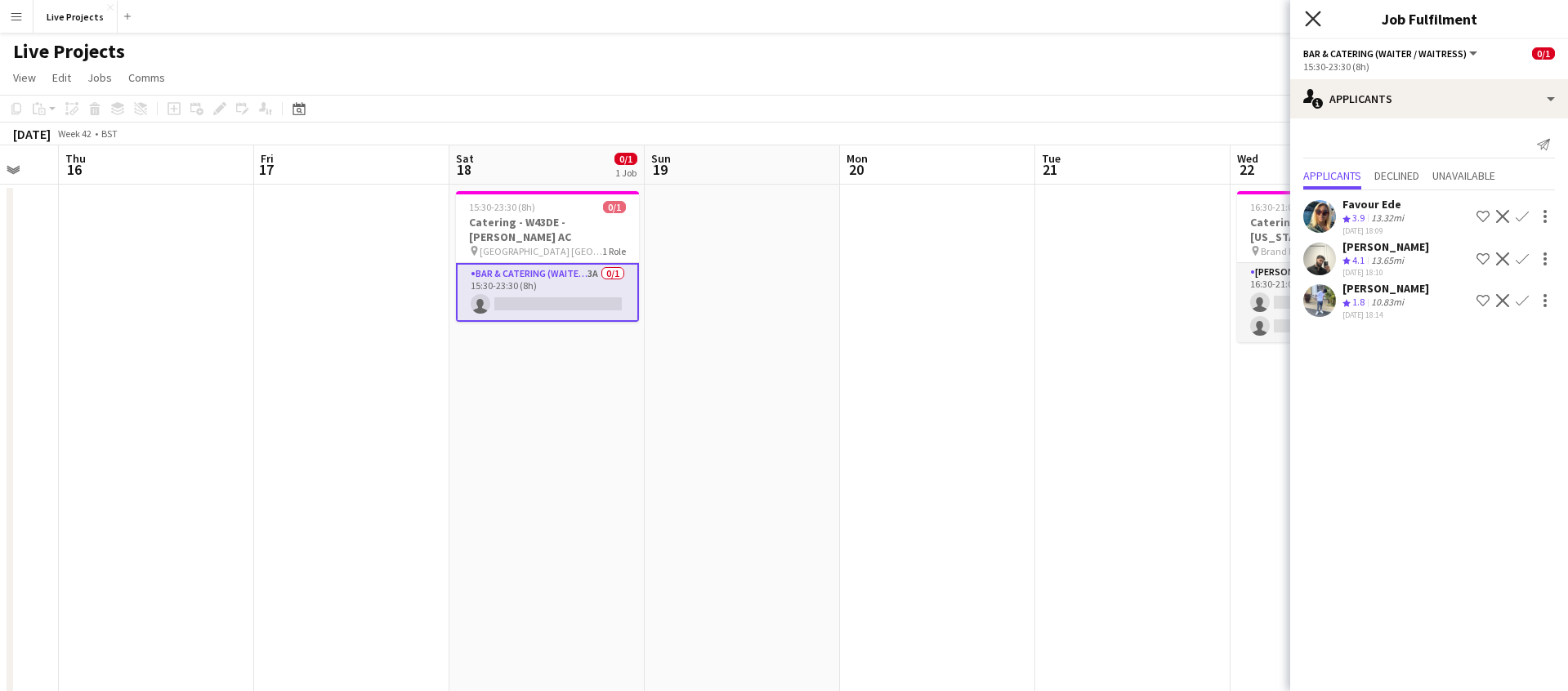
click at [1314, 15] on icon "Close pop-in" at bounding box center [1312, 18] width 15 height 15
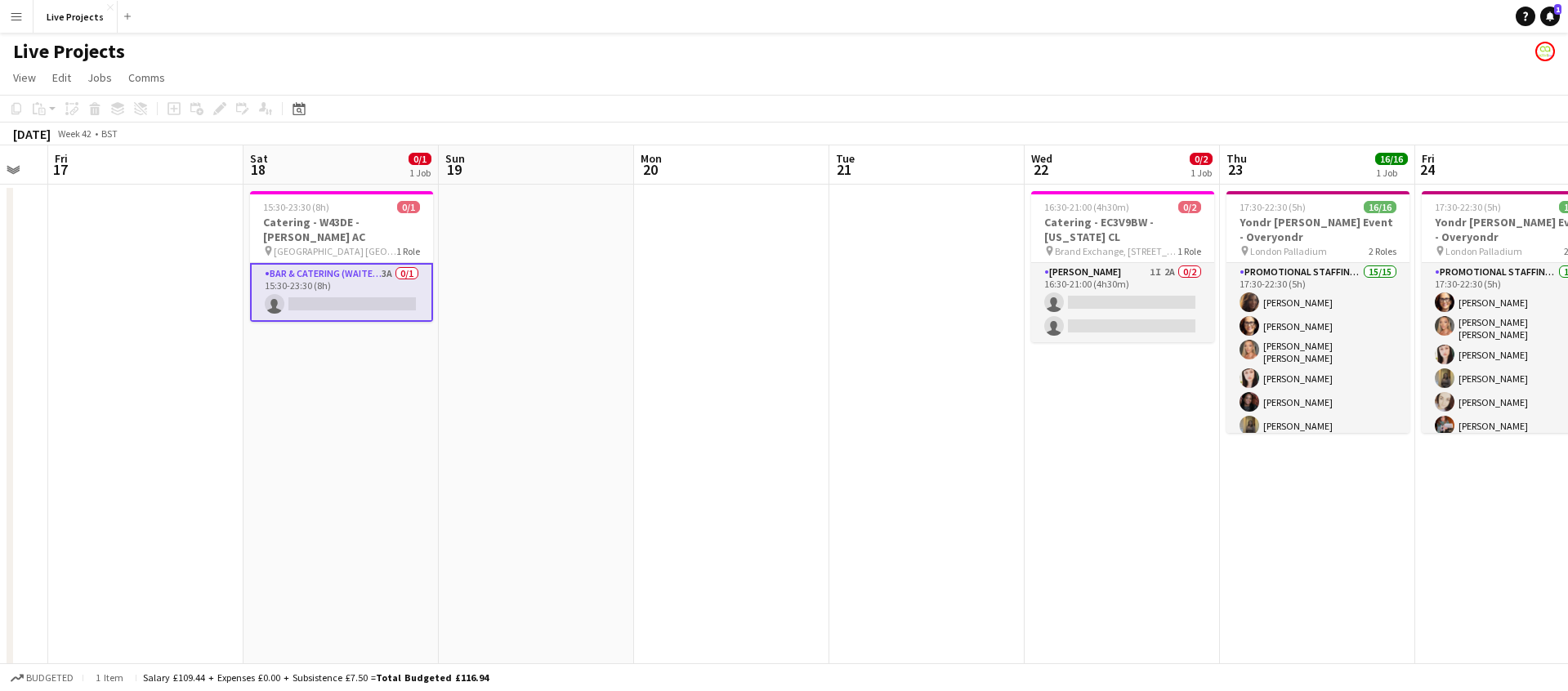
scroll to position [0, 539]
click at [1112, 304] on app-card-role "[PERSON_NAME] 1I 2A 0/2 16:30-21:00 (4h30m) single-neutral-actions single-neutr…" at bounding box center [1121, 303] width 183 height 79
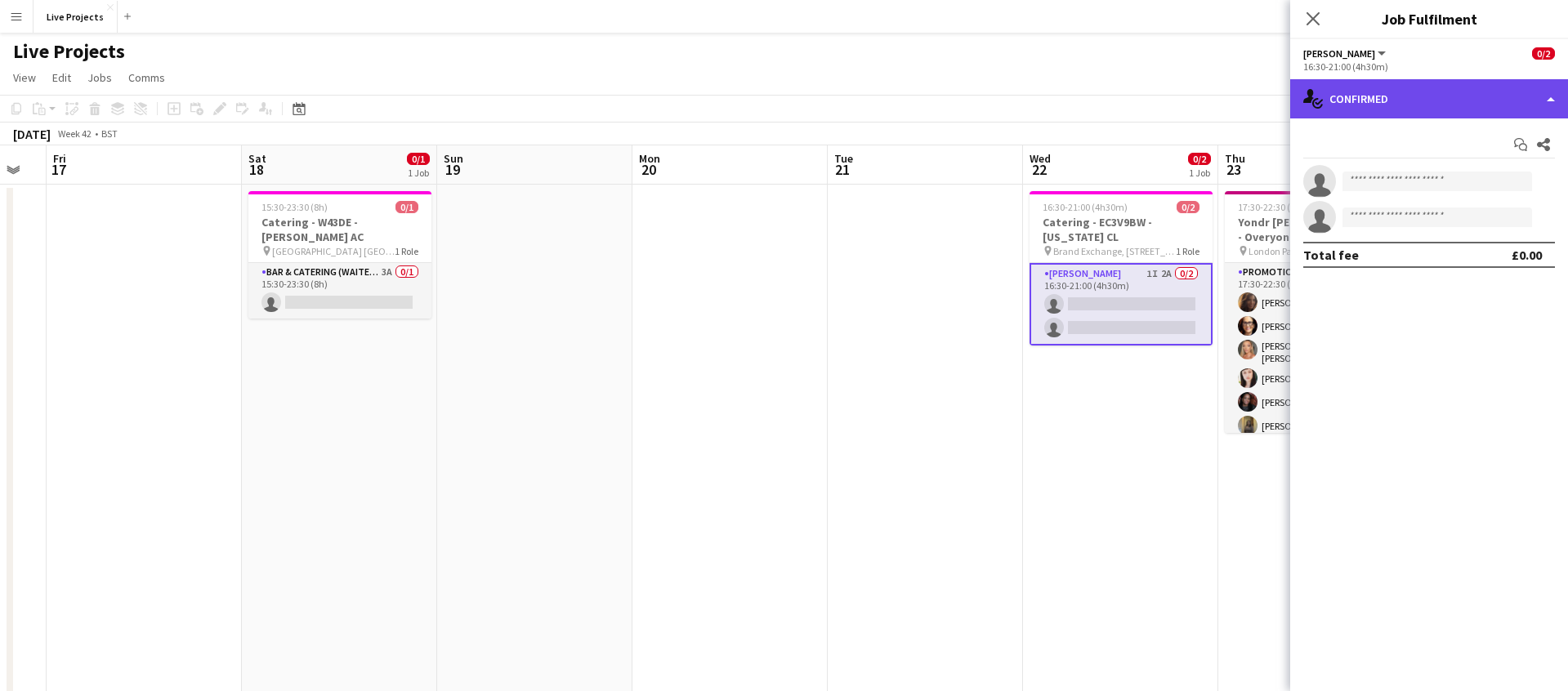
click at [1487, 99] on div "single-neutral-actions-check-2 Confirmed" at bounding box center [1428, 99] width 278 height 40
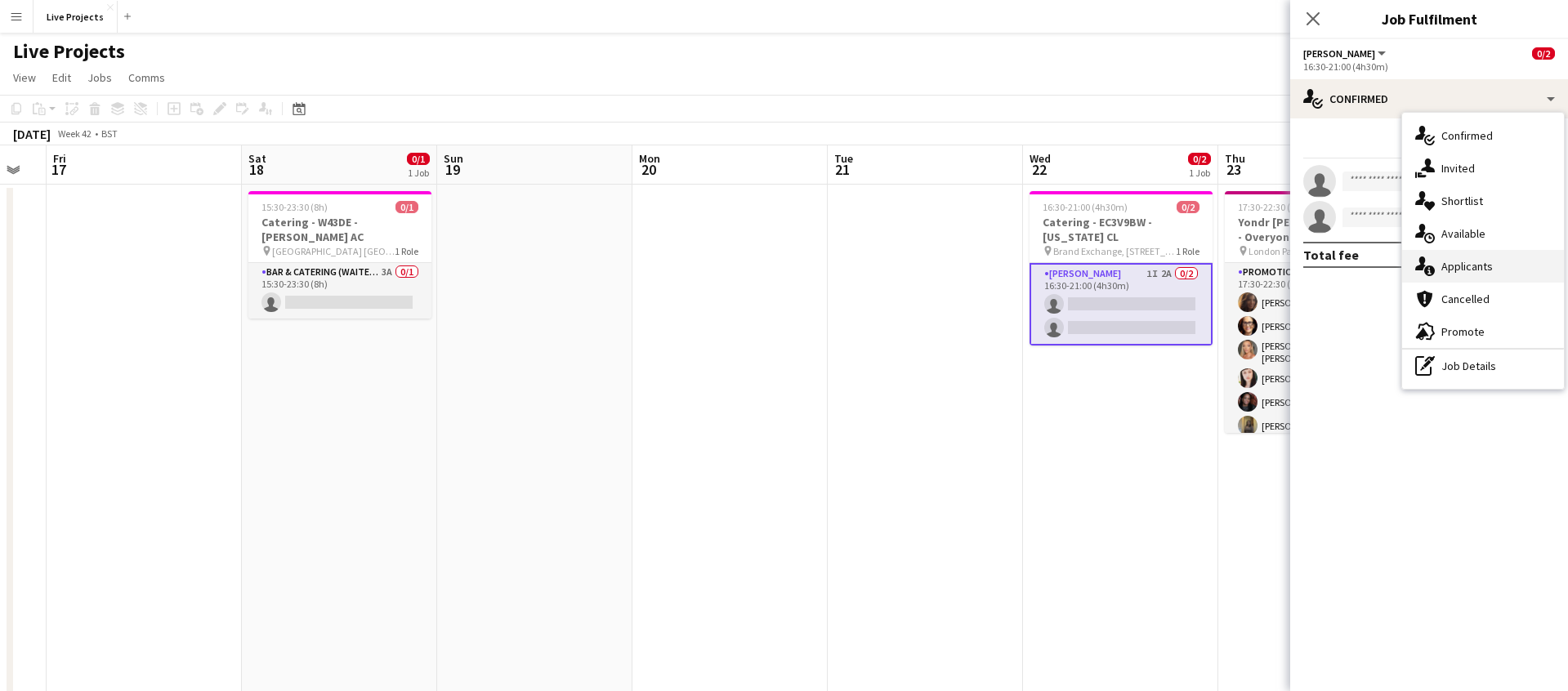
click at [1473, 261] on span "Applicants" at bounding box center [1466, 267] width 52 height 15
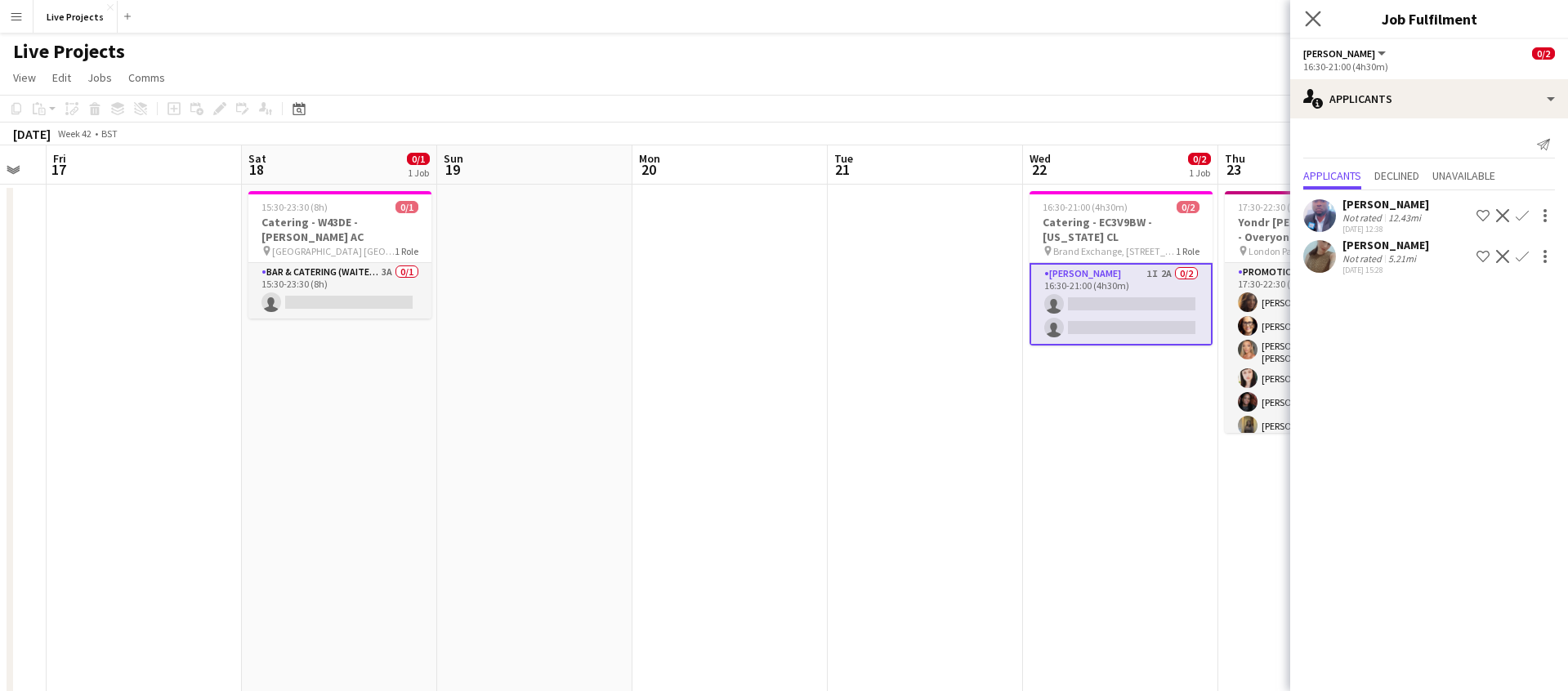
click at [1314, 9] on app-icon "Close pop-in" at bounding box center [1312, 19] width 24 height 24
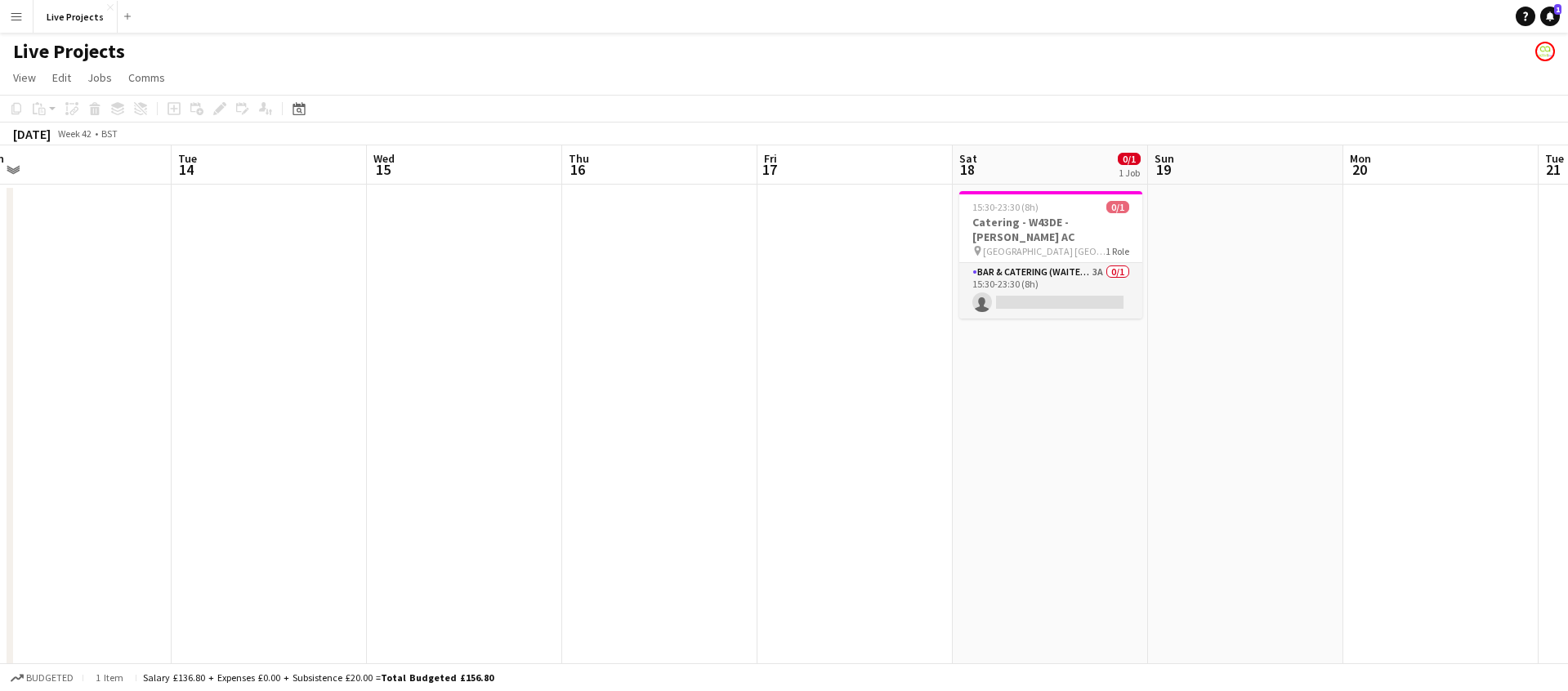
scroll to position [0, 413]
click at [302, 107] on icon "Date picker" at bounding box center [299, 108] width 13 height 13
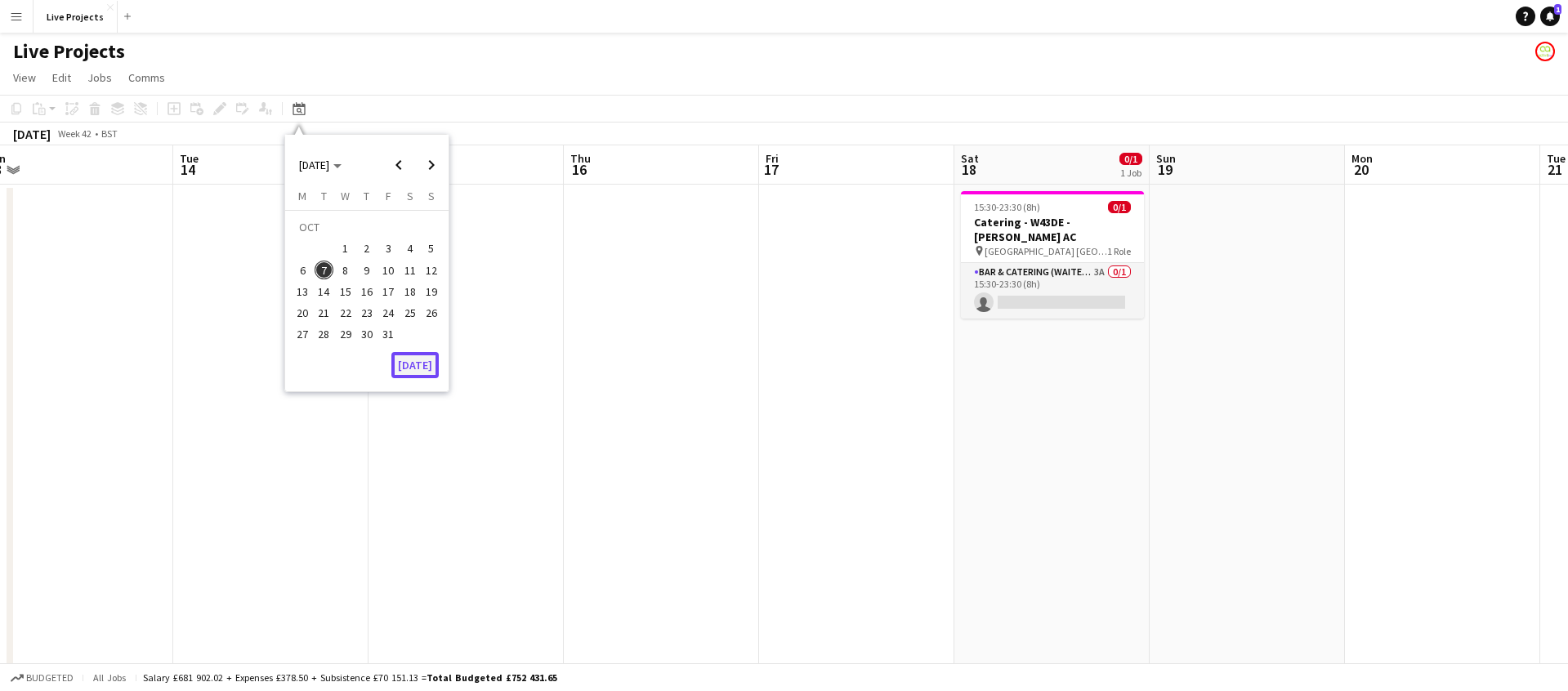
click at [413, 358] on button "[DATE]" at bounding box center [415, 365] width 47 height 26
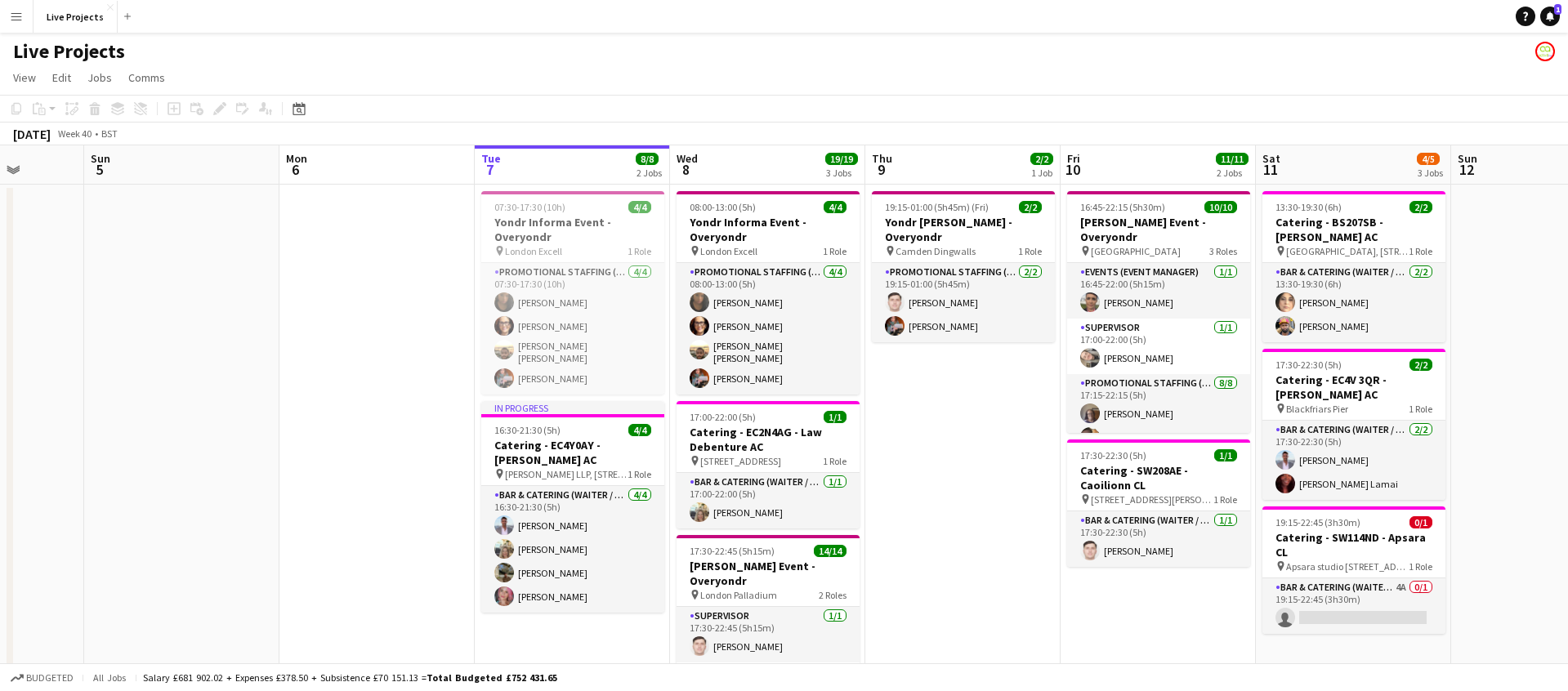
scroll to position [0, 704]
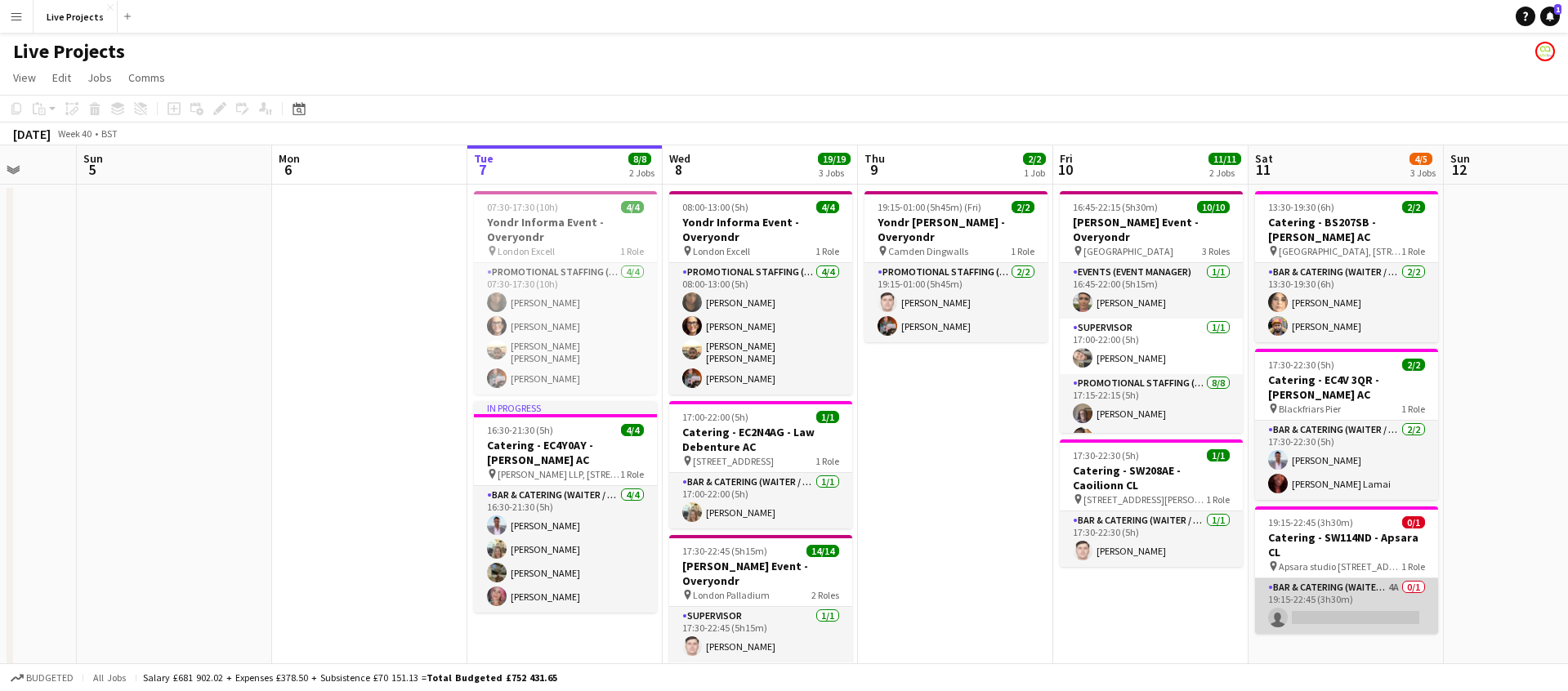
click at [1405, 580] on app-card-role "Bar & Catering (Waiter / waitress) 4A 0/1 19:15-22:45 (3h30m) single-neutral-ac…" at bounding box center [1346, 605] width 183 height 56
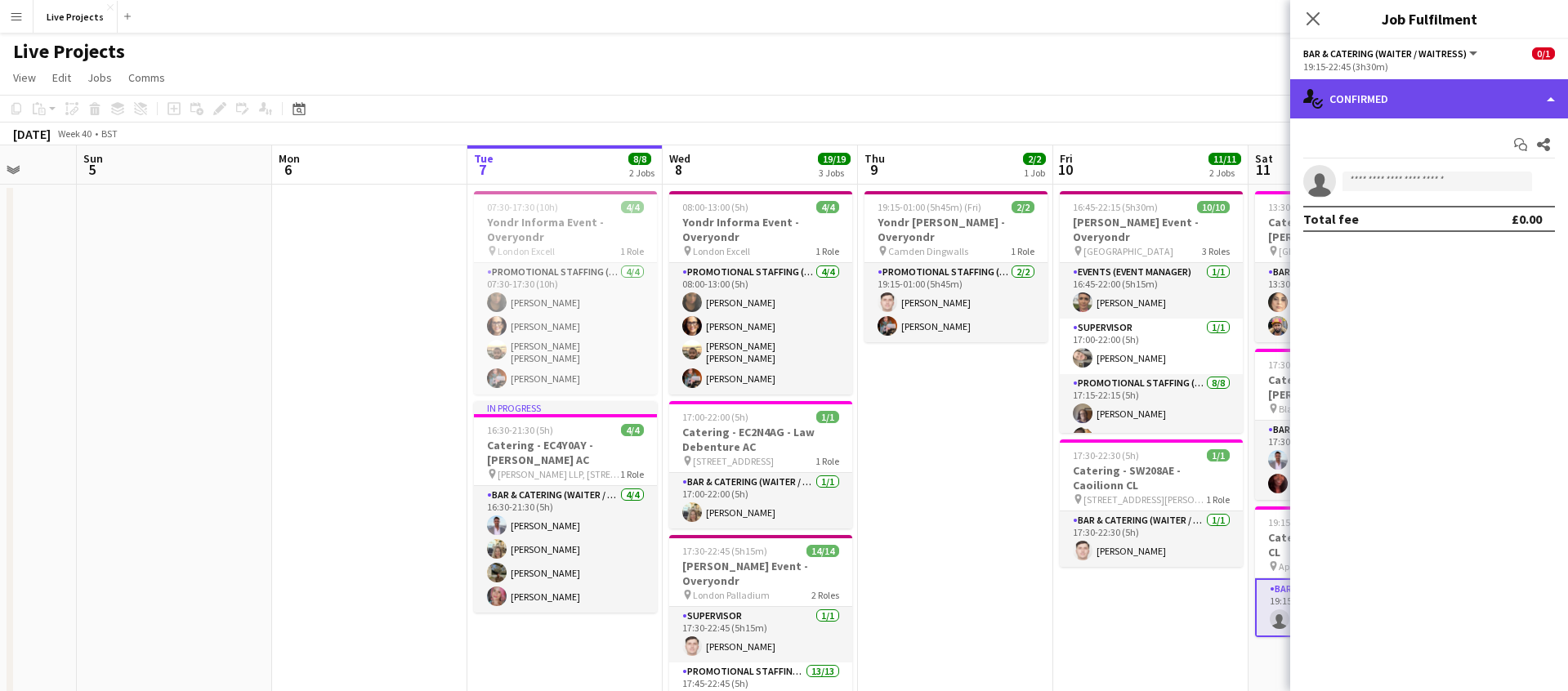
click at [1471, 96] on div "single-neutral-actions-check-2 Confirmed" at bounding box center [1428, 99] width 278 height 40
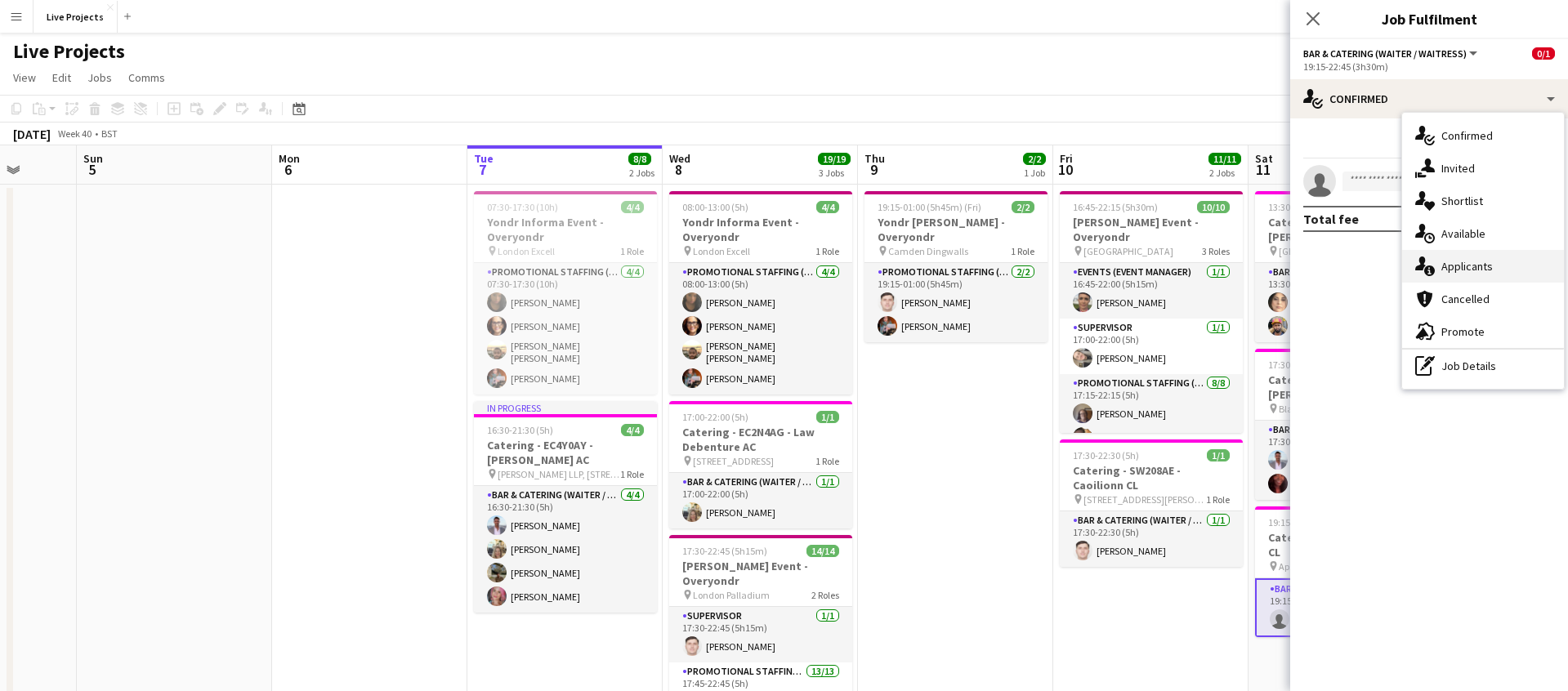
click at [1490, 259] on span "Applicants" at bounding box center [1466, 267] width 52 height 15
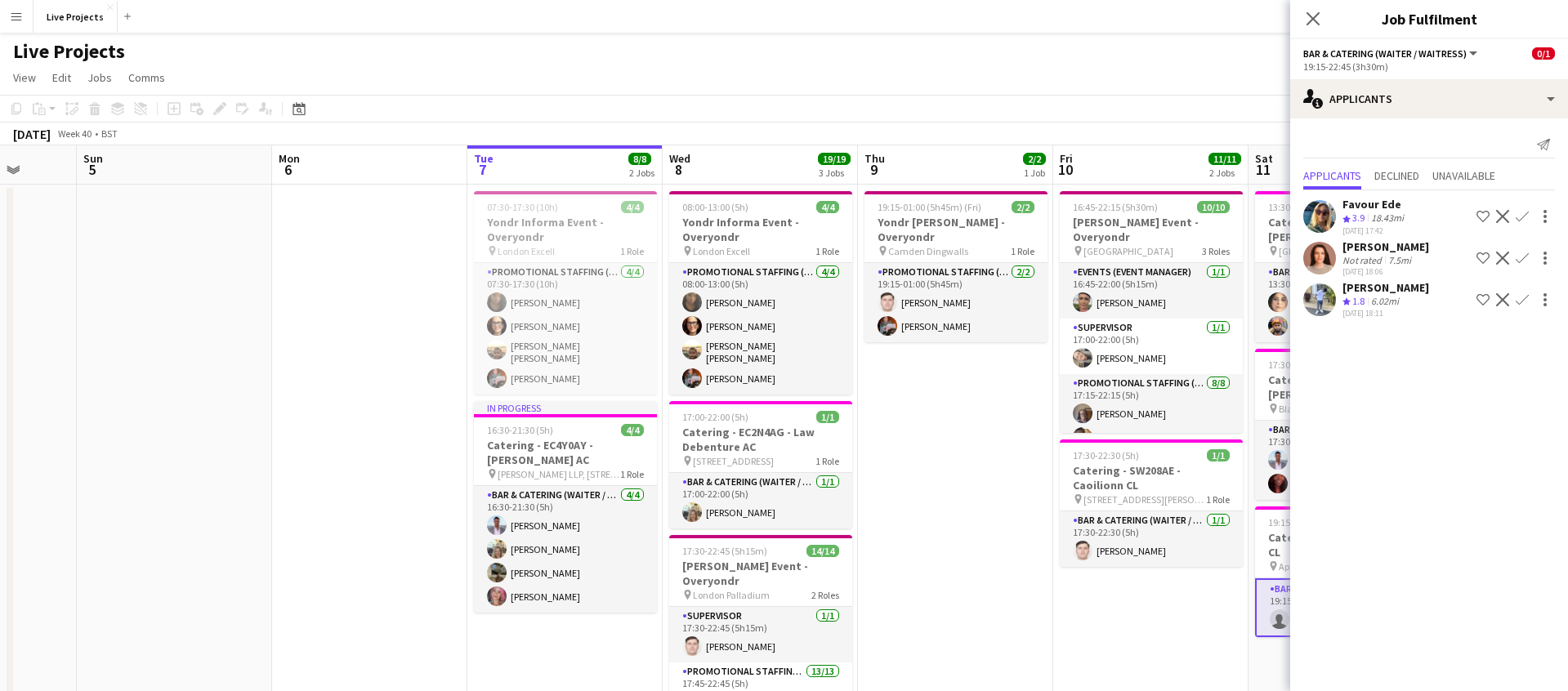
click at [1312, 12] on icon "Close pop-in" at bounding box center [1313, 19] width 13 height 13
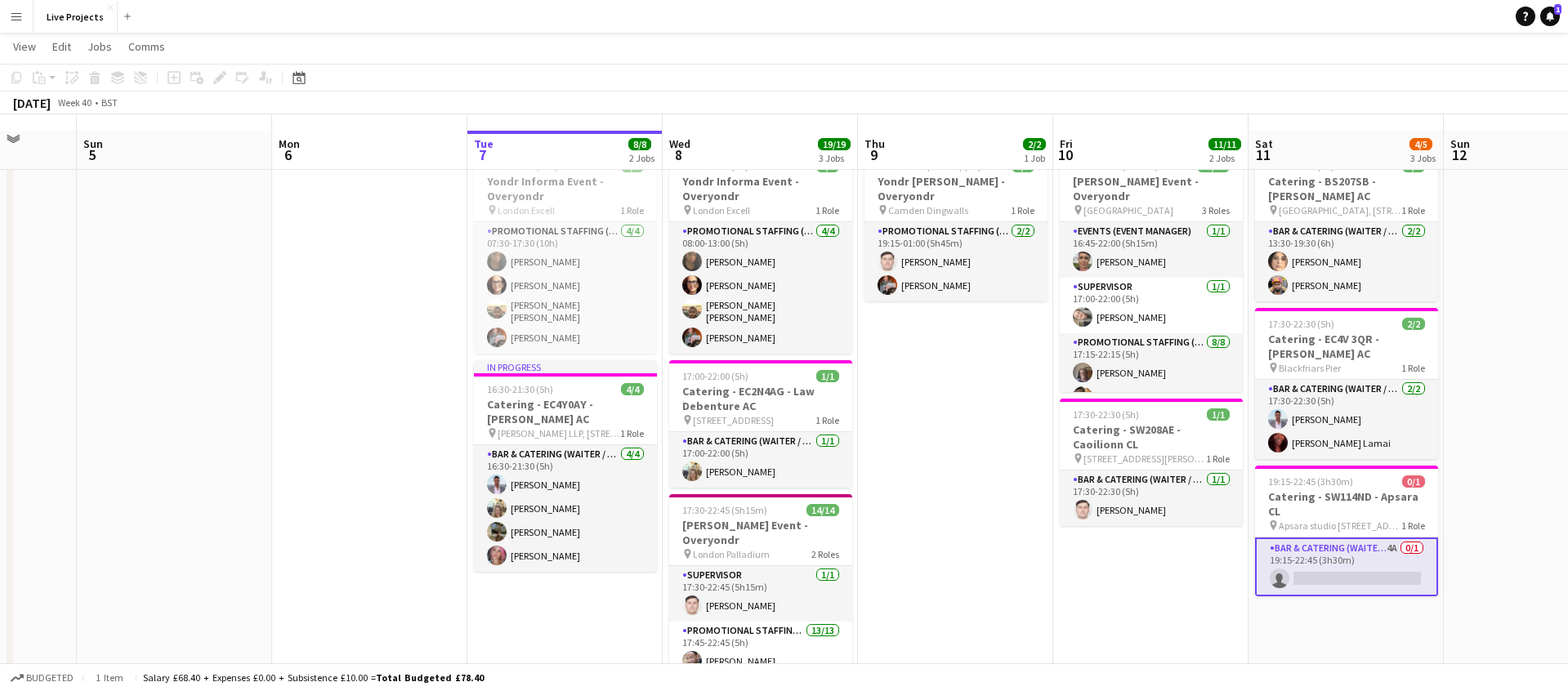
scroll to position [0, 0]
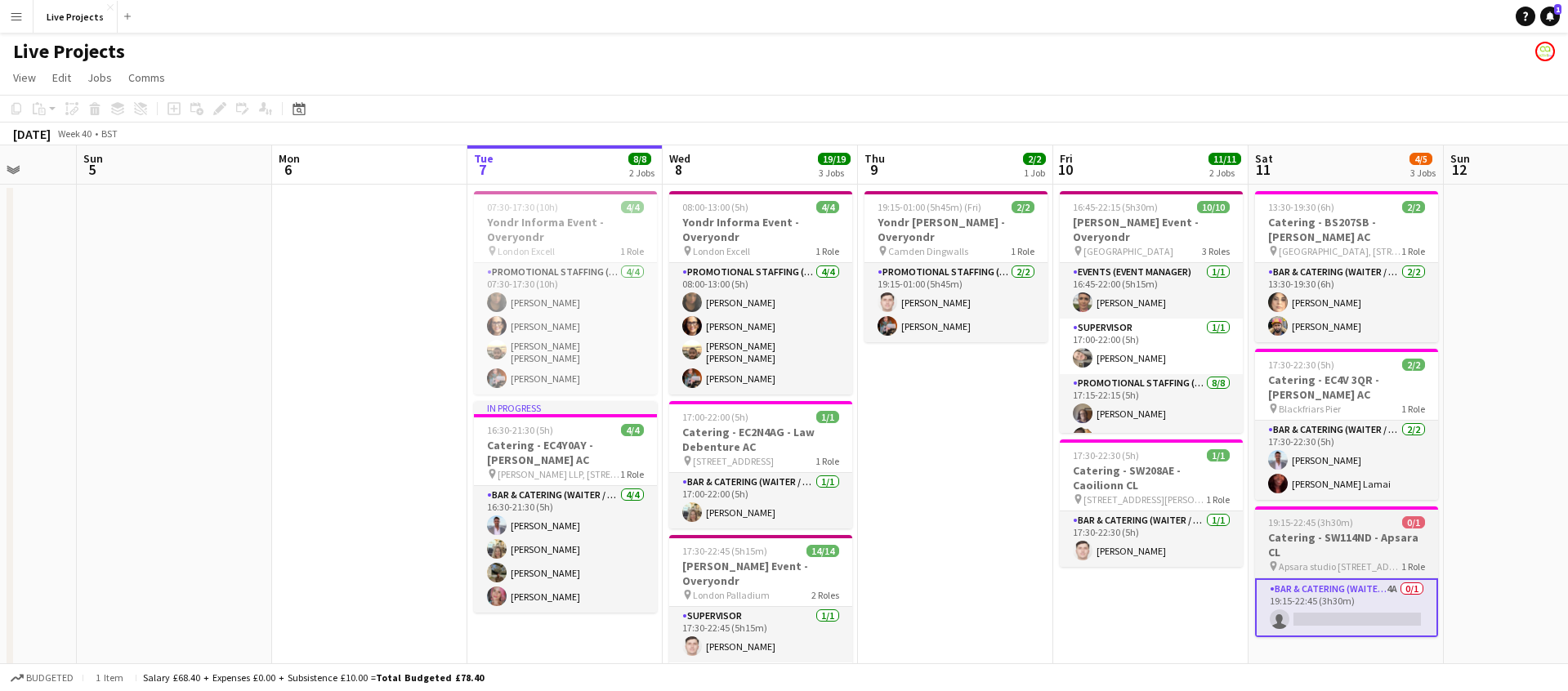
click at [1331, 530] on h3 "Catering - SW114ND - Apsara CL" at bounding box center [1346, 544] width 183 height 29
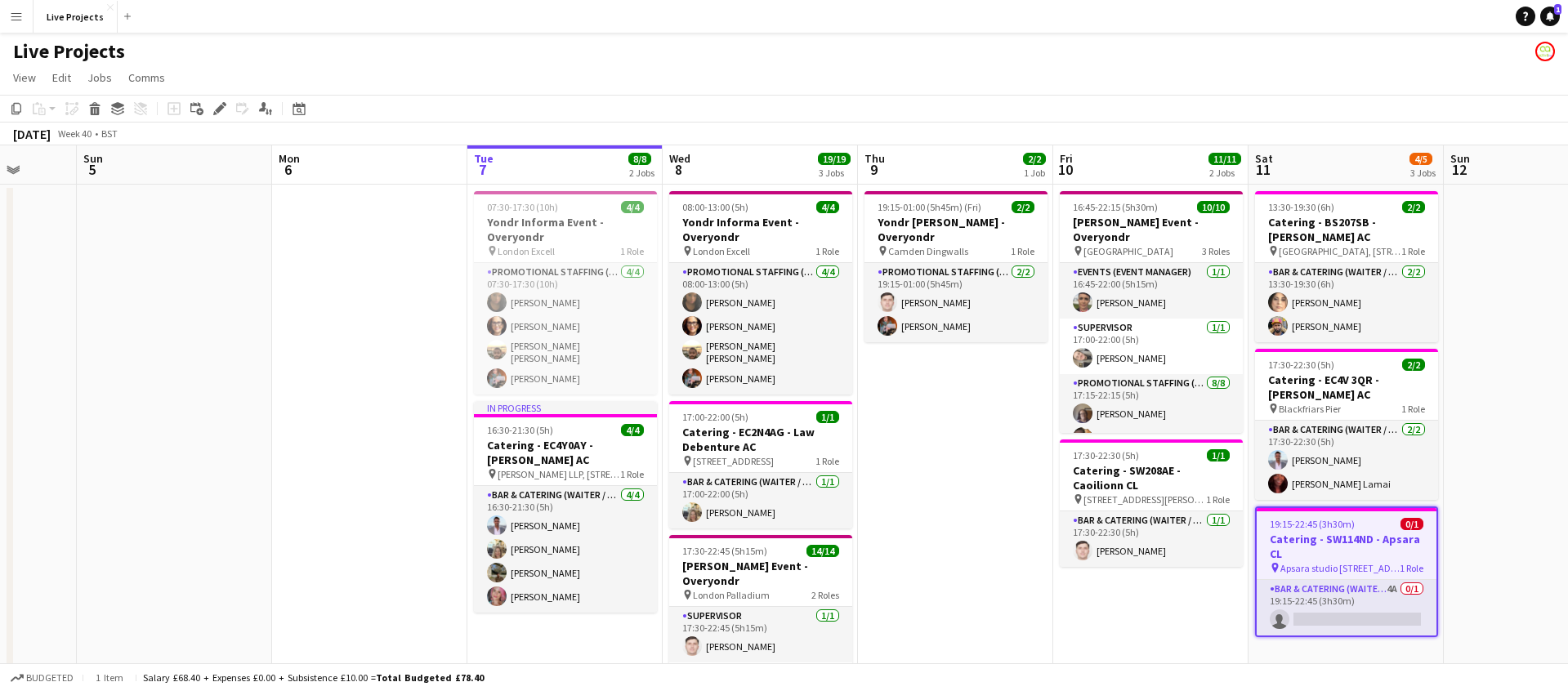
click at [1331, 532] on h3 "Catering - SW114ND - Apsara CL" at bounding box center [1346, 546] width 180 height 29
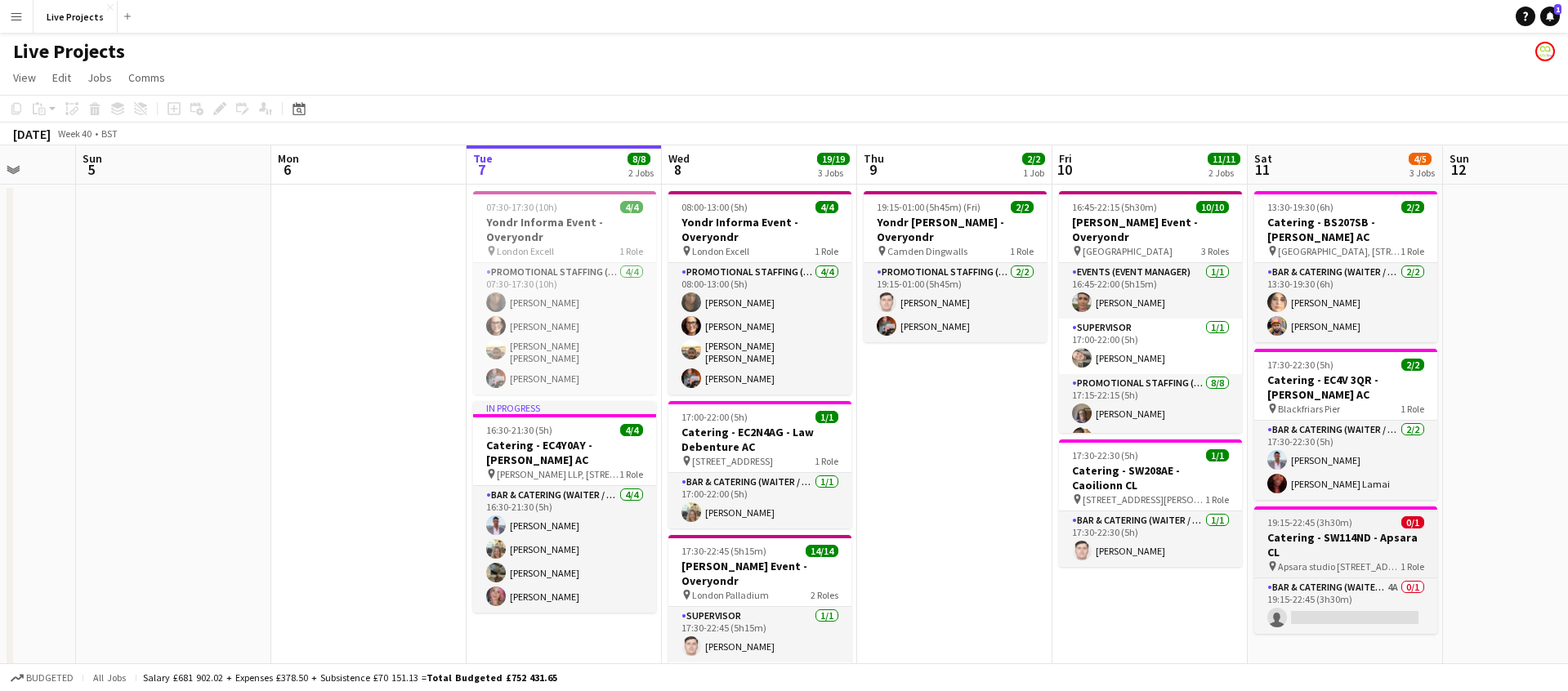
click at [1337, 530] on h3 "Catering - SW114ND - Apsara CL" at bounding box center [1345, 544] width 183 height 29
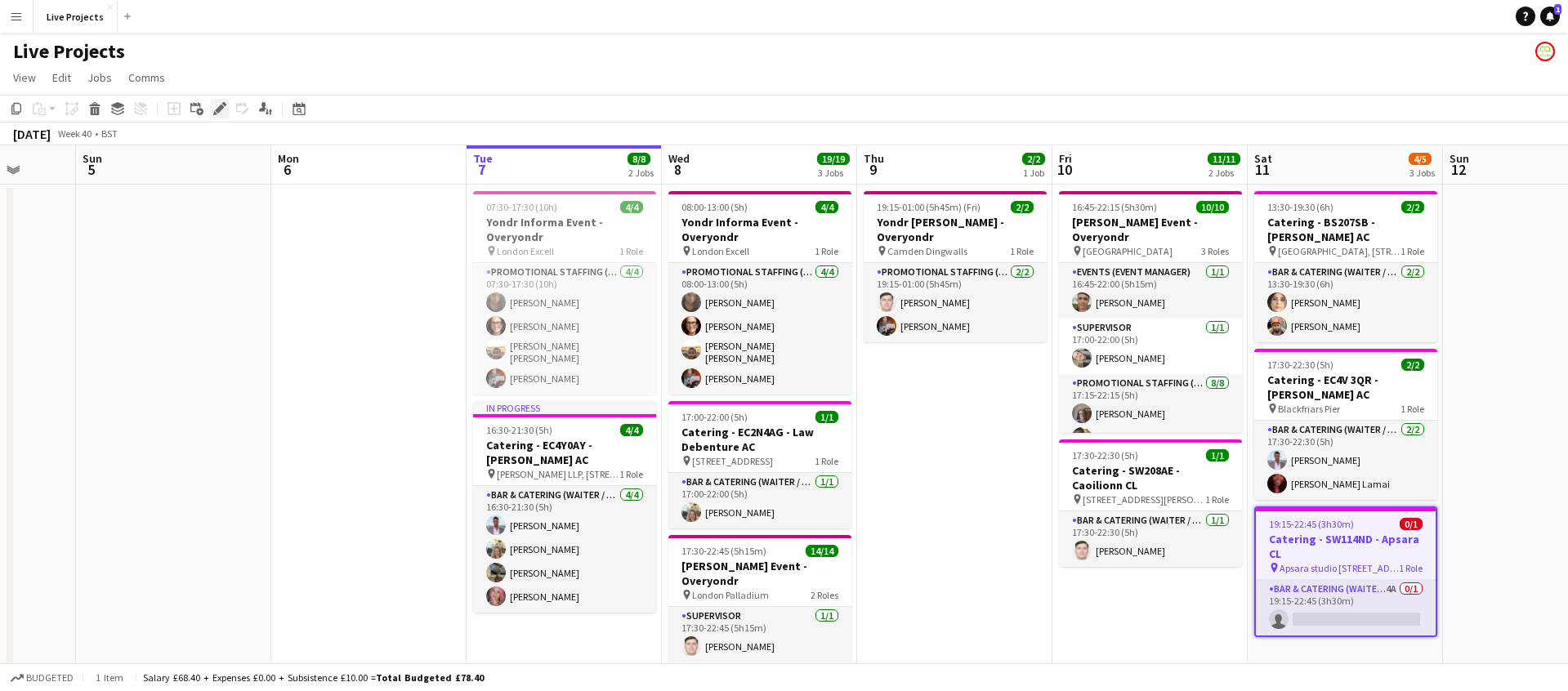
click at [223, 110] on icon "Edit" at bounding box center [220, 108] width 13 height 13
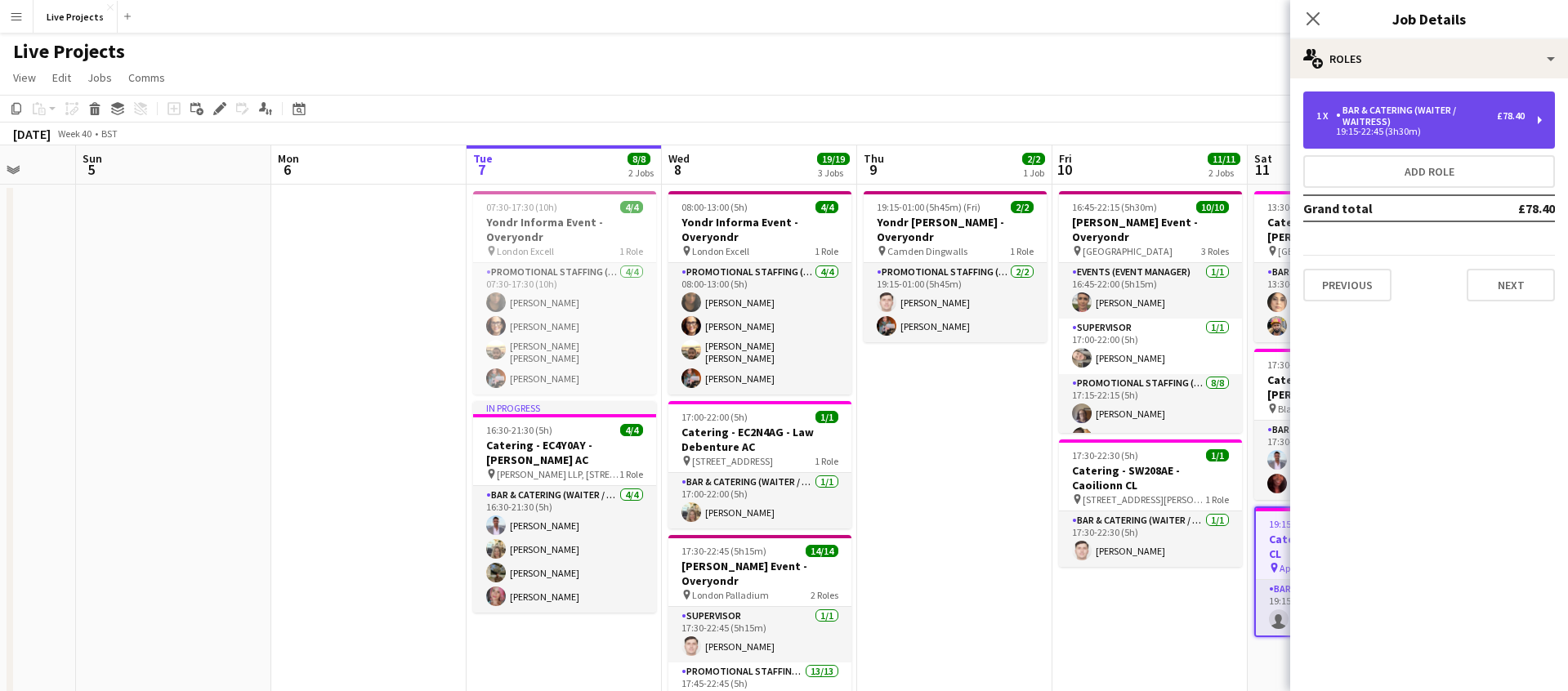
drag, startPoint x: 1407, startPoint y: 107, endPoint x: 1405, endPoint y: 125, distance: 18.1
click at [1406, 107] on div "Bar & Catering (Waiter / waitress)" at bounding box center [1416, 116] width 161 height 23
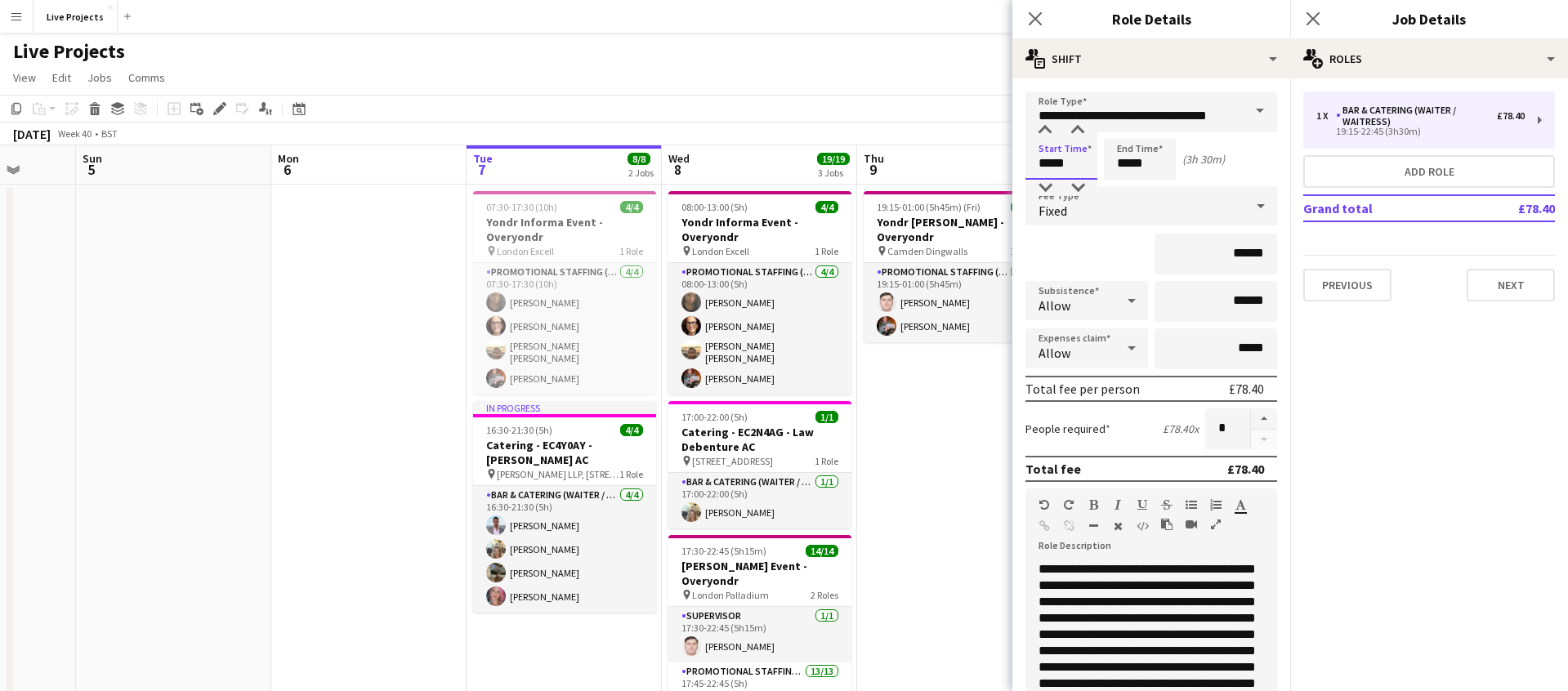
click at [1053, 164] on input "*****" at bounding box center [1061, 158] width 72 height 41
click at [1044, 184] on div at bounding box center [1045, 188] width 33 height 16
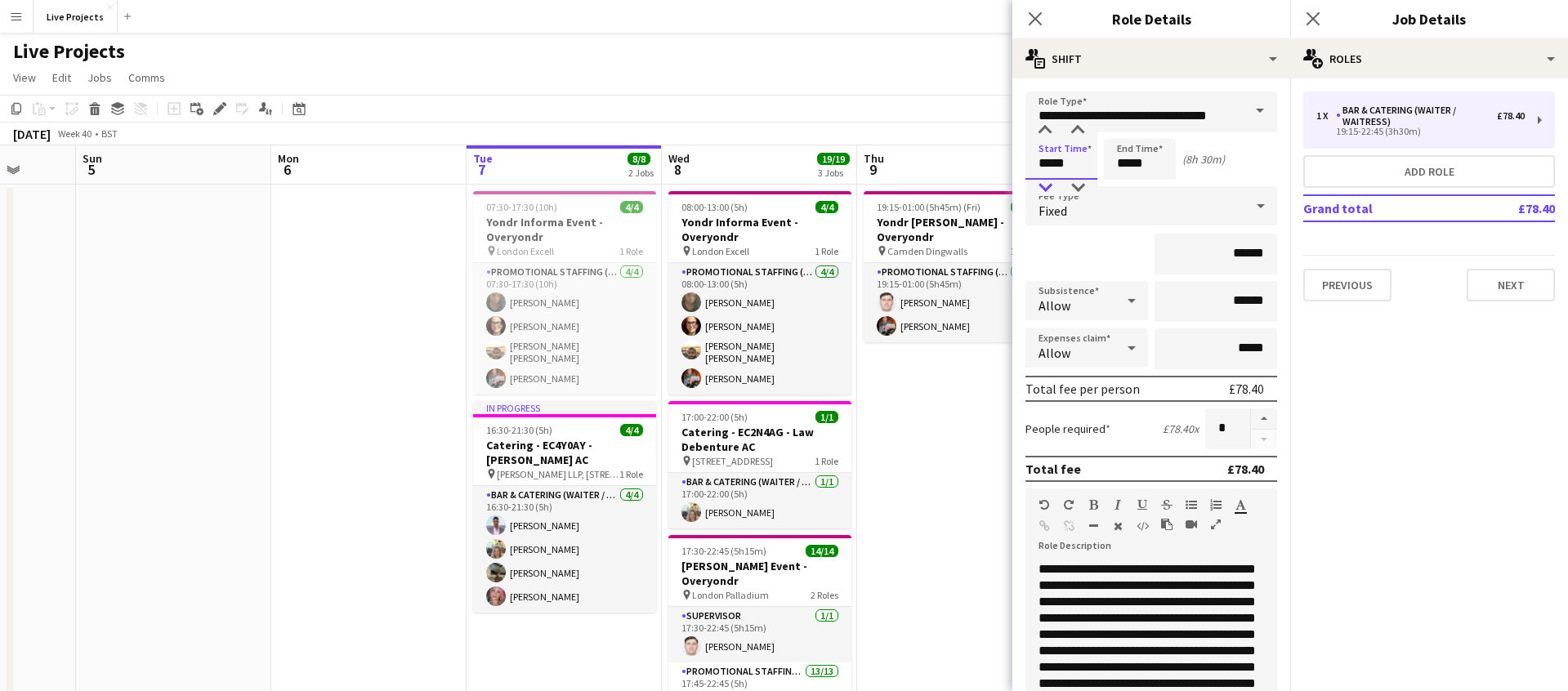
click at [1044, 184] on div at bounding box center [1045, 188] width 33 height 16
click at [1079, 130] on div at bounding box center [1078, 130] width 33 height 16
type input "*****"
click at [1079, 130] on div at bounding box center [1078, 130] width 33 height 16
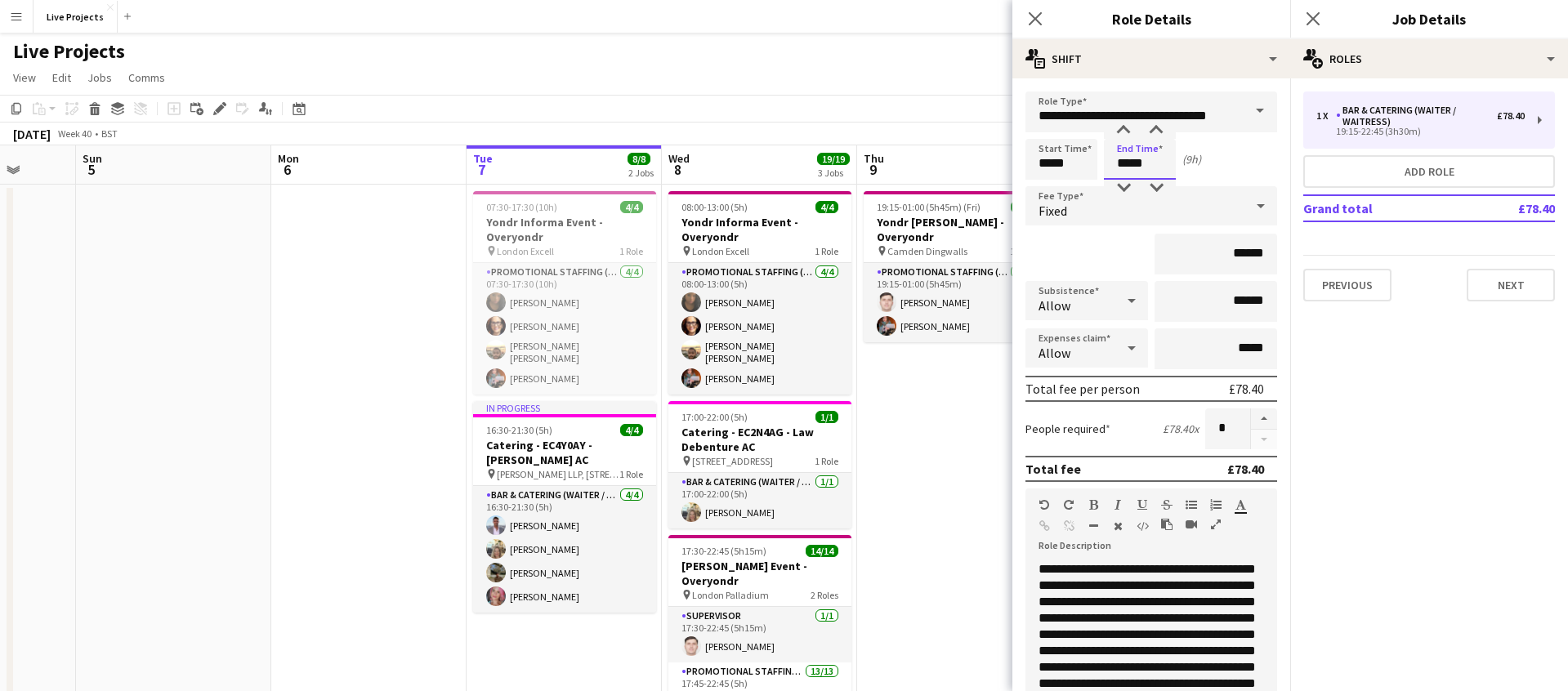
click at [1127, 162] on input "*****" at bounding box center [1140, 158] width 72 height 41
click at [1123, 184] on div at bounding box center [1123, 188] width 33 height 16
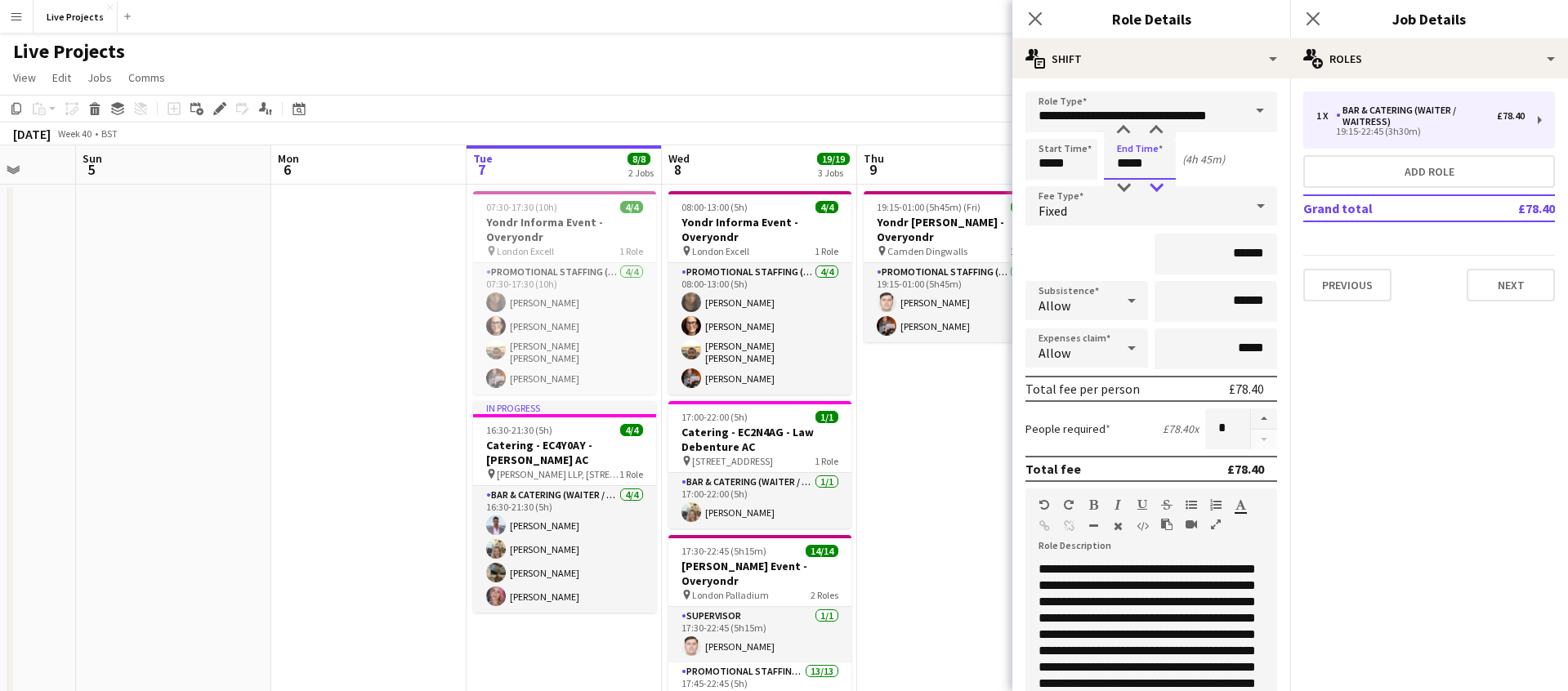
click at [1159, 187] on div at bounding box center [1156, 188] width 33 height 16
type input "*****"
click at [1159, 129] on div at bounding box center [1156, 130] width 33 height 16
click at [1081, 168] on input "*****" at bounding box center [1061, 158] width 72 height 41
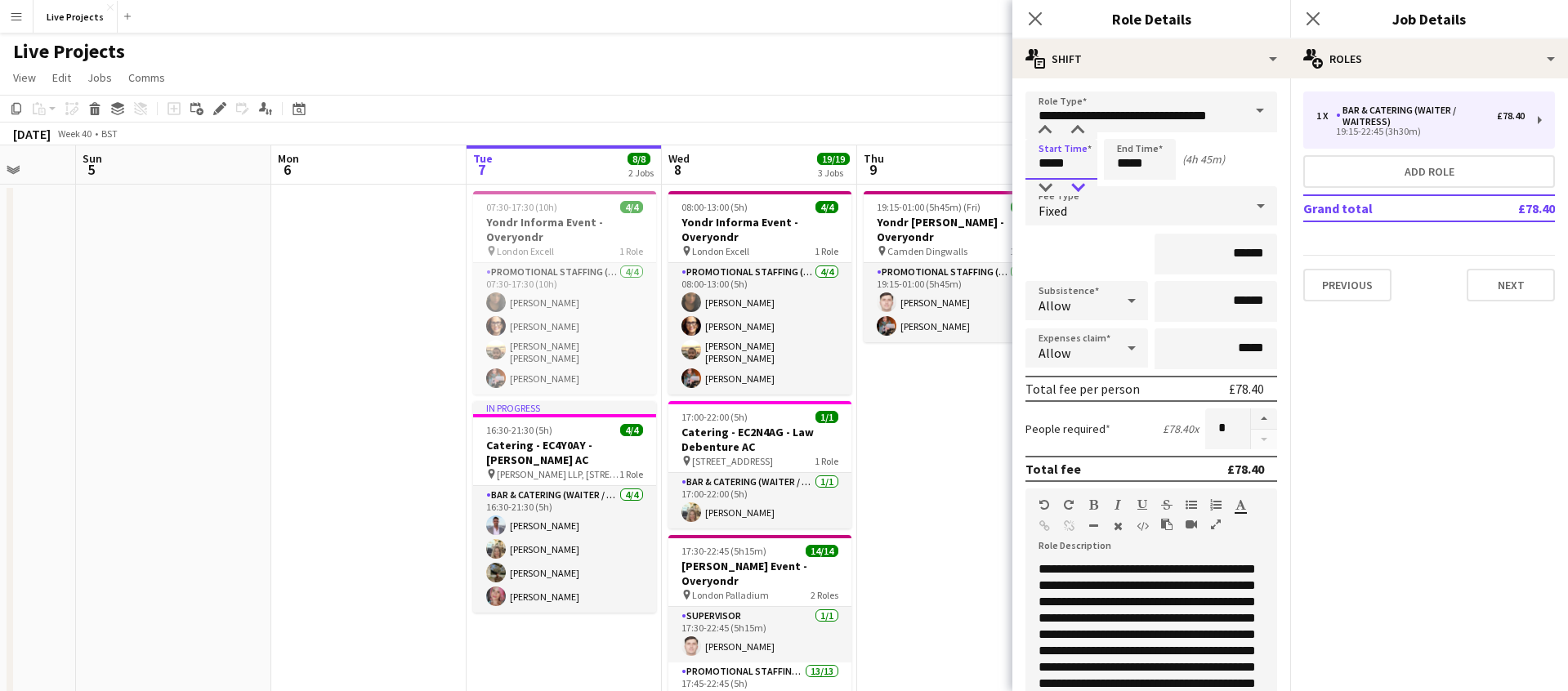
type input "*****"
click at [1080, 185] on div at bounding box center [1078, 188] width 33 height 16
click at [1035, 19] on icon at bounding box center [1034, 18] width 15 height 15
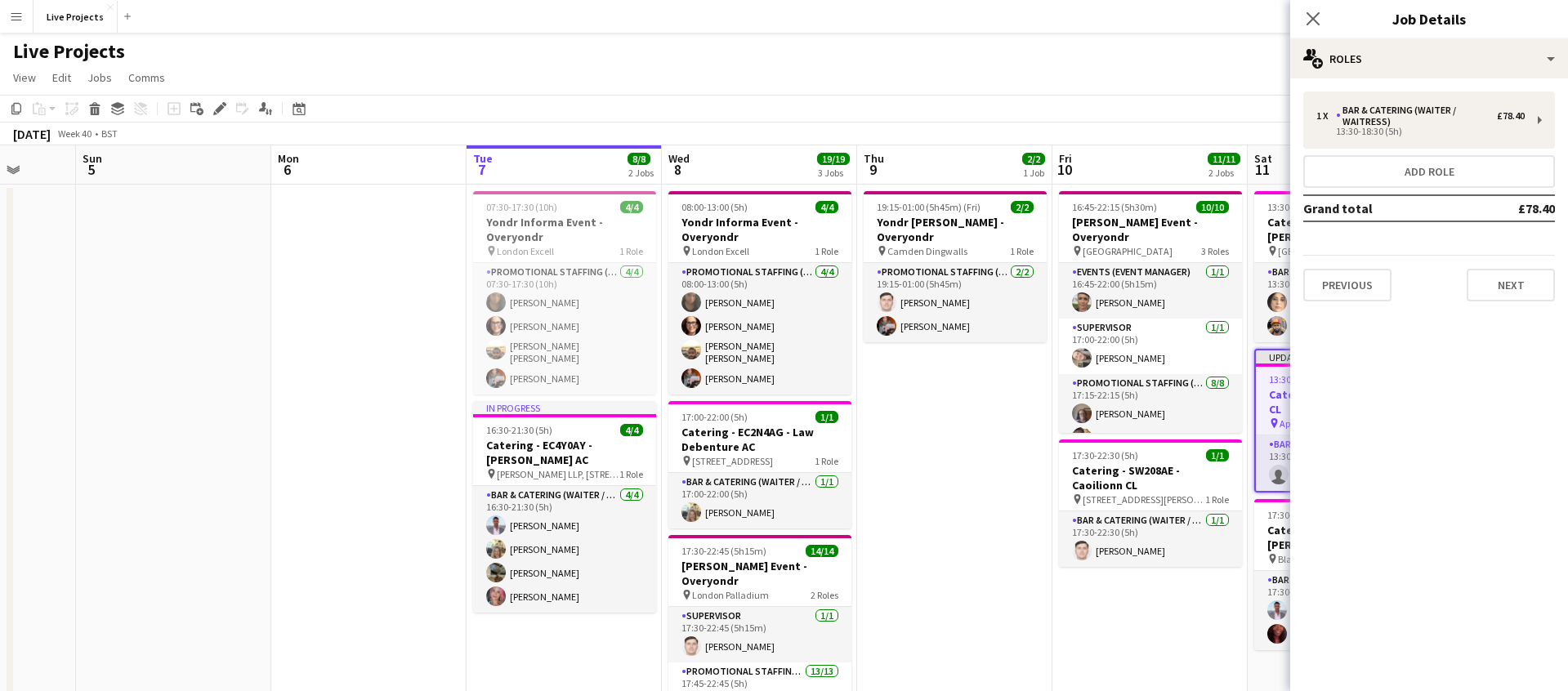
drag, startPoint x: 1311, startPoint y: 19, endPoint x: 1311, endPoint y: 28, distance: 9.0
click at [1311, 19] on icon "Close pop-in" at bounding box center [1313, 19] width 13 height 13
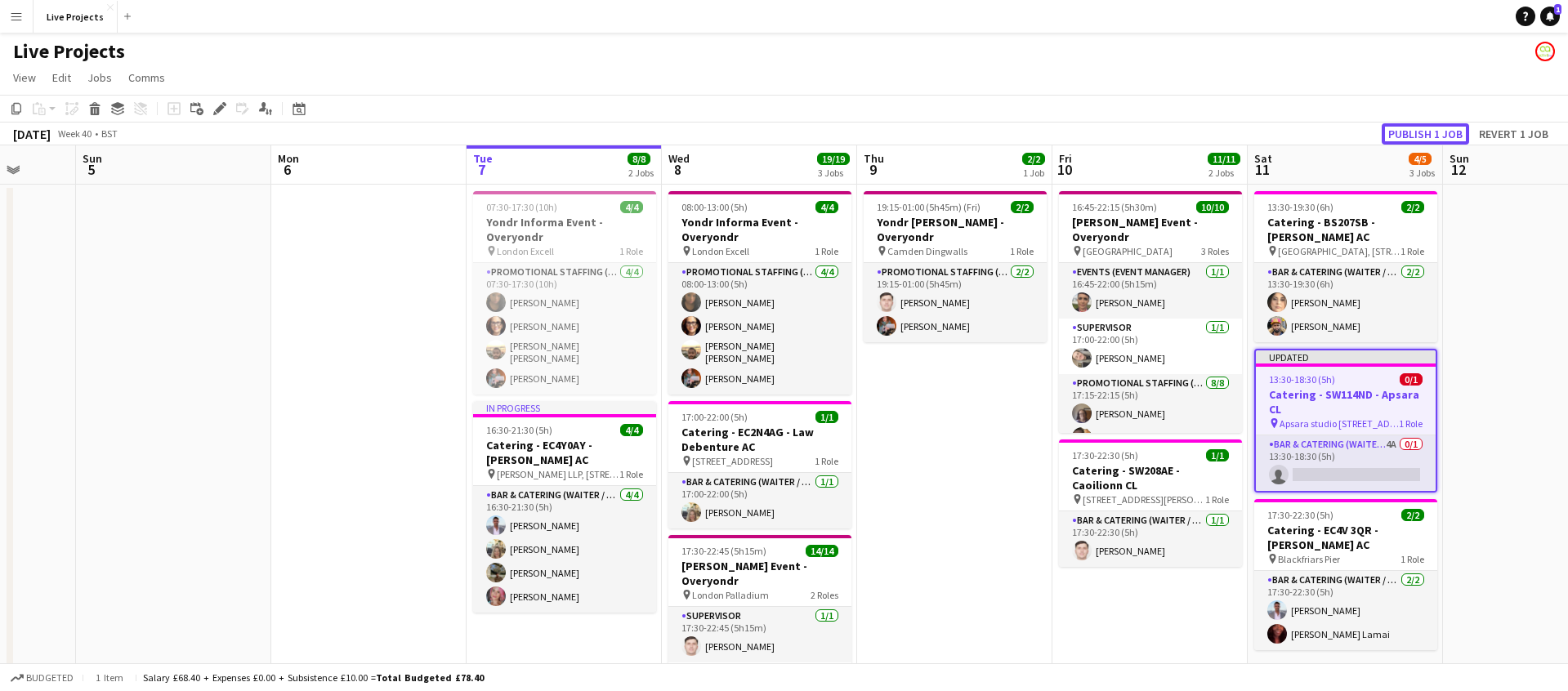
click at [1423, 126] on button "Publish 1 job" at bounding box center [1425, 134] width 88 height 22
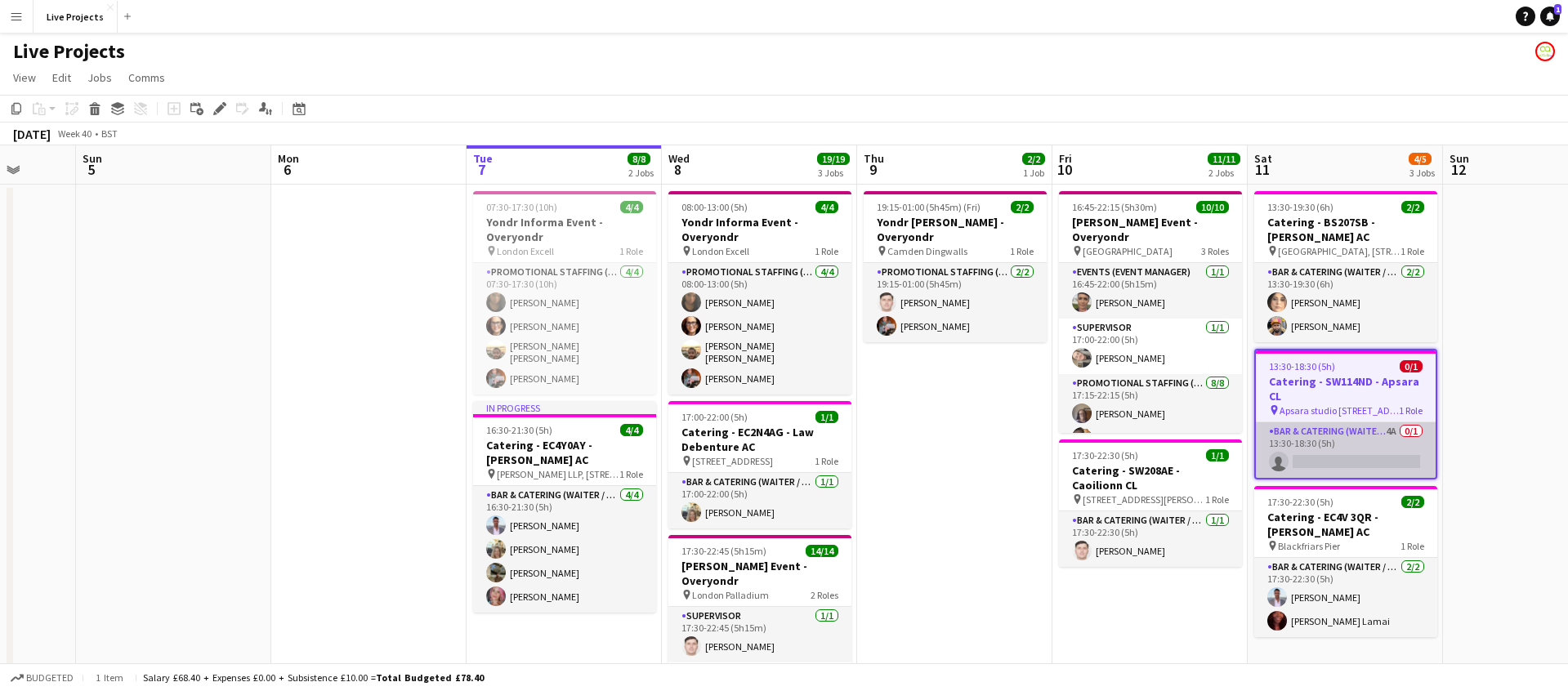
click at [1423, 429] on app-card-role "Bar & Catering (Waiter / waitress) 4A 0/1 13:30-18:30 (5h) single-neutral-actio…" at bounding box center [1345, 450] width 180 height 56
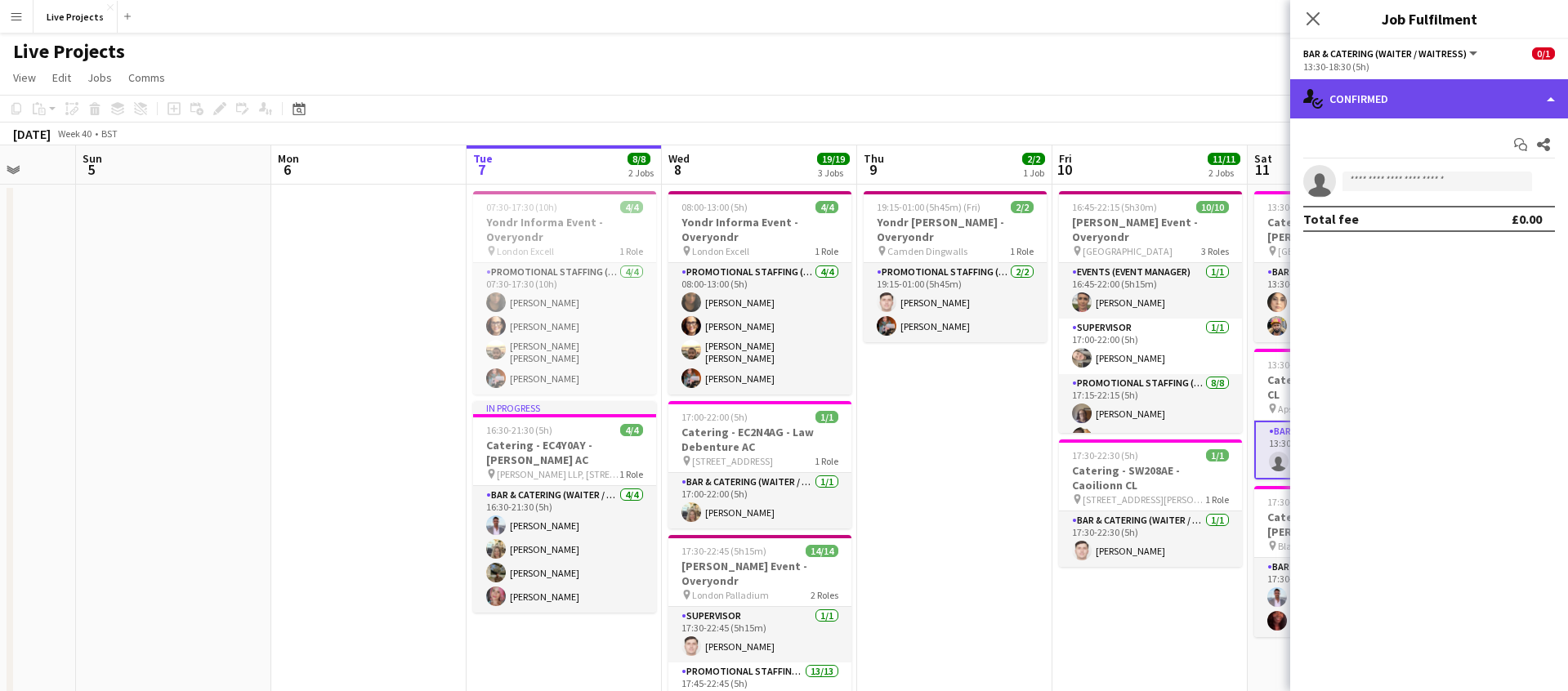
click at [1420, 89] on div "single-neutral-actions-check-2 Confirmed" at bounding box center [1428, 99] width 278 height 40
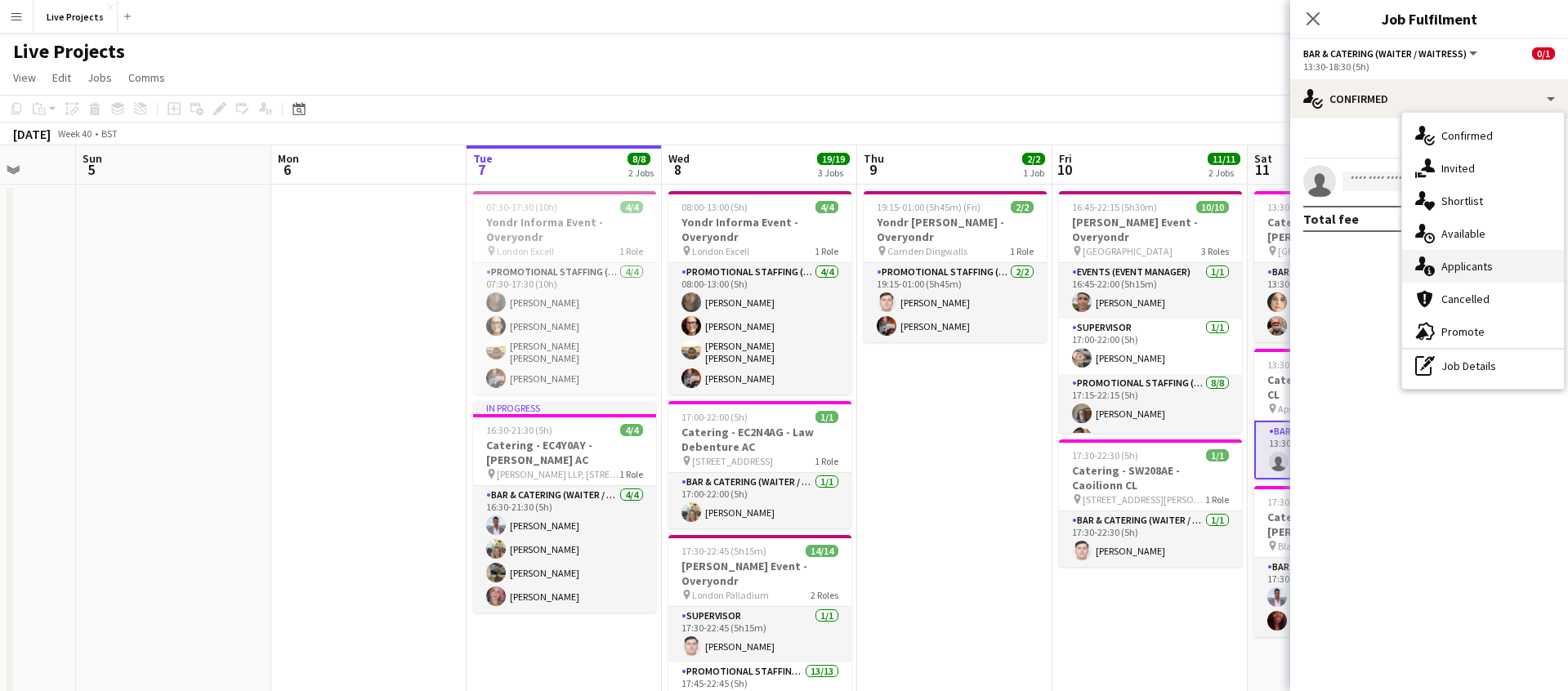
click at [1477, 262] on span "Applicants" at bounding box center [1466, 267] width 52 height 15
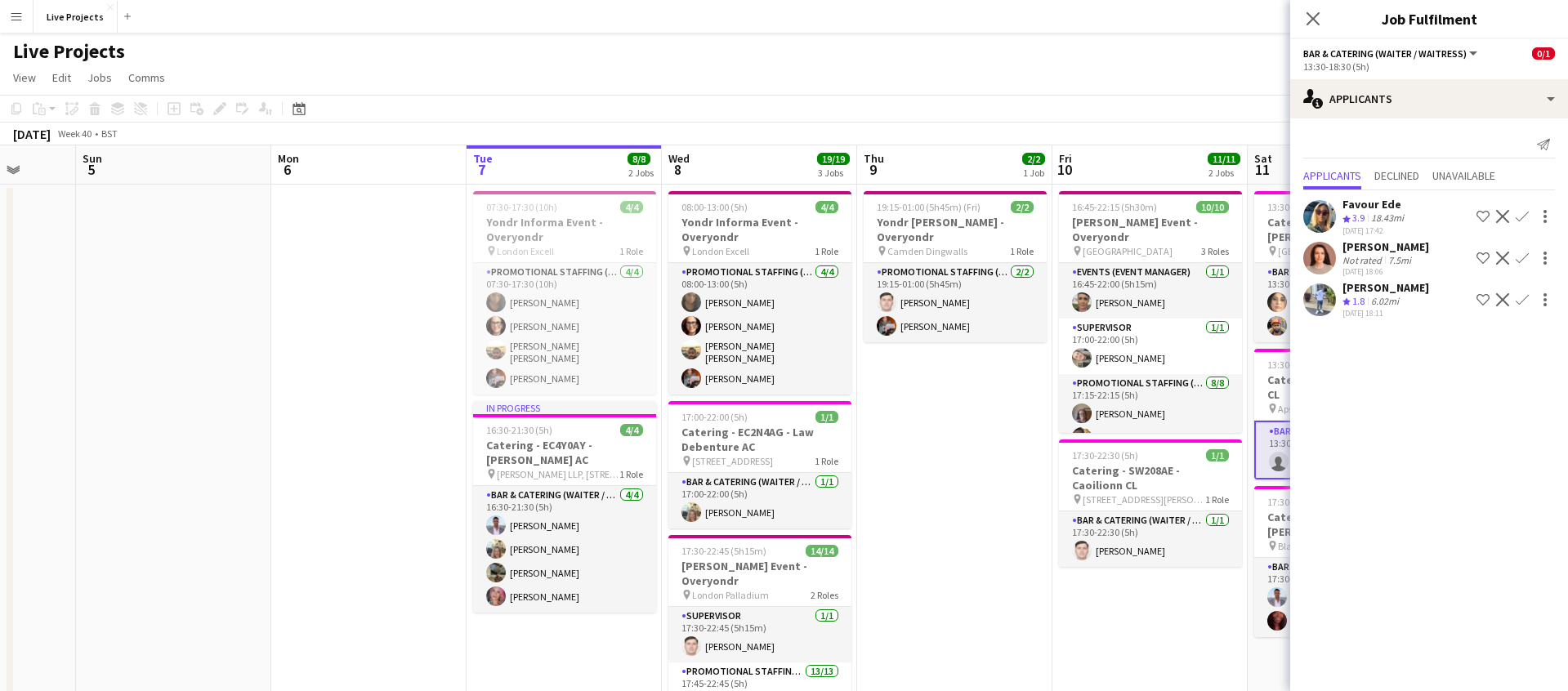
drag, startPoint x: 1313, startPoint y: 12, endPoint x: 1299, endPoint y: 40, distance: 31.3
click at [1313, 12] on icon "Close pop-in" at bounding box center [1313, 19] width 13 height 13
